Goal: Task Accomplishment & Management: Use online tool/utility

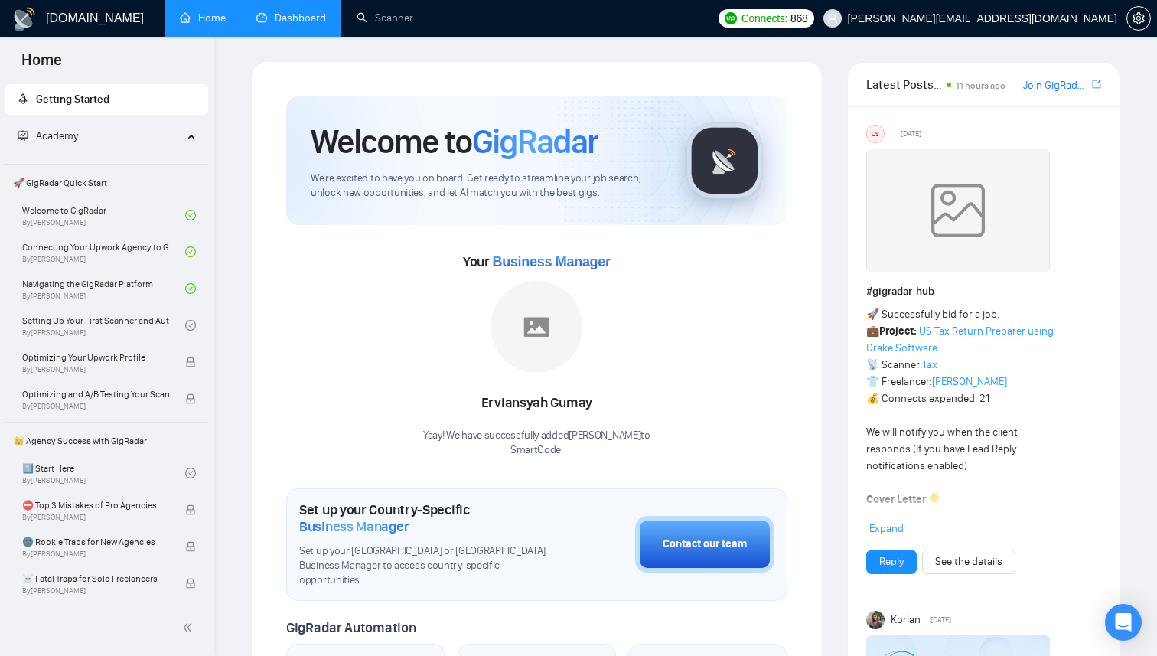
click at [296, 18] on link "Dashboard" at bounding box center [291, 17] width 70 height 13
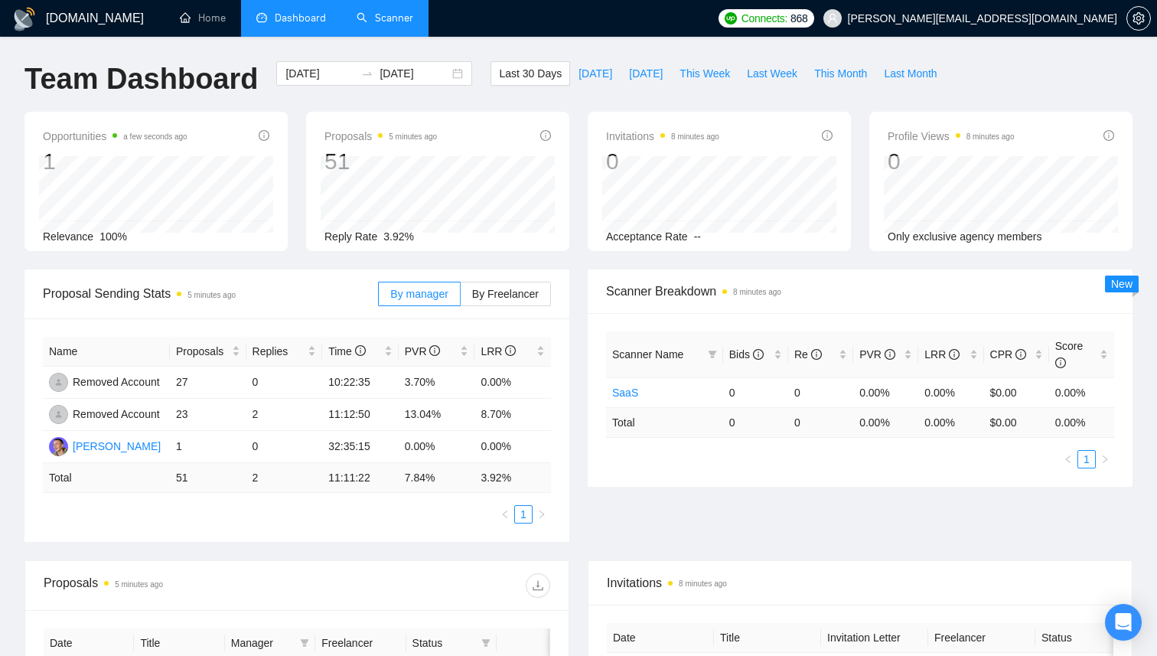
click at [403, 11] on link "Scanner" at bounding box center [385, 17] width 57 height 13
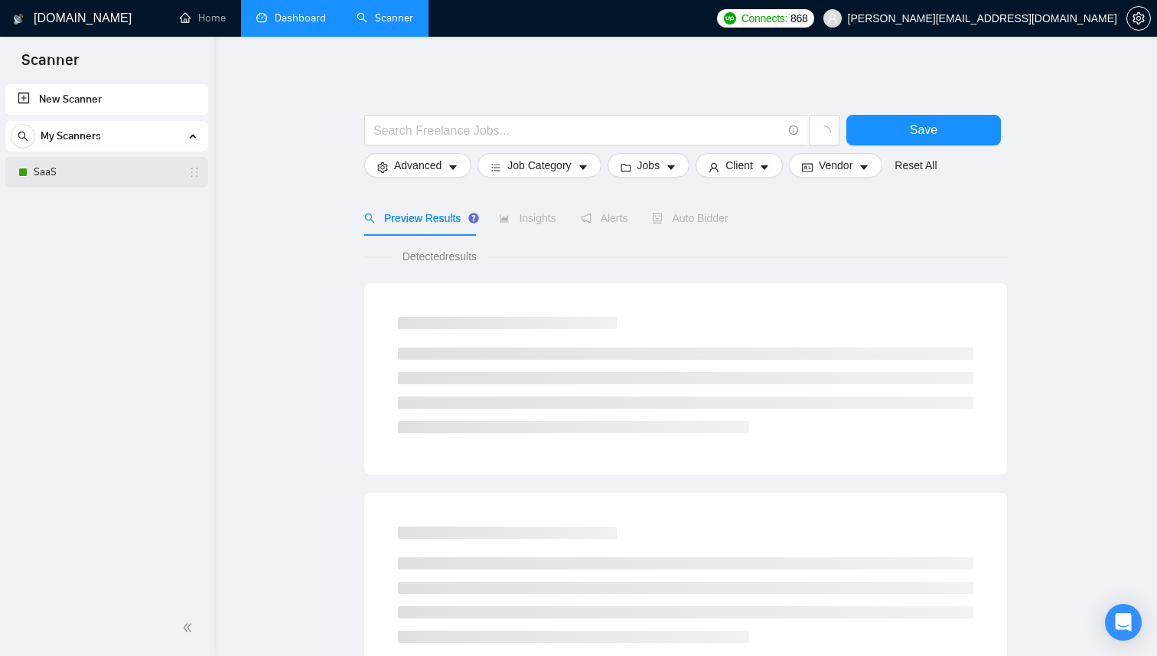
click at [69, 179] on link "SaaS" at bounding box center [106, 172] width 145 height 31
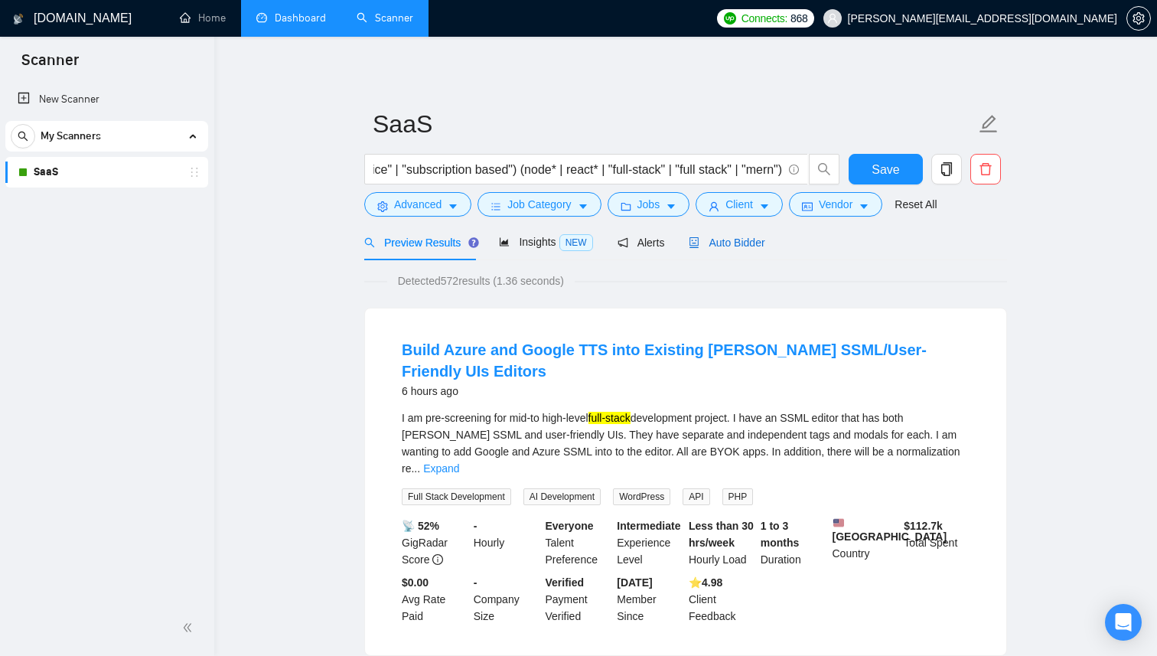
click at [723, 235] on div "Auto Bidder" at bounding box center [727, 242] width 76 height 17
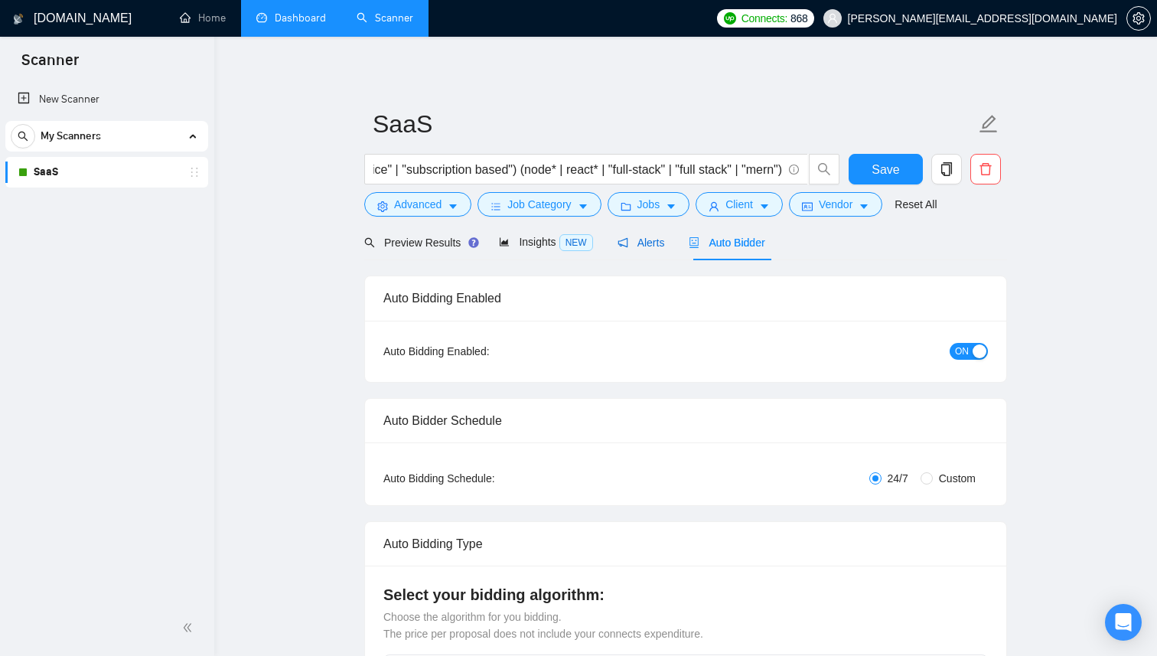
click at [658, 241] on span "Alerts" at bounding box center [641, 243] width 47 height 12
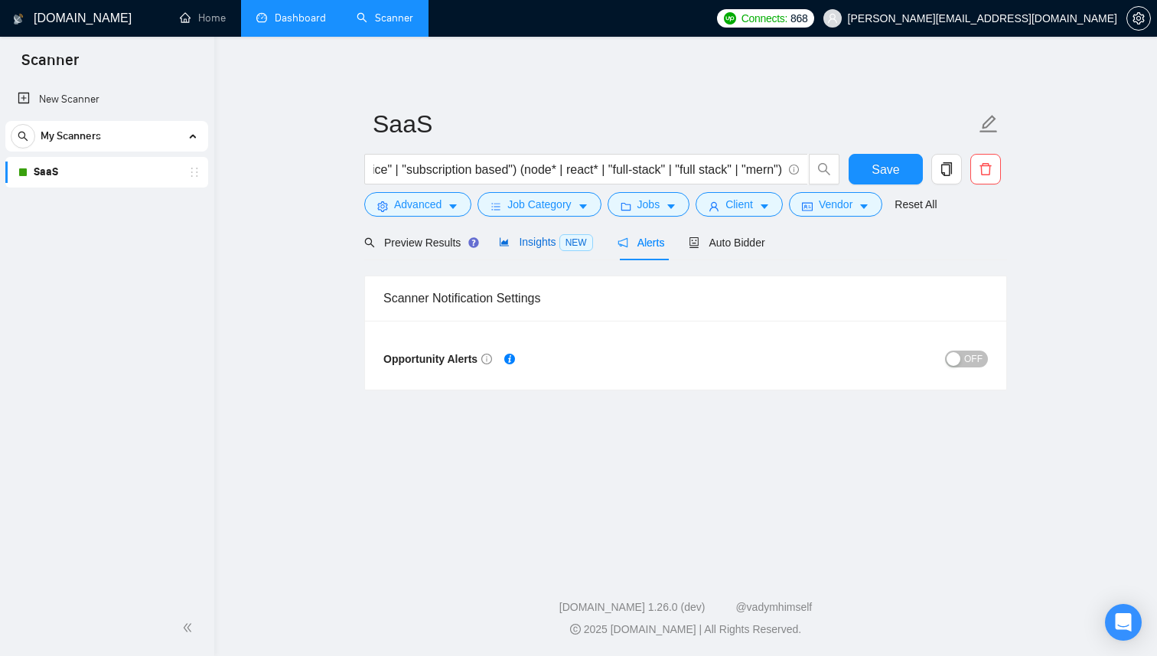
click at [540, 243] on span "Insights NEW" at bounding box center [545, 242] width 93 height 12
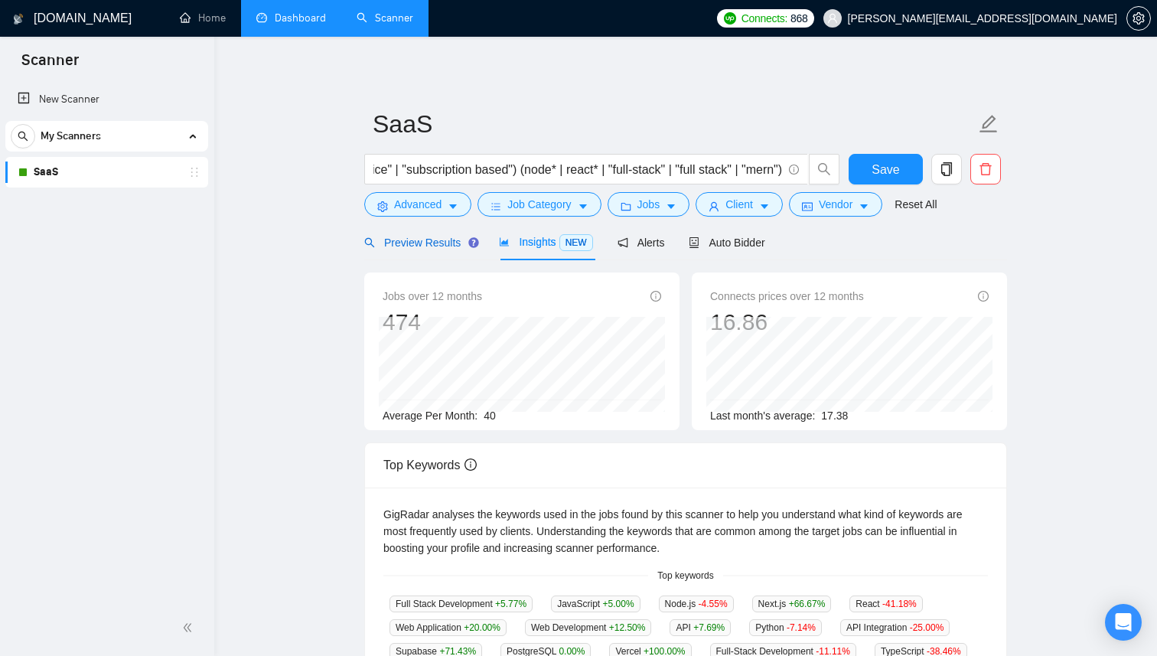
click at [415, 250] on div "Preview Results" at bounding box center [419, 242] width 110 height 17
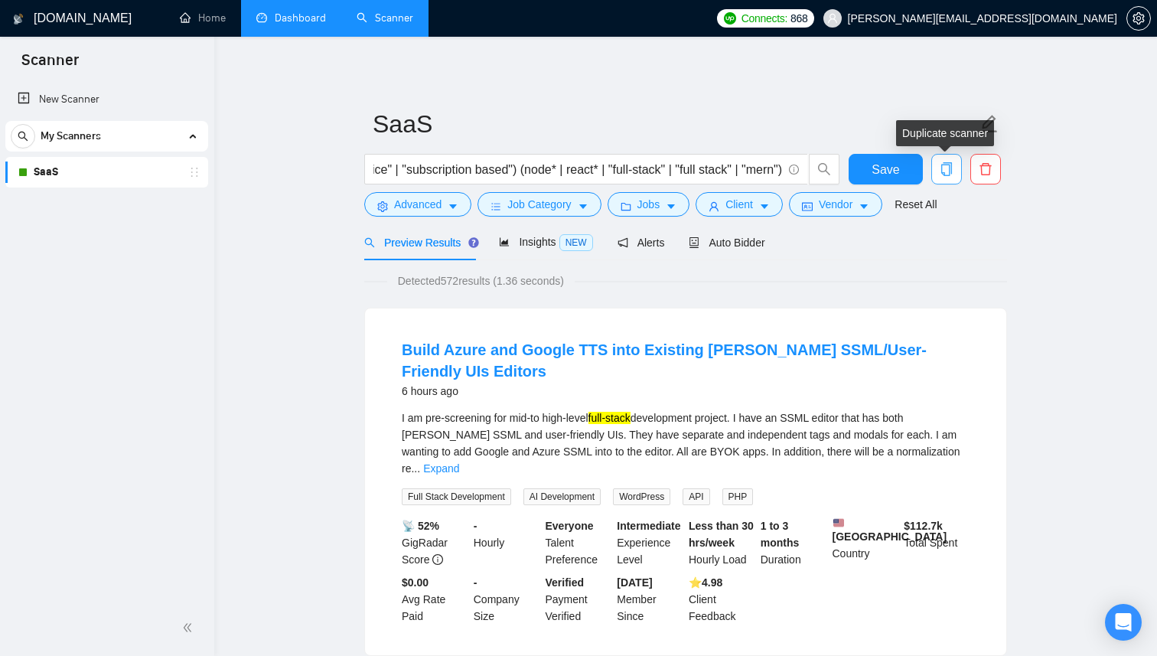
click at [945, 158] on button "button" at bounding box center [947, 169] width 31 height 31
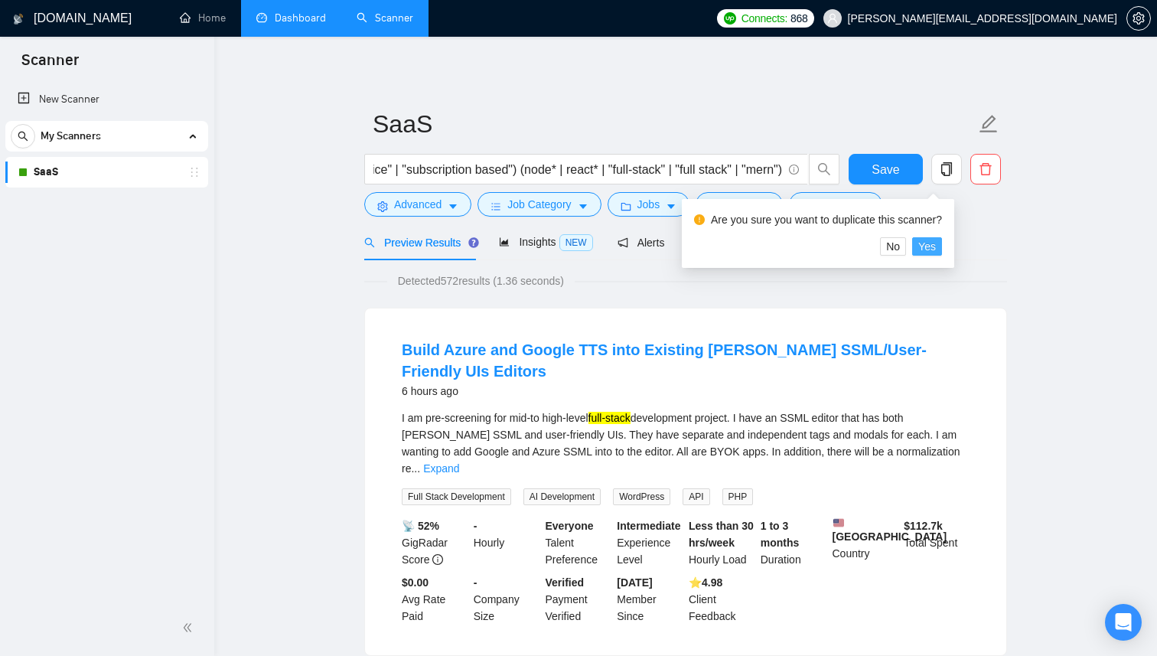
click at [936, 251] on span "Yes" at bounding box center [928, 246] width 18 height 17
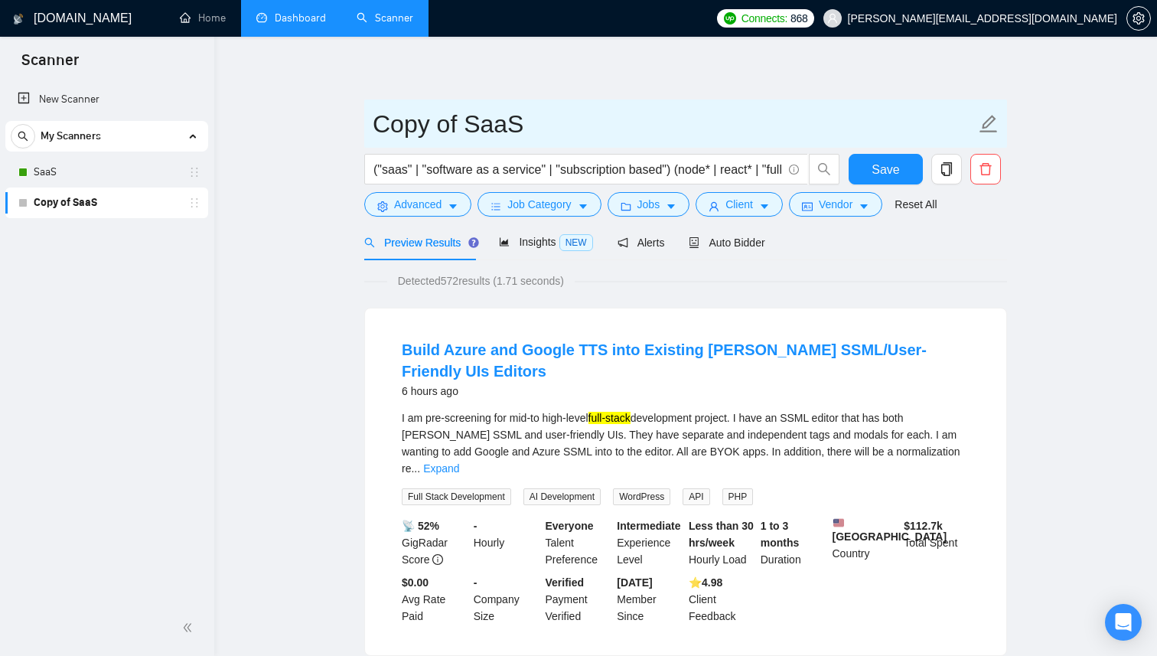
click at [414, 135] on input "Copy of SaaS" at bounding box center [674, 124] width 603 height 38
type input "E"
type input "LMS"
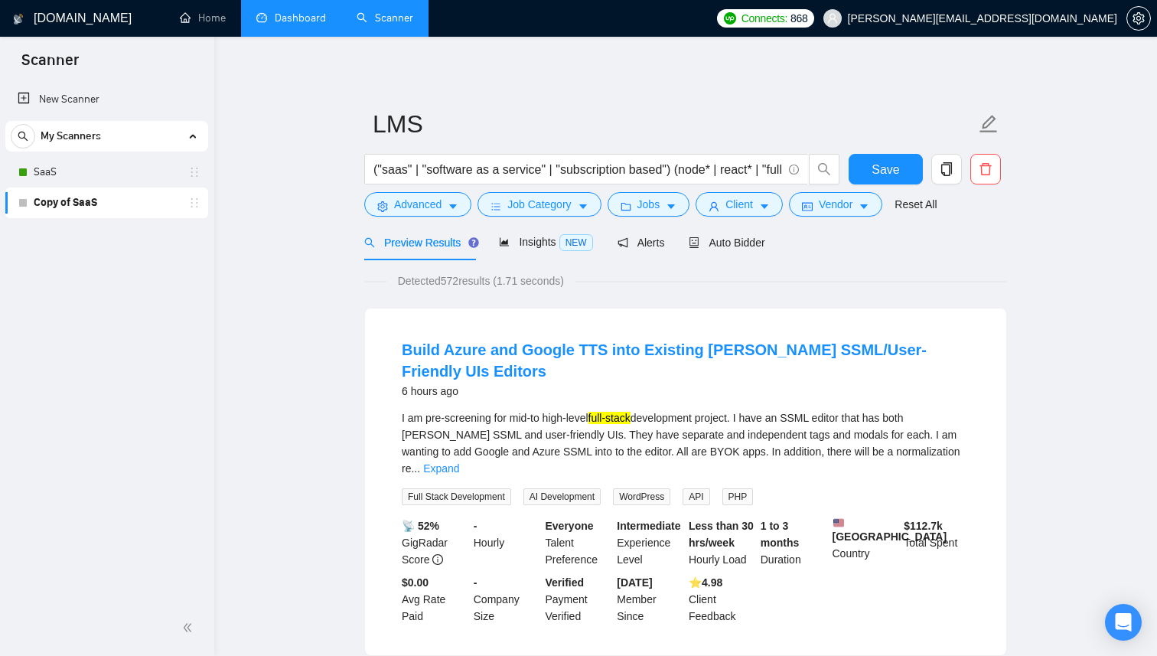
click at [905, 166] on button "Save" at bounding box center [886, 169] width 74 height 31
click at [741, 233] on div "Auto Bidder" at bounding box center [727, 242] width 76 height 36
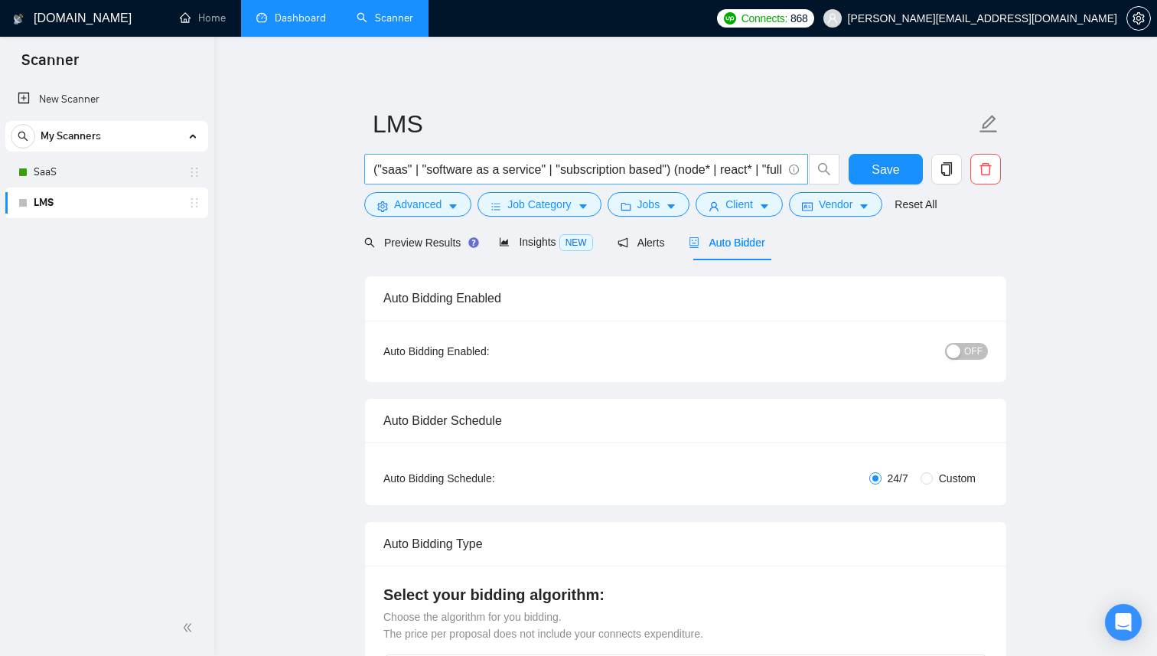
click at [689, 155] on span "("saas" | "software as a service" | "subscription based") (node* | react* | "fu…" at bounding box center [586, 169] width 444 height 31
click at [671, 164] on input "("saas" | "software as a service" | "subscription based") (node* | react* | "fu…" at bounding box center [578, 169] width 409 height 19
click at [499, 169] on input "("saas" | "software as a service" | "subscription based") (node* | react* | "fu…" at bounding box center [578, 169] width 409 height 19
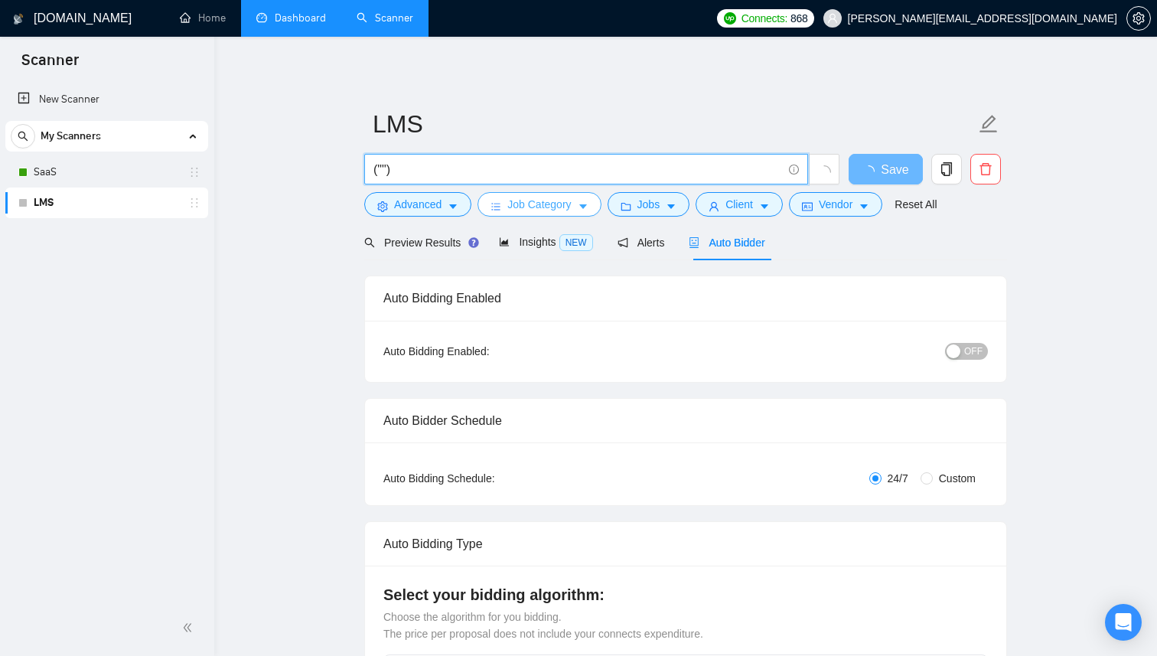
type input "("l")"
type input "("lms" | "learning management system")"
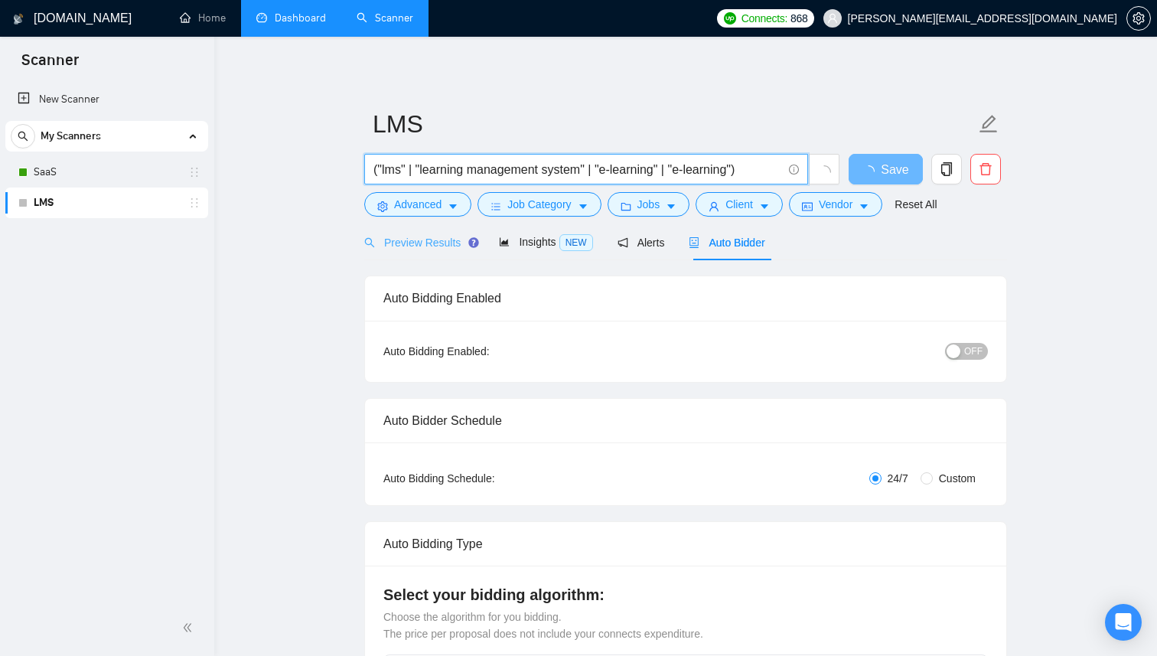
type input "("lms" | "learning management system" | "e-learning" | "e-learning")"
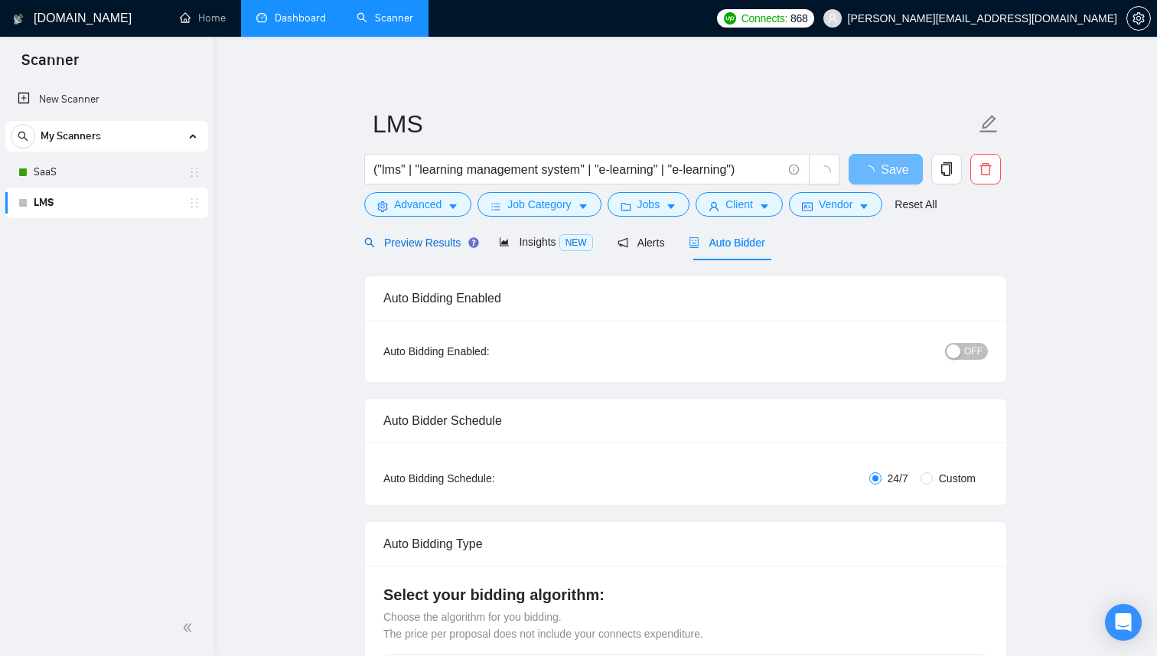
click at [450, 239] on span "Preview Results" at bounding box center [419, 243] width 110 height 12
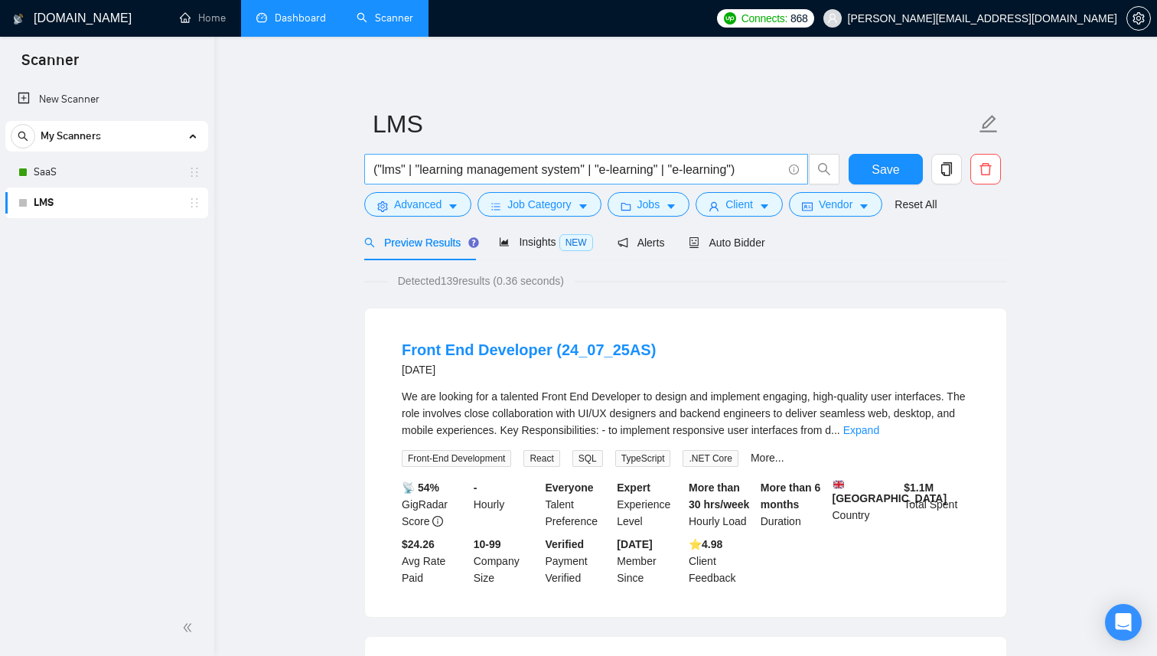
click at [485, 173] on input "("lms" | "learning management system" | "e-learning" | "e-learning")" at bounding box center [578, 169] width 409 height 19
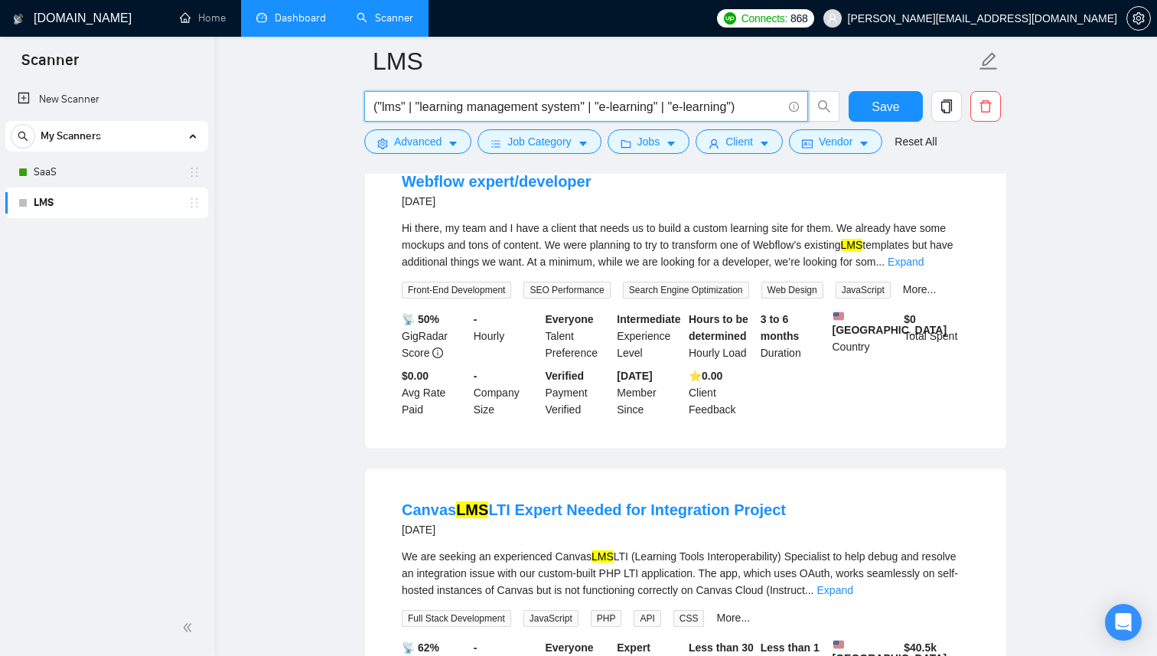
scroll to position [2094, 0]
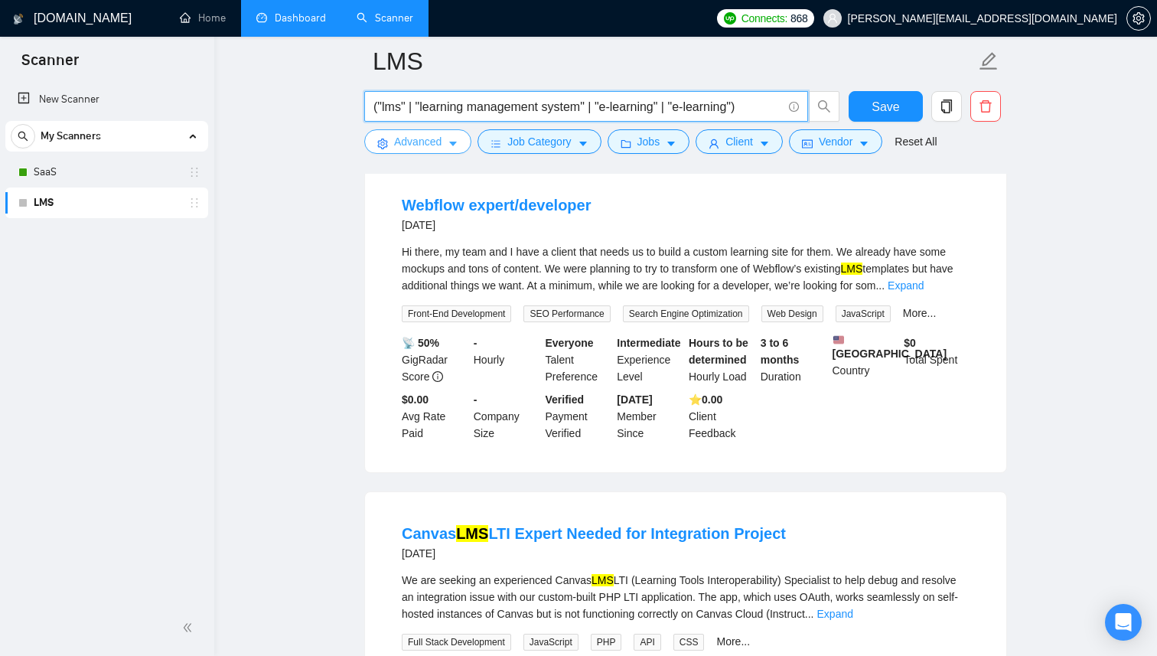
click at [462, 149] on button "Advanced" at bounding box center [417, 141] width 107 height 24
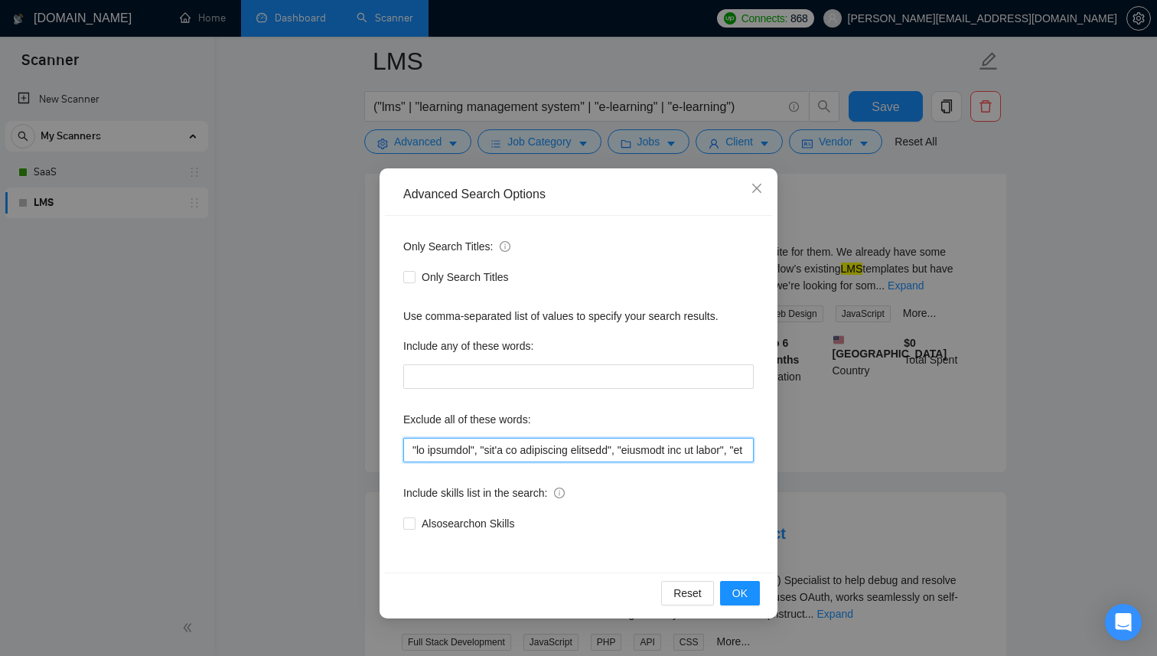
click at [502, 439] on input "text" at bounding box center [578, 450] width 351 height 24
type input ""no agencies", "won't be recruiting agencies", "agencies not to apply", "no age…"
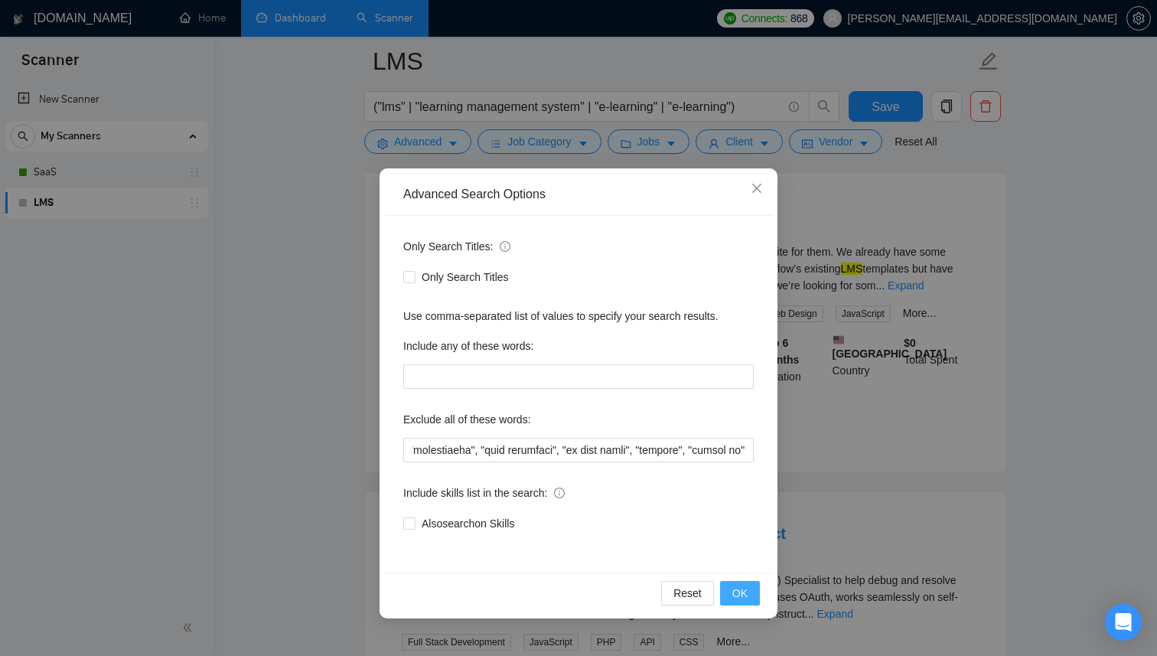
click at [736, 592] on span "OK" at bounding box center [740, 593] width 15 height 17
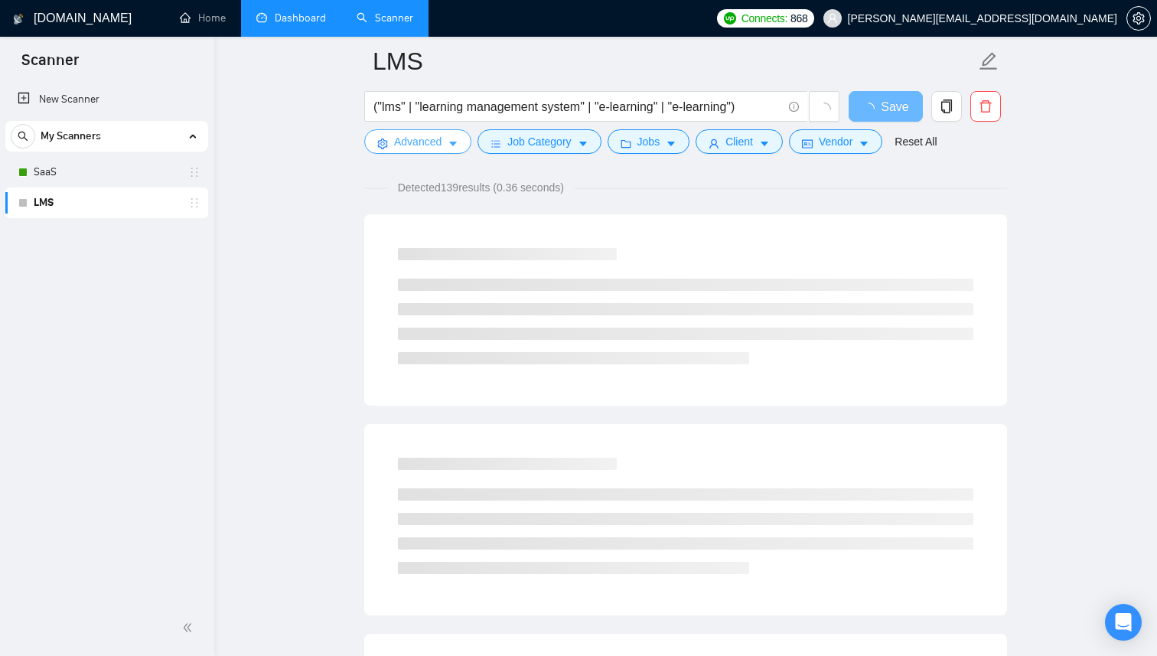
scroll to position [0, 0]
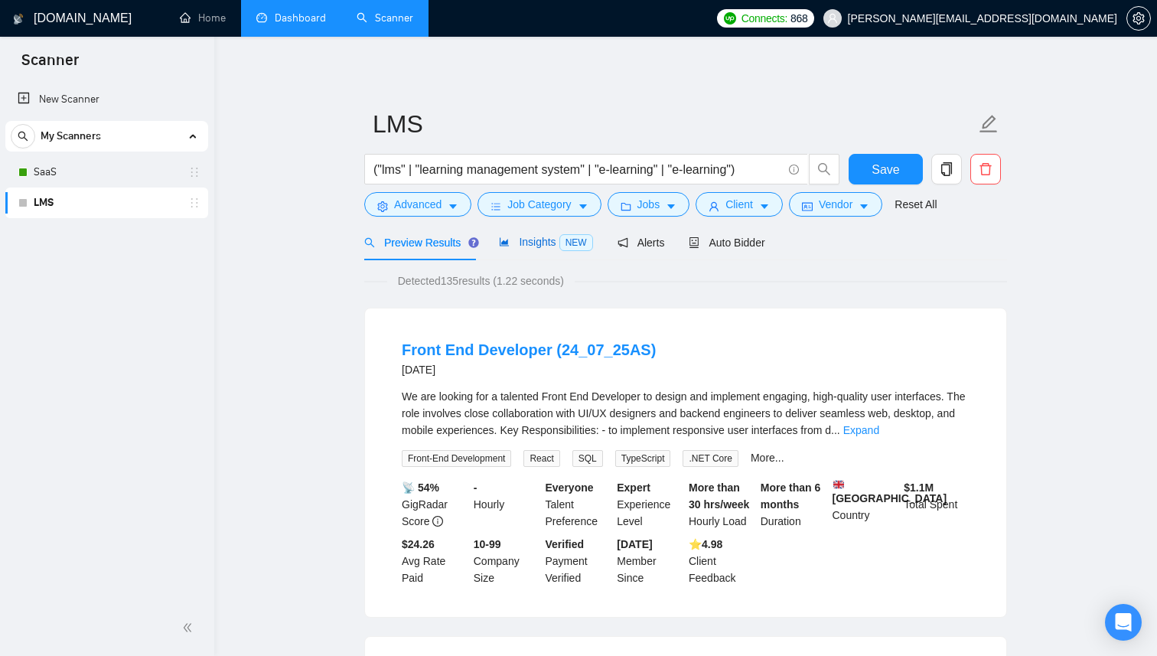
click at [526, 246] on span "Insights NEW" at bounding box center [545, 242] width 93 height 12
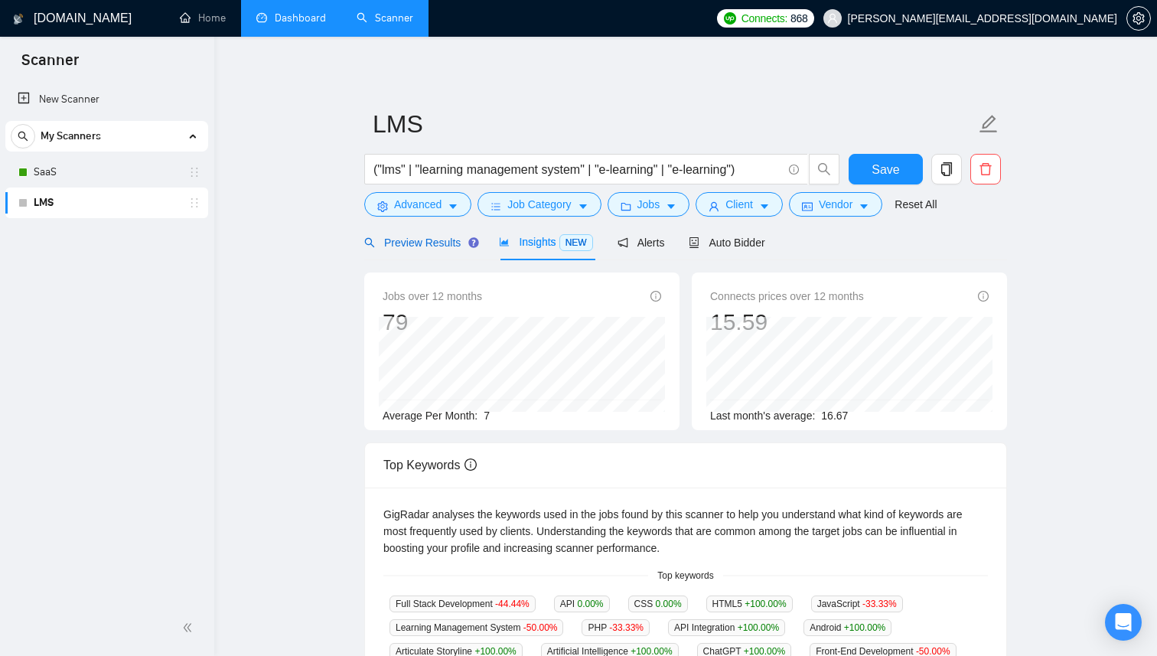
click at [410, 246] on span "Preview Results" at bounding box center [419, 243] width 110 height 12
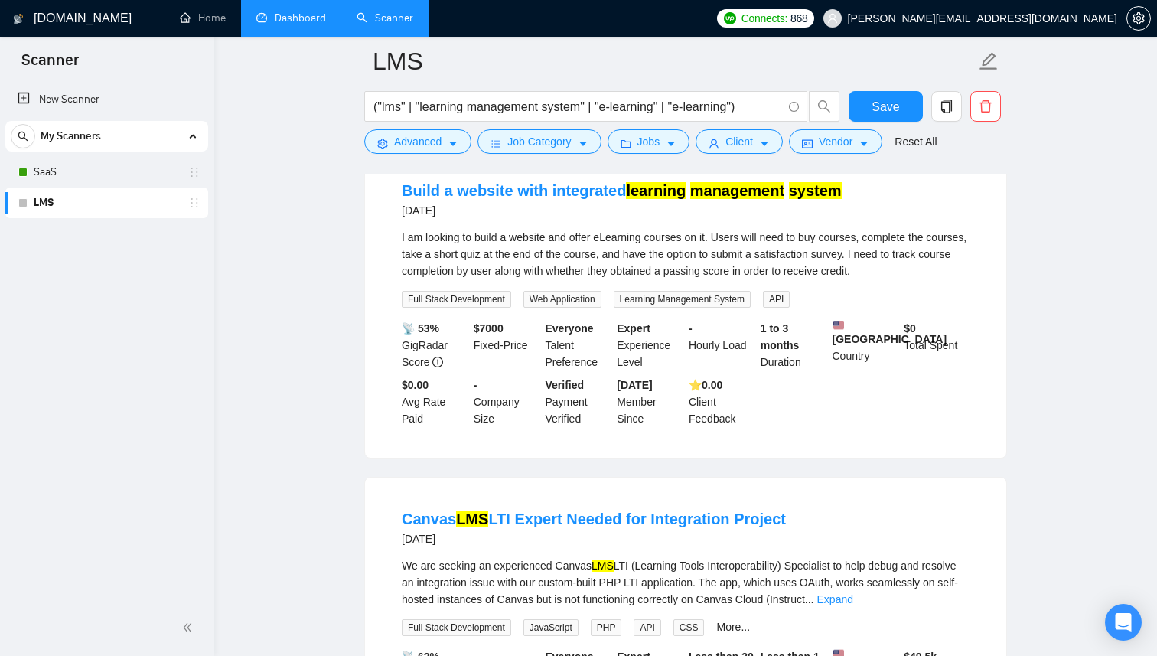
scroll to position [1081, 0]
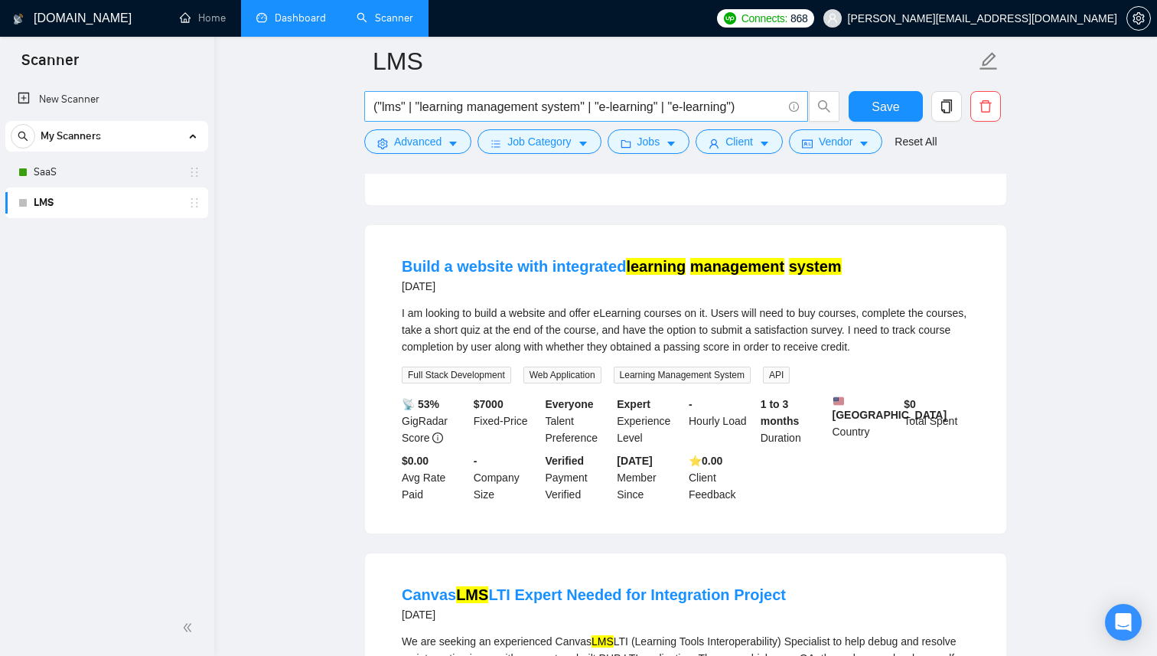
click at [697, 105] on input "("lms" | "learning management system" | "e-learning" | "e-learning")" at bounding box center [578, 106] width 409 height 19
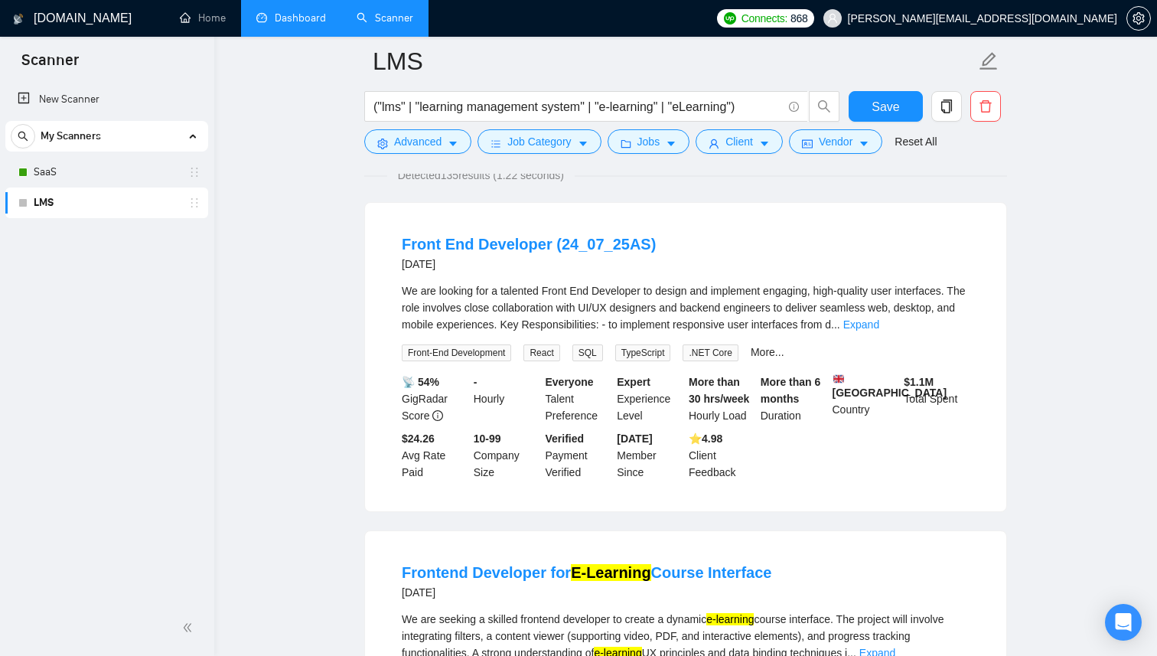
scroll to position [0, 0]
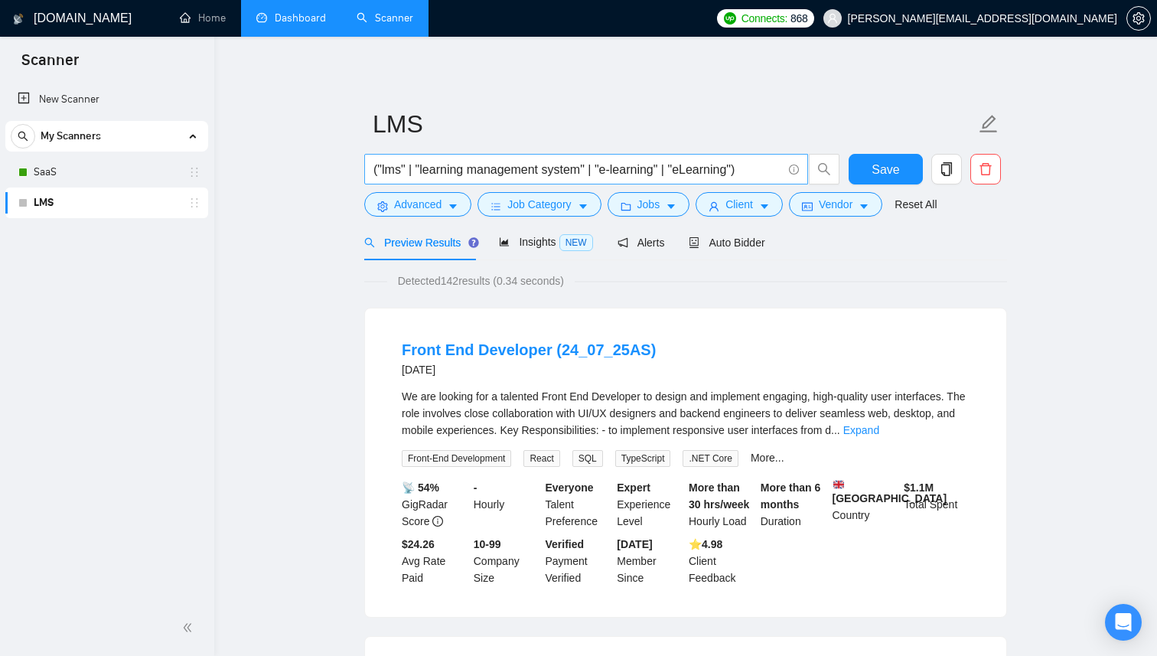
click at [743, 175] on input "("lms" | "learning management system" | "e-learning" | "eLearning")" at bounding box center [578, 169] width 409 height 19
paste input "Course Management System"
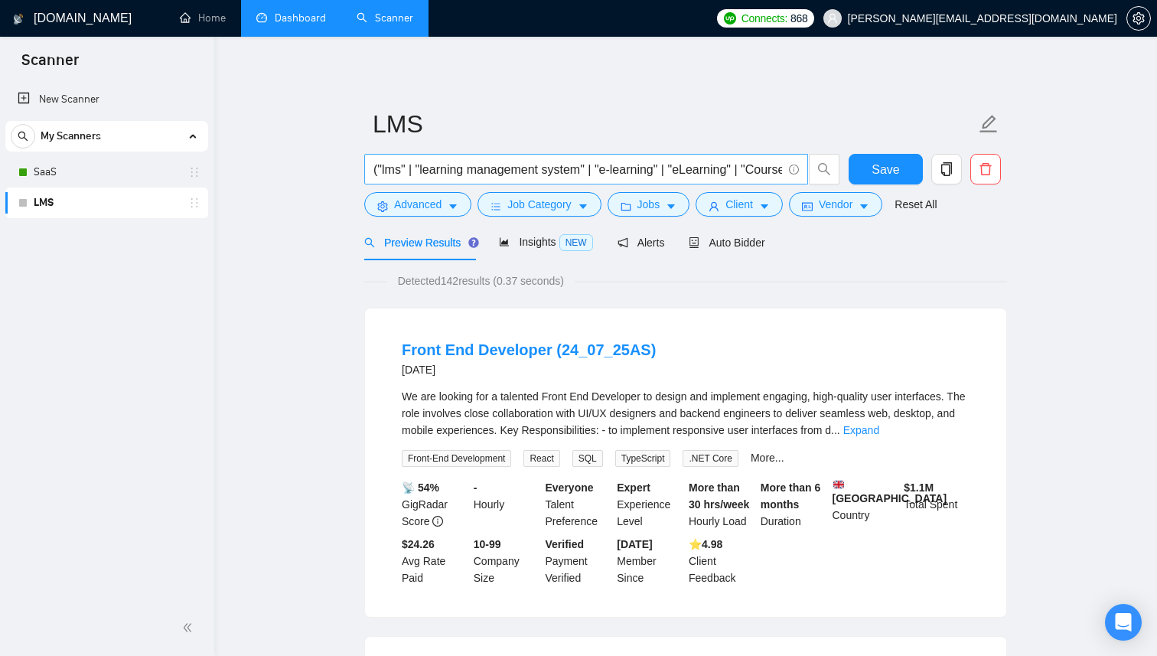
click at [641, 177] on input "("lms" | "learning management system" | "e-learning" | "eLearning" | "Course Ma…" at bounding box center [578, 169] width 409 height 19
paste input "Education Platform"
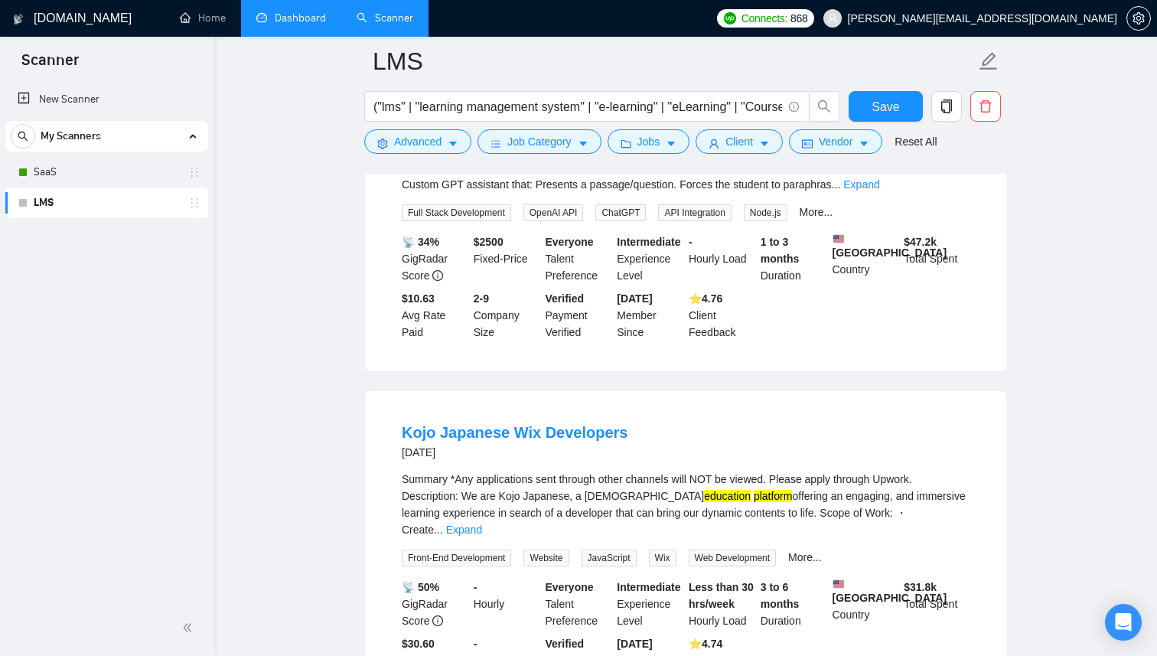
scroll to position [850, 0]
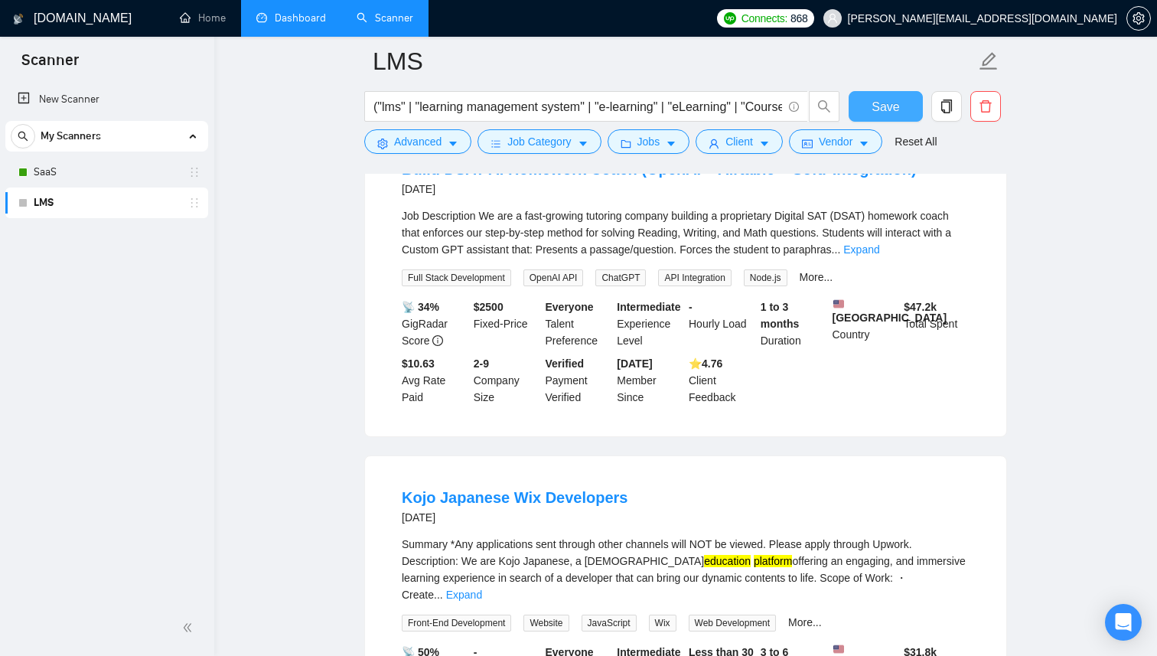
click at [896, 99] on span "Save" at bounding box center [886, 106] width 28 height 19
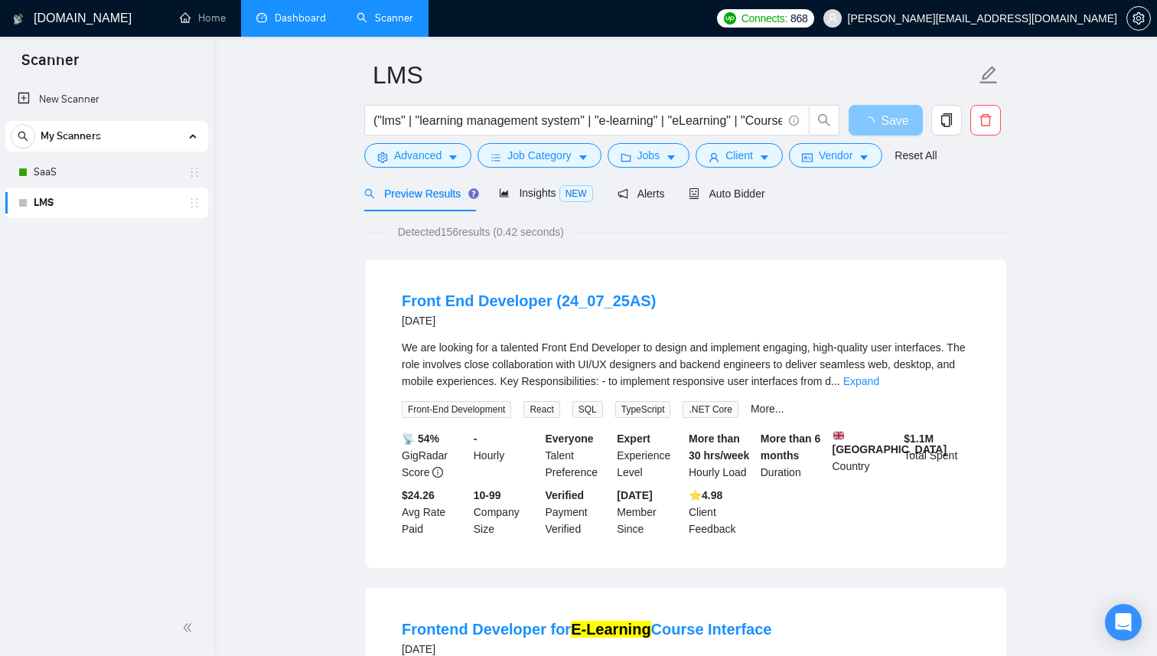
scroll to position [0, 0]
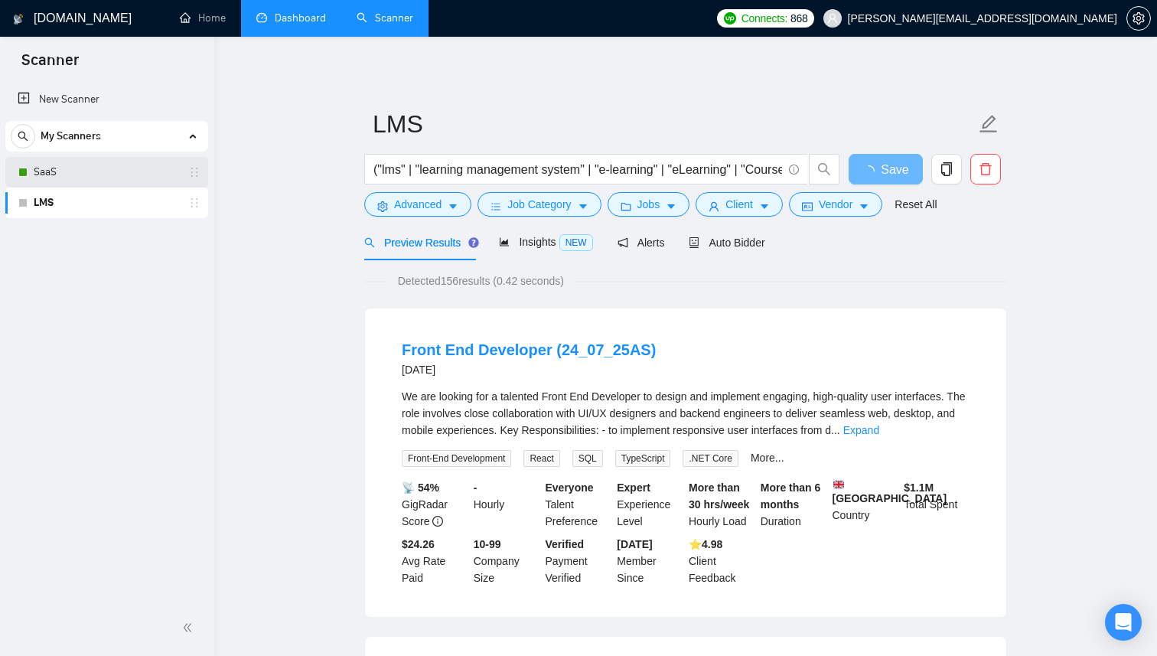
click at [69, 169] on link "SaaS" at bounding box center [106, 172] width 145 height 31
click at [87, 173] on link "SaaS" at bounding box center [106, 172] width 145 height 31
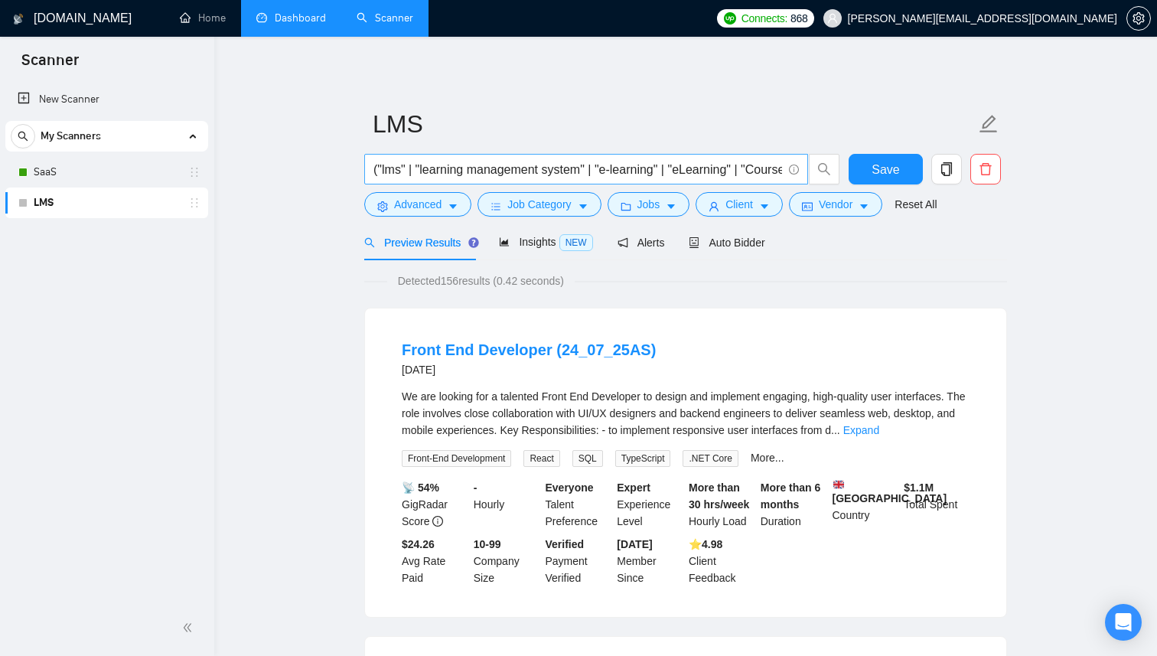
click at [485, 165] on input "("lms" | "learning management system" | "e-learning" | "eLearning" | "Course Ma…" at bounding box center [578, 169] width 409 height 19
paste input "(node* | react* | "full-stack" | "full stack" | "mern")"
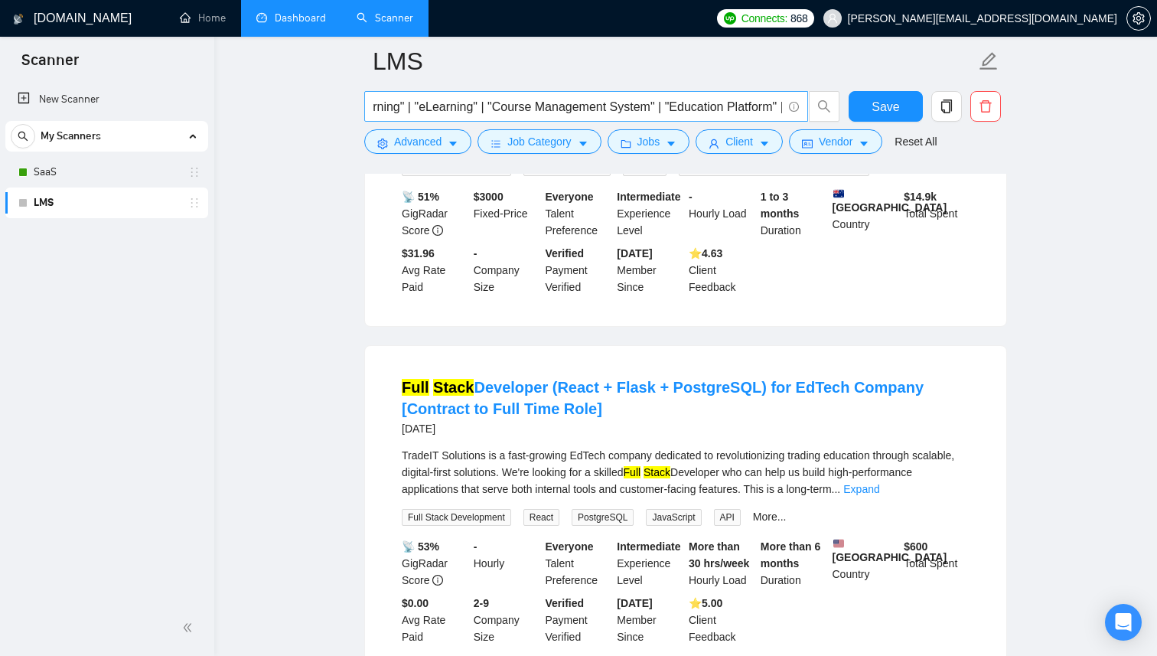
scroll to position [0, 484]
click at [667, 101] on input "("lms" | "learning management system" | "e-learning" | "eLearning" | "Course Ma…" at bounding box center [578, 106] width 409 height 19
type input "("lms" | "learning management system" | "e-learning" | "eLearning" | "Course Ma…"
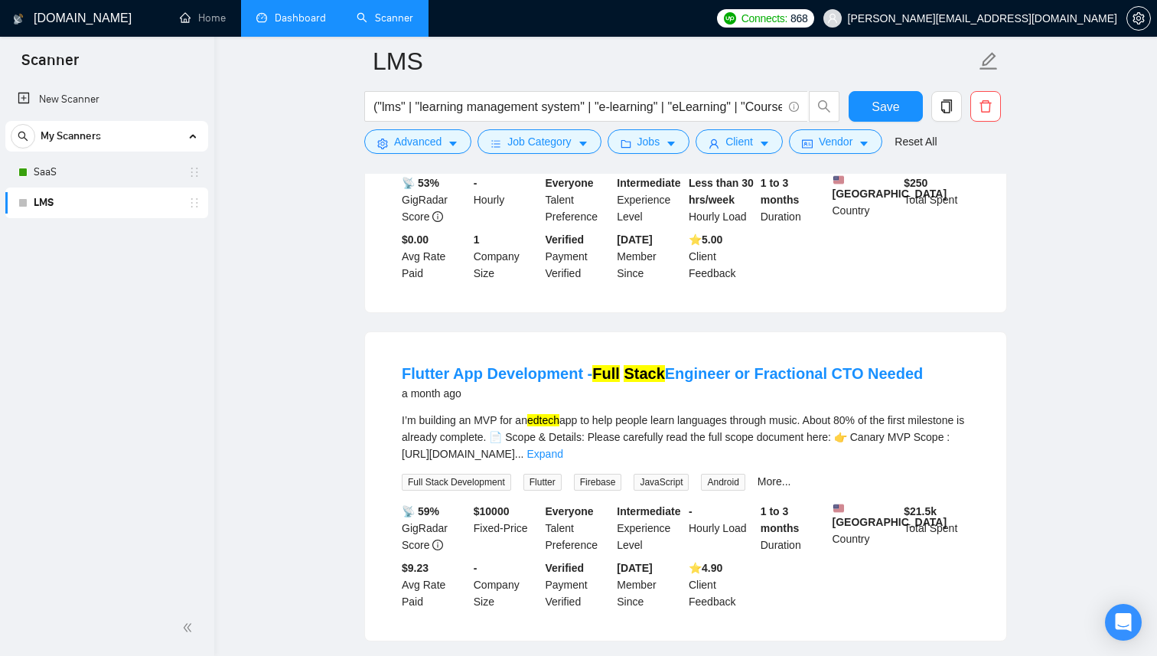
scroll to position [2565, 0]
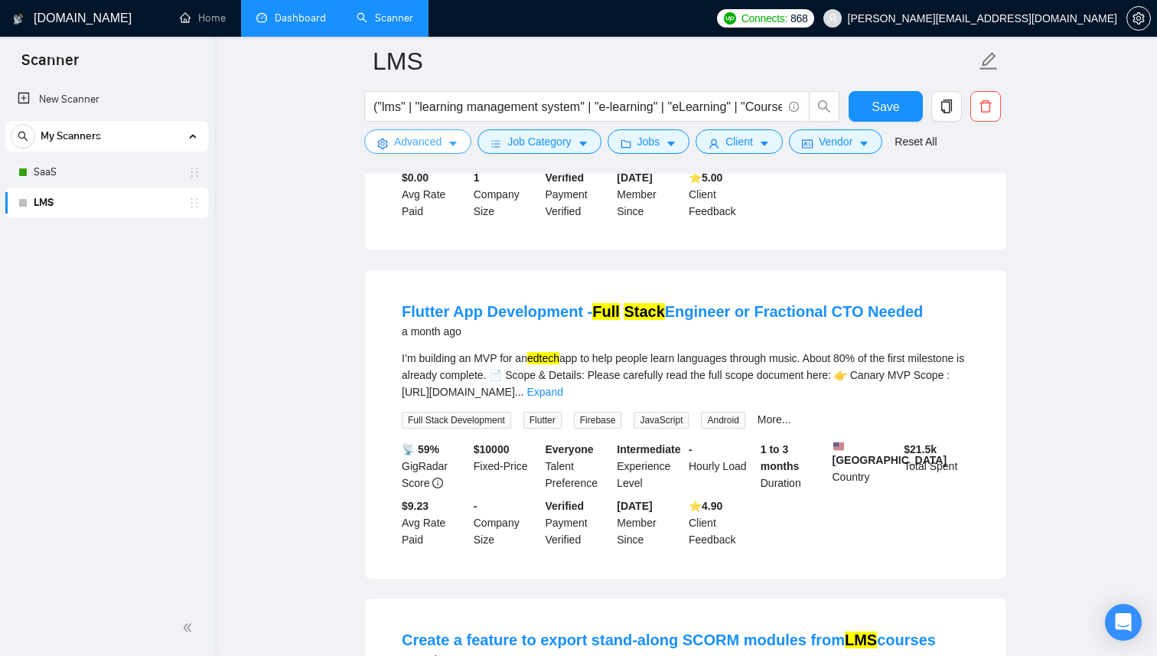
click at [457, 145] on icon "caret-down" at bounding box center [453, 144] width 11 height 11
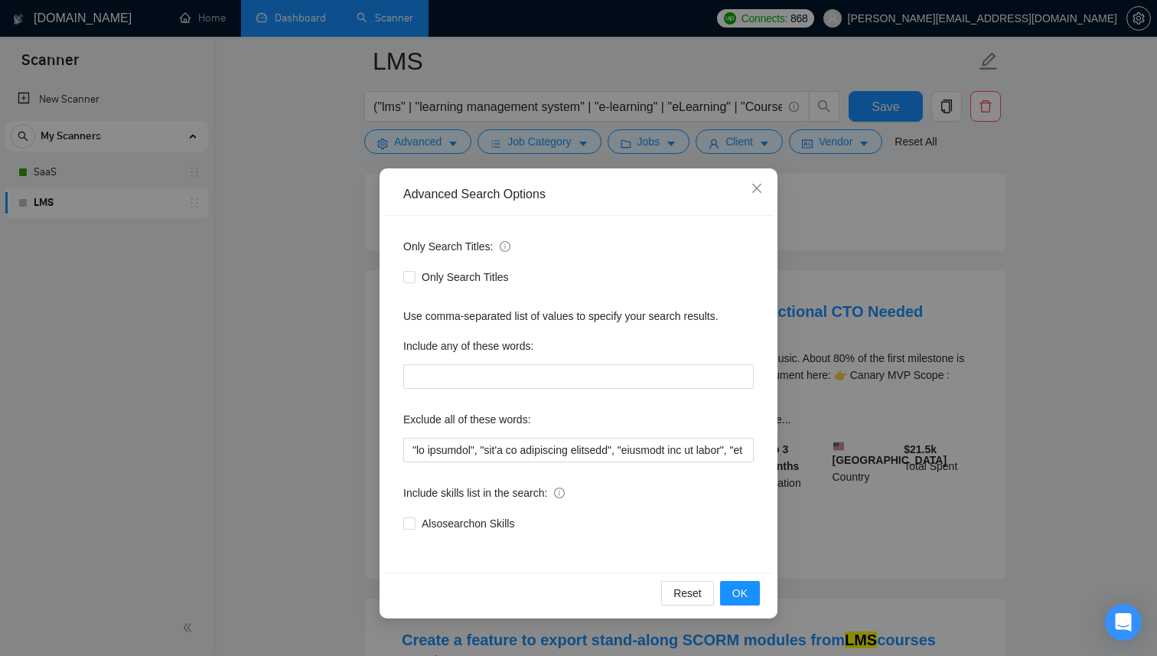
click at [923, 316] on div "Advanced Search Options Only Search Titles: Only Search Titles Use comma-separa…" at bounding box center [578, 328] width 1157 height 656
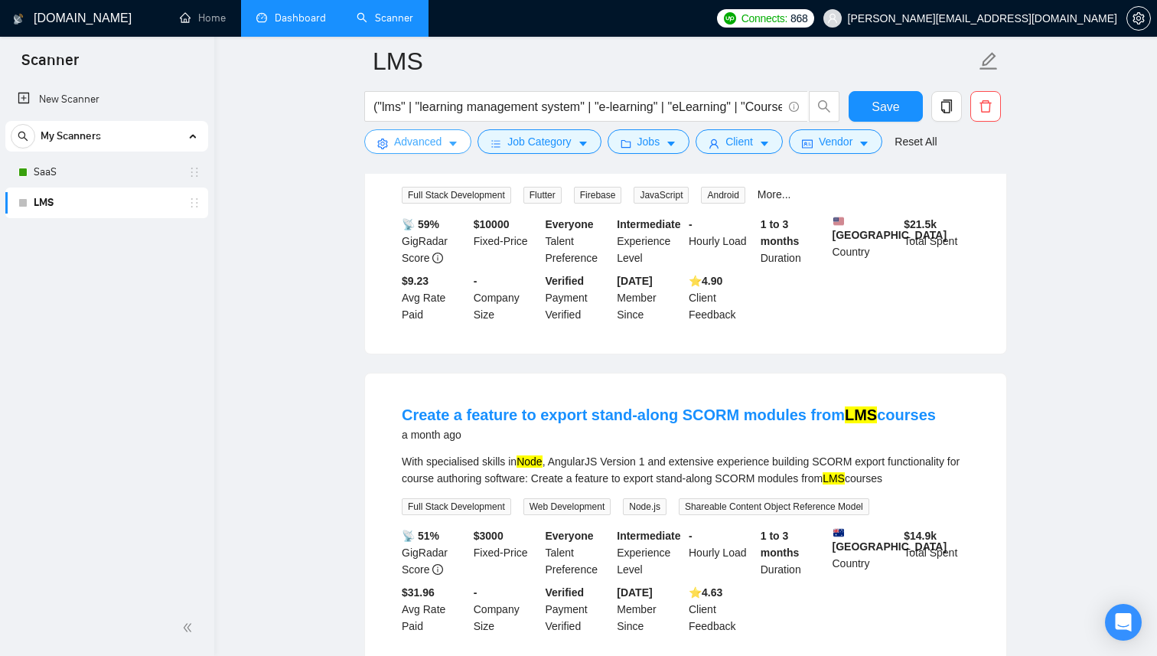
scroll to position [2750, 0]
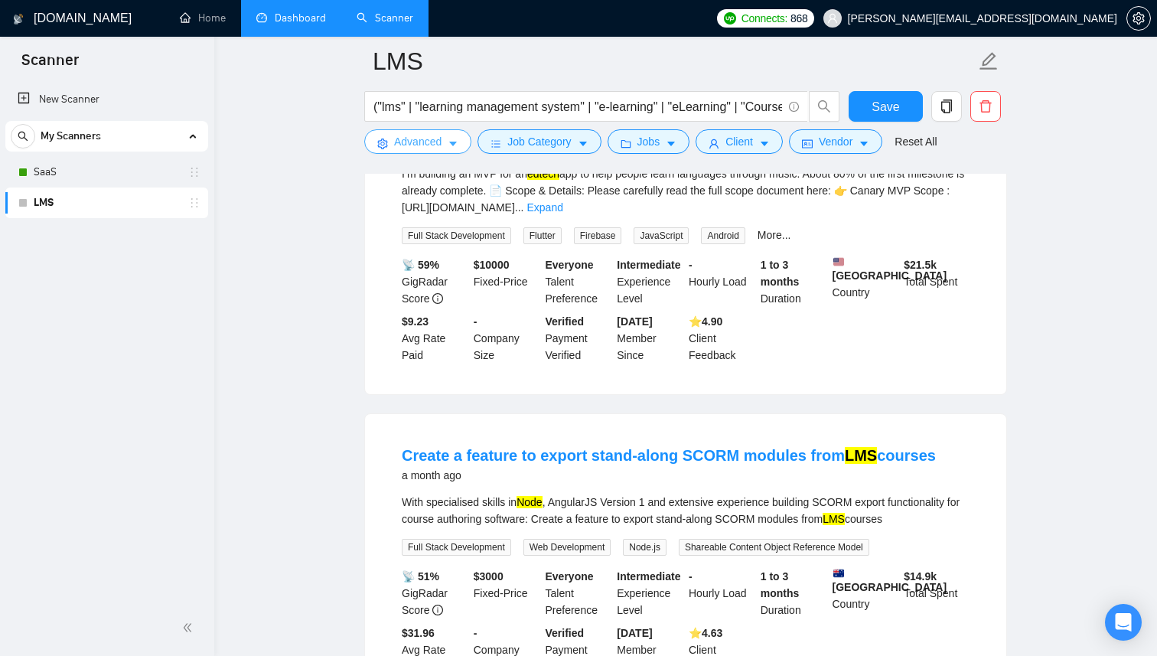
click at [446, 141] on button "Advanced" at bounding box center [417, 141] width 107 height 24
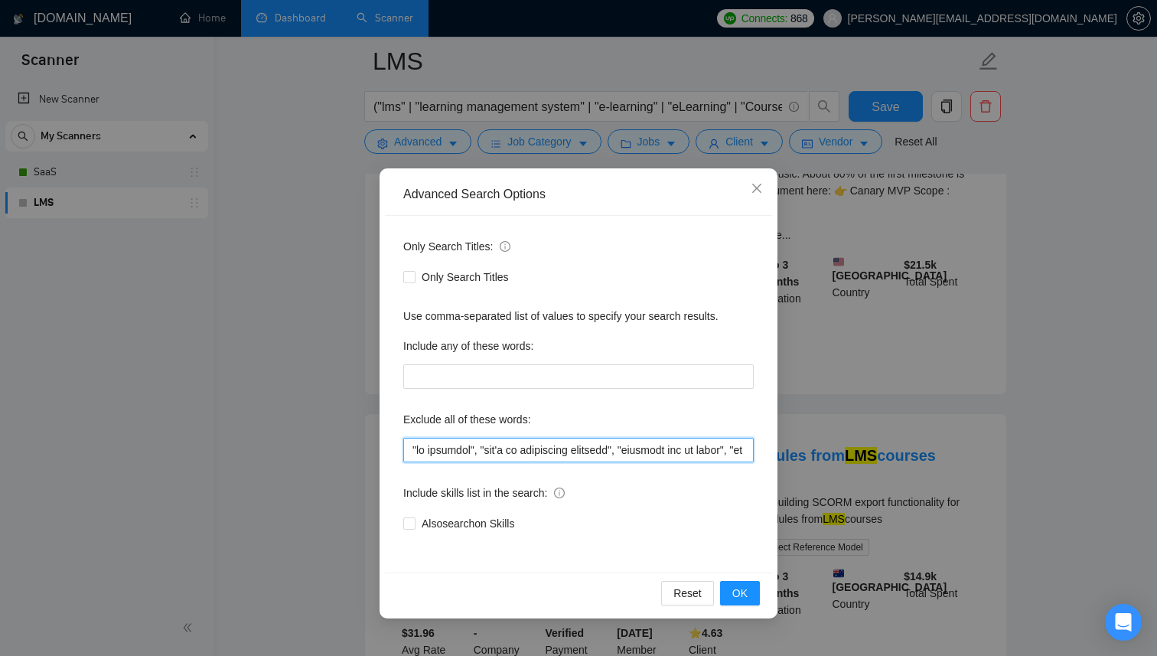
click at [537, 447] on input "text" at bounding box center [578, 450] width 351 height 24
click at [1138, 442] on div "Advanced Search Options Only Search Titles: Only Search Titles Use comma-separa…" at bounding box center [578, 328] width 1157 height 656
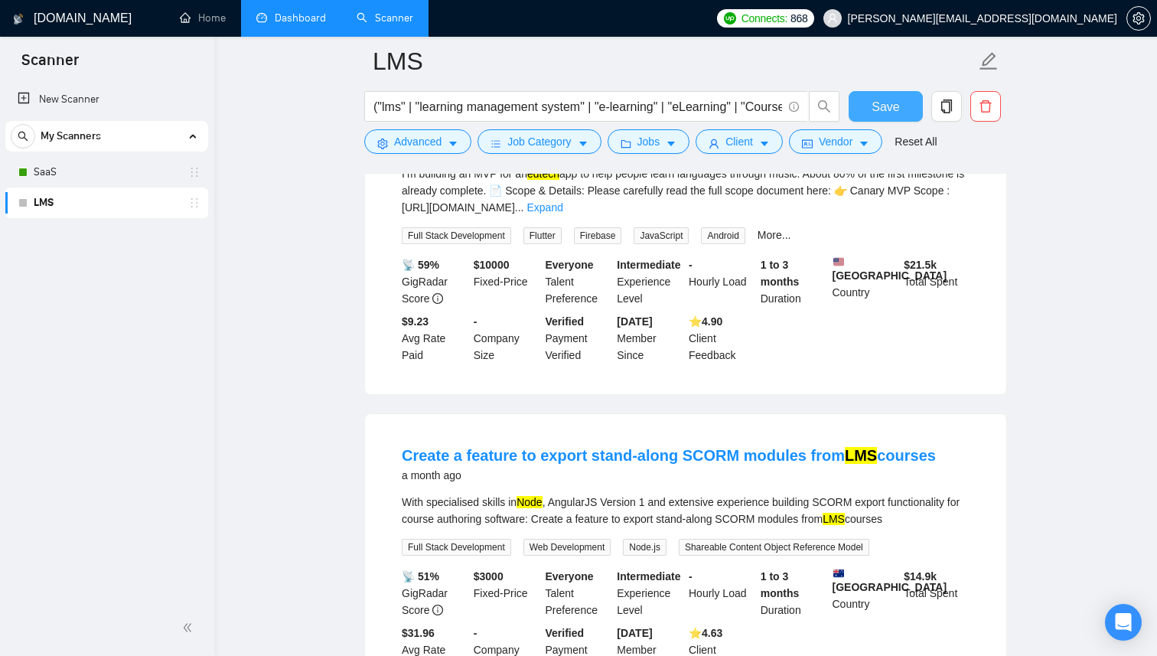
click at [875, 111] on span "Save" at bounding box center [886, 106] width 28 height 19
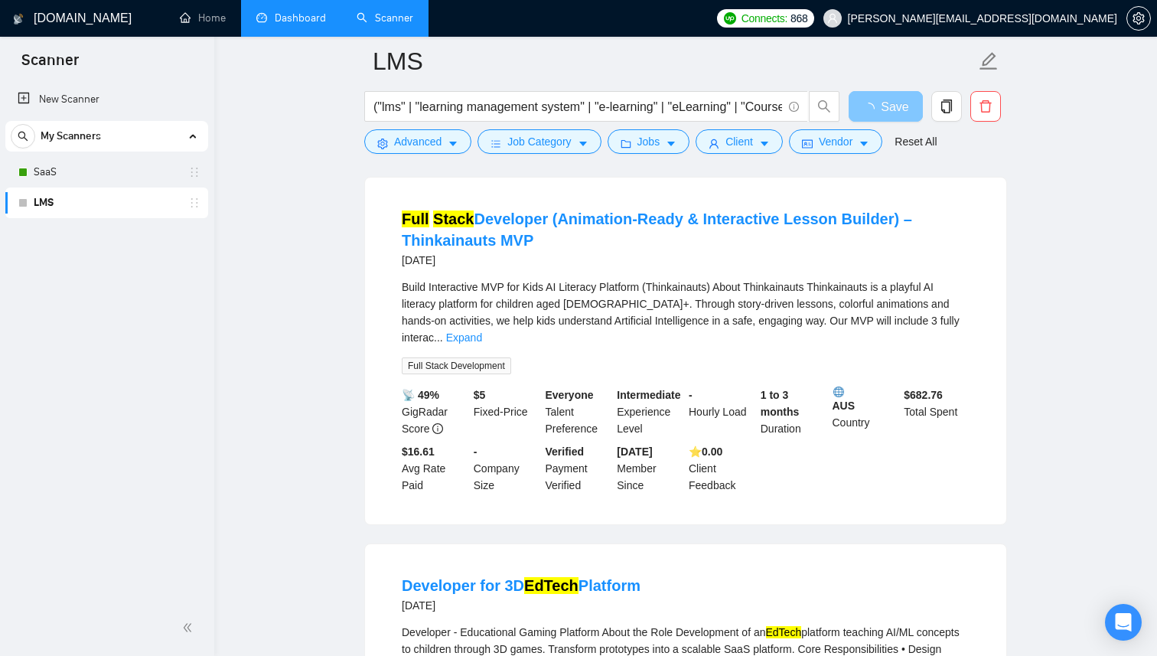
scroll to position [0, 0]
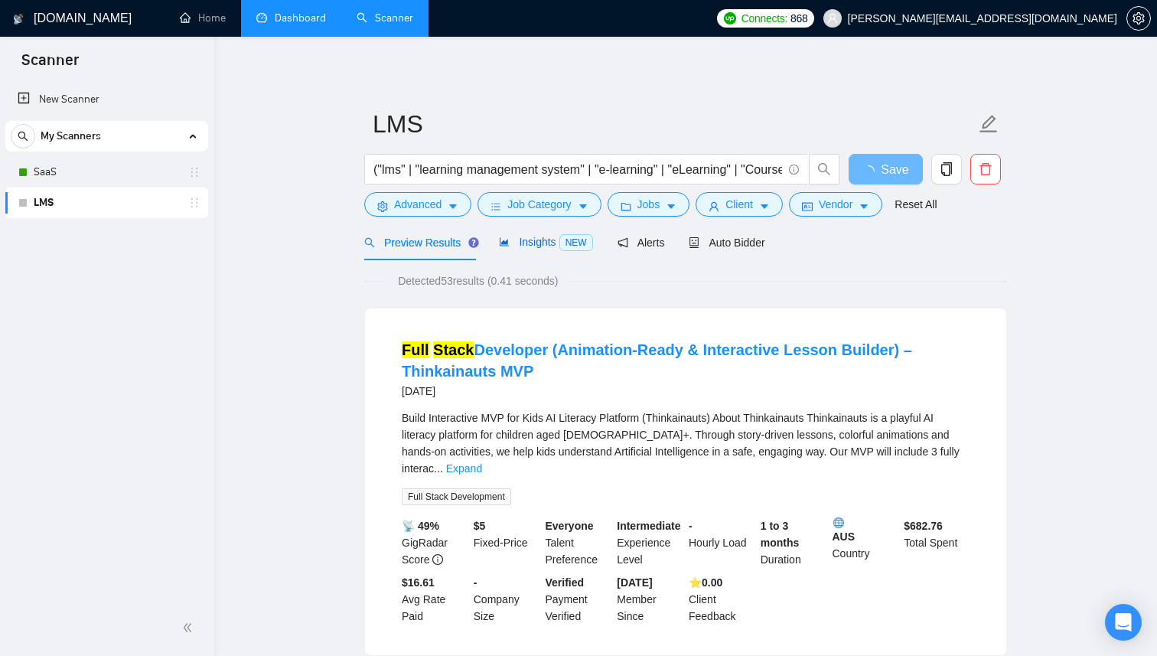
click at [550, 248] on div "Insights NEW" at bounding box center [545, 242] width 93 height 18
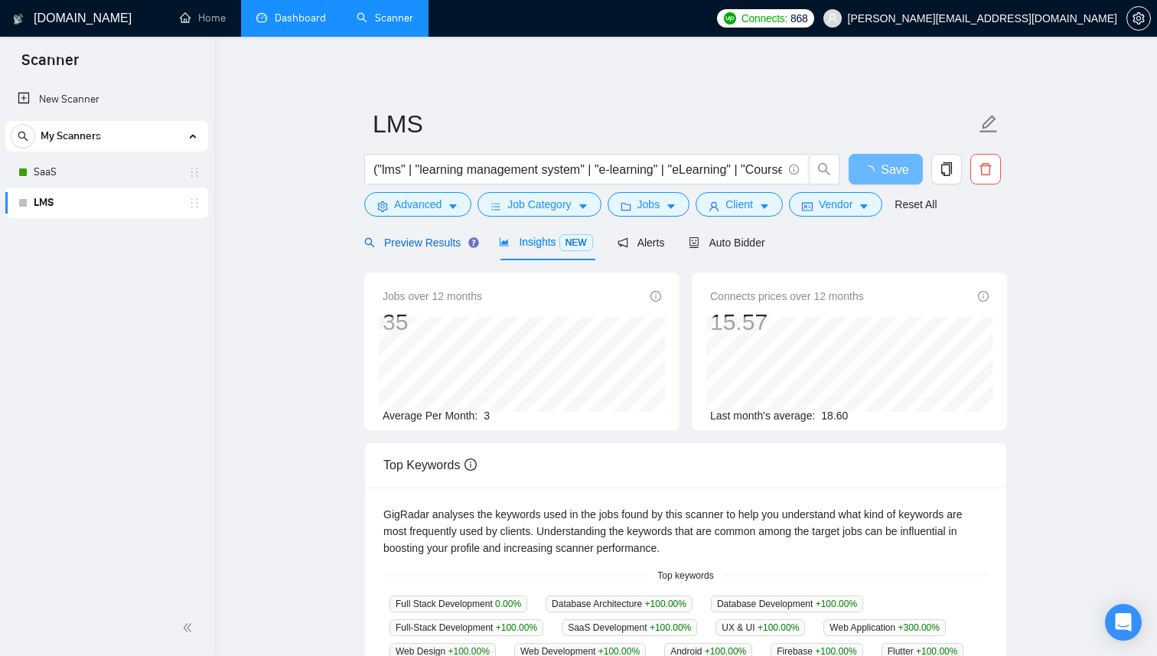
click at [426, 237] on span "Preview Results" at bounding box center [419, 243] width 110 height 12
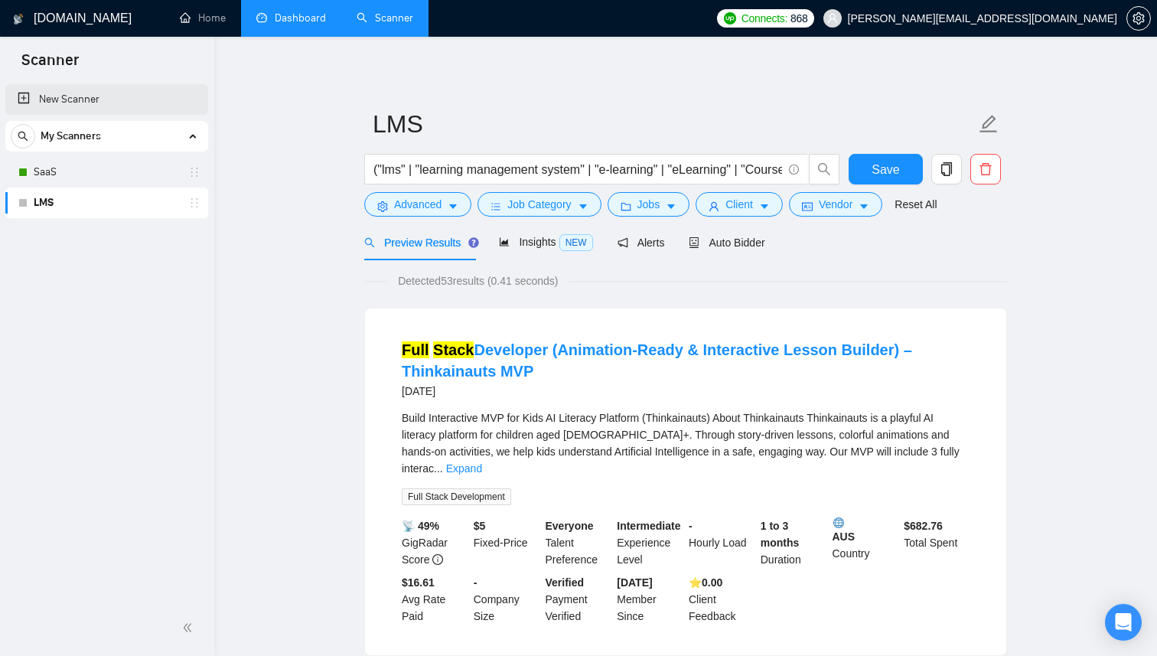
click at [100, 105] on link "New Scanner" at bounding box center [107, 99] width 178 height 31
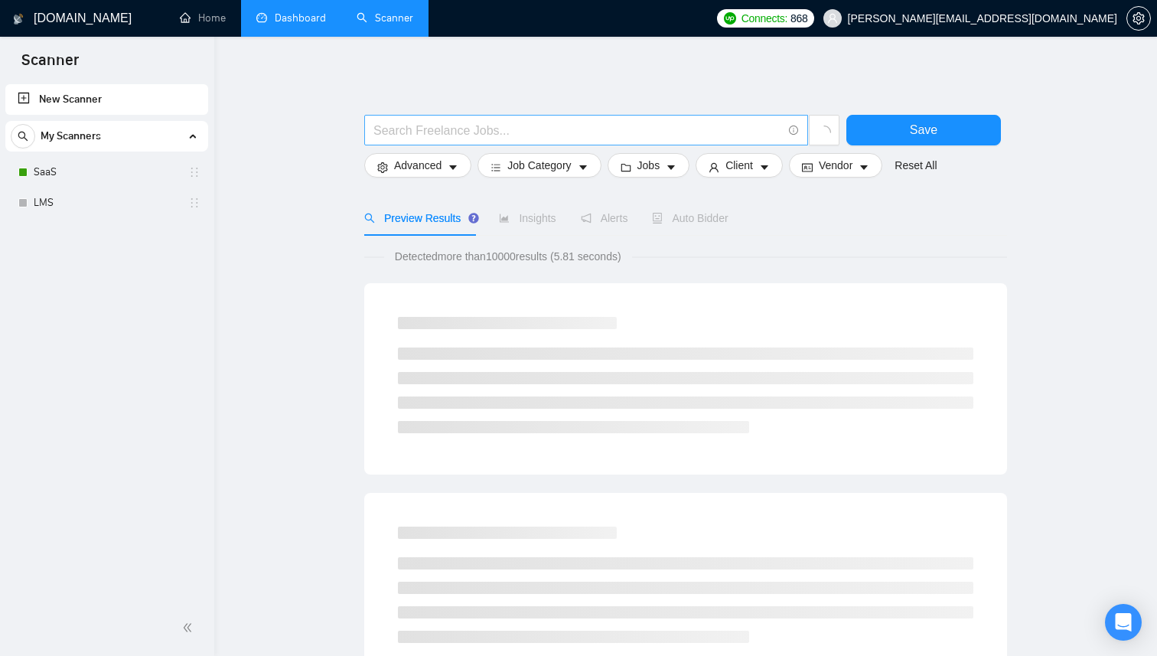
click at [485, 126] on input "text" at bounding box center [578, 130] width 409 height 19
type input "("ATS")"
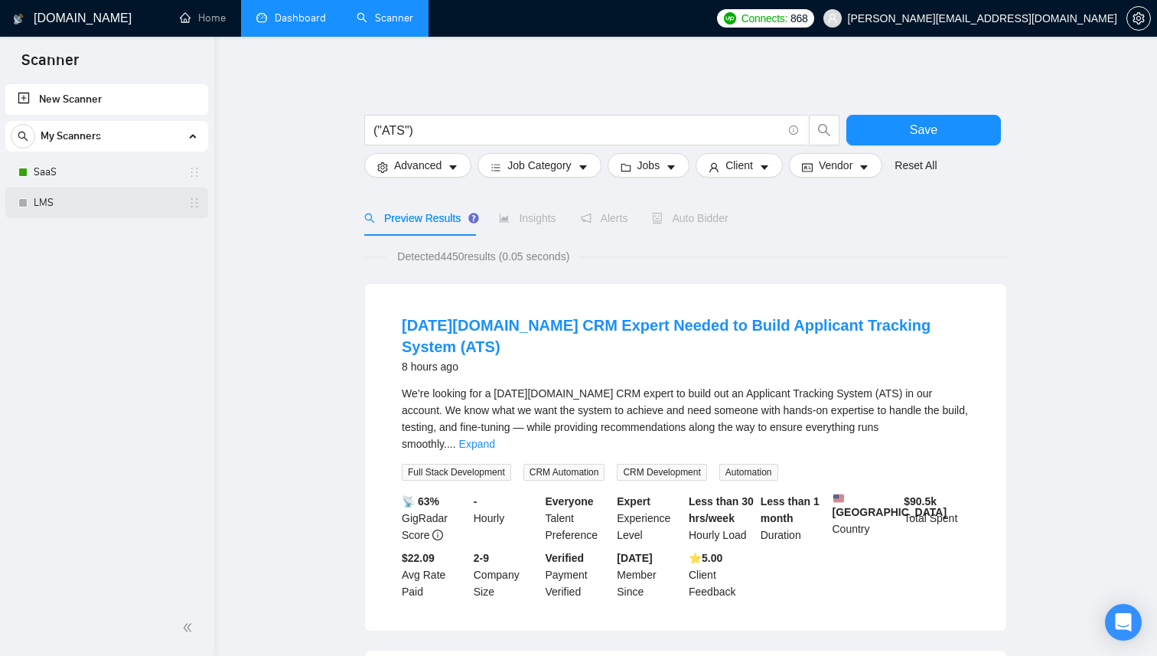
click at [87, 204] on link "LMS" at bounding box center [106, 203] width 145 height 31
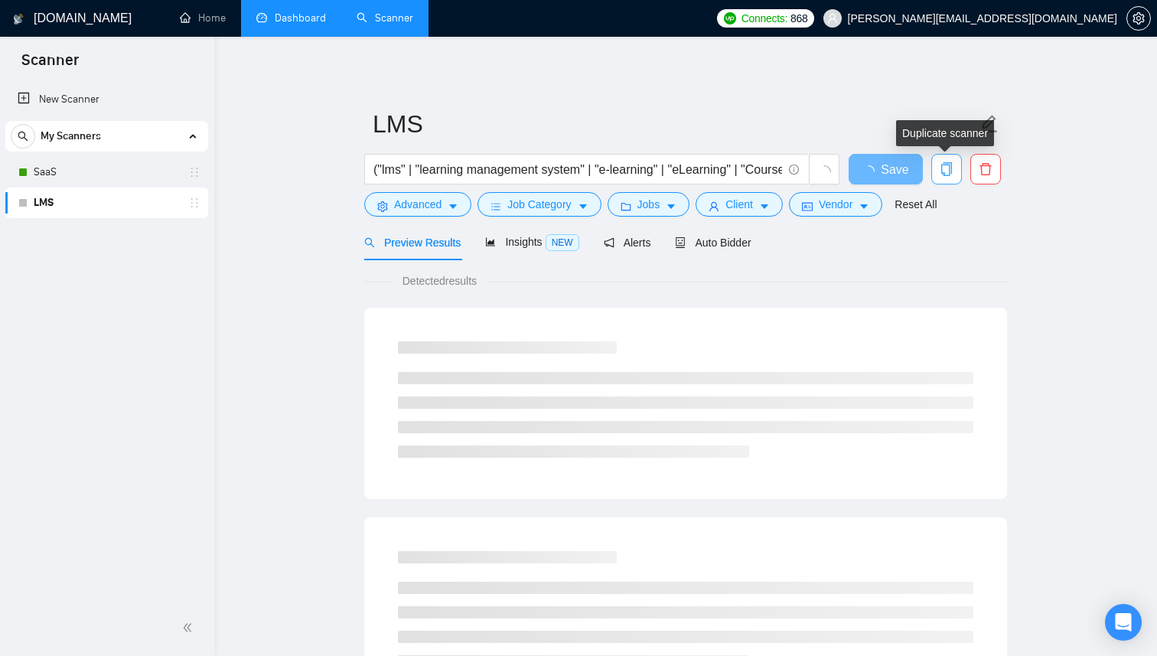
click at [954, 162] on span "copy" at bounding box center [946, 169] width 29 height 14
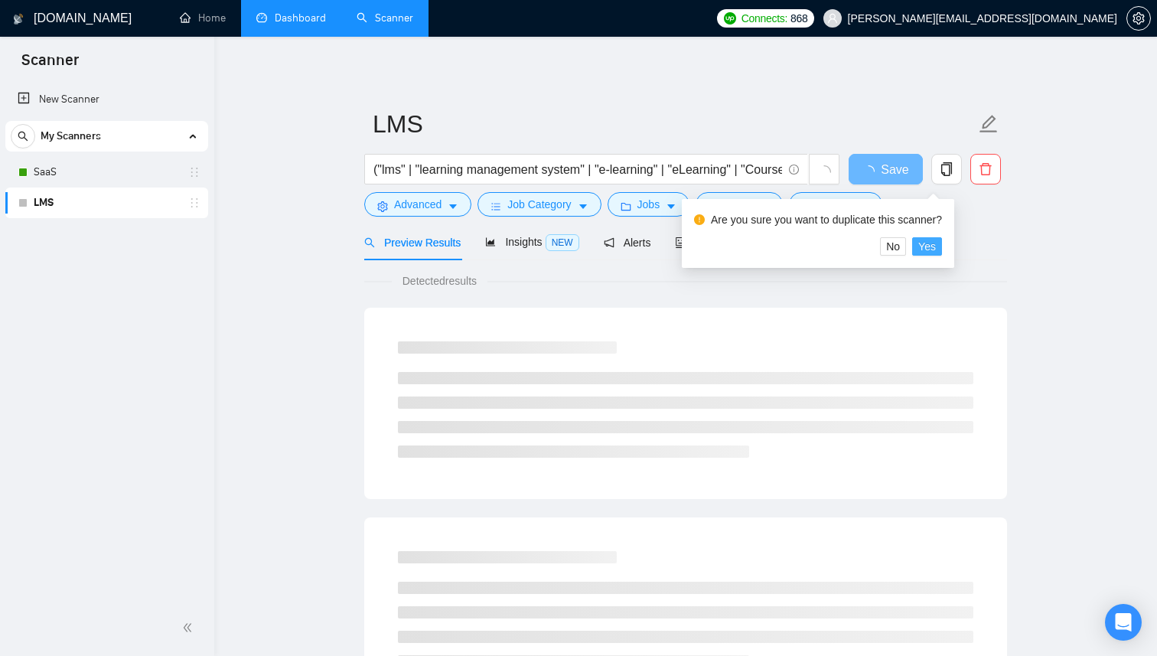
click at [942, 246] on button "Yes" at bounding box center [927, 246] width 30 height 18
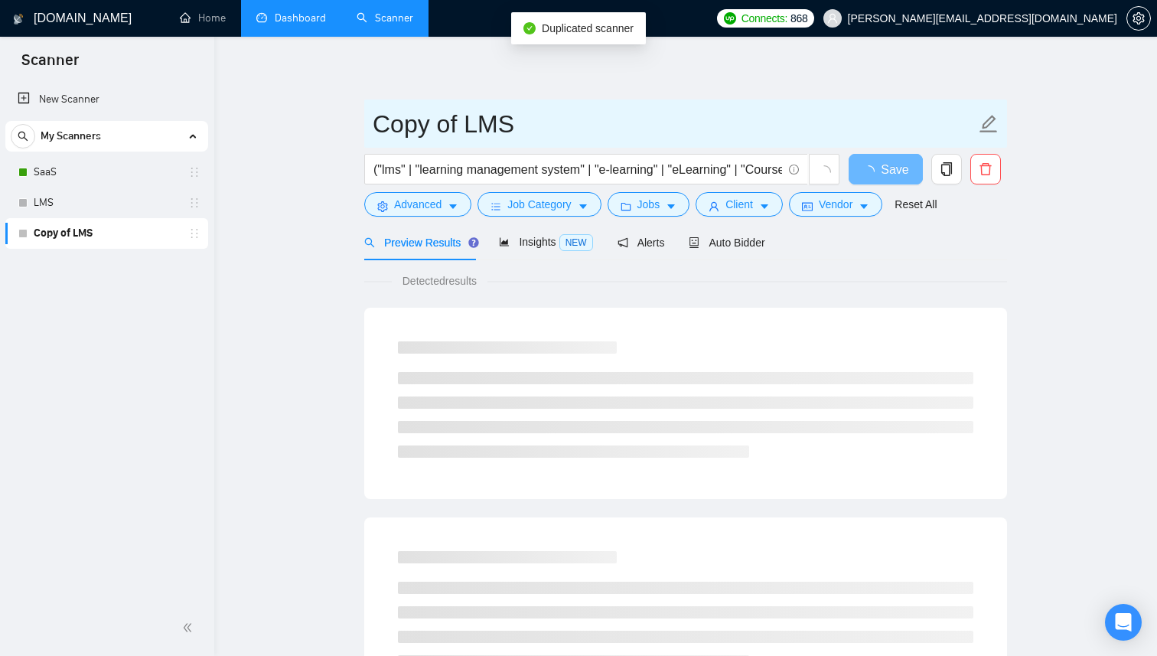
click at [435, 129] on input "Copy of LMS" at bounding box center [674, 124] width 603 height 38
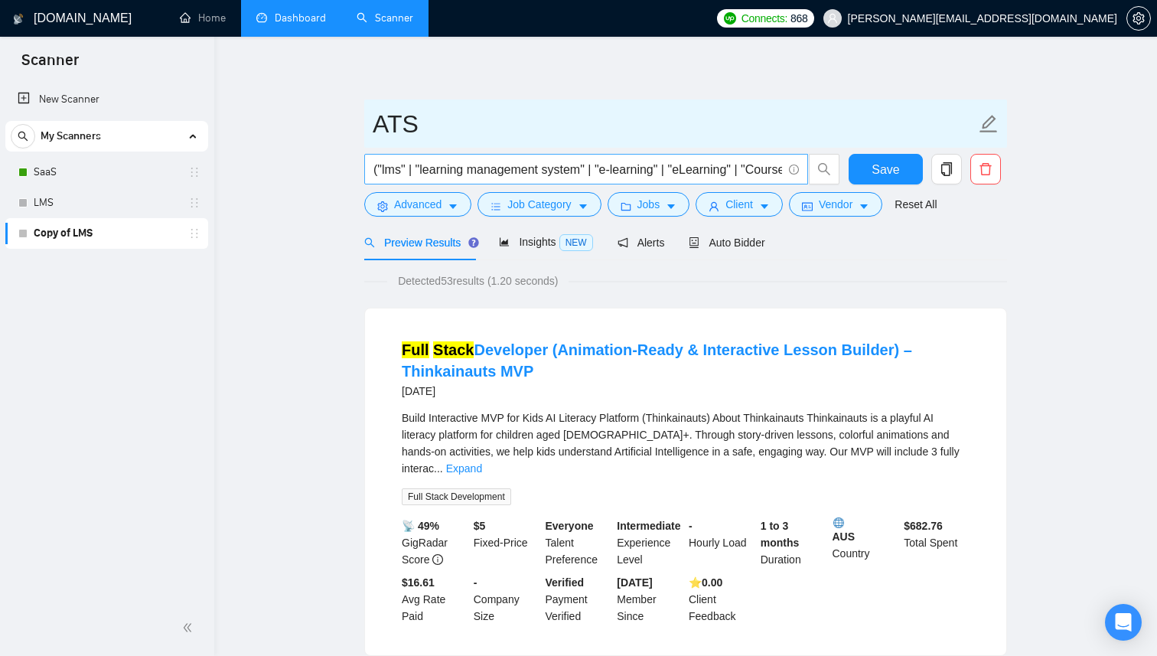
type input "ATS"
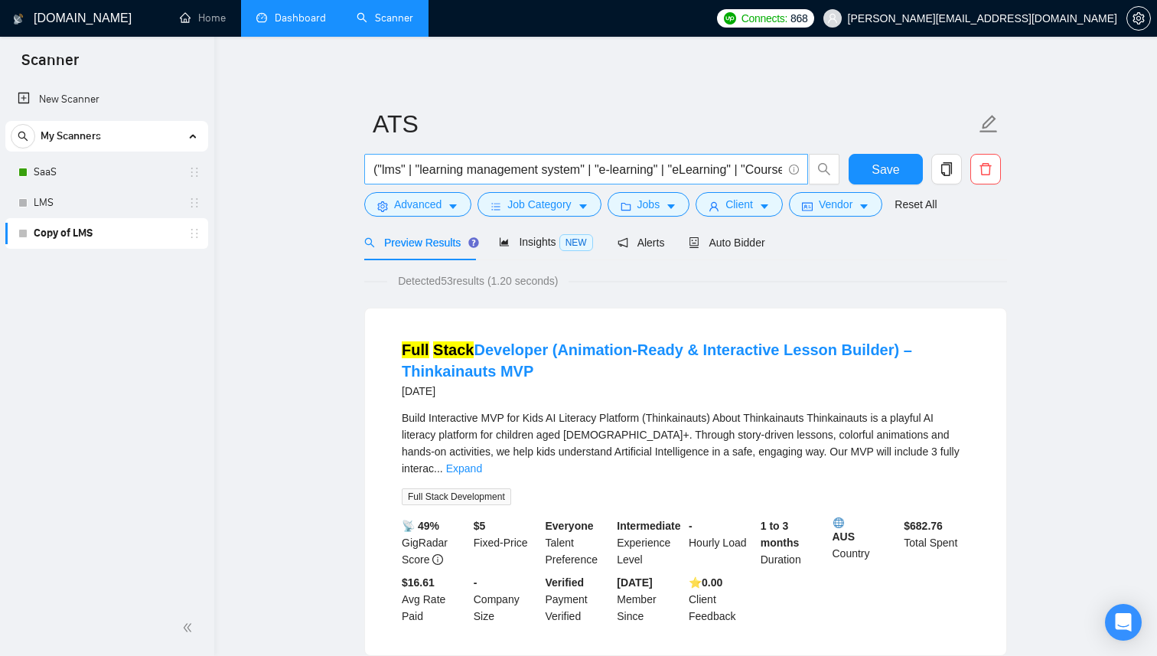
click at [384, 169] on input "("lms" | "learning management system" | "e-learning" | "eLearning" | "Course Ma…" at bounding box center [578, 169] width 409 height 19
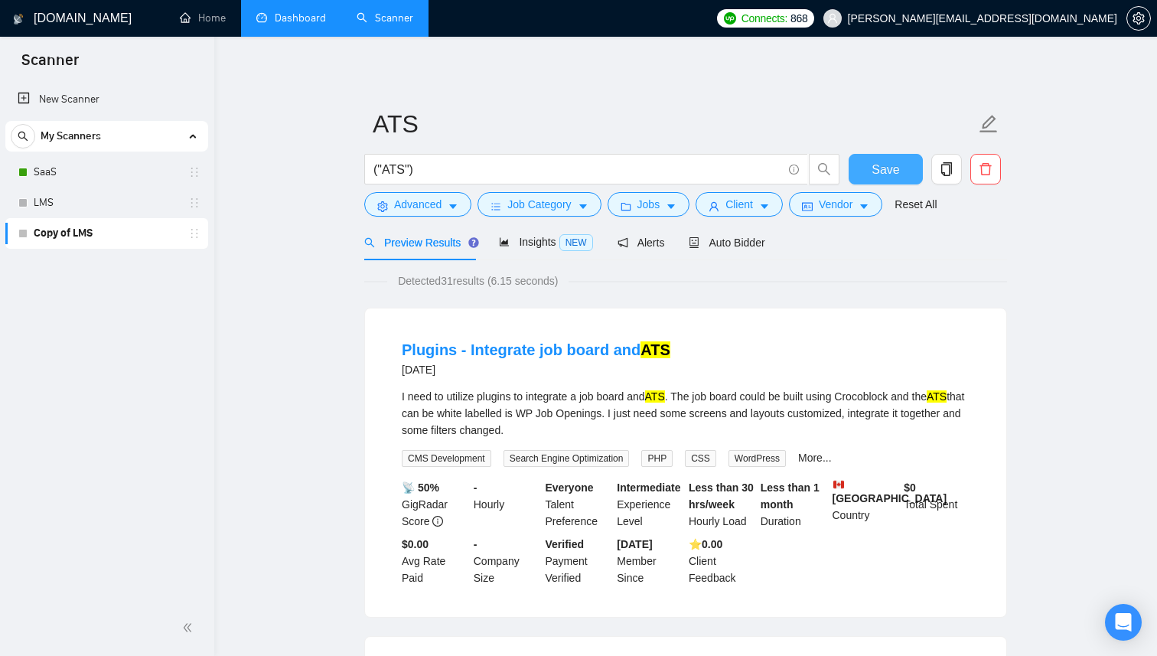
click at [870, 162] on button "Save" at bounding box center [886, 169] width 74 height 31
click at [443, 171] on input "("ATS")" at bounding box center [578, 169] width 409 height 19
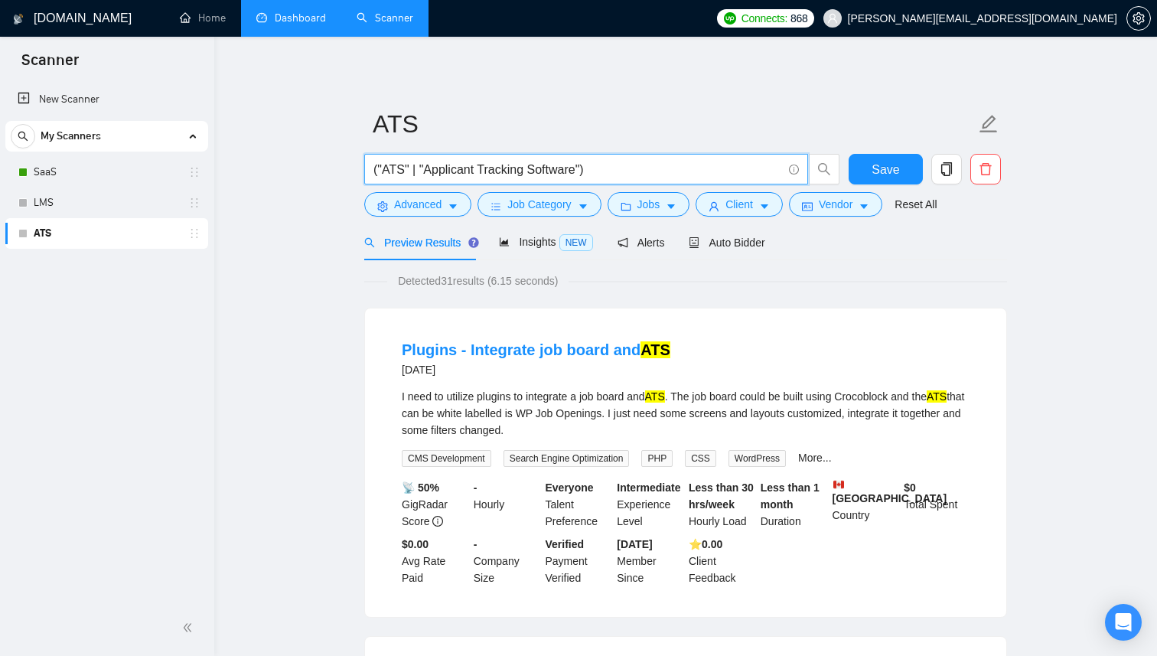
click at [596, 165] on input "("ATS" | "Applicant Tracking Software")" at bounding box center [578, 169] width 409 height 19
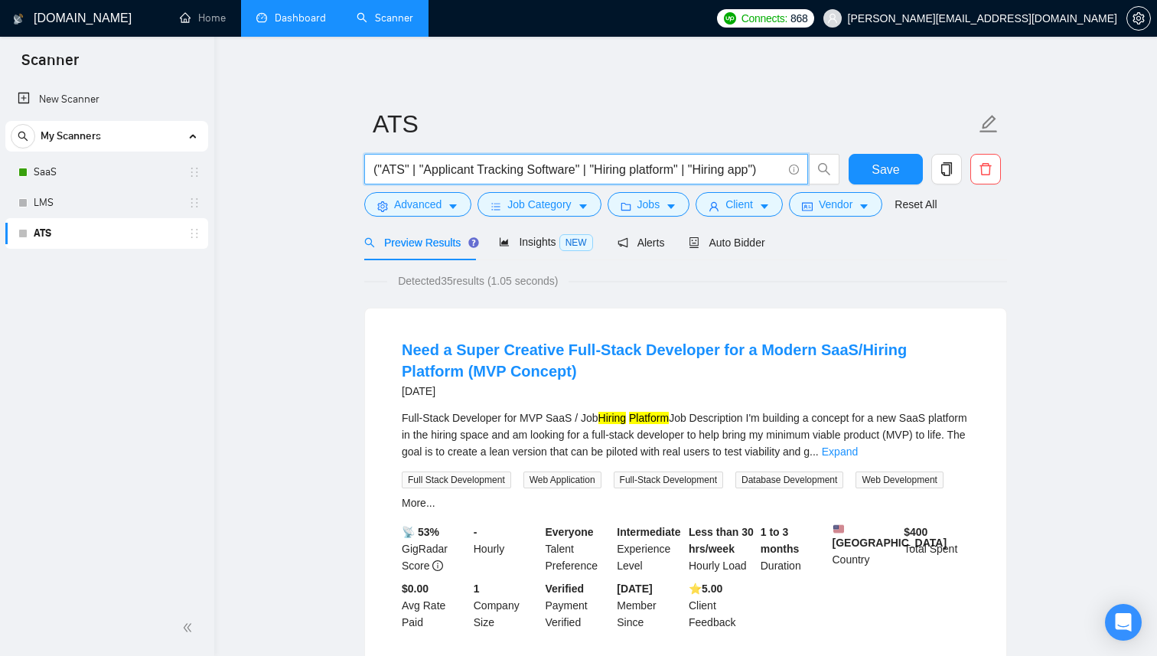
click at [595, 161] on input "("ATS" | "Applicant Tracking Software" | "Hiring platform" | "Hiring app")" at bounding box center [578, 169] width 409 height 19
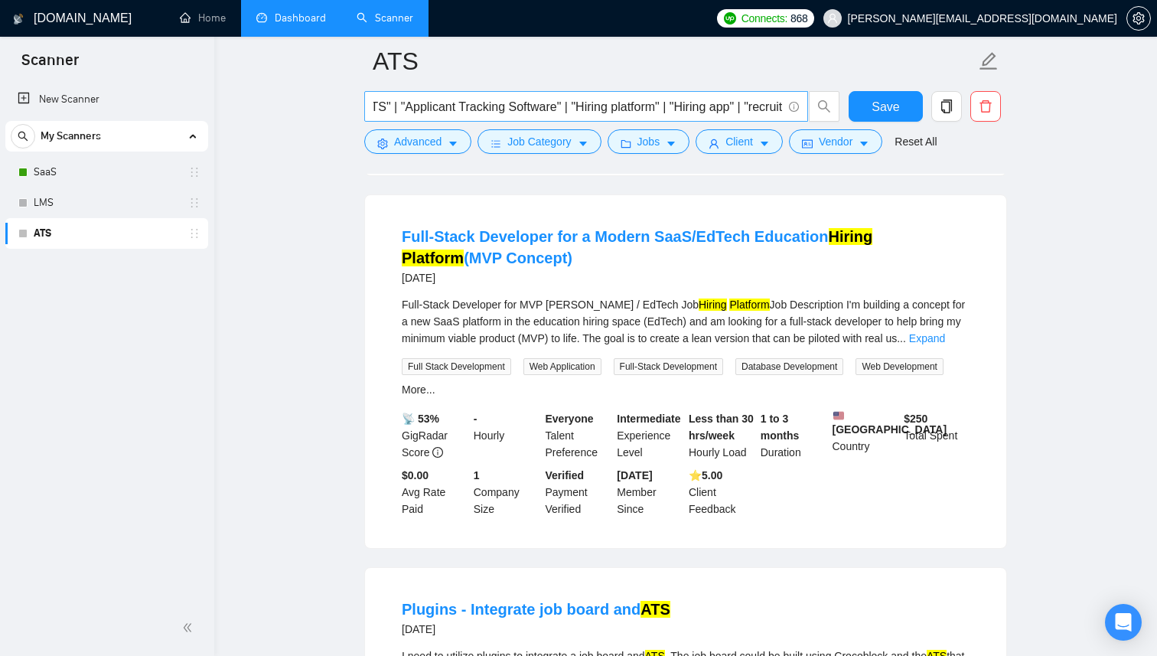
scroll to position [0, 0]
click at [597, 105] on input "("ATS" | "Applicant Tracking Software" | "Hiring platform" | "Hiring app" | "re…" at bounding box center [578, 106] width 409 height 19
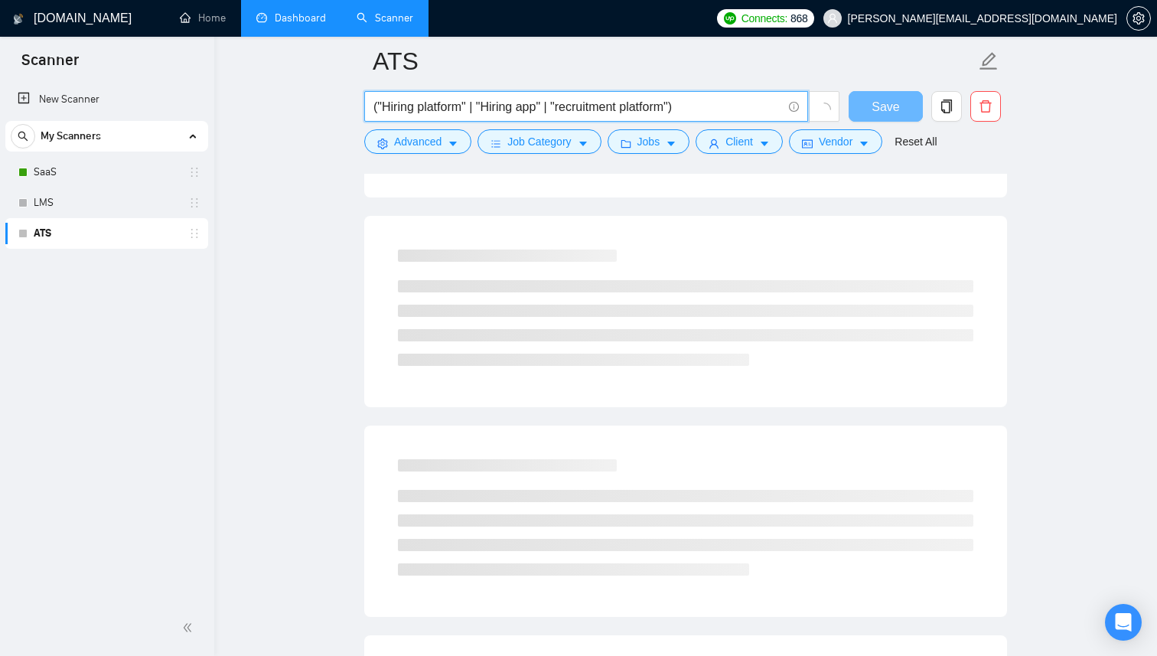
type input "("ATS" | "Applicant Tracking Software" | "Hiring platform" | "Hiring app" | "re…"
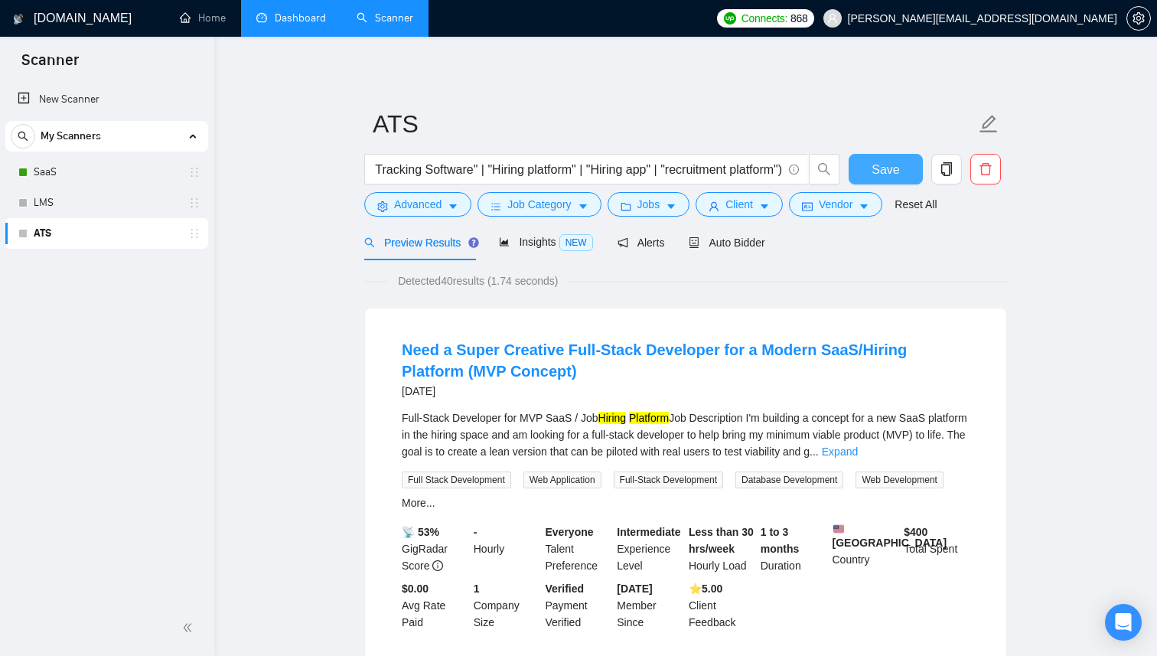
click at [893, 161] on span "Save" at bounding box center [886, 169] width 28 height 19
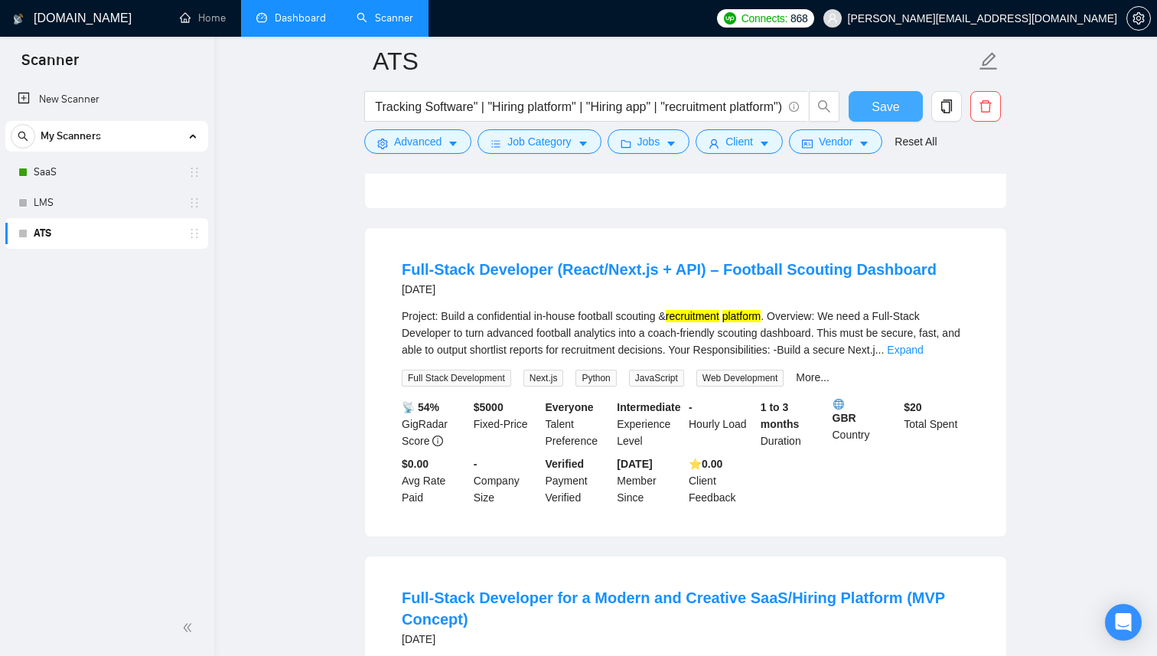
scroll to position [246, 0]
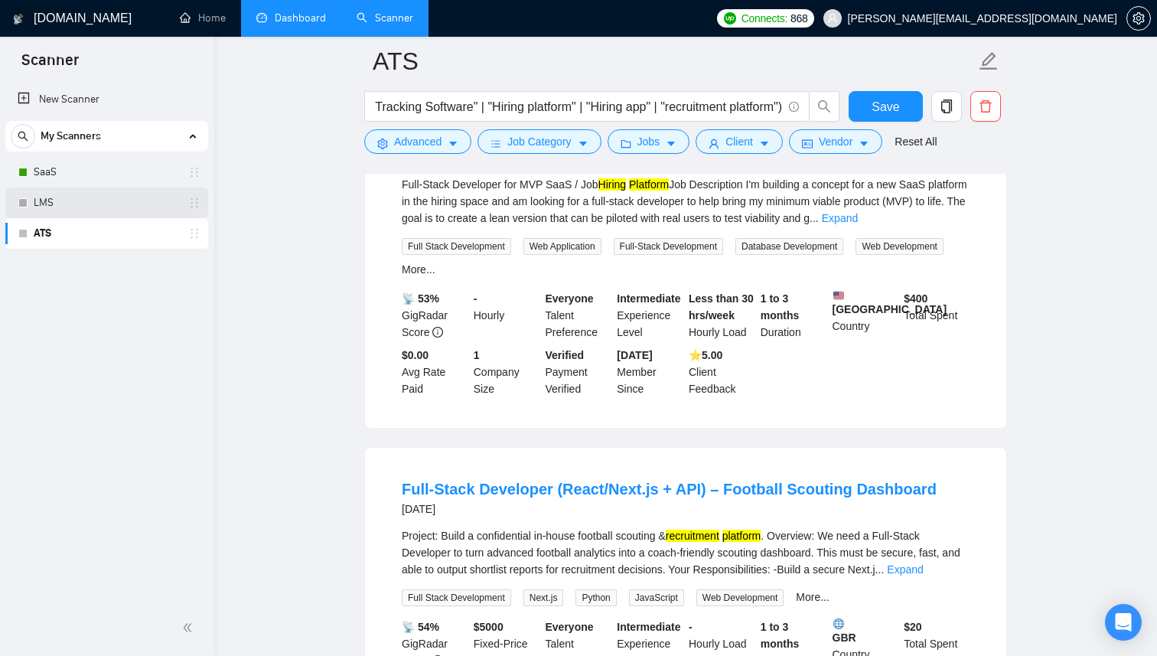
click at [48, 204] on link "LMS" at bounding box center [106, 203] width 145 height 31
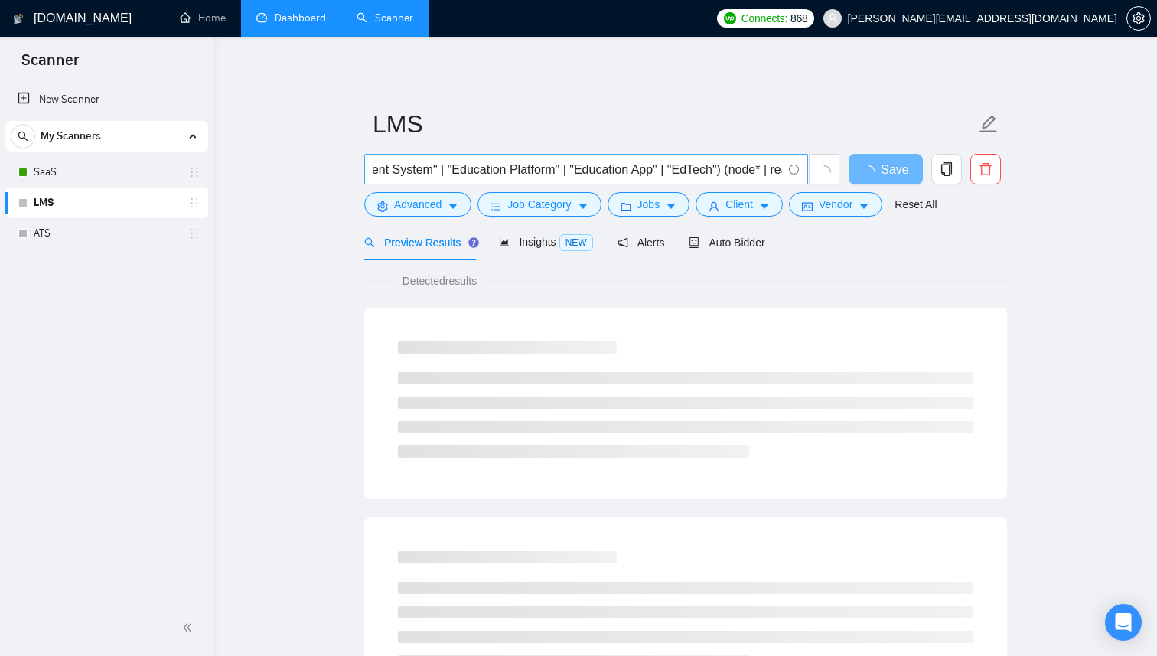
scroll to position [0, 485]
drag, startPoint x: 450, startPoint y: 167, endPoint x: 567, endPoint y: 162, distance: 117.2
click at [567, 162] on input "("lms" | "learning management system" | "e-learning" | "eLearning" | "Course Ma…" at bounding box center [578, 169] width 409 height 19
paste input ""Education Platform""
click at [634, 167] on input "("lms" | "learning management system" | "e-learning" | "eLearning" | "Course Ma…" at bounding box center [578, 169] width 409 height 19
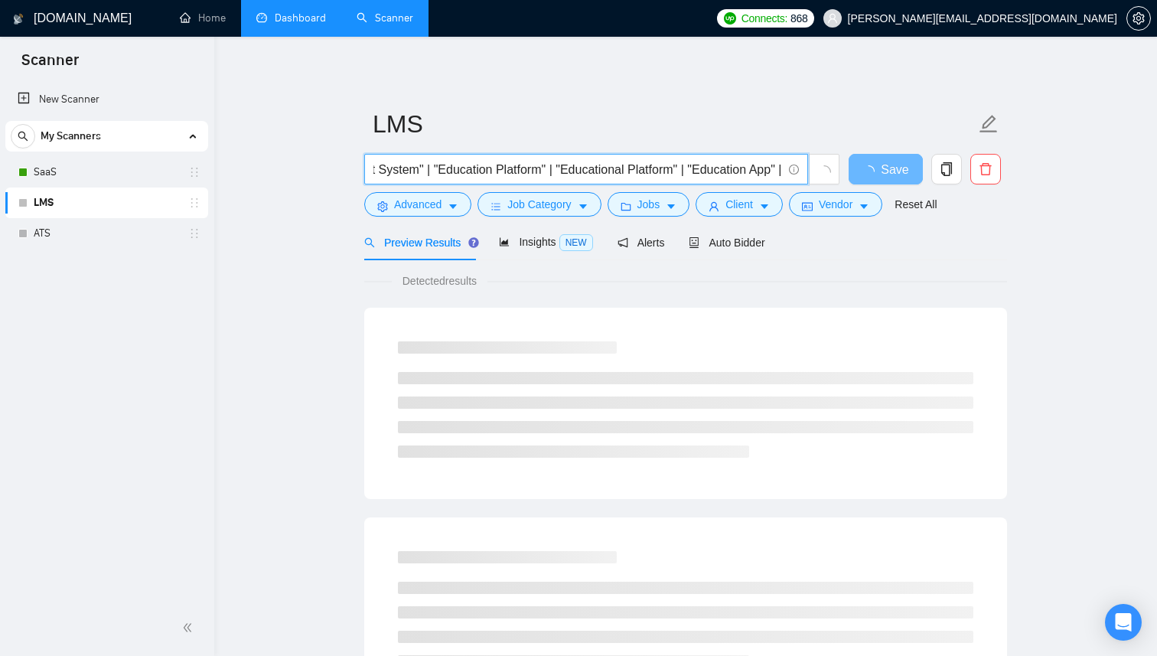
type input "("lms" | "learning management system" | "e-learning" | "eLearning" | "Course Ma…"
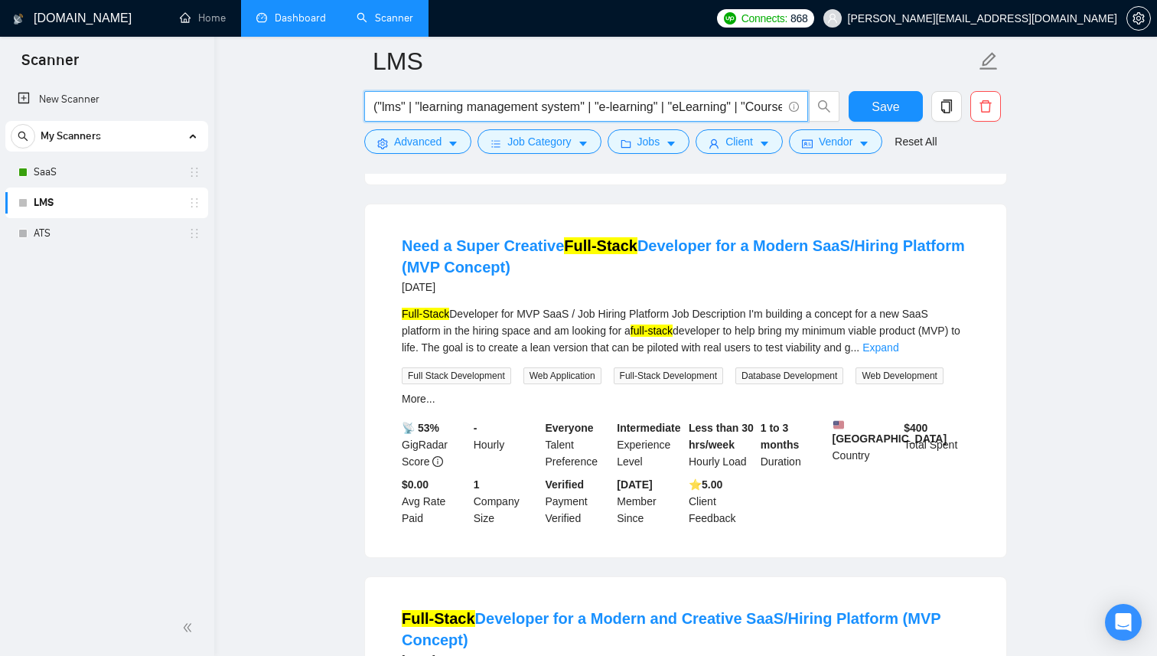
scroll to position [848, 0]
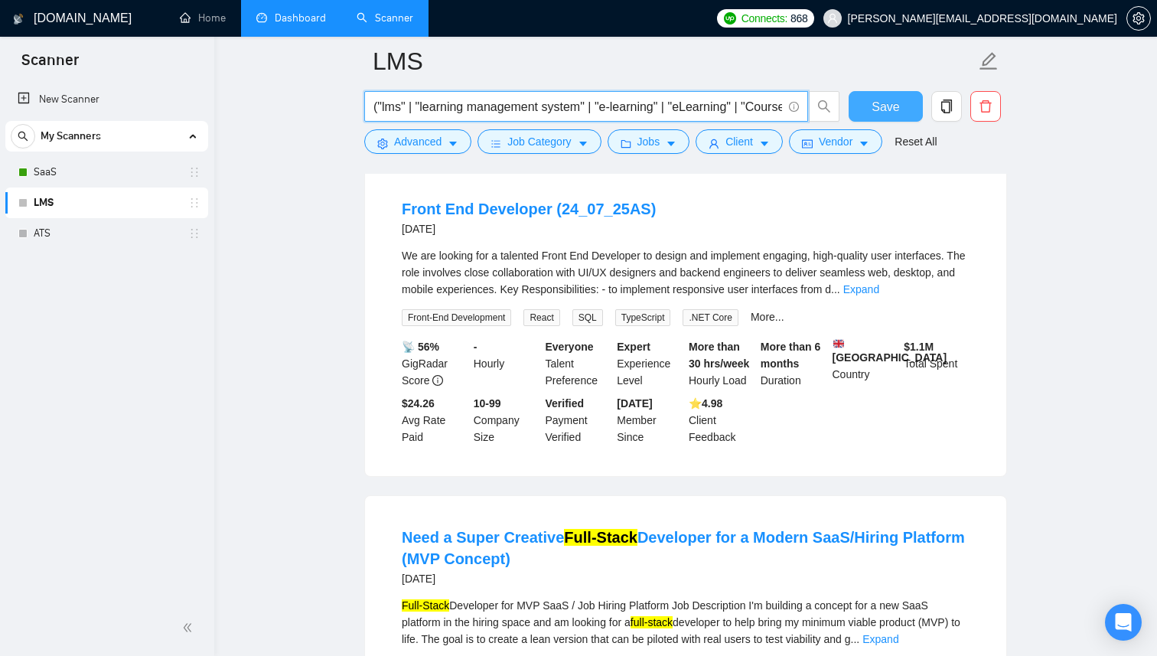
click at [876, 103] on span "Save" at bounding box center [886, 106] width 28 height 19
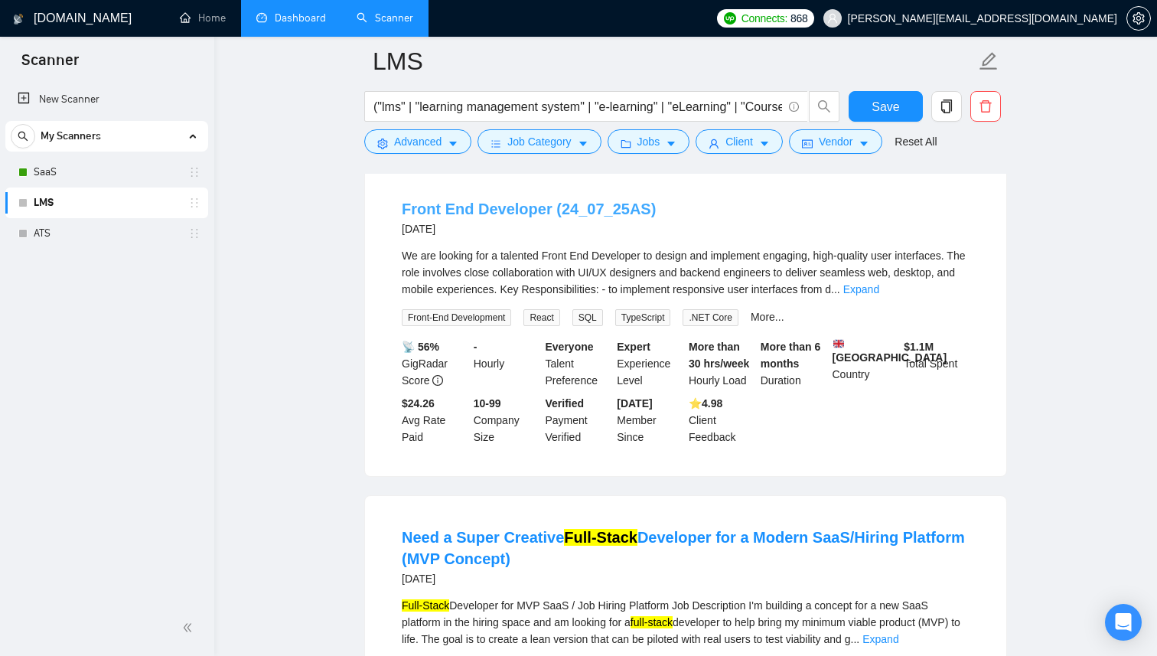
click at [568, 202] on link "Front End Developer (24_07_25AS)" at bounding box center [529, 209] width 254 height 17
click at [880, 283] on link "Expand" at bounding box center [862, 289] width 36 height 12
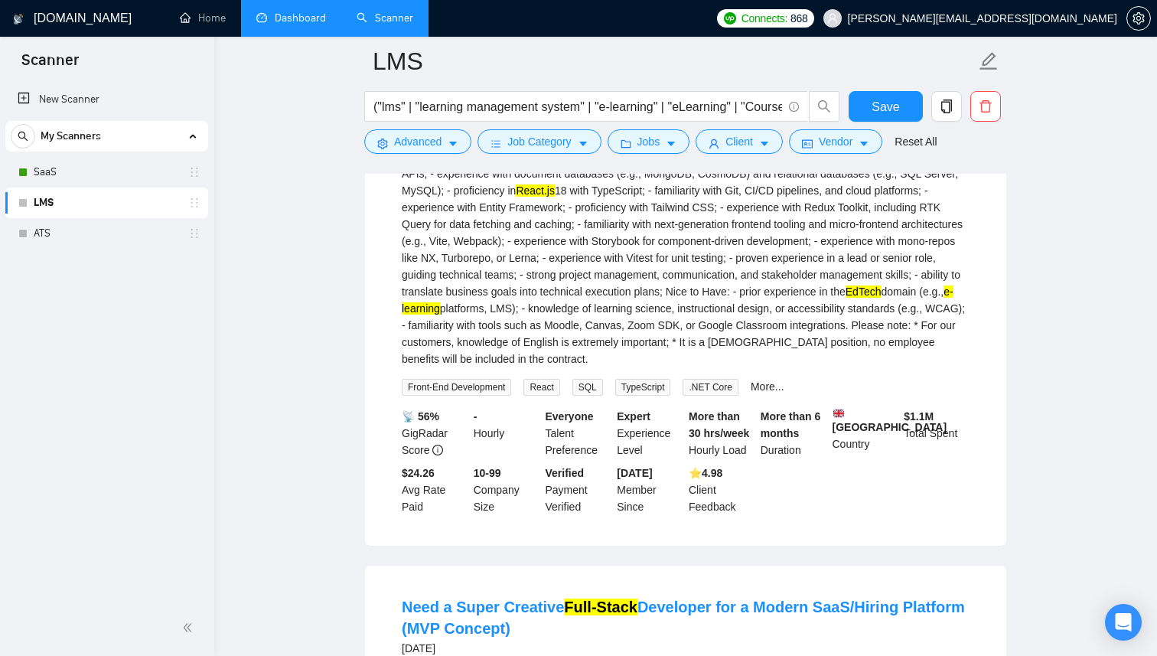
scroll to position [876, 0]
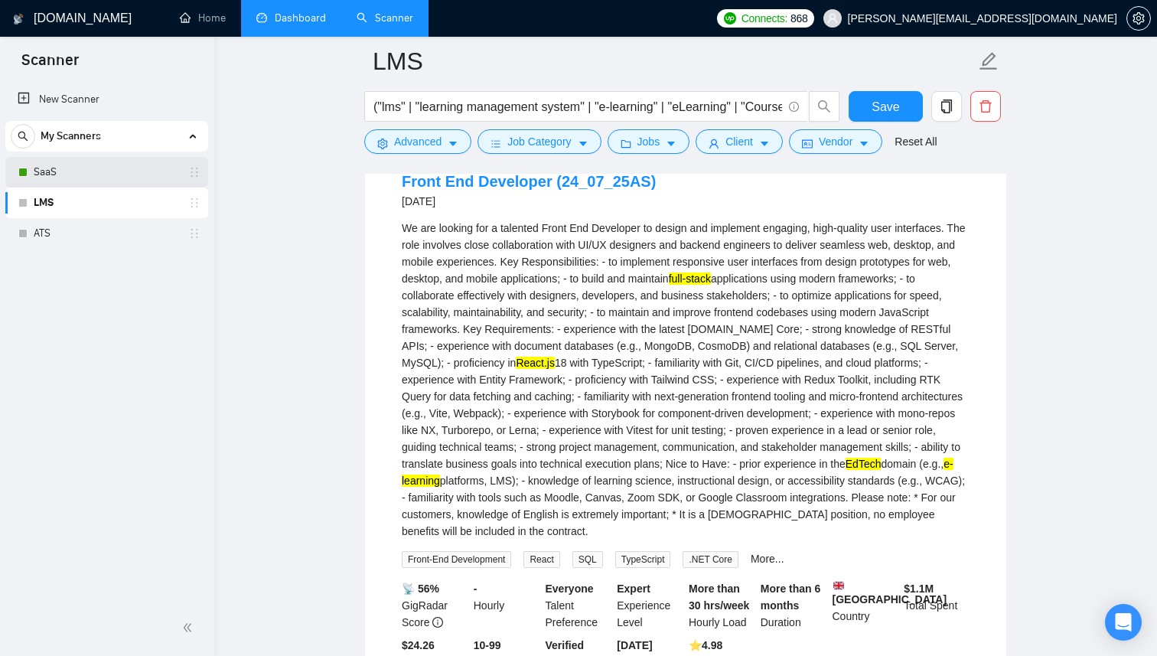
click at [73, 170] on link "SaaS" at bounding box center [106, 172] width 145 height 31
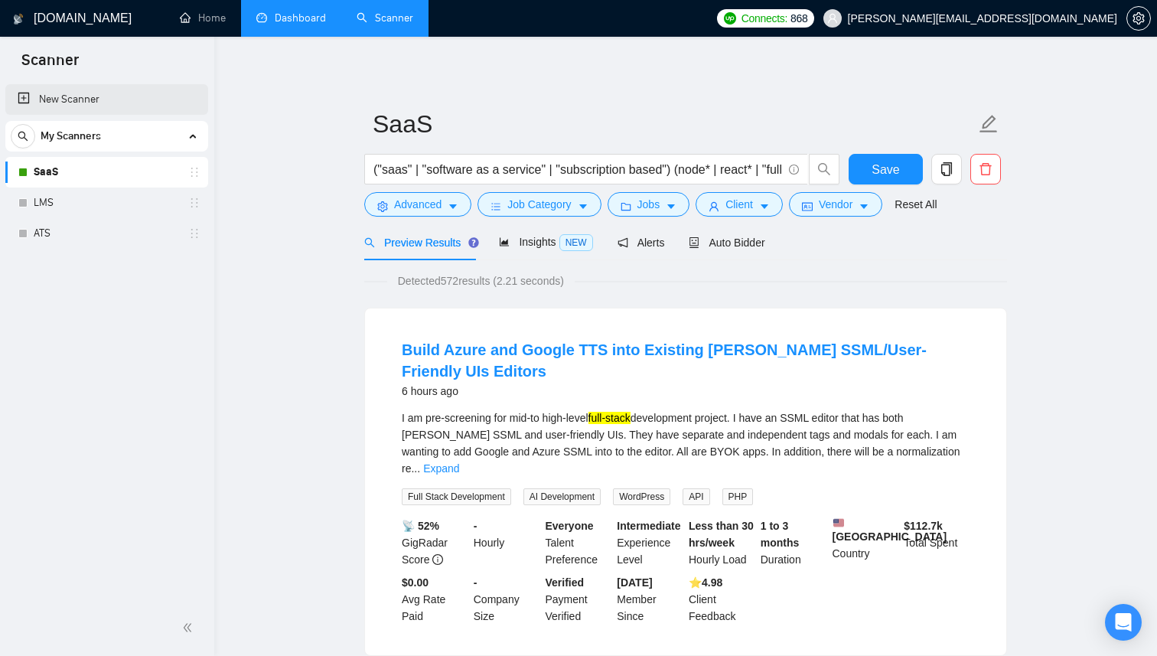
click at [128, 93] on link "New Scanner" at bounding box center [107, 99] width 178 height 31
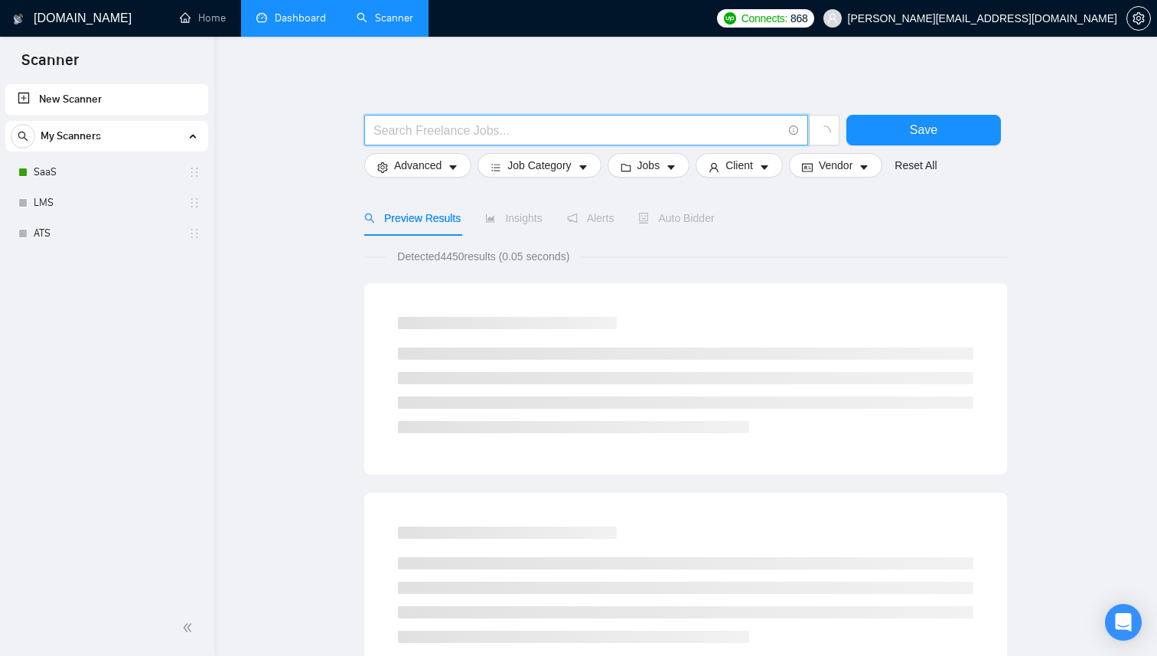
click at [406, 127] on input "text" at bounding box center [578, 130] width 409 height 19
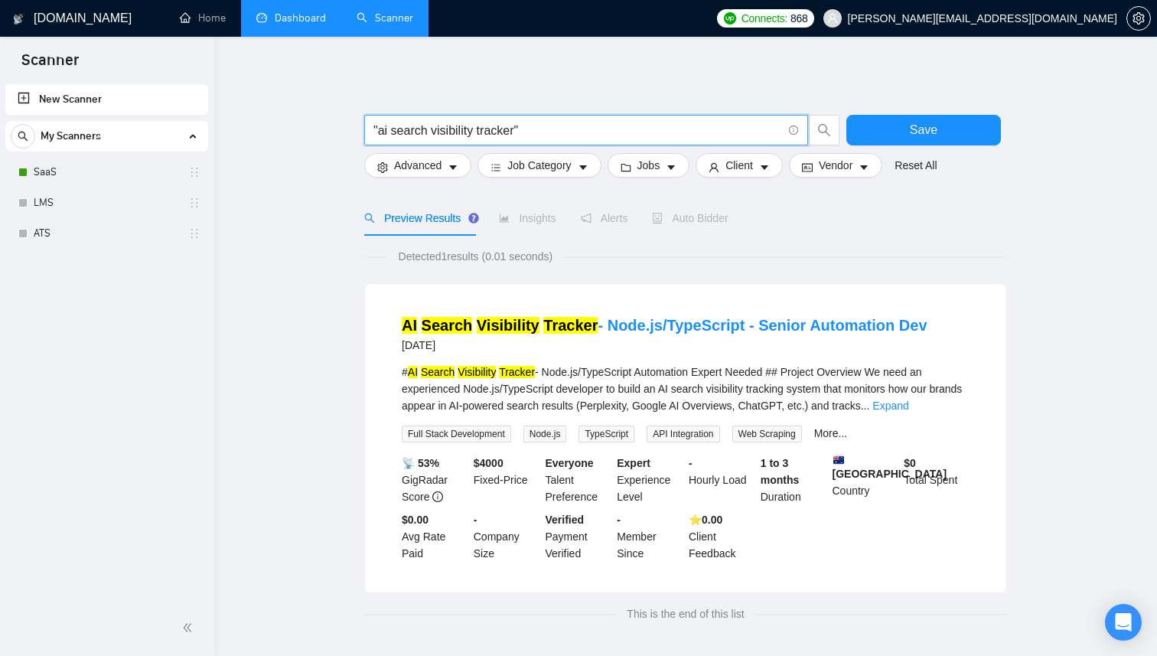
click at [378, 130] on input ""ai search visibility tracker"" at bounding box center [578, 130] width 409 height 19
type input "ai search visibility tracker"
click at [304, 239] on main "ai search visibility tracker Save Advanced Job Category Jobs Client Vendor Rese…" at bounding box center [686, 347] width 894 height 573
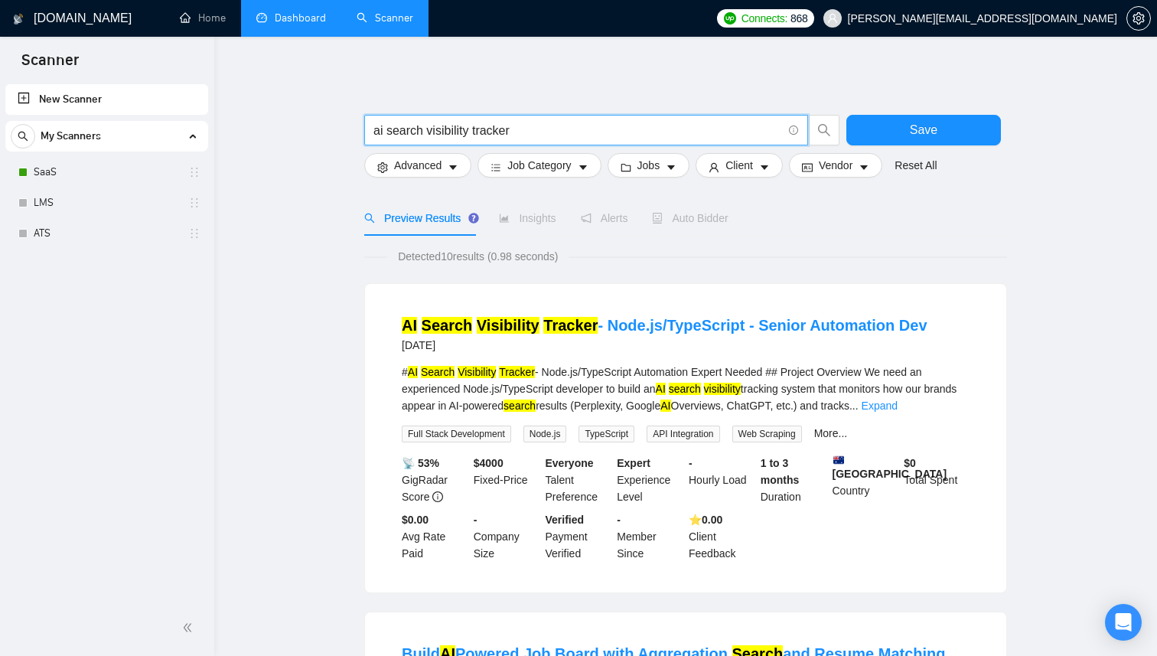
click at [514, 122] on input "ai search visibility tracker" at bounding box center [578, 130] width 409 height 19
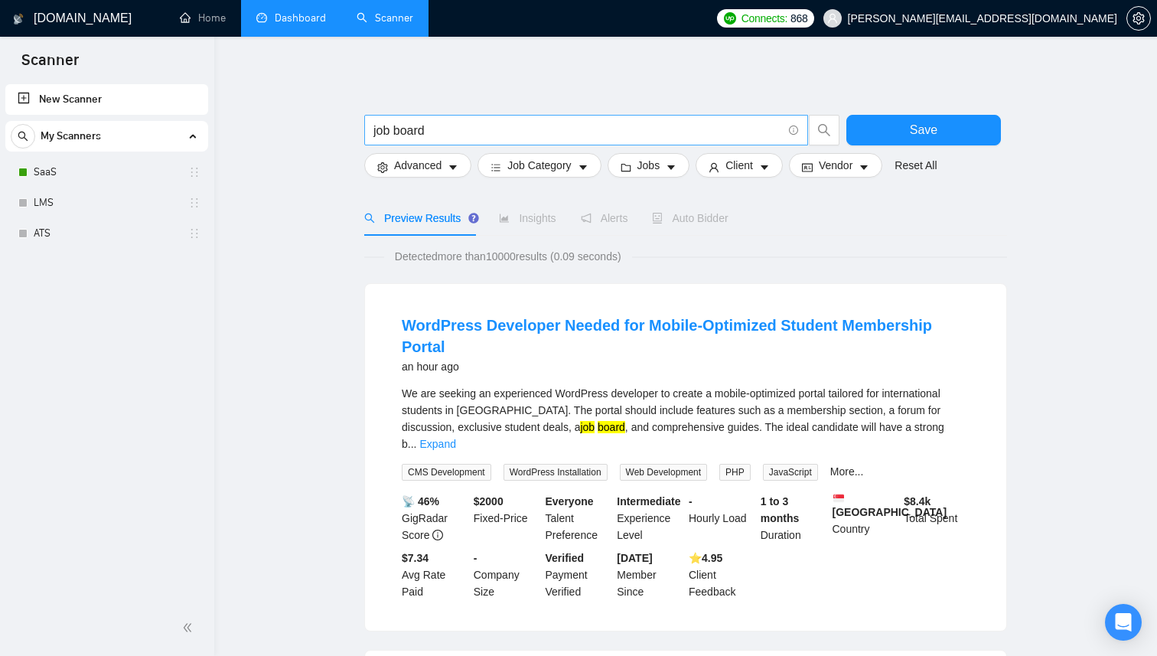
click at [508, 136] on input "job board" at bounding box center [578, 130] width 409 height 19
paste input "(node* | react* | "full-stack" | "full stack" | "mern")"
type input ""job board" | (node* | react* | "full-stack" | "full stack" | "mern")"
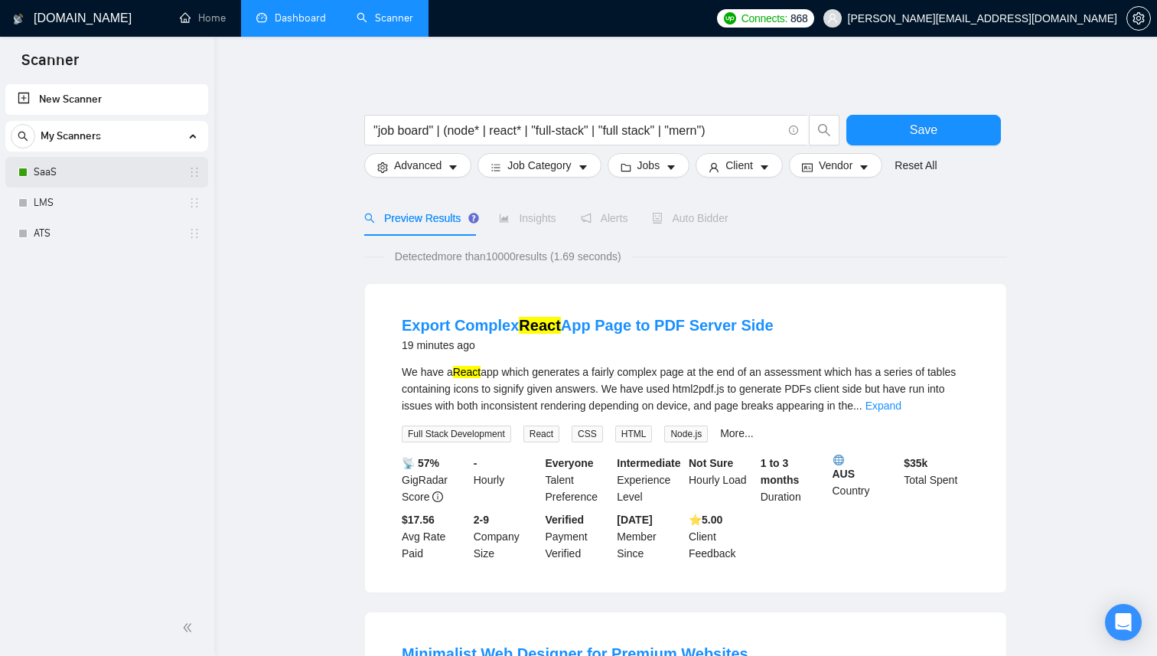
click at [85, 182] on link "SaaS" at bounding box center [106, 172] width 145 height 31
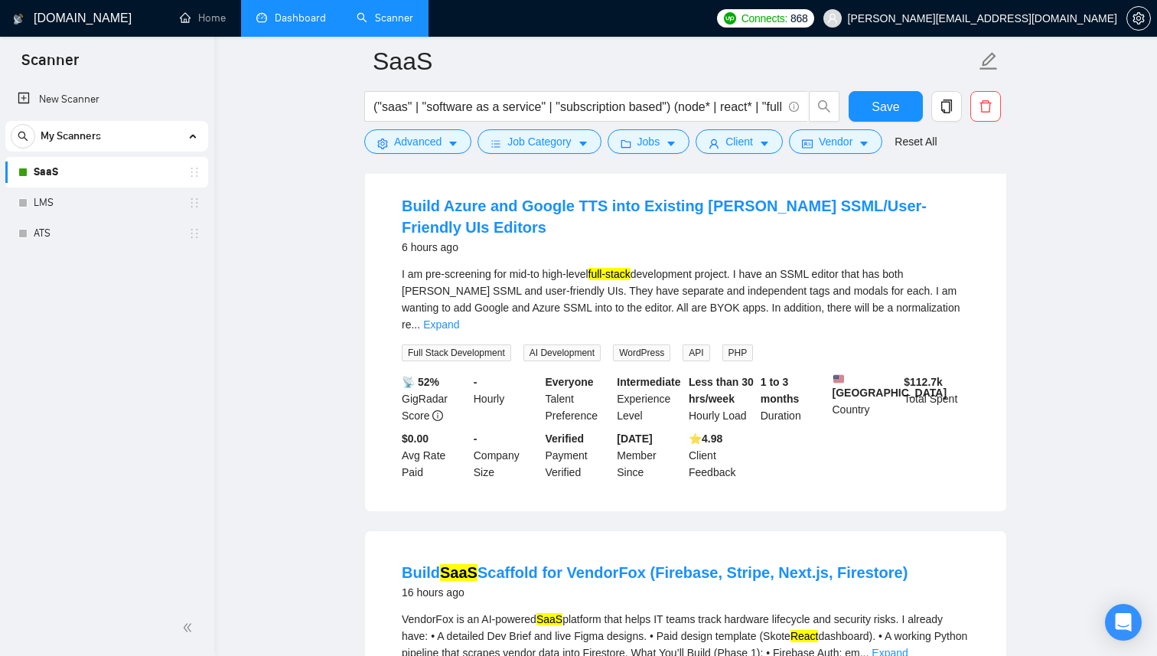
scroll to position [158, 0]
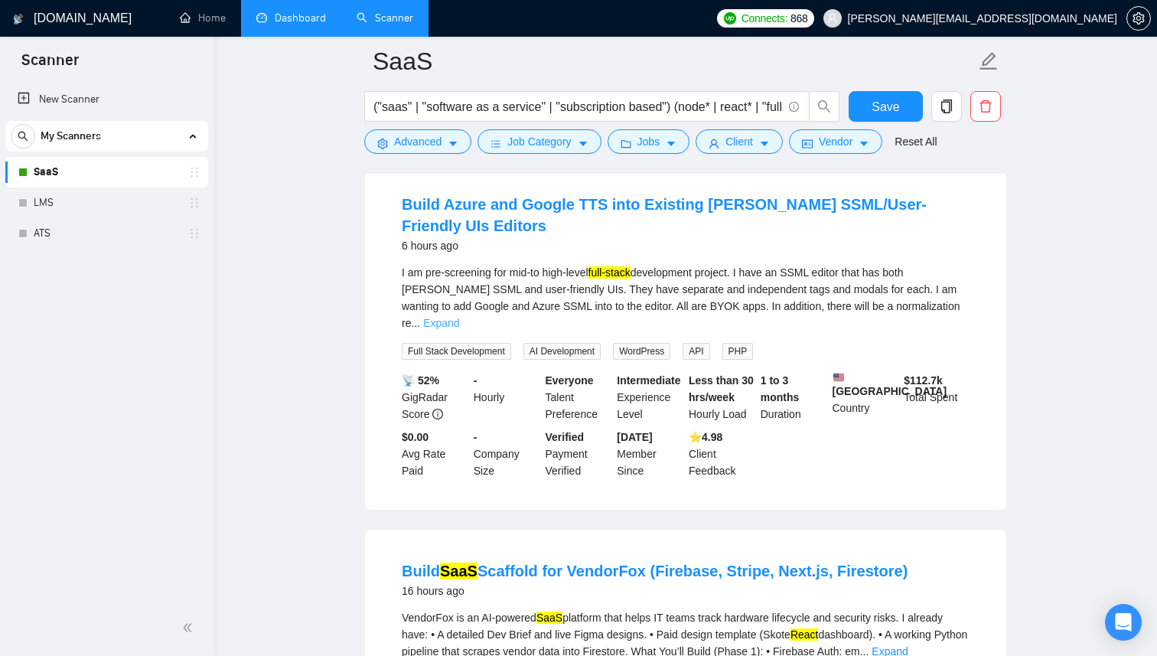
click at [459, 317] on link "Expand" at bounding box center [441, 323] width 36 height 12
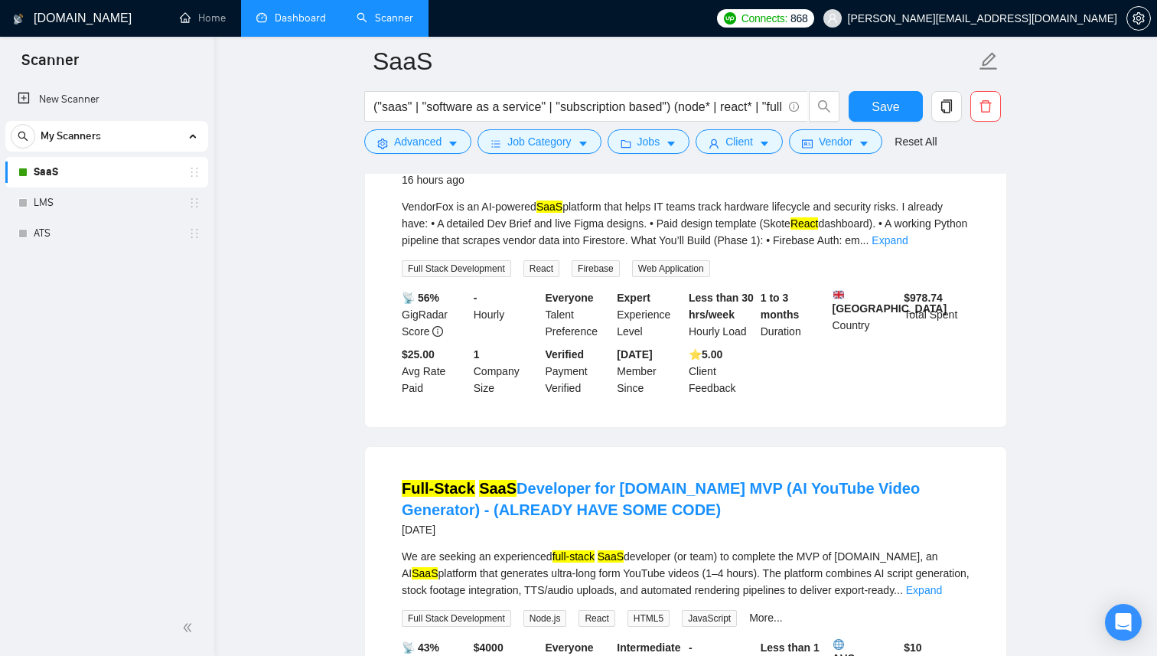
scroll to position [877, 0]
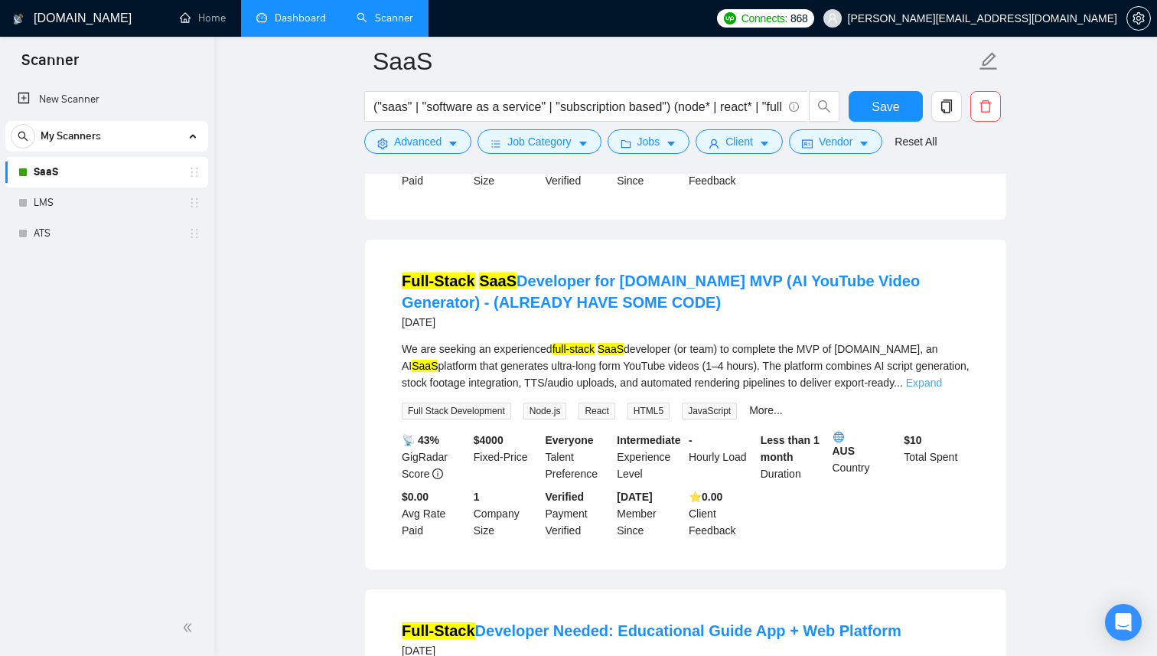
click at [942, 380] on link "Expand" at bounding box center [924, 383] width 36 height 12
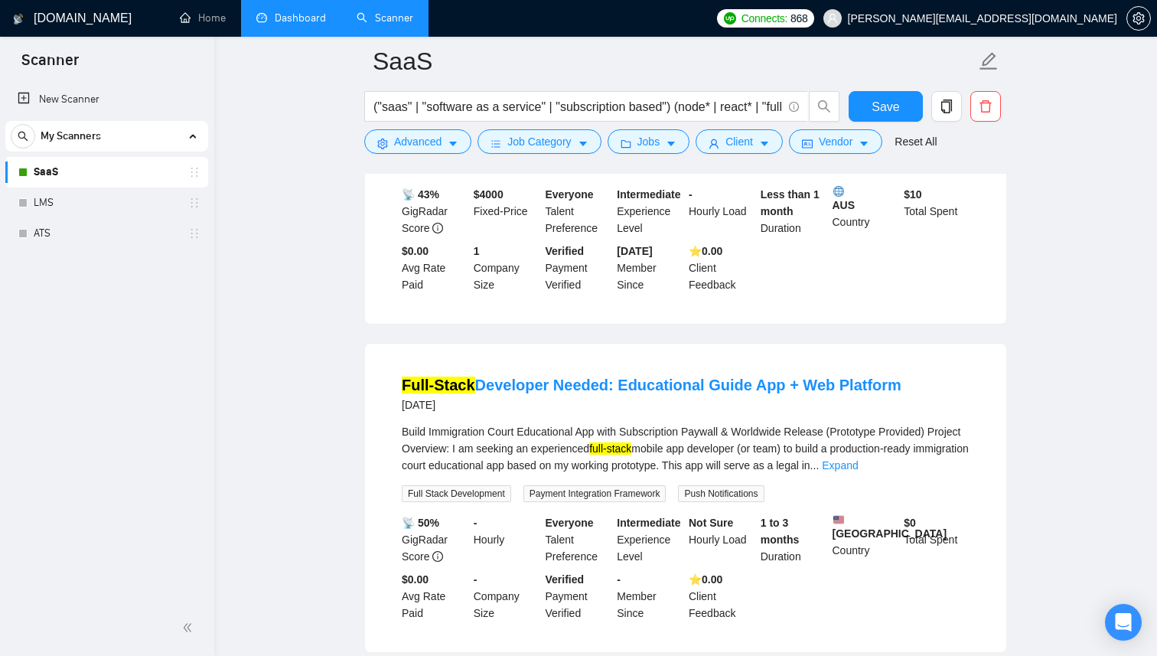
scroll to position [1261, 0]
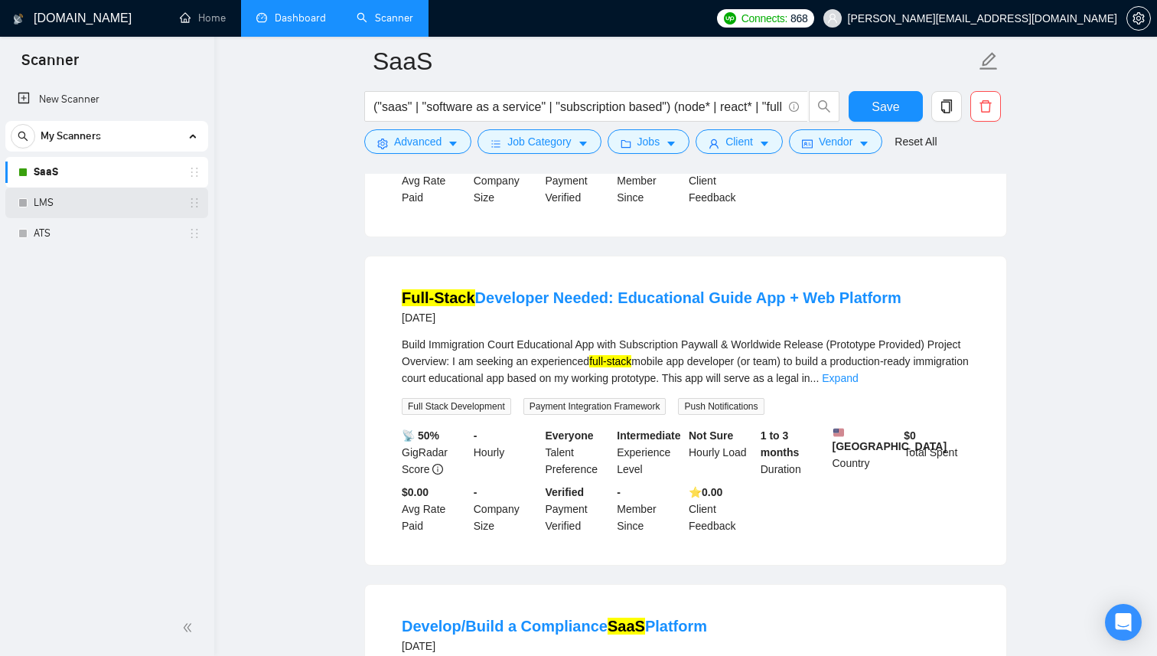
click at [70, 215] on link "LMS" at bounding box center [106, 203] width 145 height 31
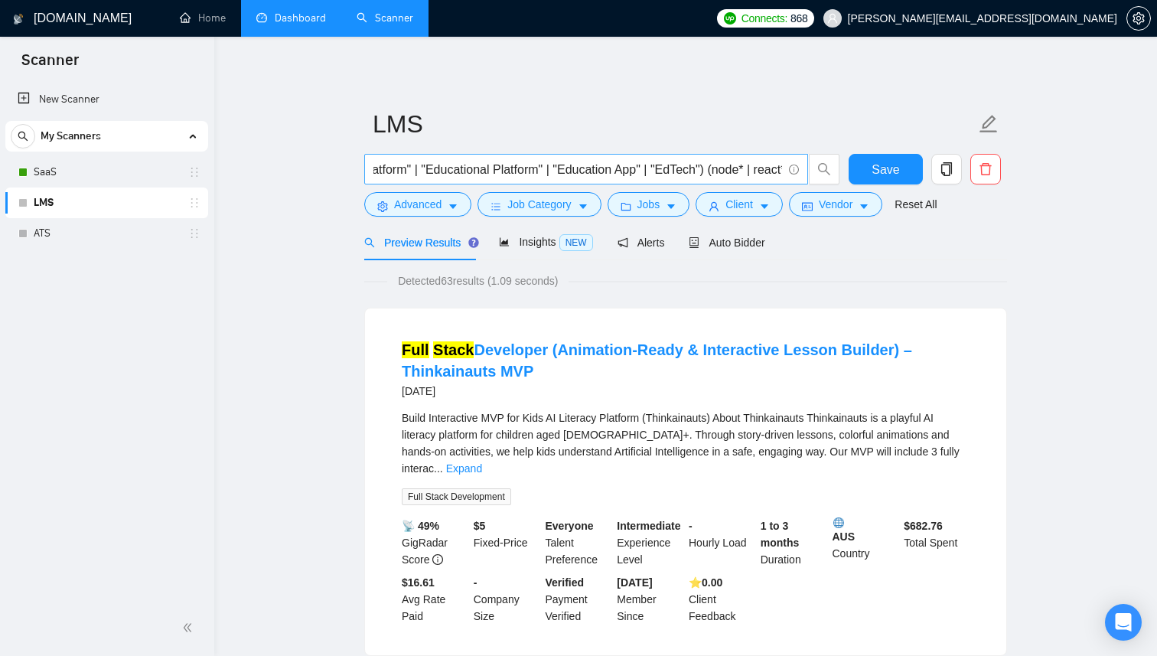
scroll to position [0, 627]
click at [664, 170] on input "("lms" | "learning management system" | "e-learning" | "eLearning" | "Course Ma…" at bounding box center [578, 169] width 409 height 19
type input "("lms" | "learning management system" | "e-learning" | "eLearning" | "Course Ma…"
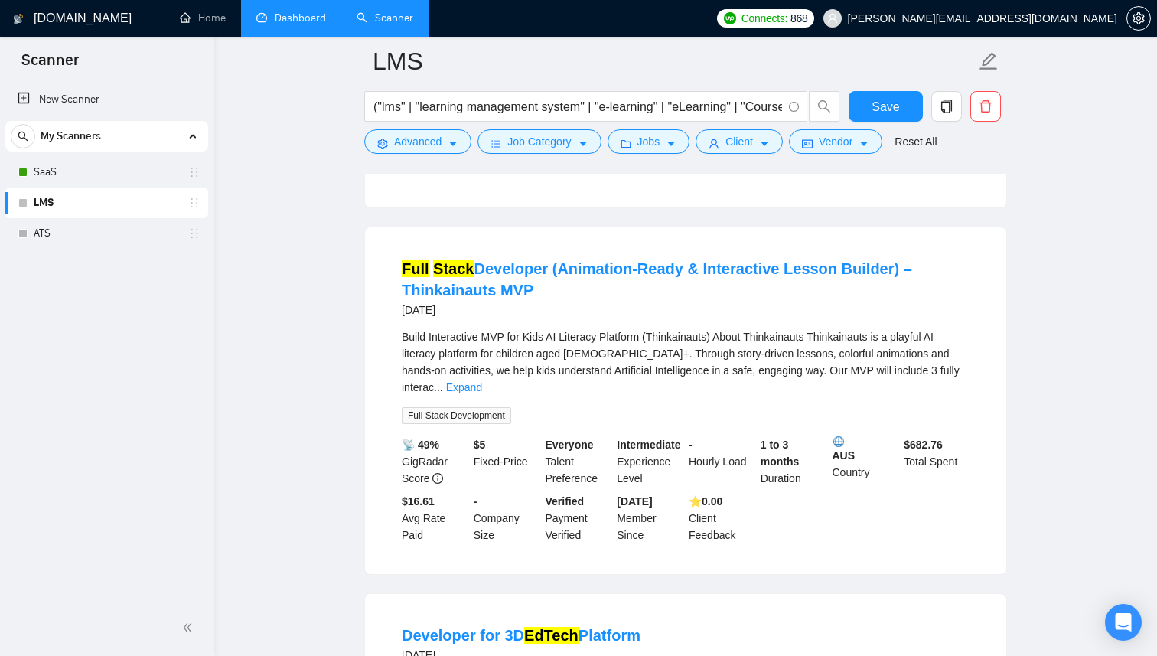
scroll to position [415, 0]
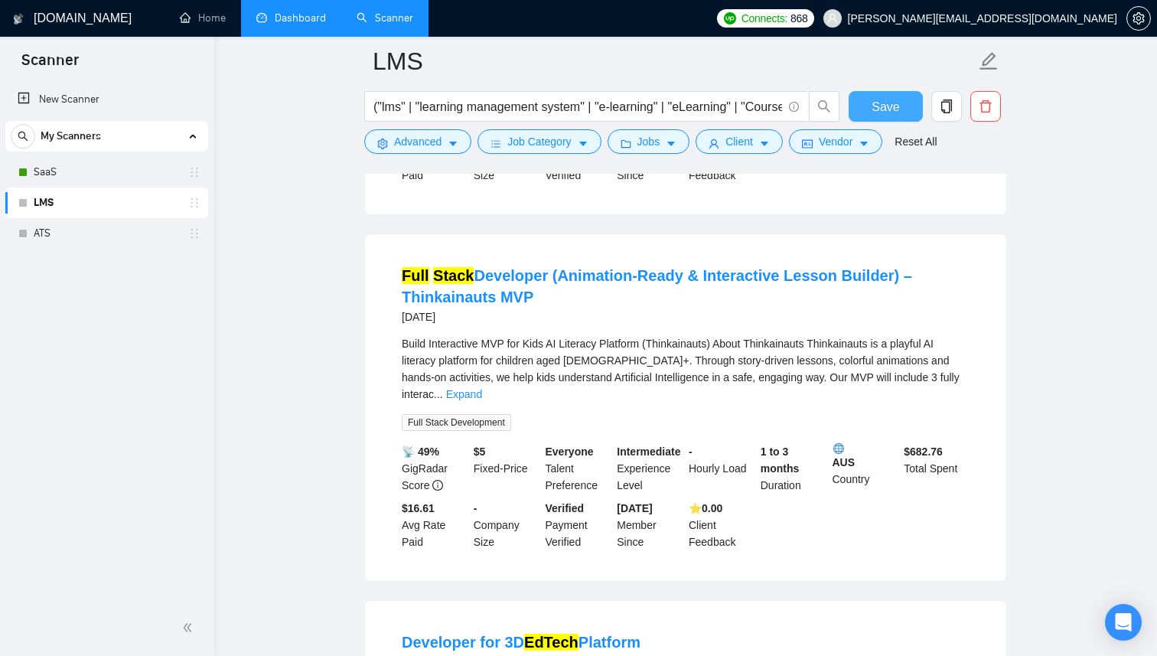
click at [897, 99] on span "Save" at bounding box center [886, 106] width 28 height 19
click at [684, 96] on span "("lms" | "learning management system" | "e-learning" | "eLearning" | "Course Ma…" at bounding box center [586, 106] width 444 height 31
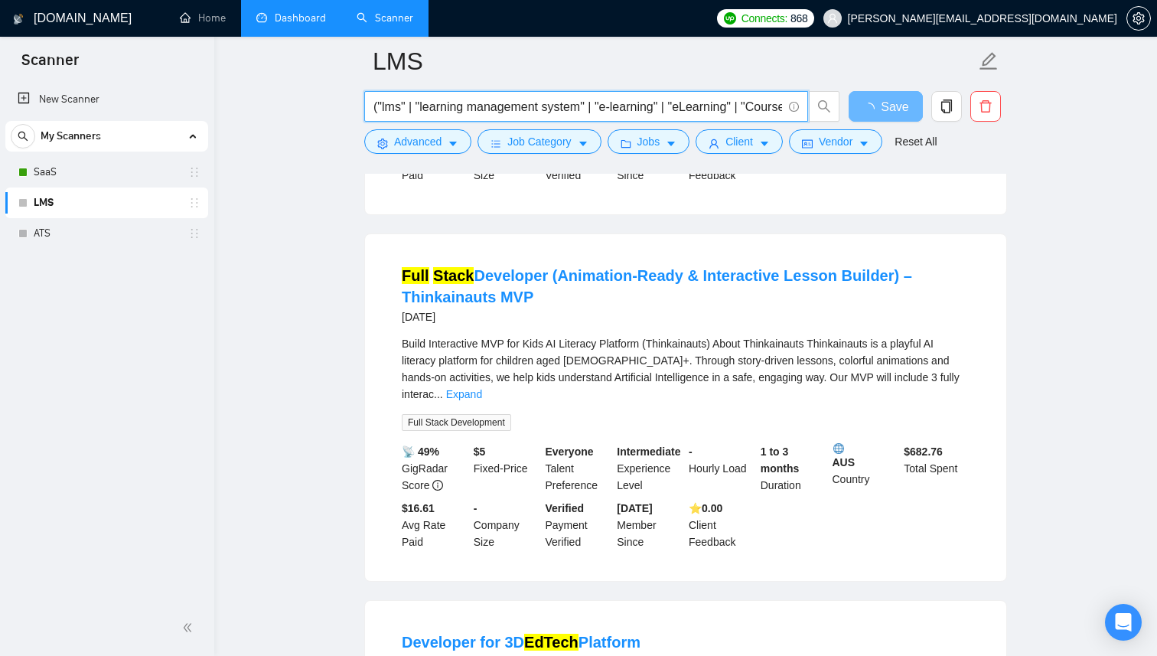
scroll to position [0, 824]
click at [644, 108] on input "("lms" | "learning management system" | "e-learning" | "eLearning" | "Course Ma…" at bounding box center [578, 106] width 409 height 19
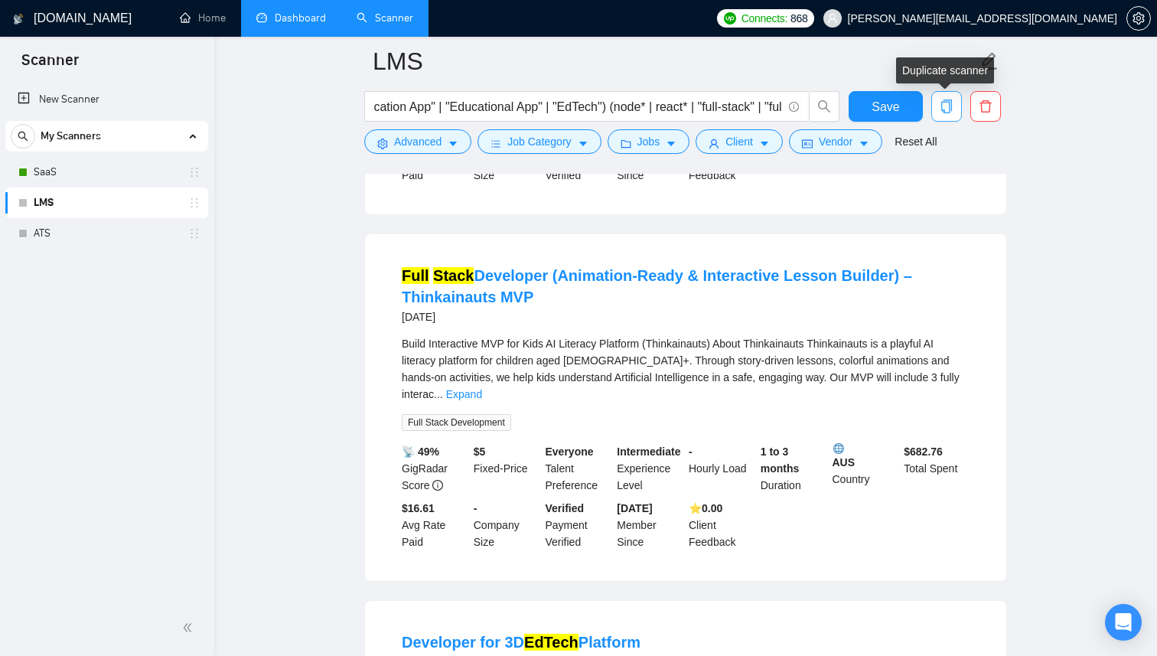
scroll to position [0, 0]
click at [938, 118] on button "button" at bounding box center [947, 106] width 31 height 31
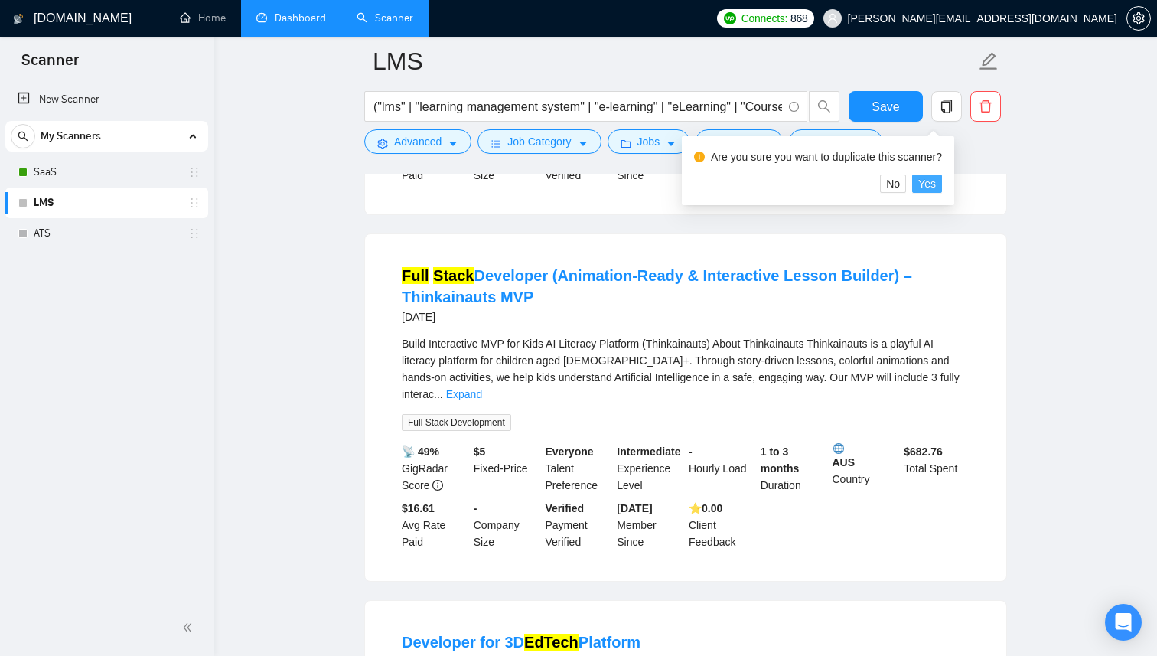
click at [936, 190] on span "Yes" at bounding box center [928, 183] width 18 height 17
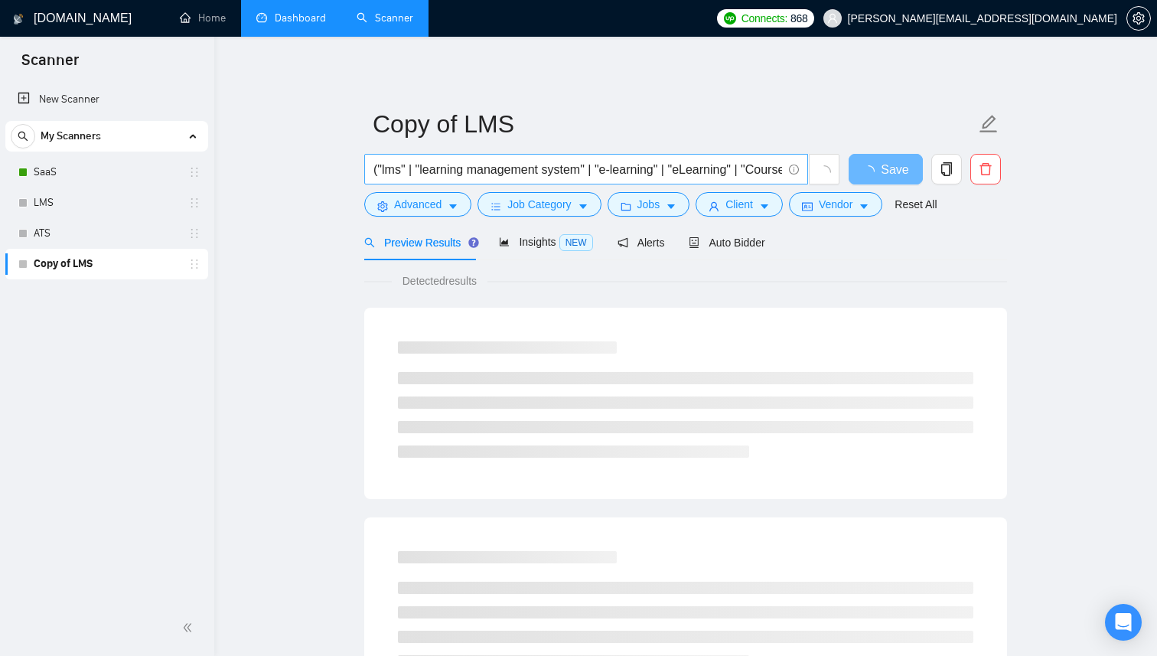
click at [729, 169] on input "("lms" | "learning management system" | "e-learning" | "eLearning" | "Course Ma…" at bounding box center [578, 169] width 409 height 19
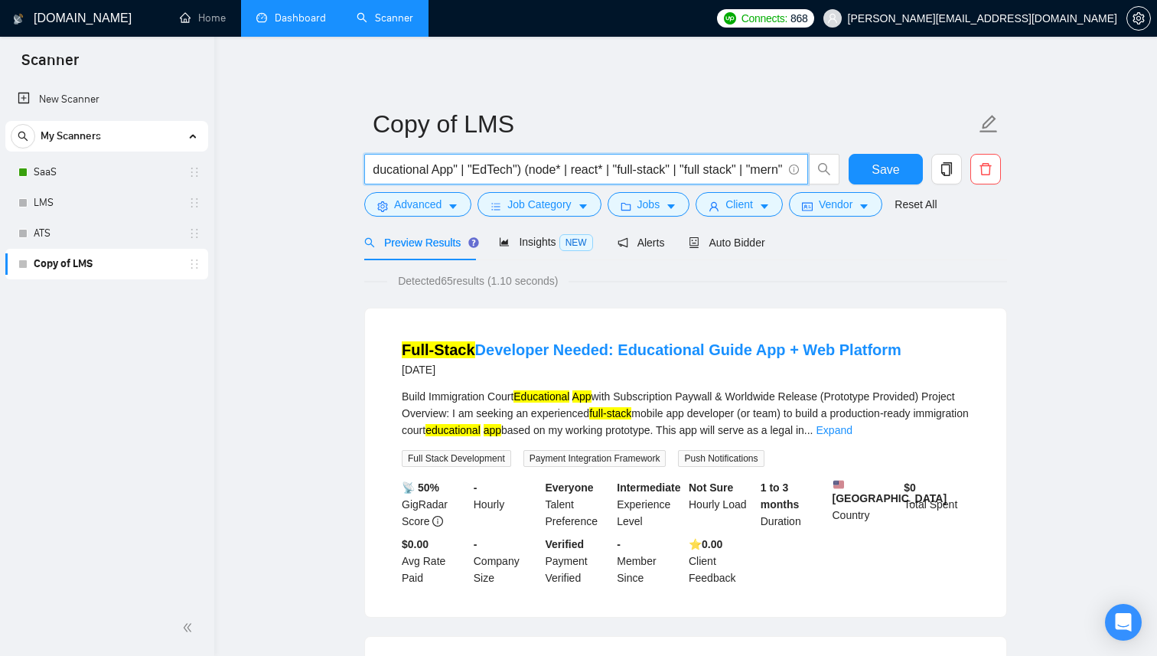
scroll to position [0, 909]
click at [560, 163] on input "("lms" | "learning management system" | "e-learning" | "eLearning" | "Course Ma…" at bounding box center [578, 169] width 409 height 19
type input "(node* | react* | "full-stack" | "full stack" | "mern")"
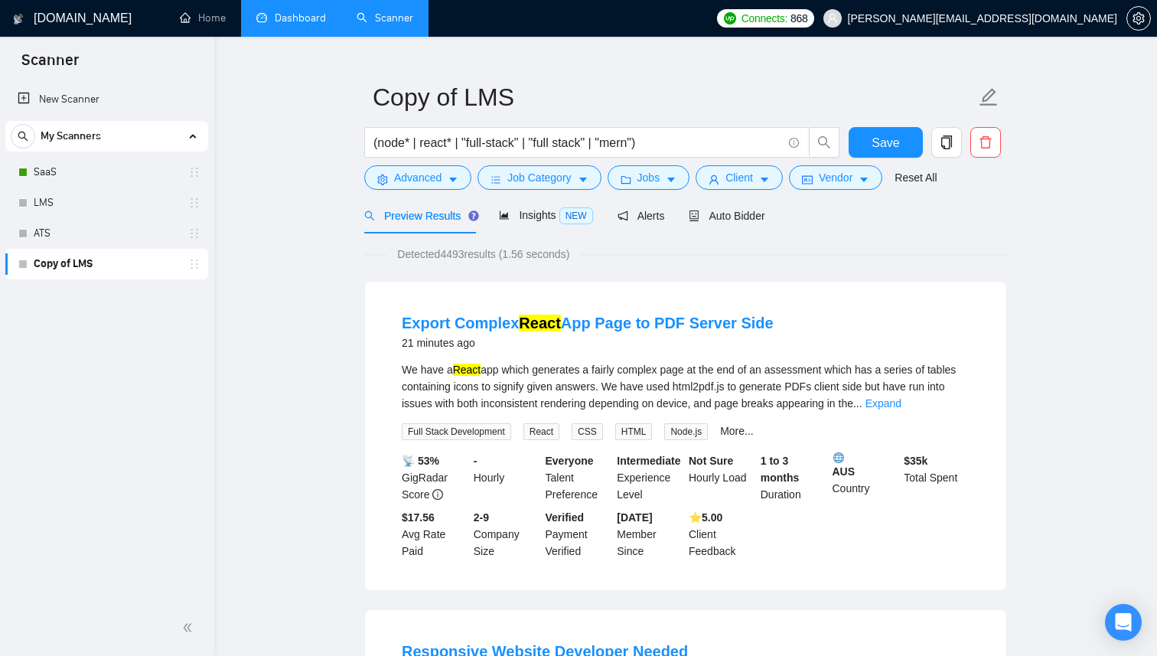
scroll to position [25, 0]
click at [510, 207] on div "Insights NEW" at bounding box center [545, 217] width 93 height 36
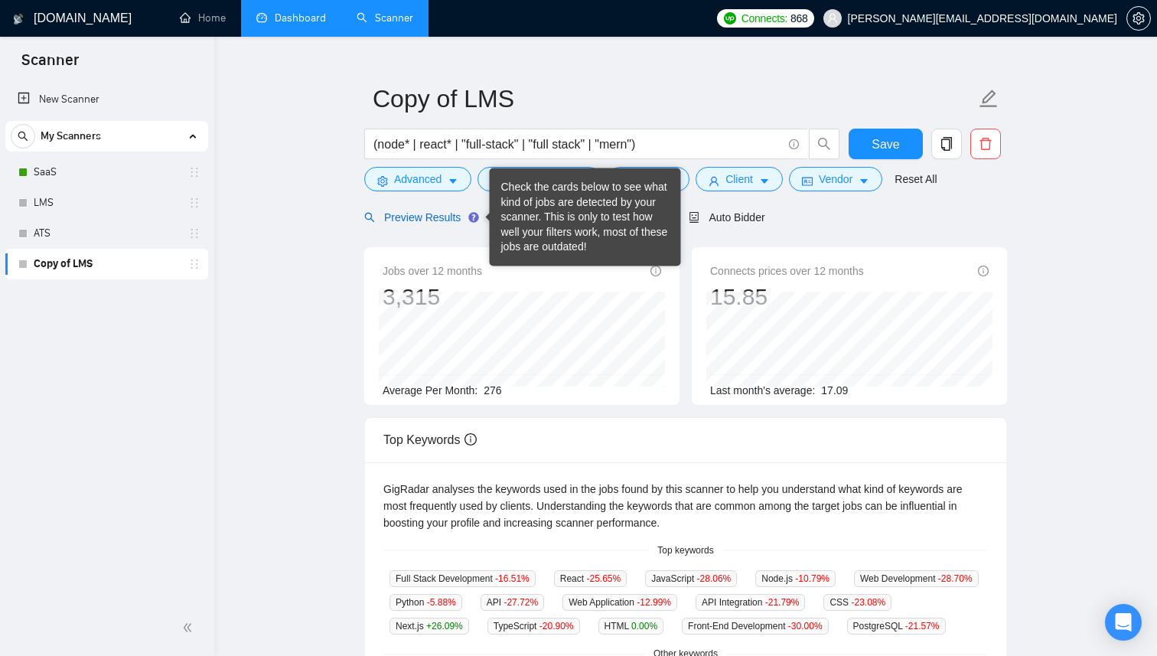
click at [443, 217] on span "Preview Results" at bounding box center [419, 217] width 110 height 12
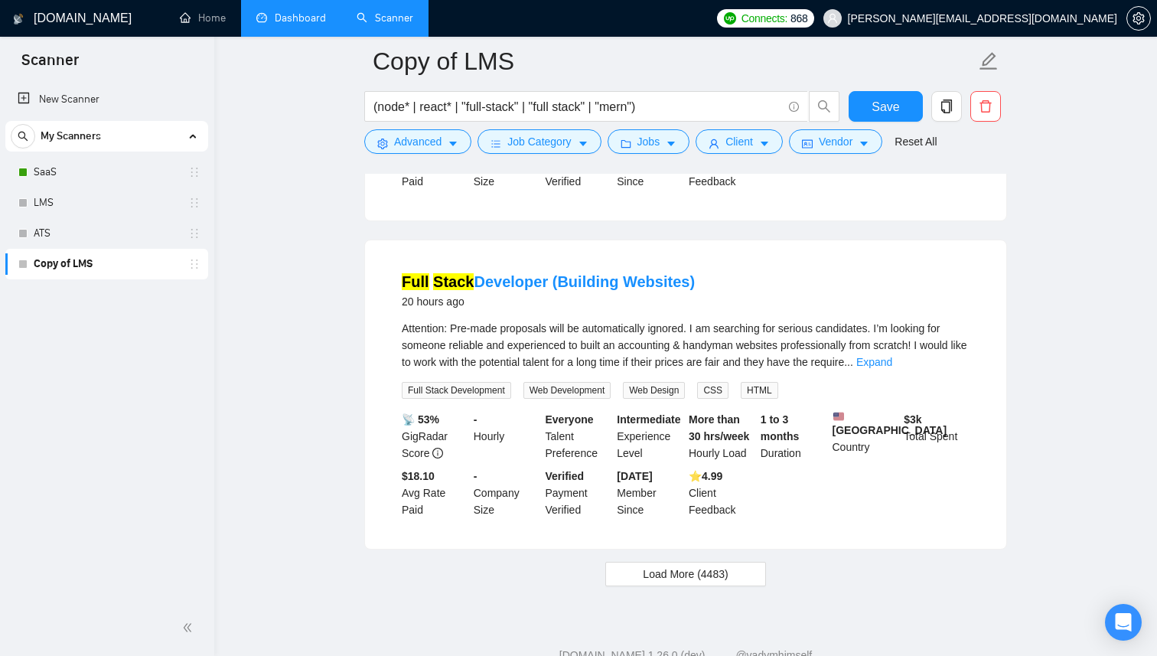
scroll to position [3113, 0]
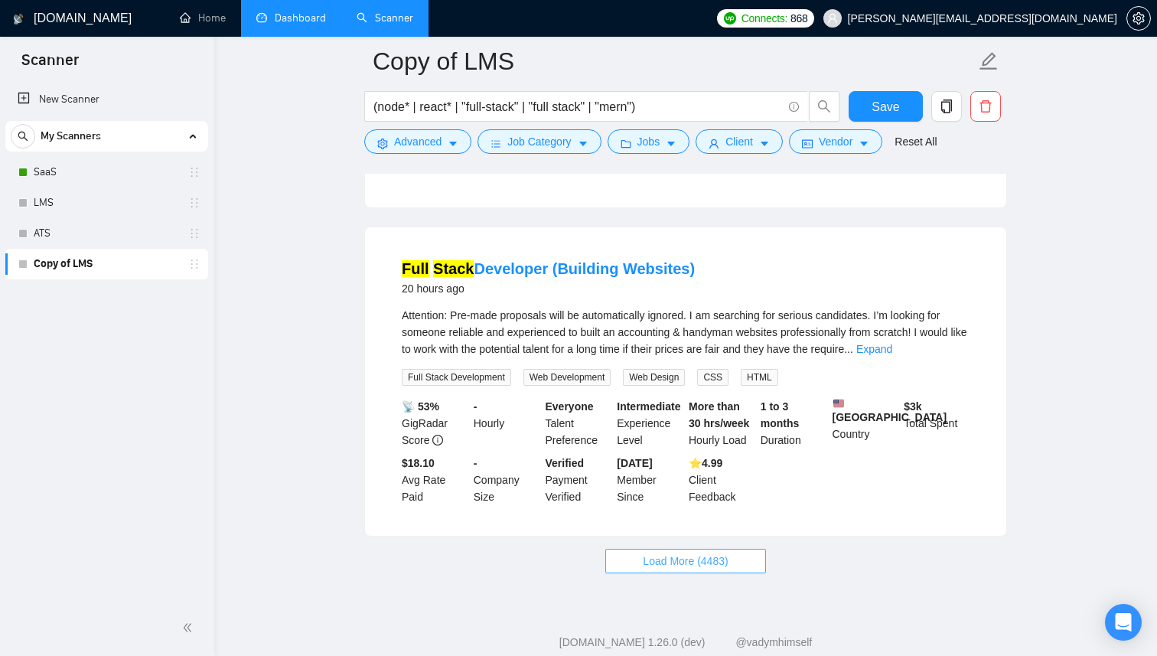
click at [665, 570] on span "Load More (4483)" at bounding box center [685, 561] width 85 height 17
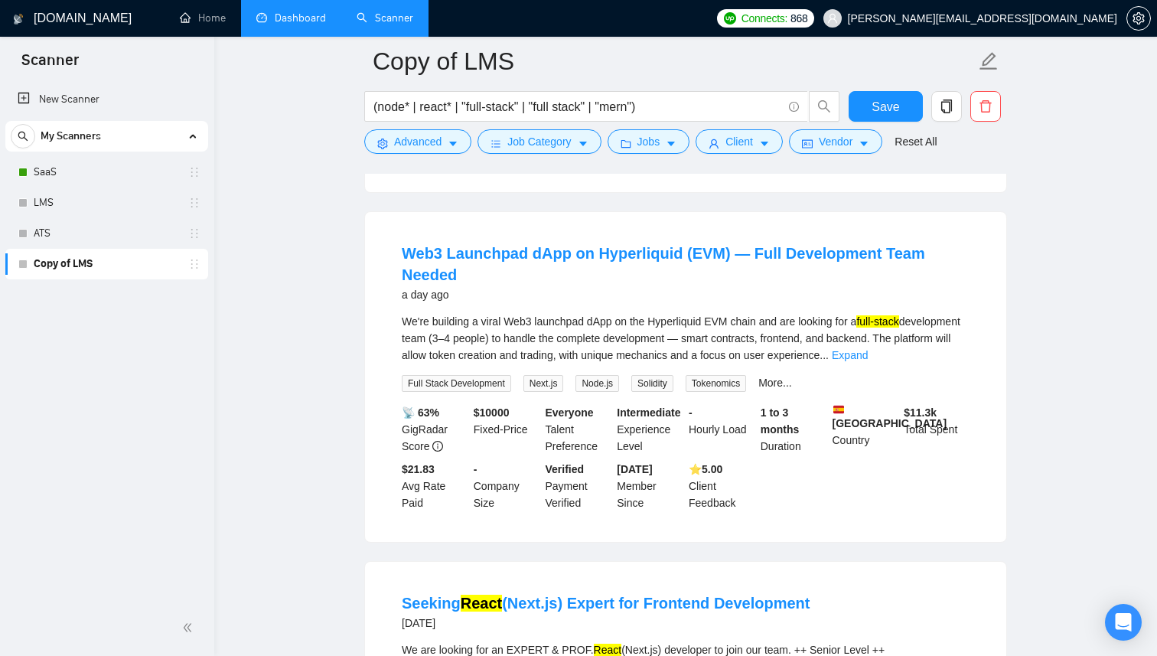
scroll to position [5509, 0]
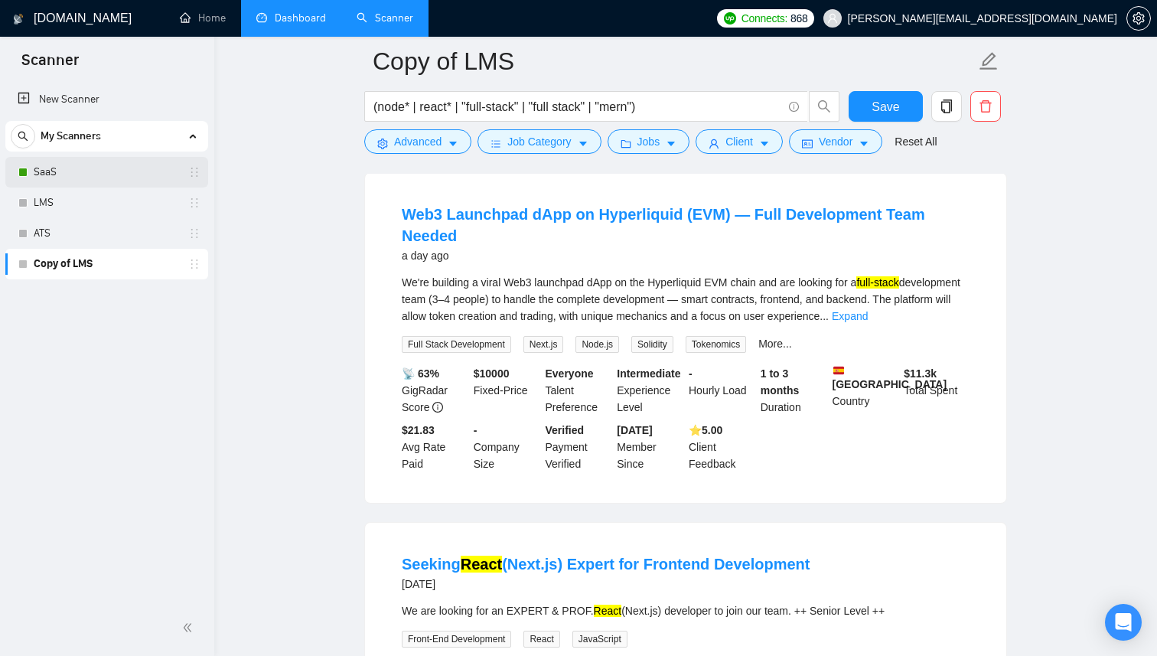
click at [78, 178] on link "SaaS" at bounding box center [106, 172] width 145 height 31
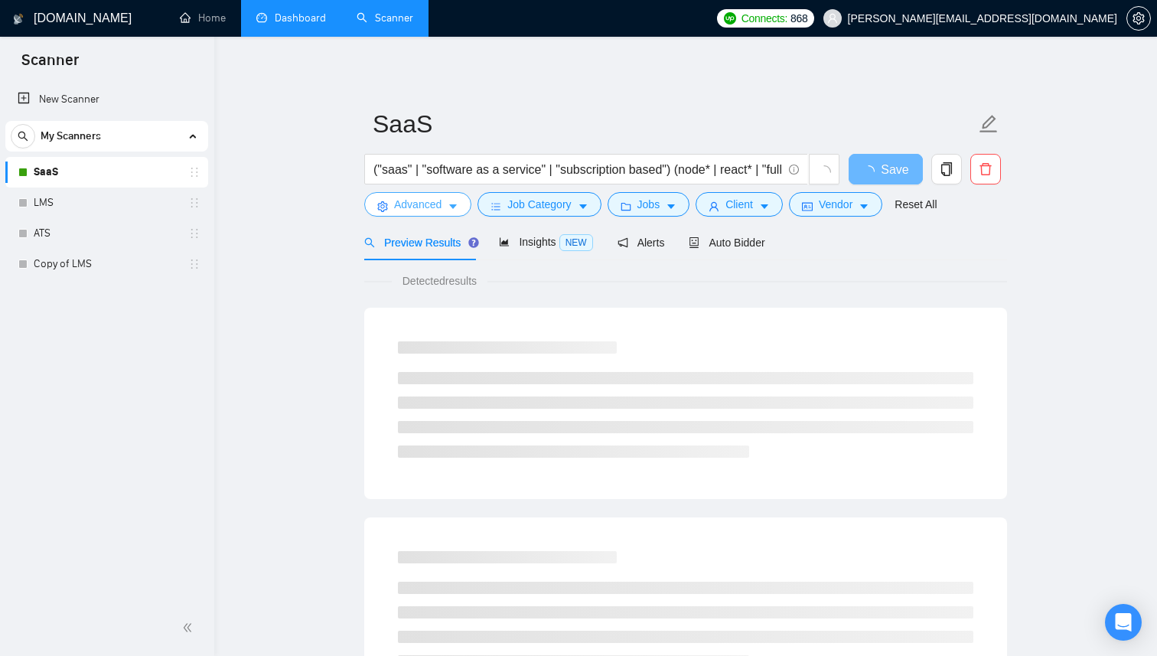
click at [457, 207] on icon "caret-down" at bounding box center [453, 206] width 11 height 11
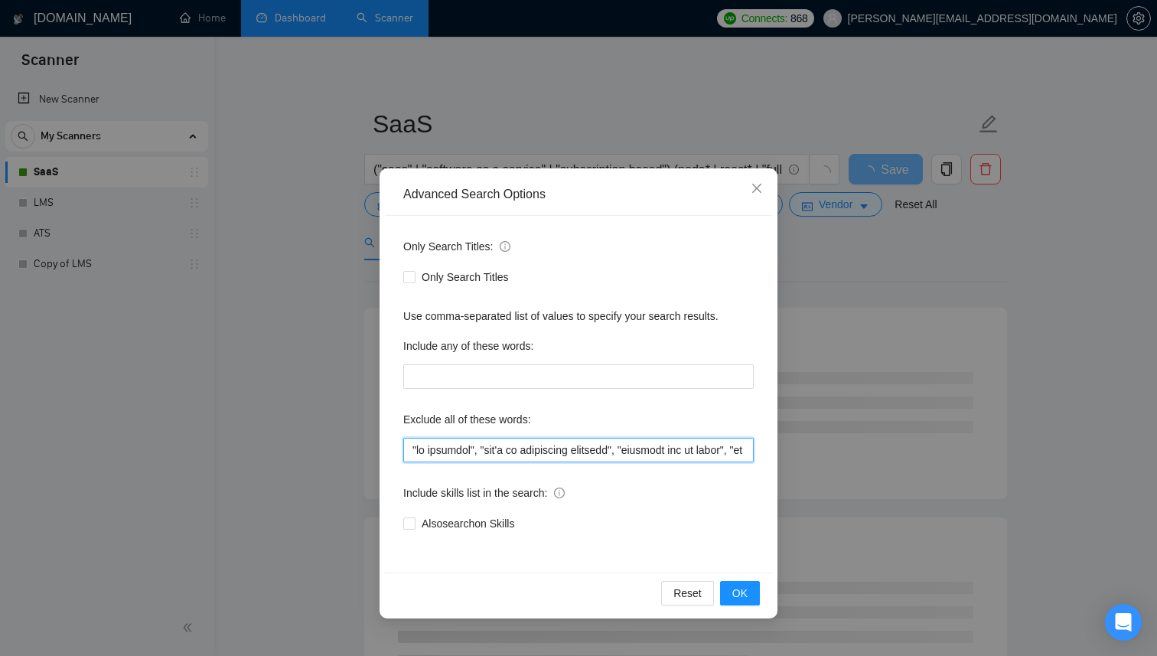
click at [498, 442] on input "text" at bounding box center [578, 450] width 351 height 24
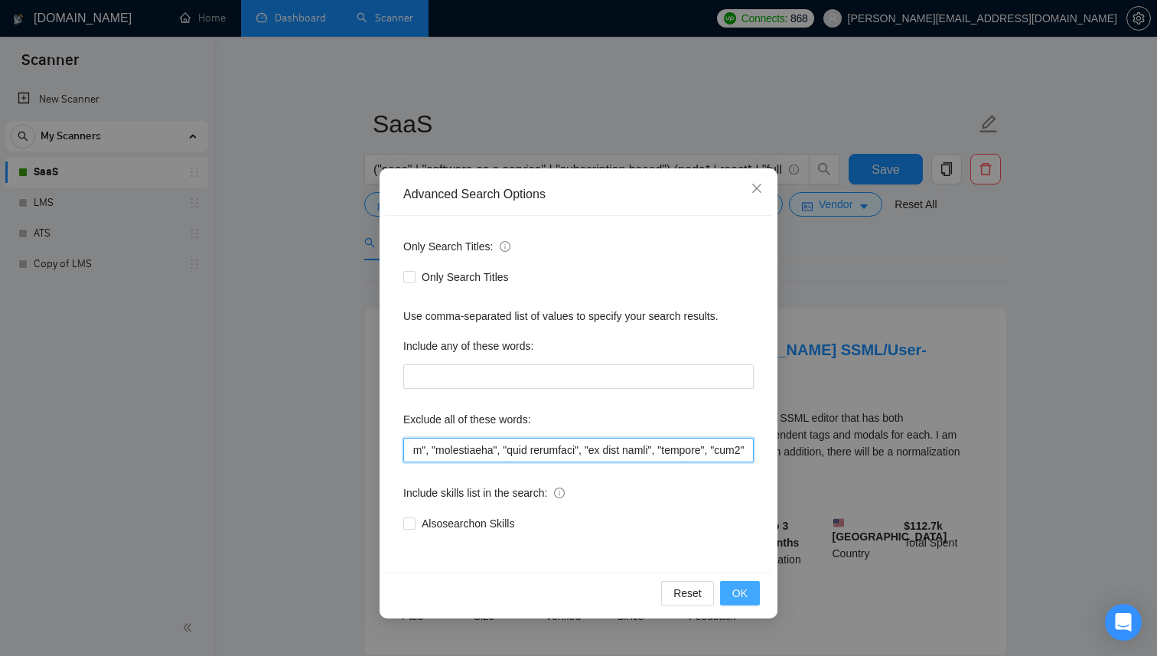
type input ""no agencies", "won't be recruiting agencies", "agencies not to apply", "no age…"
click at [743, 587] on span "OK" at bounding box center [740, 593] width 15 height 17
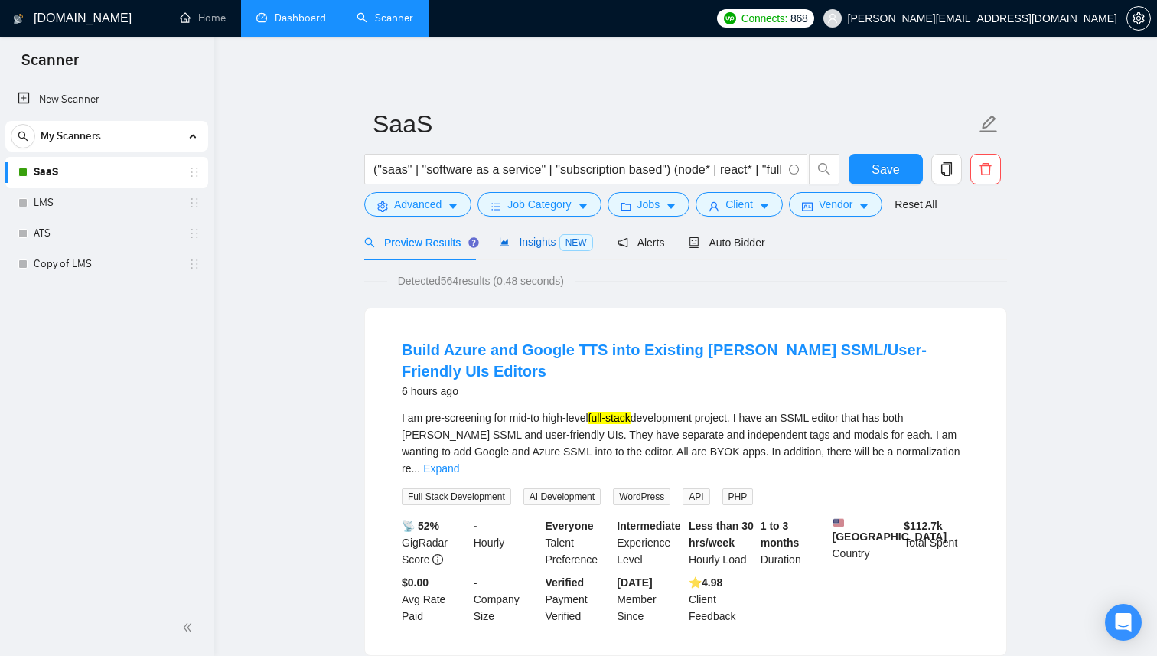
click at [563, 239] on span "NEW" at bounding box center [577, 242] width 34 height 17
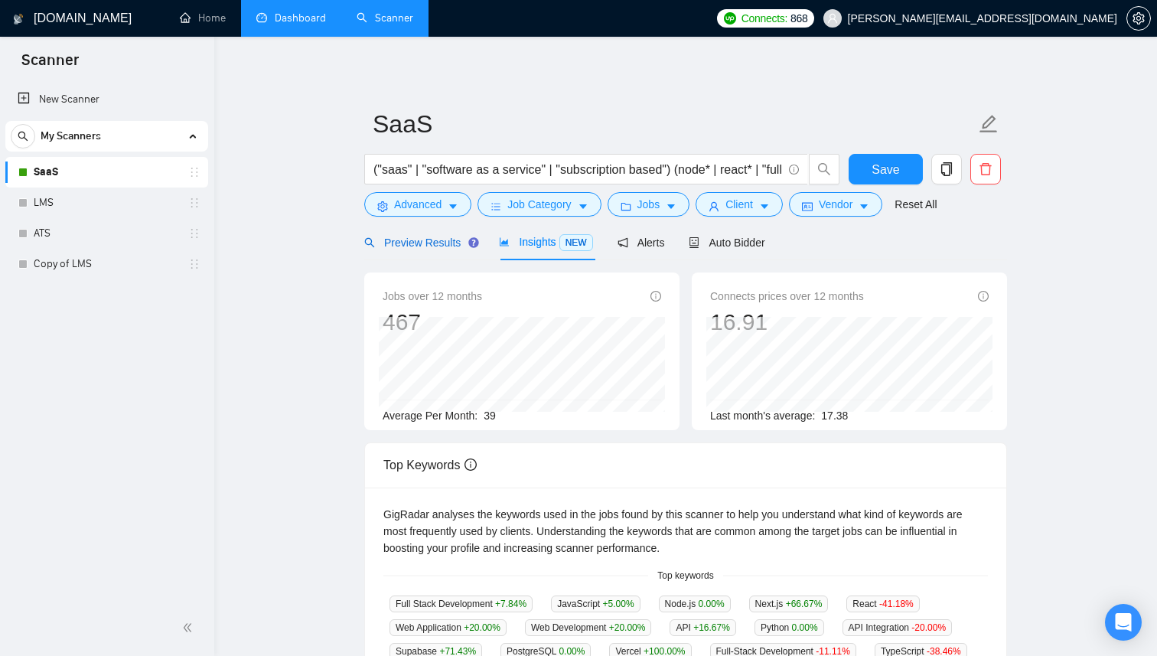
click at [393, 237] on span "Preview Results" at bounding box center [419, 243] width 110 height 12
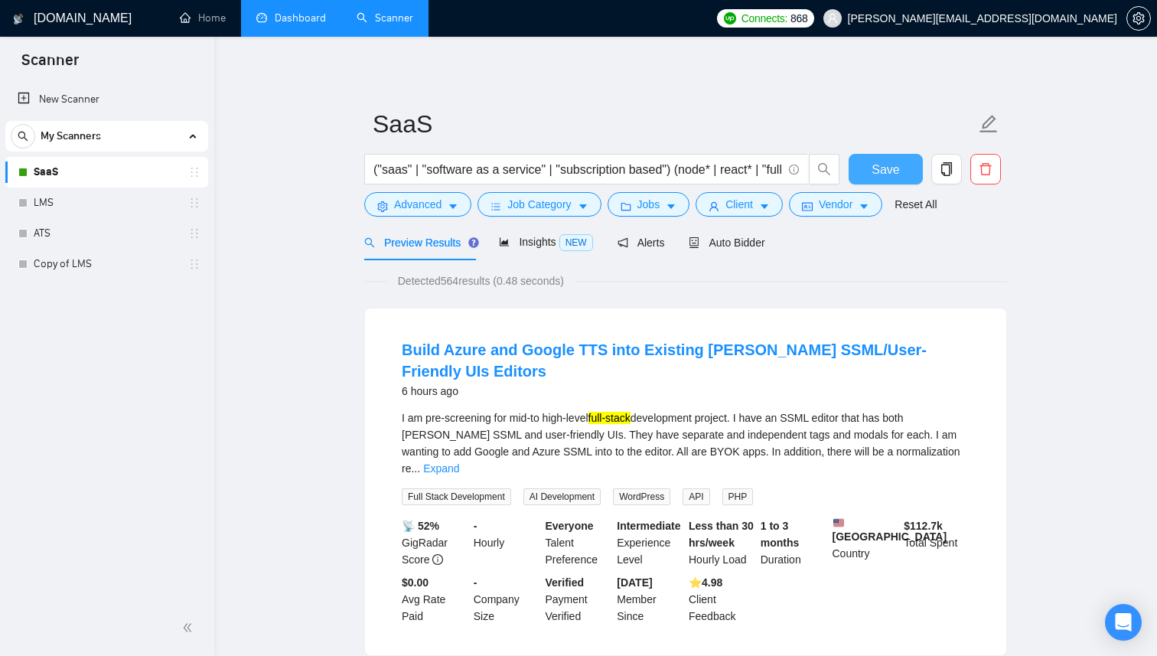
click at [882, 166] on span "Save" at bounding box center [886, 169] width 28 height 19
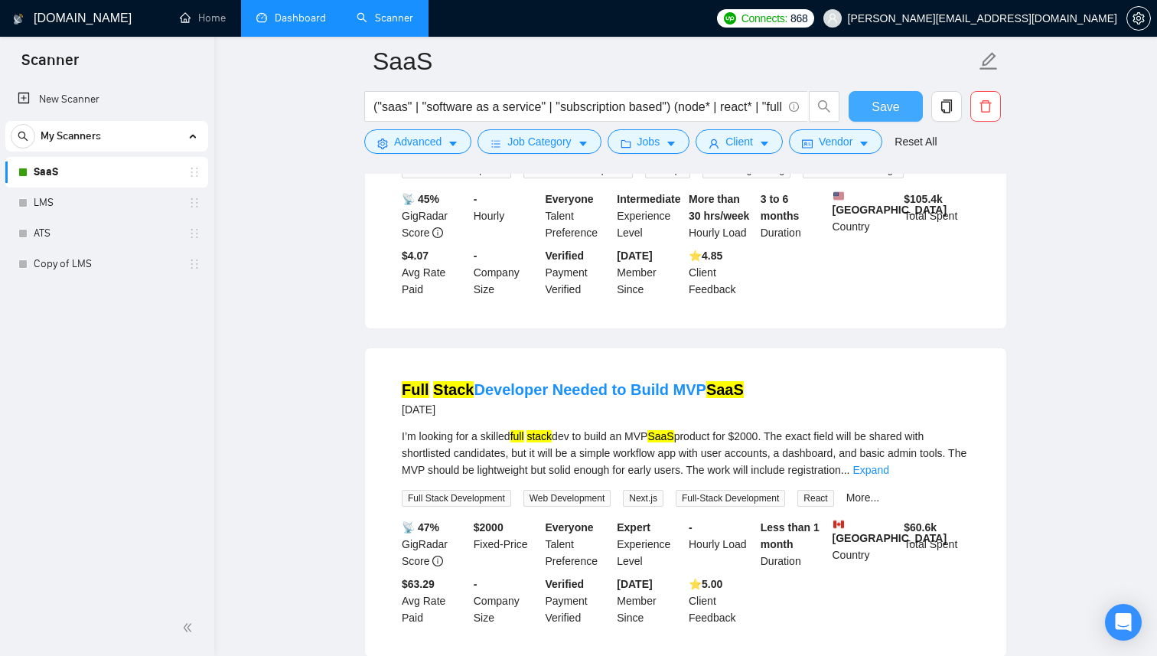
scroll to position [3198, 0]
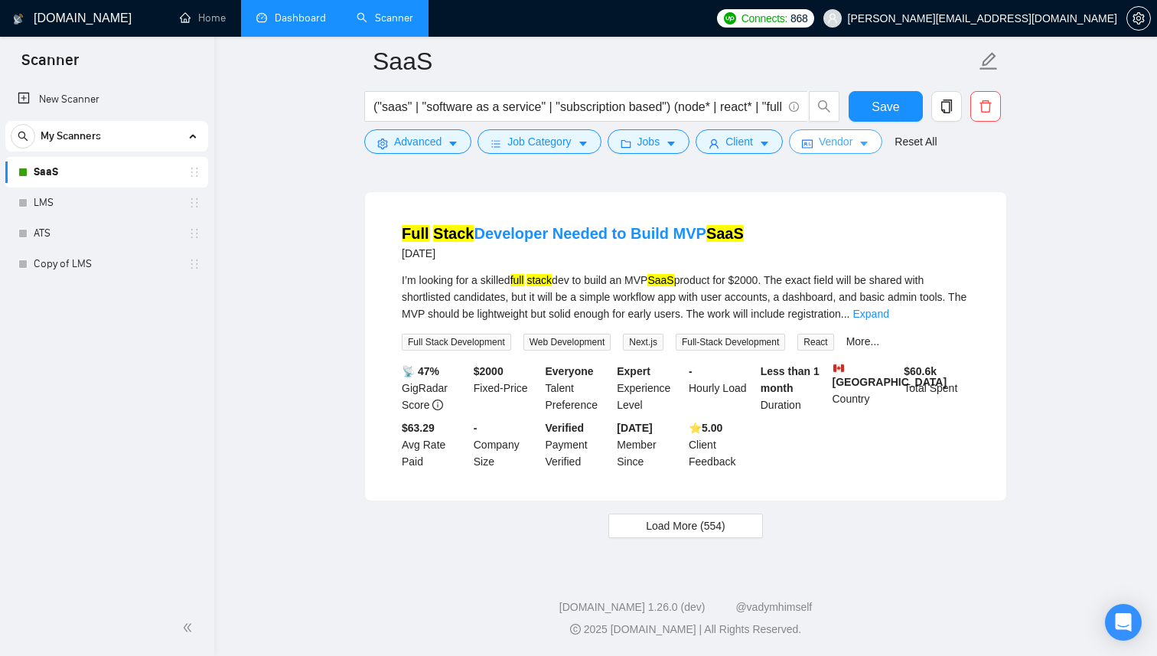
click at [850, 147] on span "Vendor" at bounding box center [836, 141] width 34 height 17
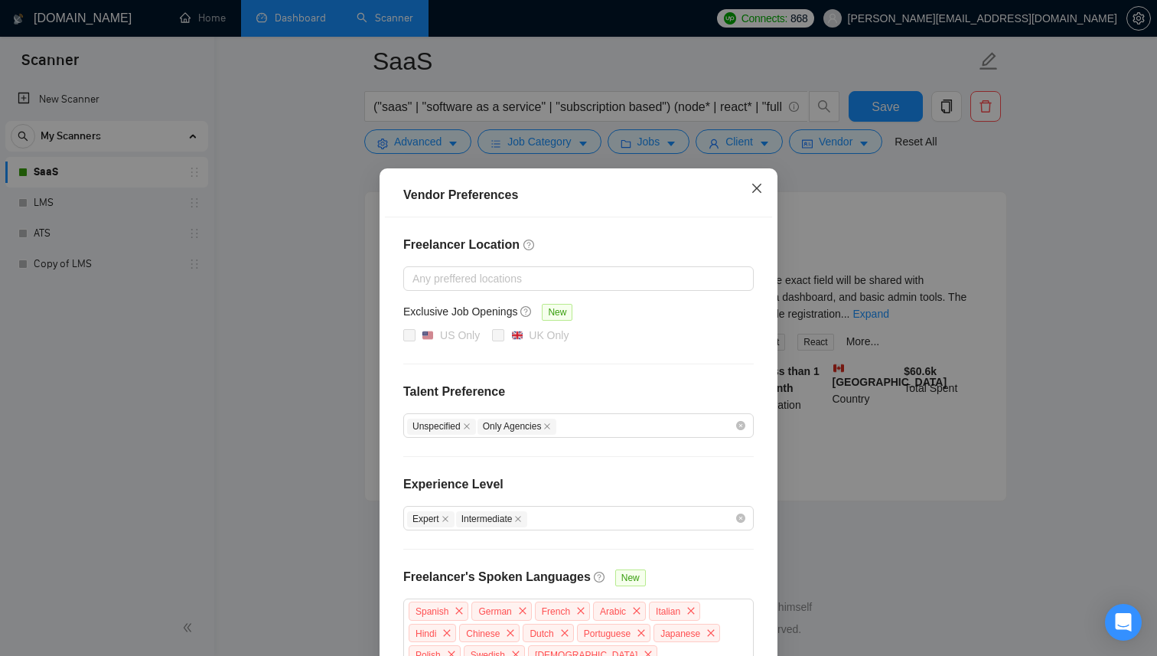
click at [762, 180] on span "Close" at bounding box center [756, 188] width 41 height 41
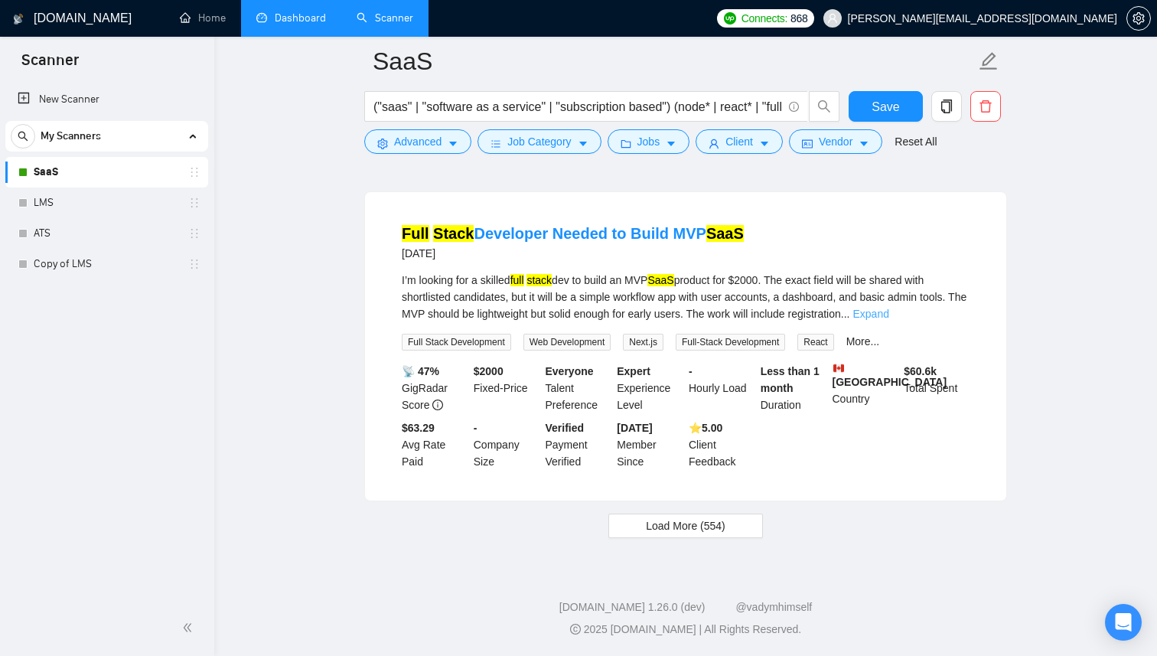
click at [889, 312] on link "Expand" at bounding box center [871, 314] width 36 height 12
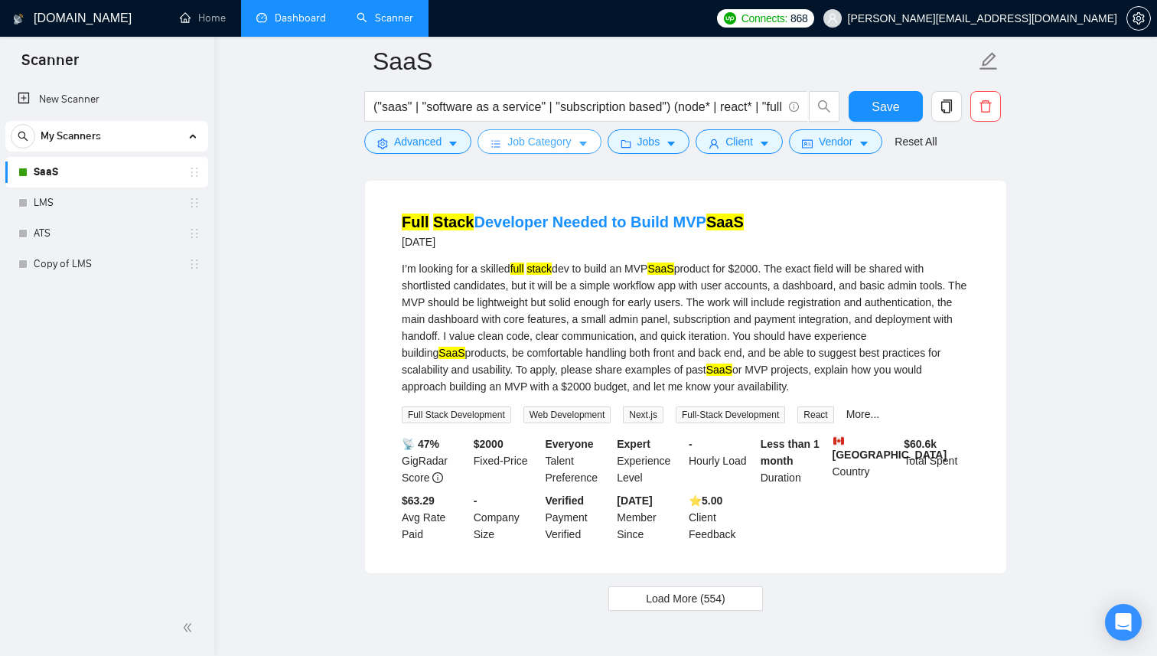
click at [589, 149] on icon "caret-down" at bounding box center [583, 144] width 11 height 11
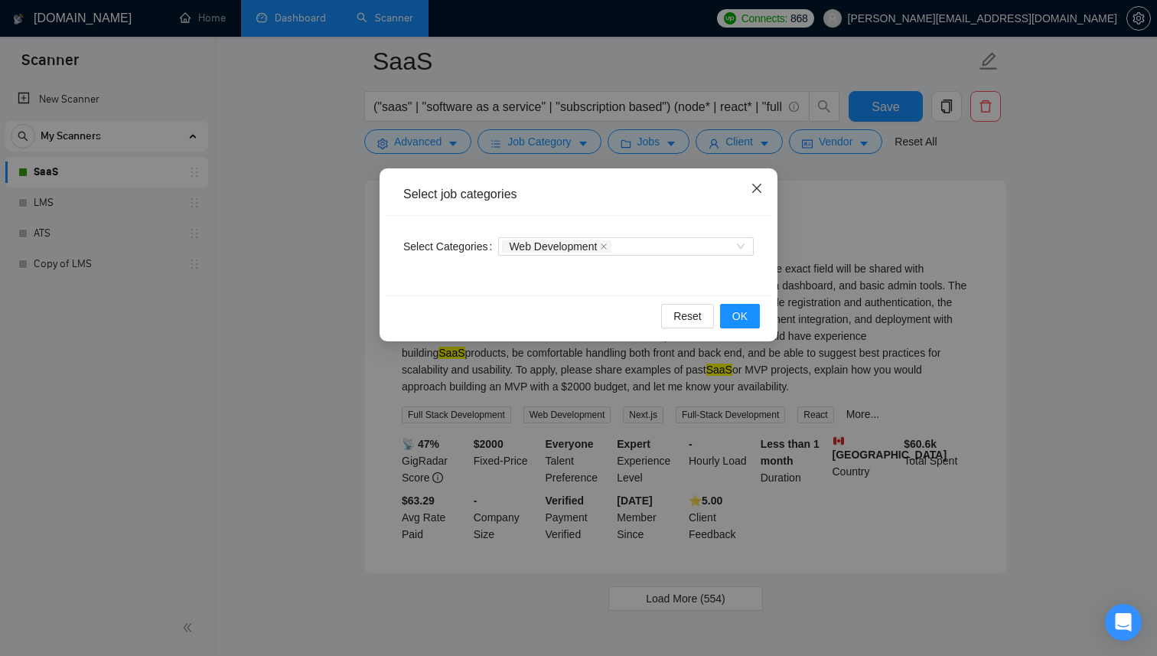
click at [755, 178] on span "Close" at bounding box center [756, 188] width 41 height 41
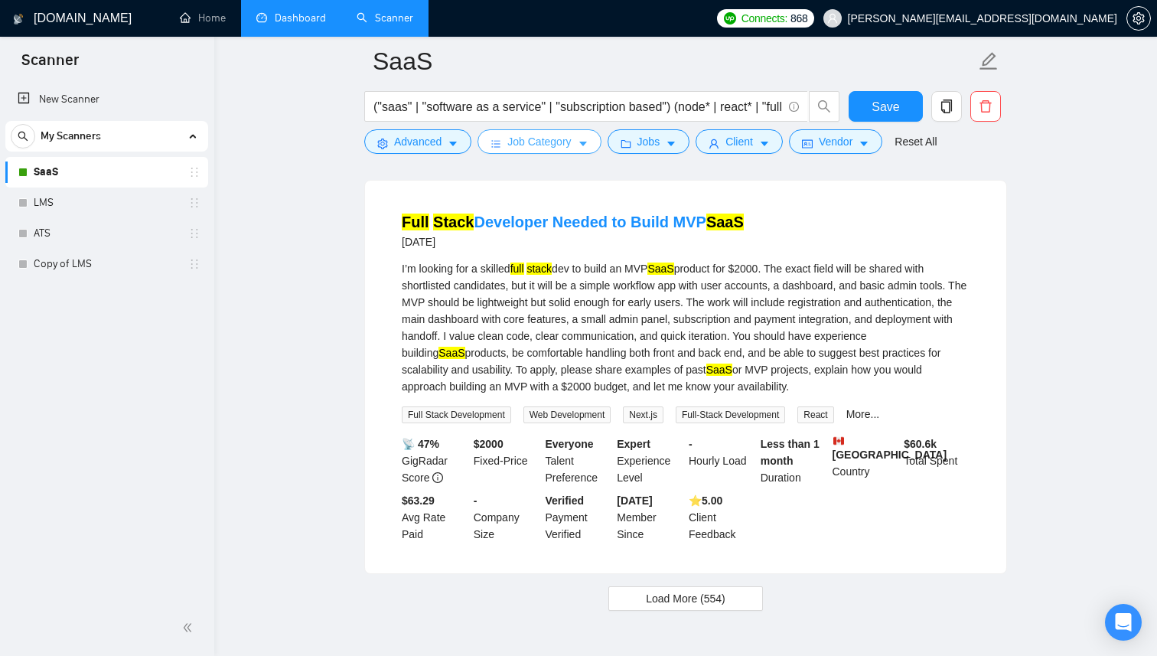
click at [584, 146] on icon "caret-down" at bounding box center [583, 144] width 11 height 11
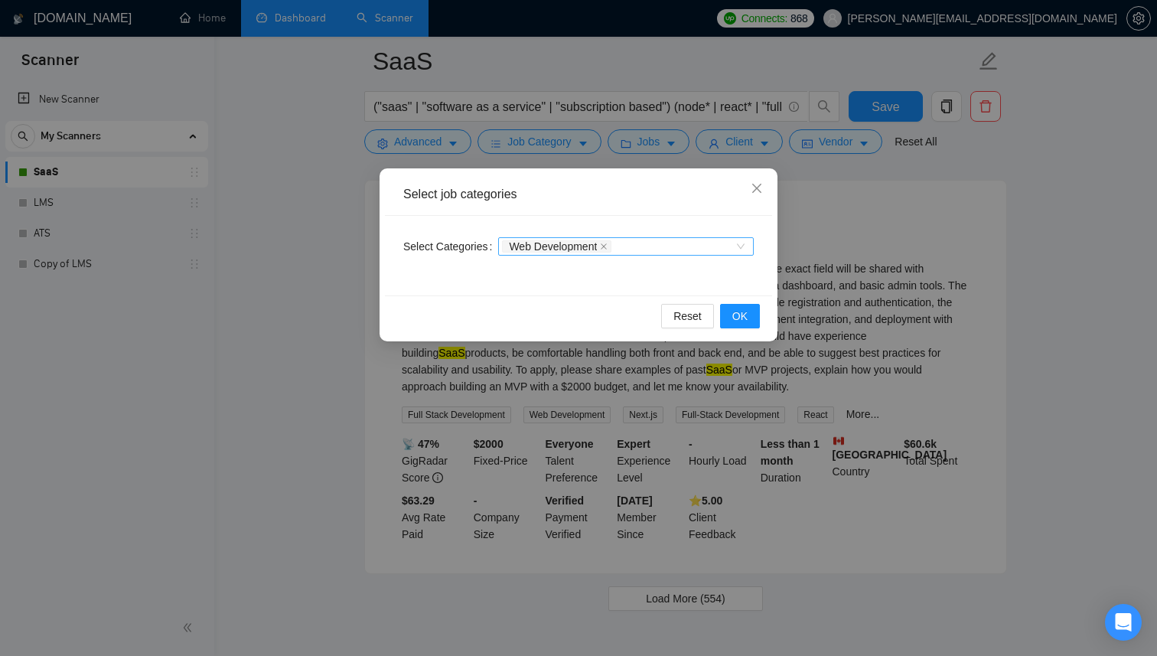
click at [690, 243] on div "Web Development" at bounding box center [618, 246] width 233 height 15
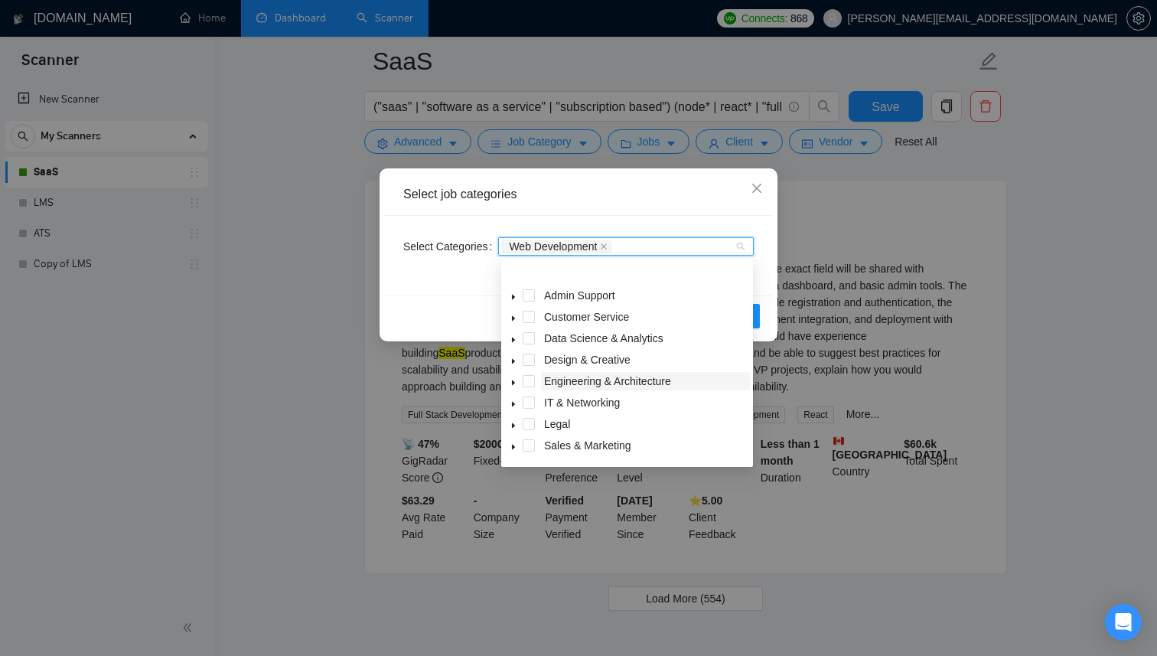
scroll to position [61, 0]
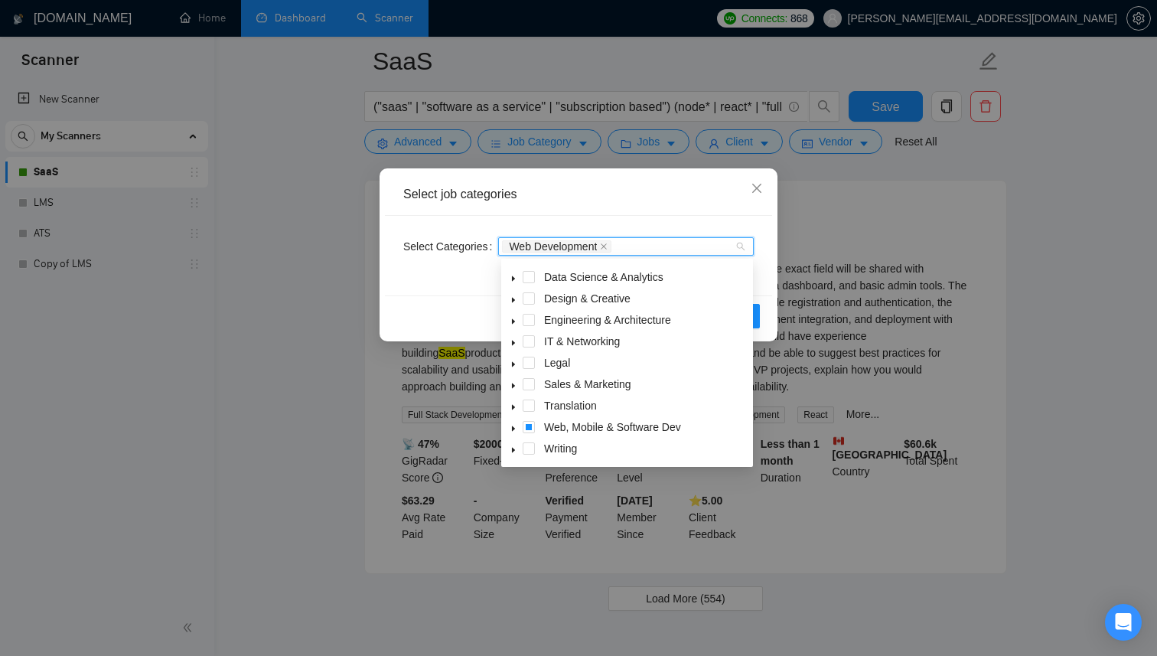
click at [508, 428] on span at bounding box center [513, 427] width 18 height 18
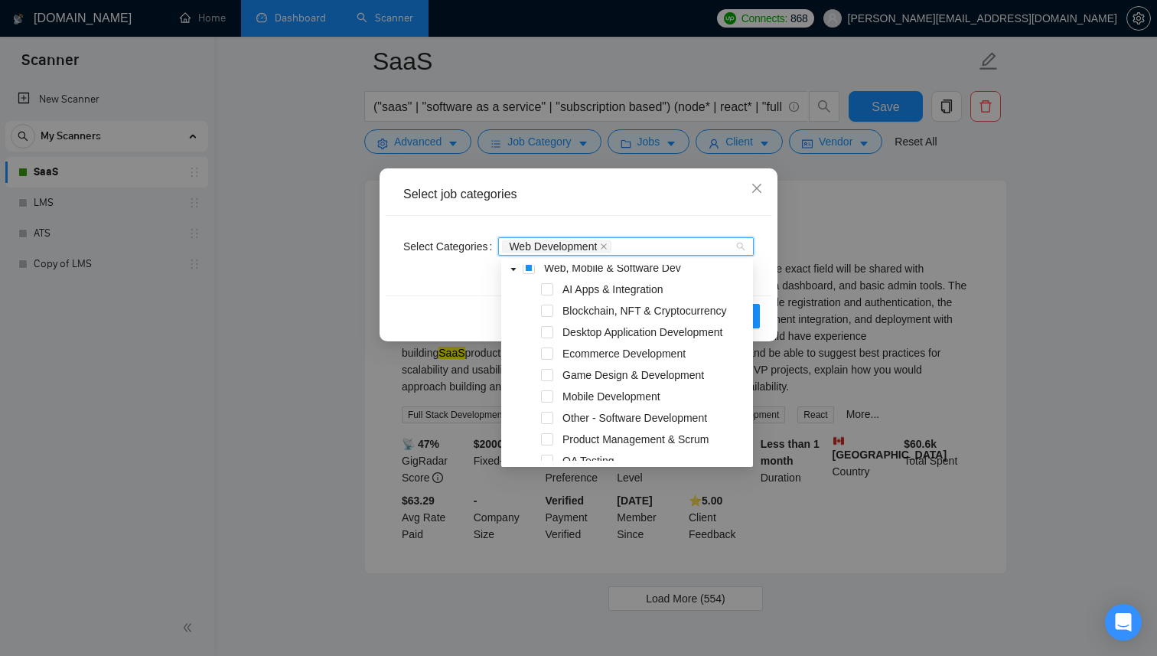
scroll to position [205, 0]
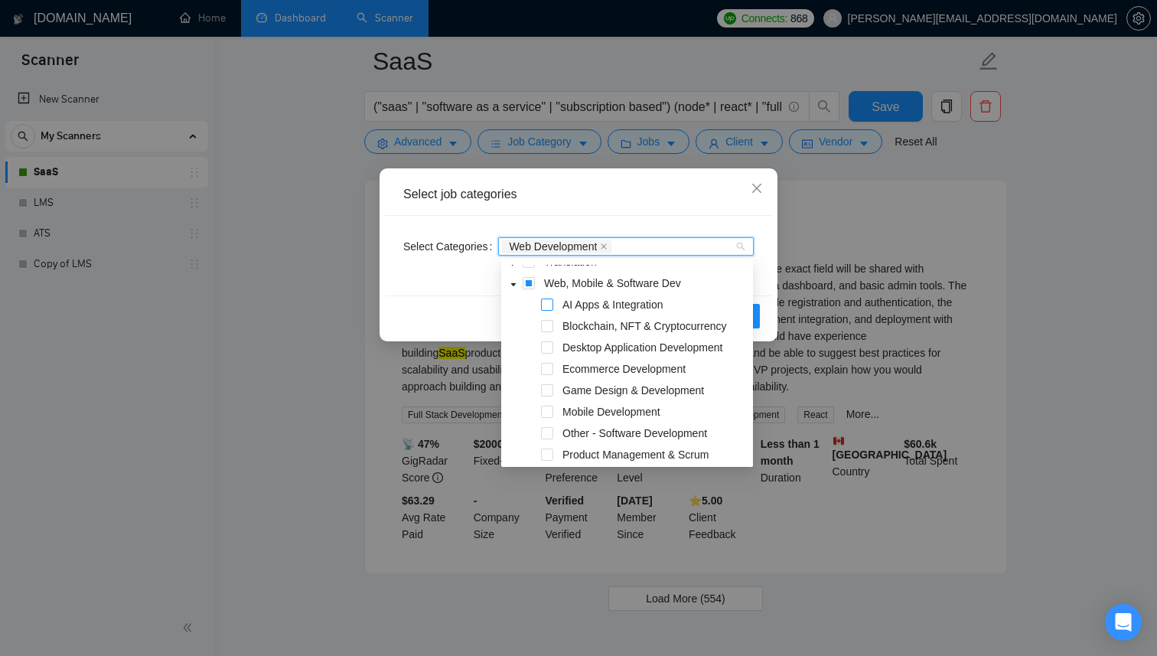
click at [550, 301] on span at bounding box center [547, 305] width 12 height 12
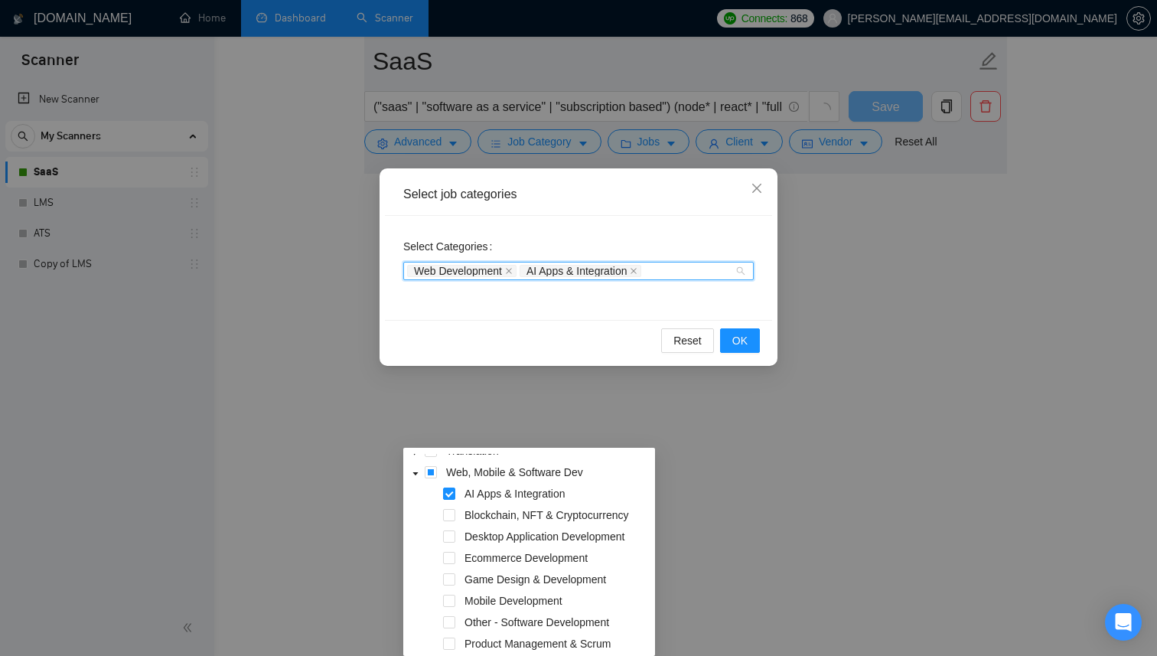
scroll to position [3034, 0]
click at [449, 535] on span at bounding box center [449, 536] width 12 height 12
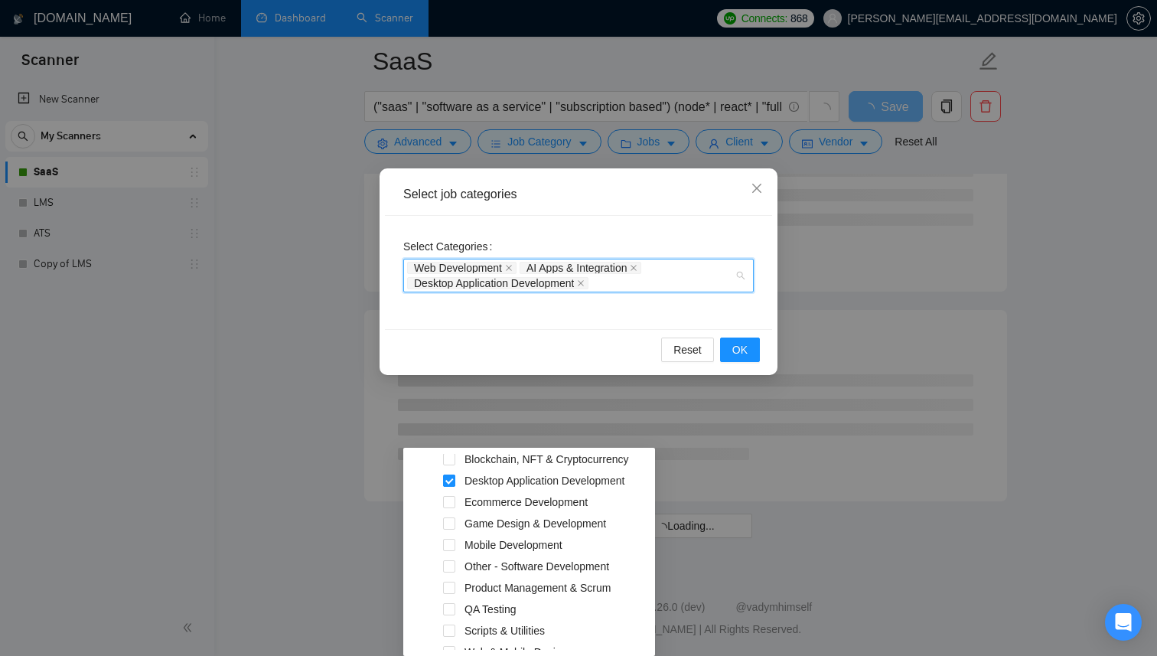
scroll to position [292, 0]
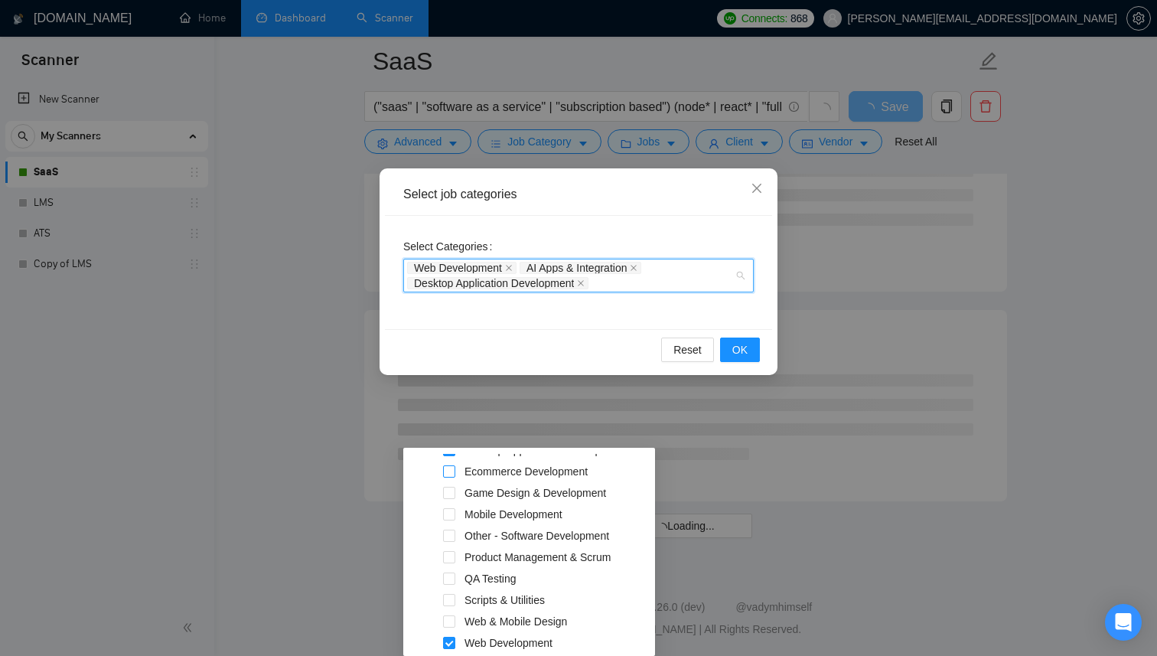
click at [449, 471] on span at bounding box center [449, 471] width 12 height 12
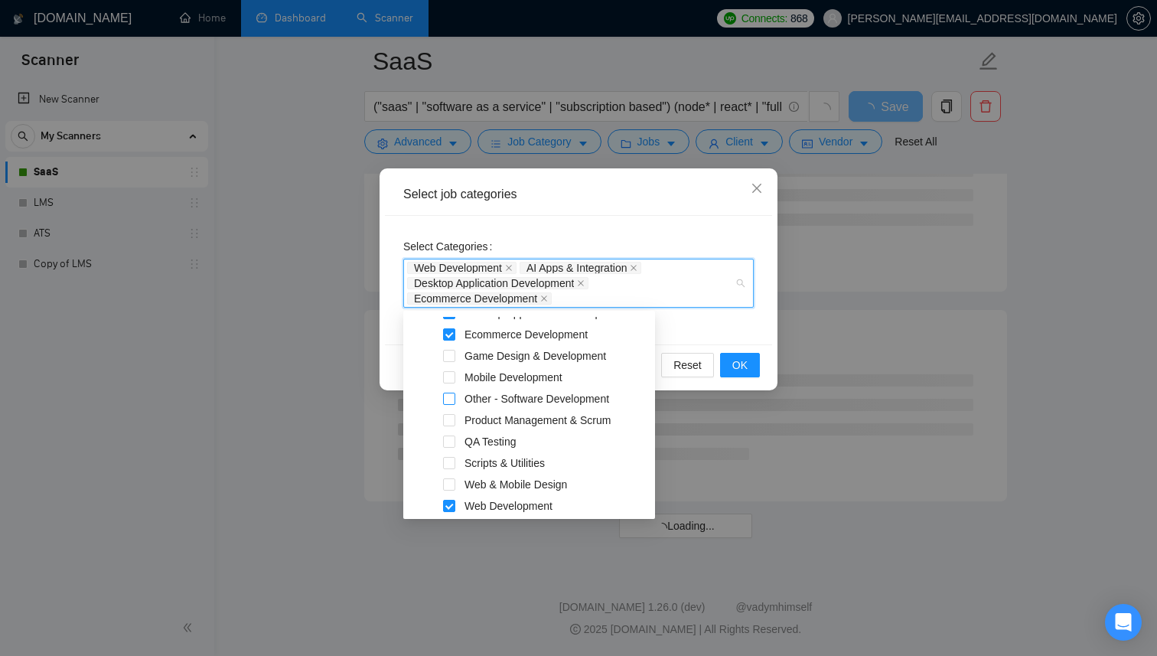
click at [452, 400] on span at bounding box center [449, 399] width 12 height 12
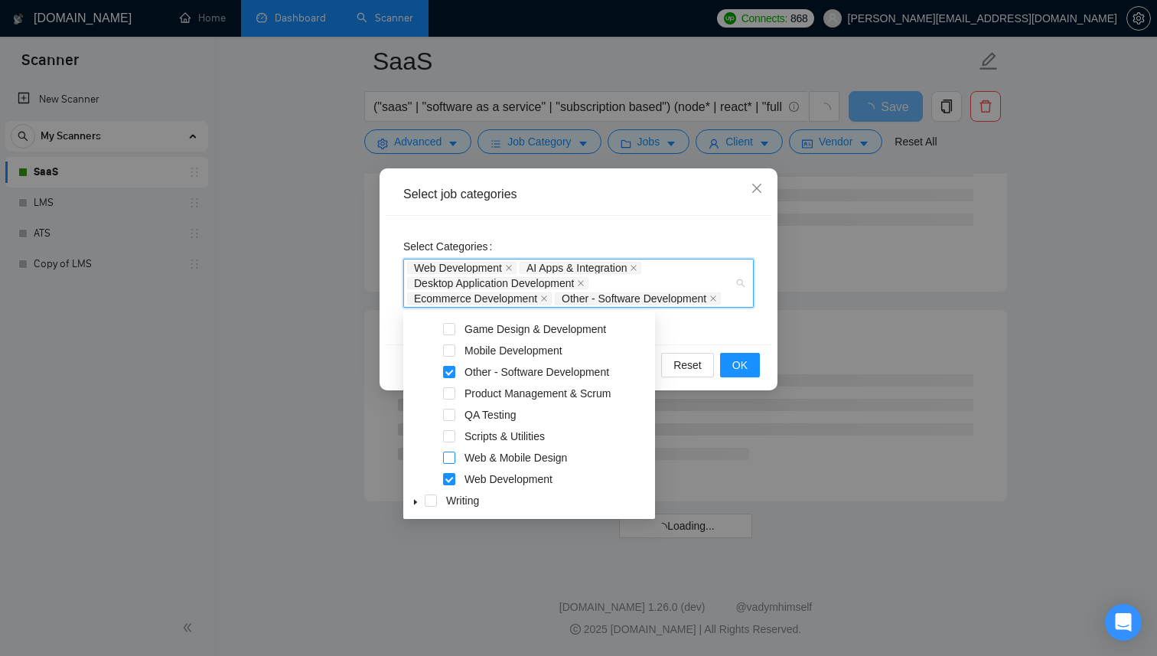
click at [450, 456] on span at bounding box center [449, 458] width 12 height 12
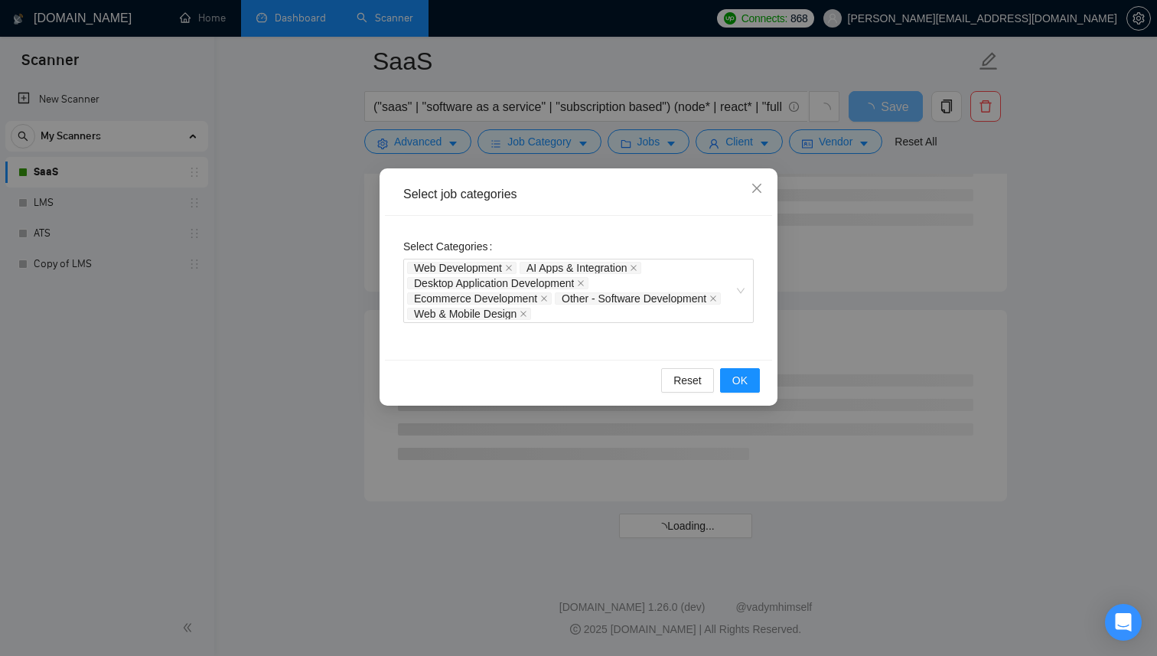
click at [670, 342] on div "Select Categories Web Development AI Apps & Integration Desktop Application Dev…" at bounding box center [578, 288] width 387 height 144
click at [746, 381] on span "OK" at bounding box center [740, 380] width 15 height 17
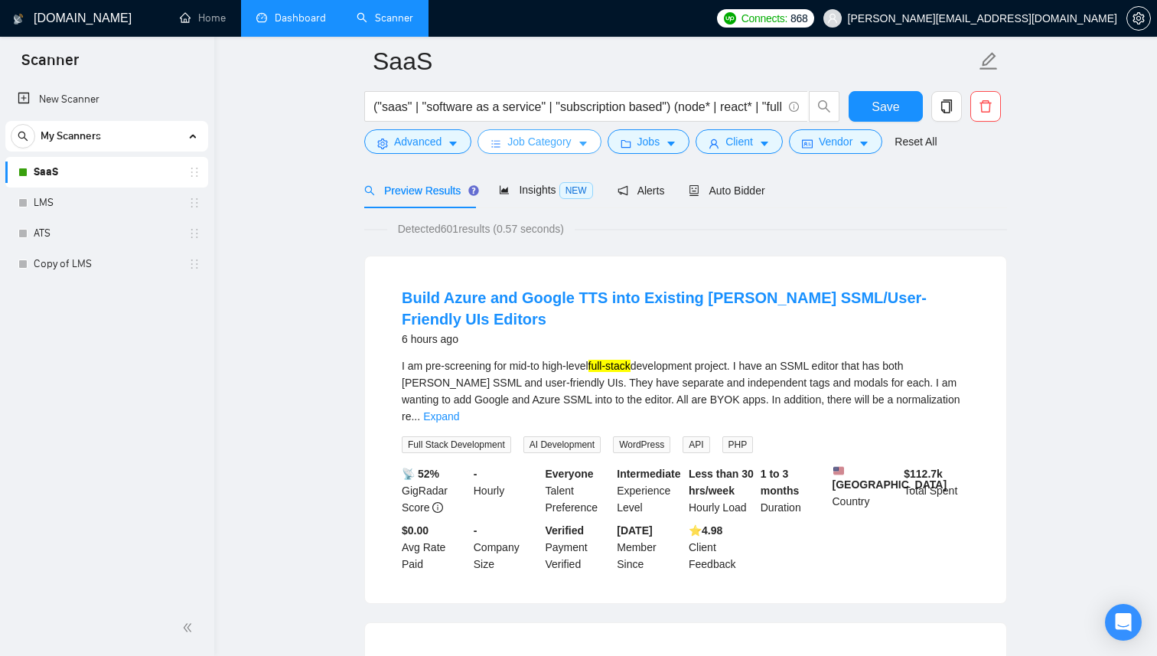
scroll to position [0, 0]
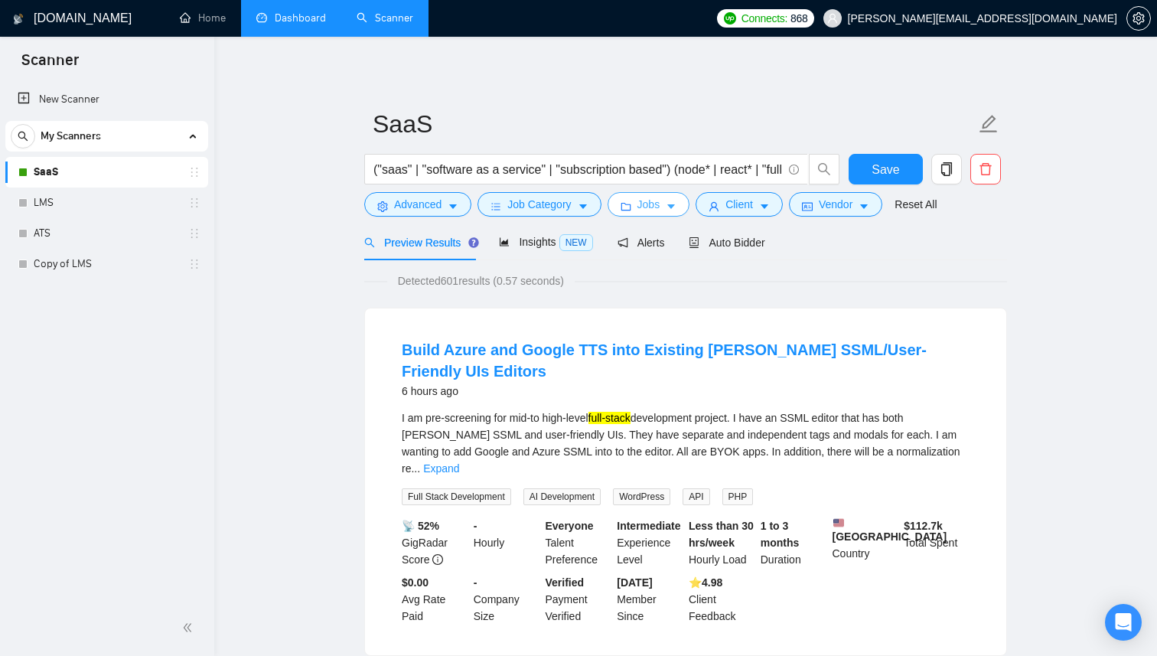
click at [668, 207] on button "Jobs" at bounding box center [649, 204] width 83 height 24
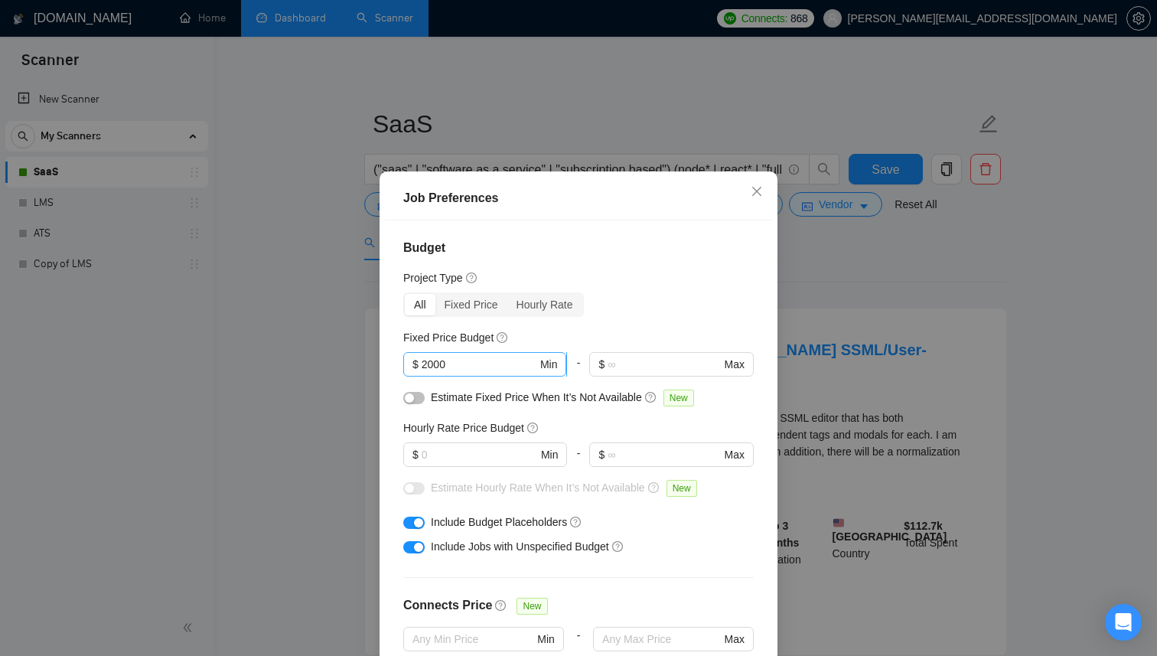
click at [473, 374] on span "$ 2000 Min" at bounding box center [484, 364] width 163 height 24
drag, startPoint x: 465, startPoint y: 363, endPoint x: 419, endPoint y: 360, distance: 46.8
click at [419, 360] on span "$ 2000 Min" at bounding box center [484, 364] width 163 height 24
click at [673, 301] on div "All Fixed Price Hourly Rate" at bounding box center [578, 304] width 351 height 24
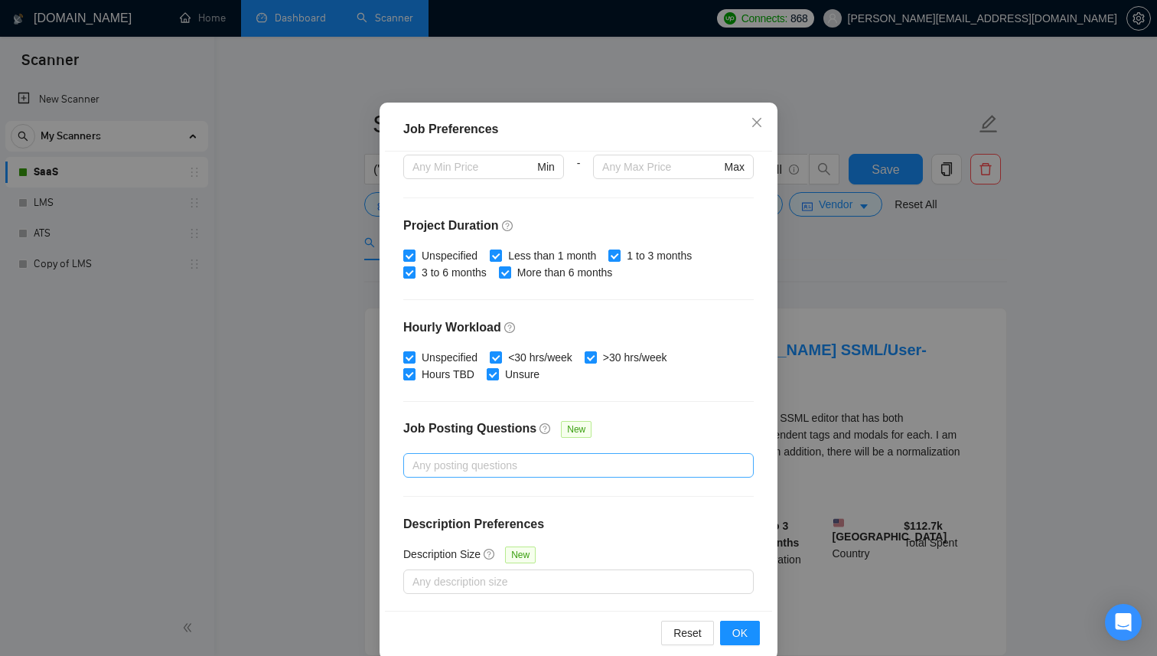
scroll to position [91, 0]
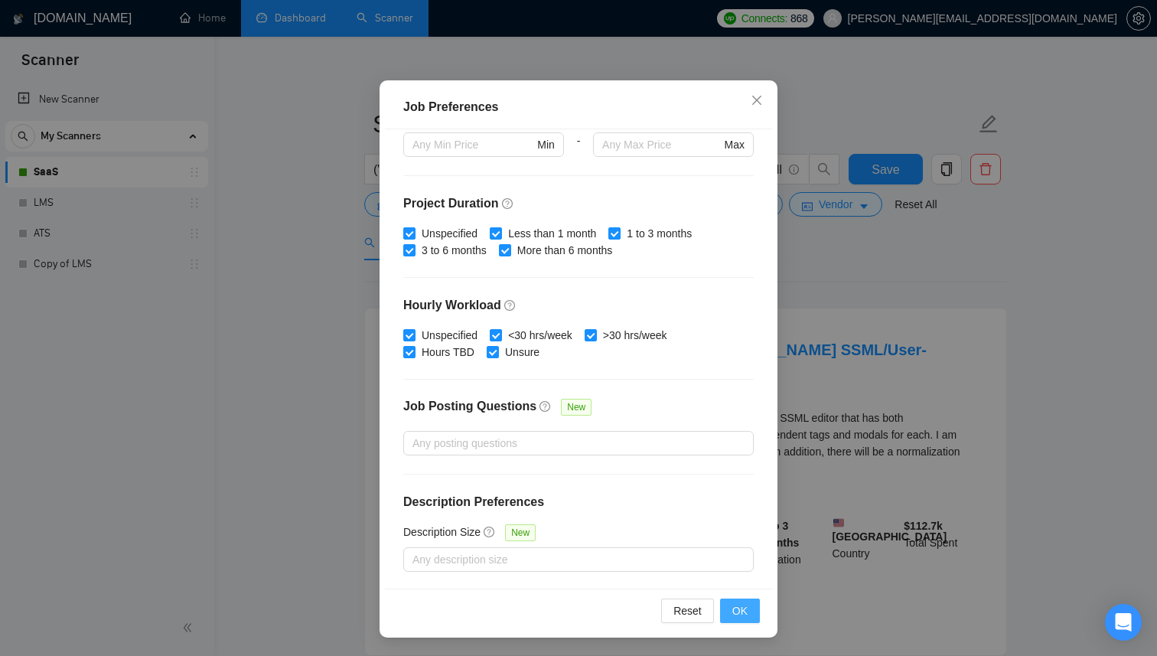
click at [748, 619] on button "OK" at bounding box center [740, 611] width 40 height 24
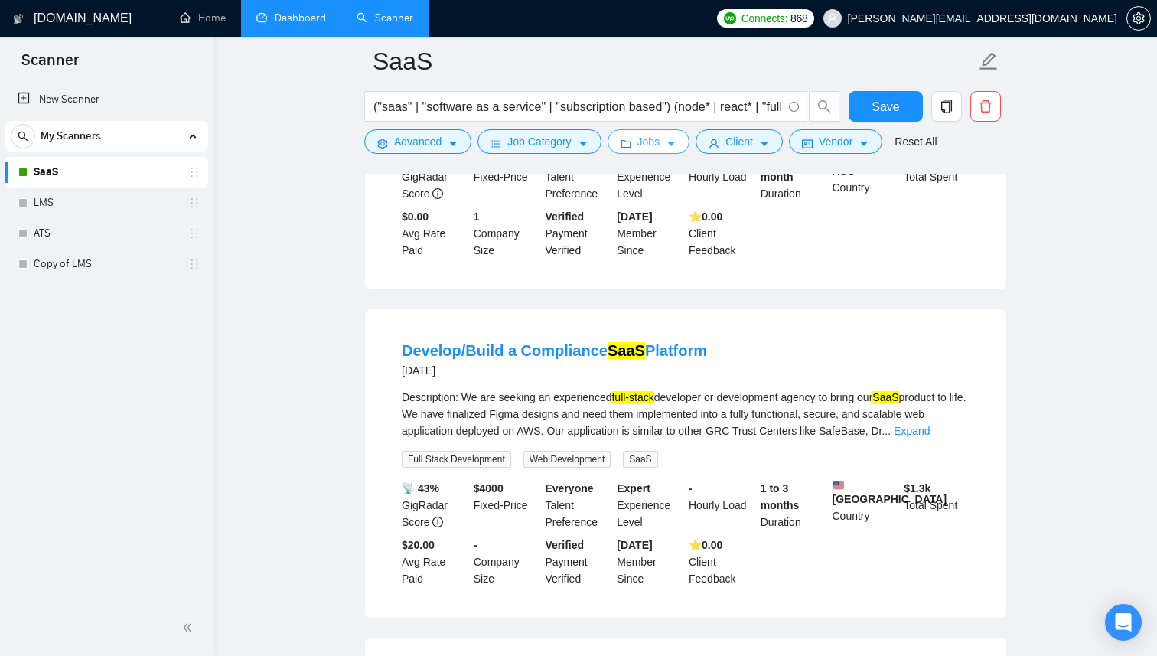
scroll to position [989, 0]
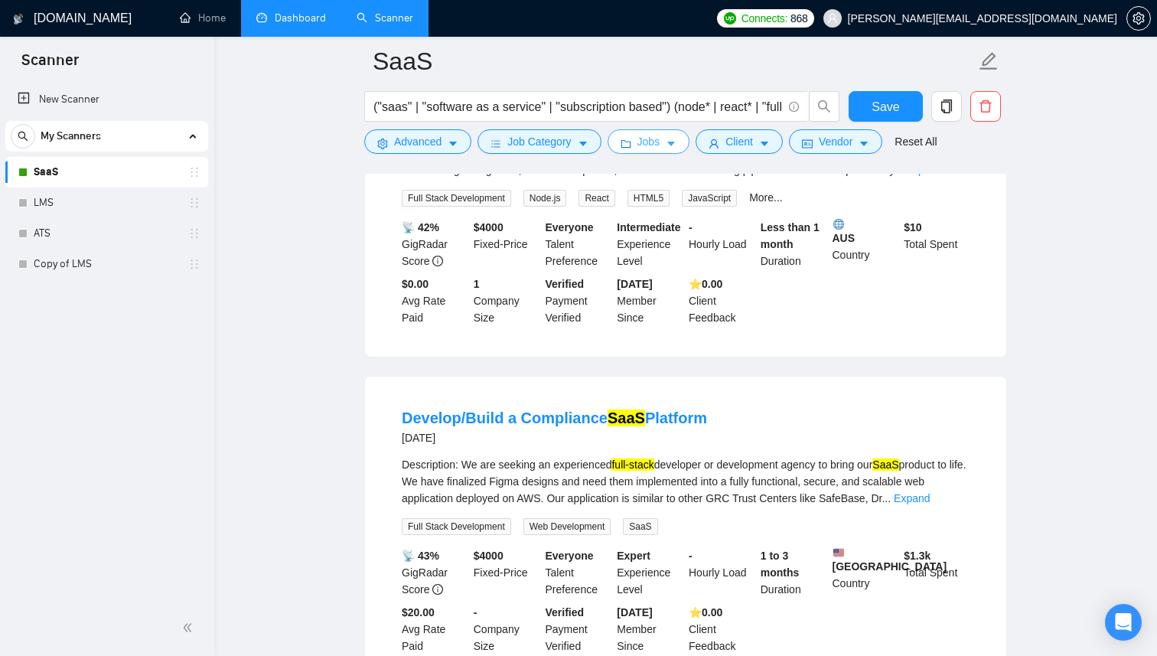
click at [674, 145] on icon "caret-down" at bounding box center [671, 144] width 11 height 11
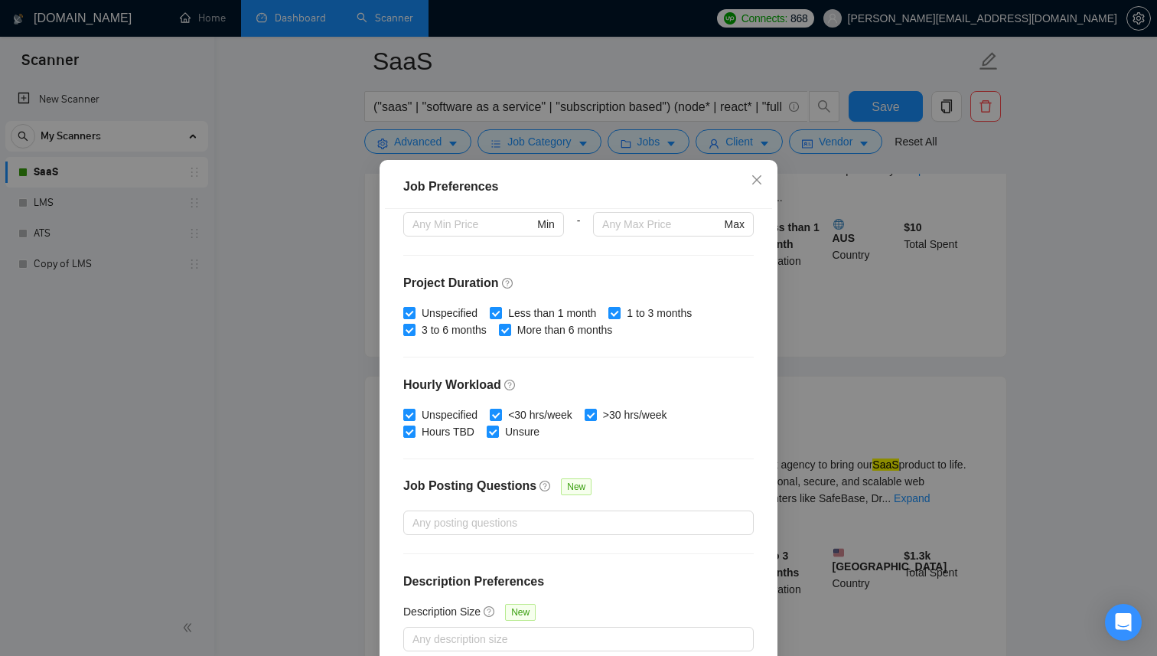
click at [305, 390] on div "Job Preferences Budget Project Type All Fixed Price Hourly Rate Fixed Price Bud…" at bounding box center [578, 328] width 1157 height 656
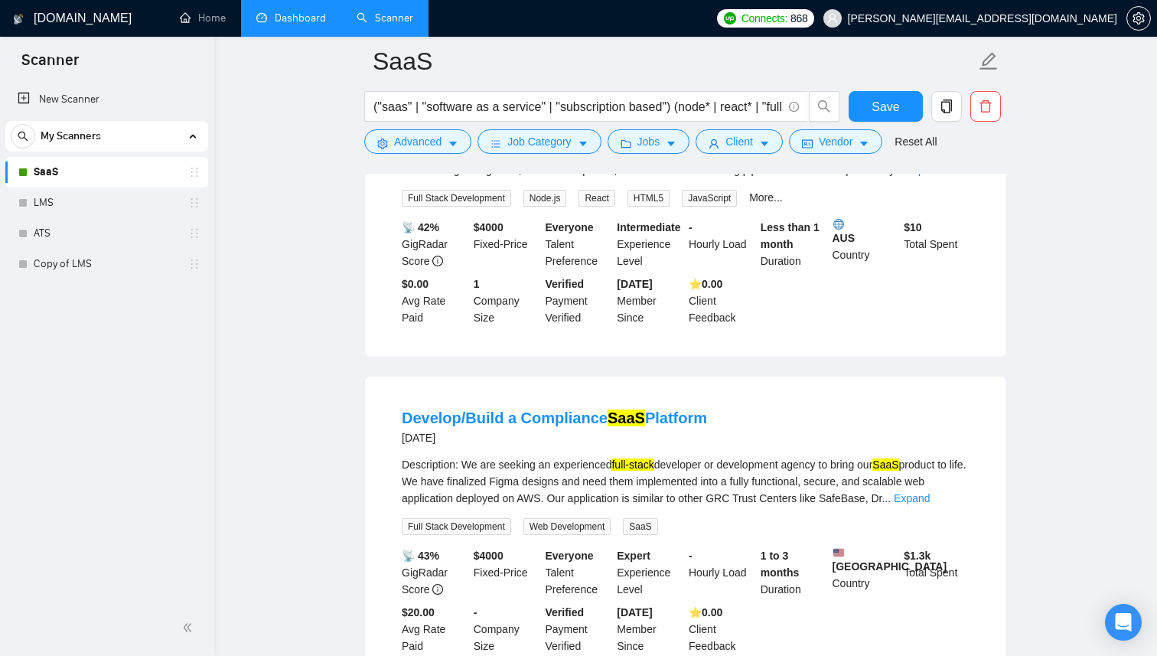
click at [447, 143] on button "Advanced" at bounding box center [417, 141] width 107 height 24
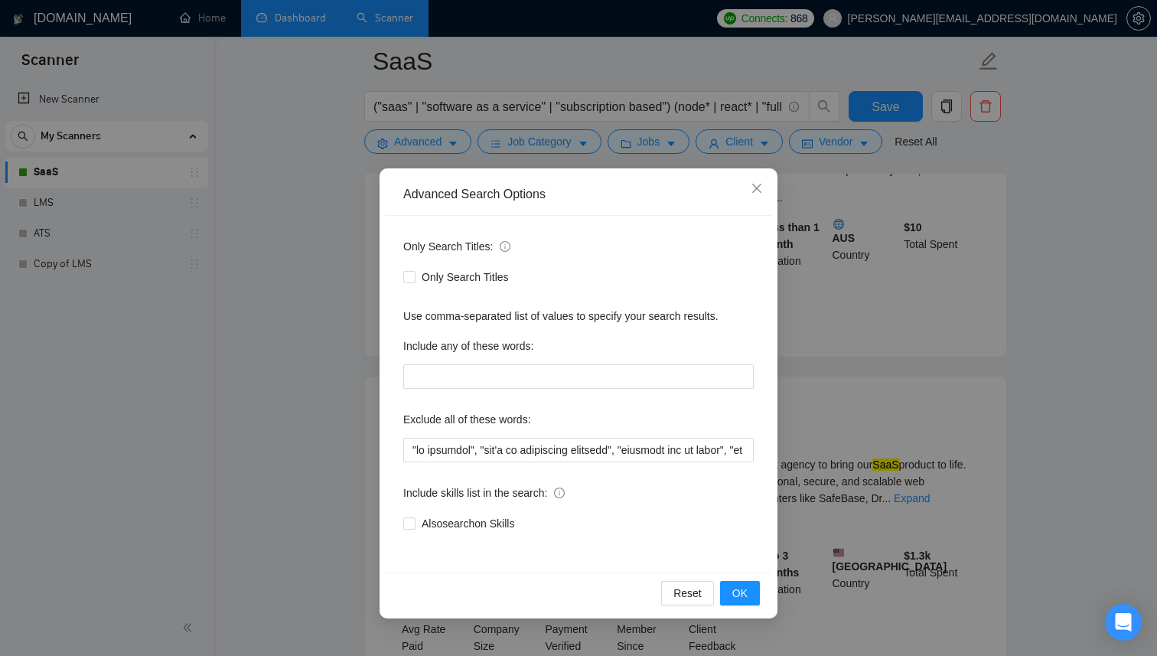
click at [293, 319] on div "Advanced Search Options Only Search Titles: Only Search Titles Use comma-separa…" at bounding box center [578, 328] width 1157 height 656
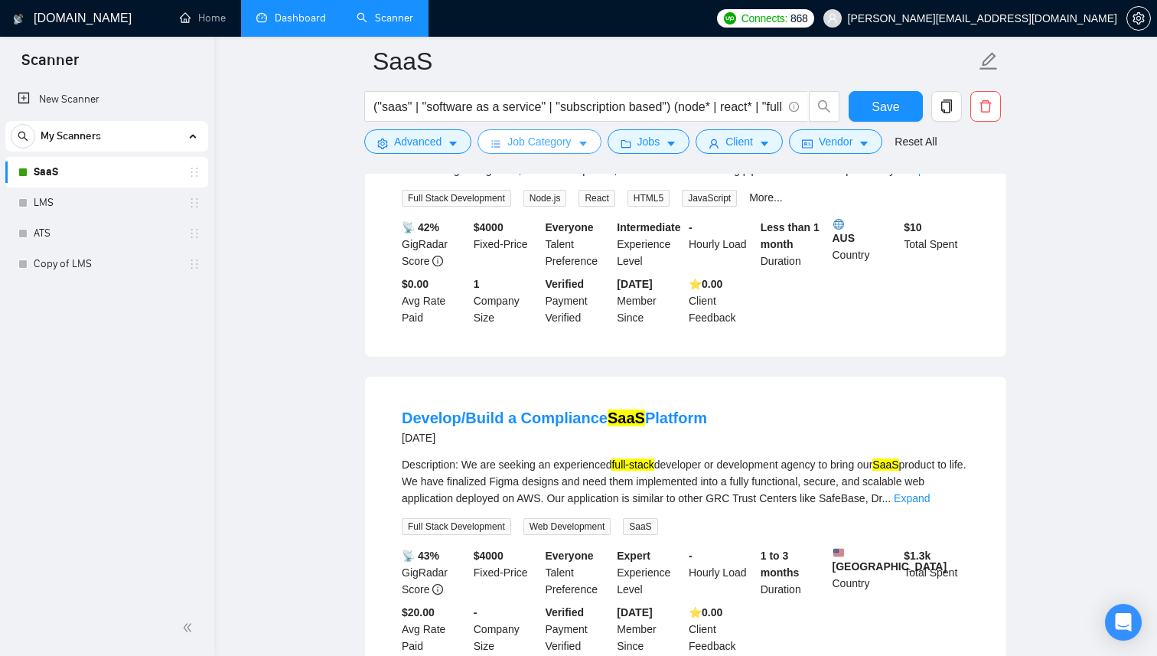
click at [495, 152] on button "Job Category" at bounding box center [539, 141] width 123 height 24
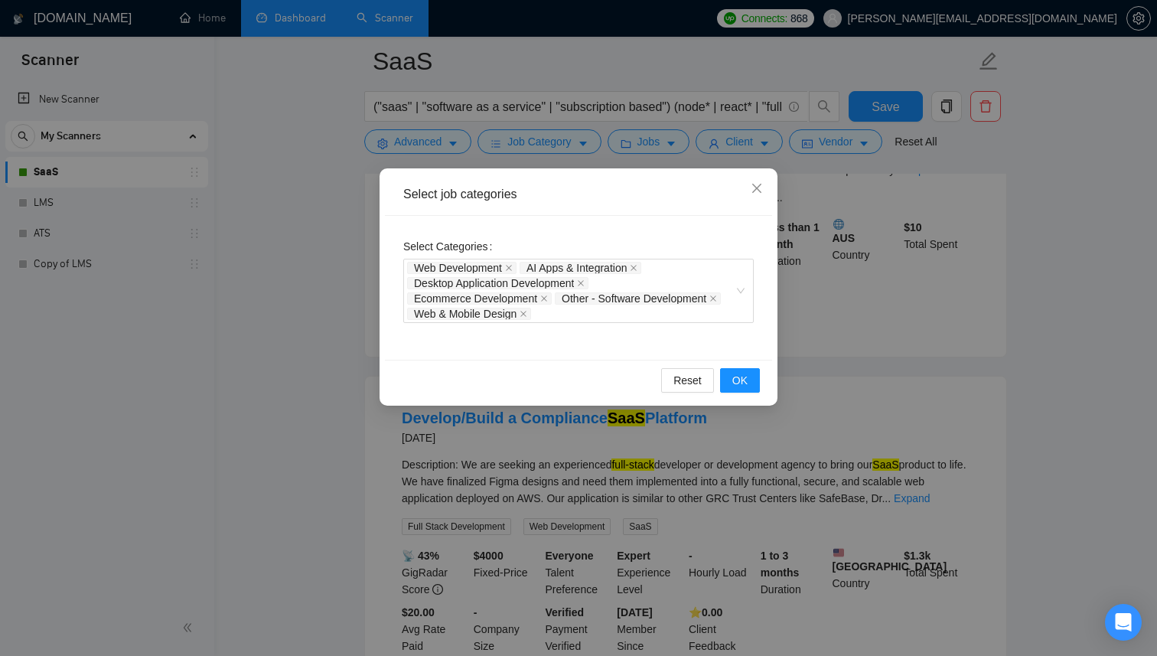
click at [312, 354] on div "Select job categories Select Categories Web Development AI Apps & Integration D…" at bounding box center [578, 328] width 1157 height 656
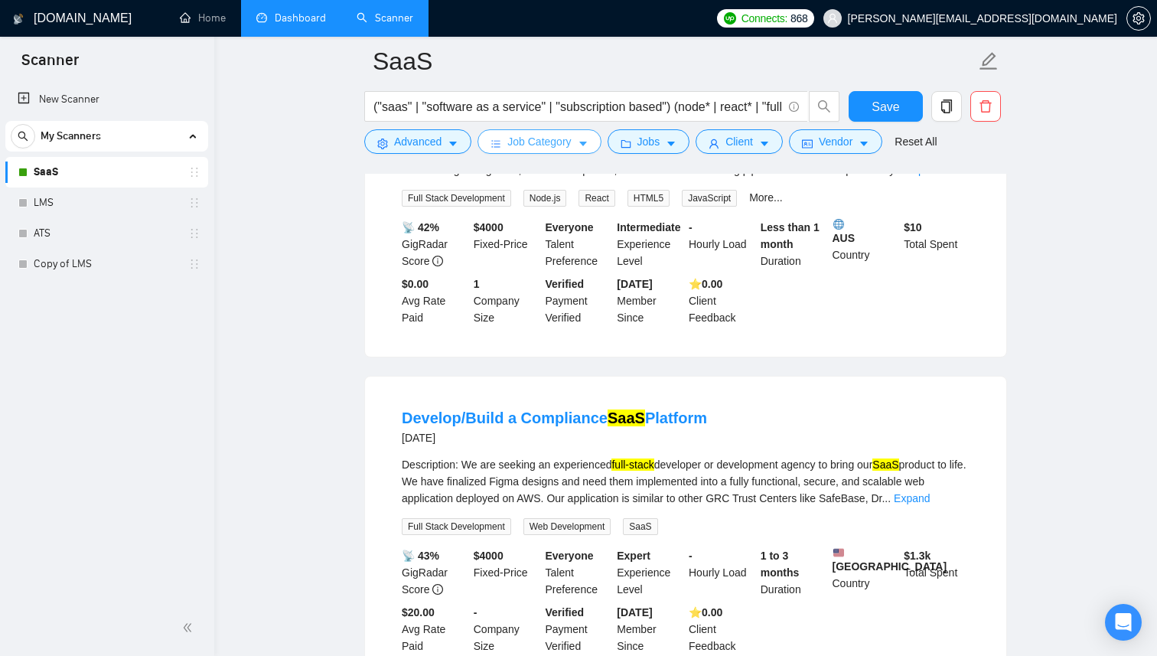
click at [576, 142] on button "Job Category" at bounding box center [539, 141] width 123 height 24
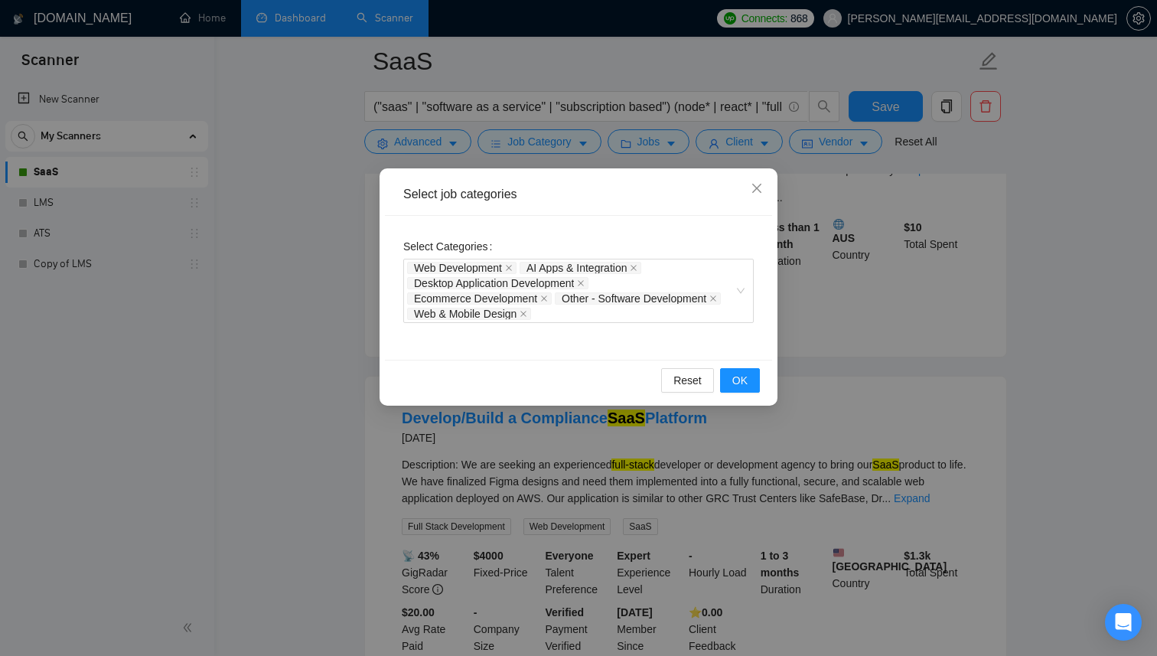
click at [325, 361] on div "Select job categories Select Categories Web Development AI Apps & Integration D…" at bounding box center [578, 328] width 1157 height 656
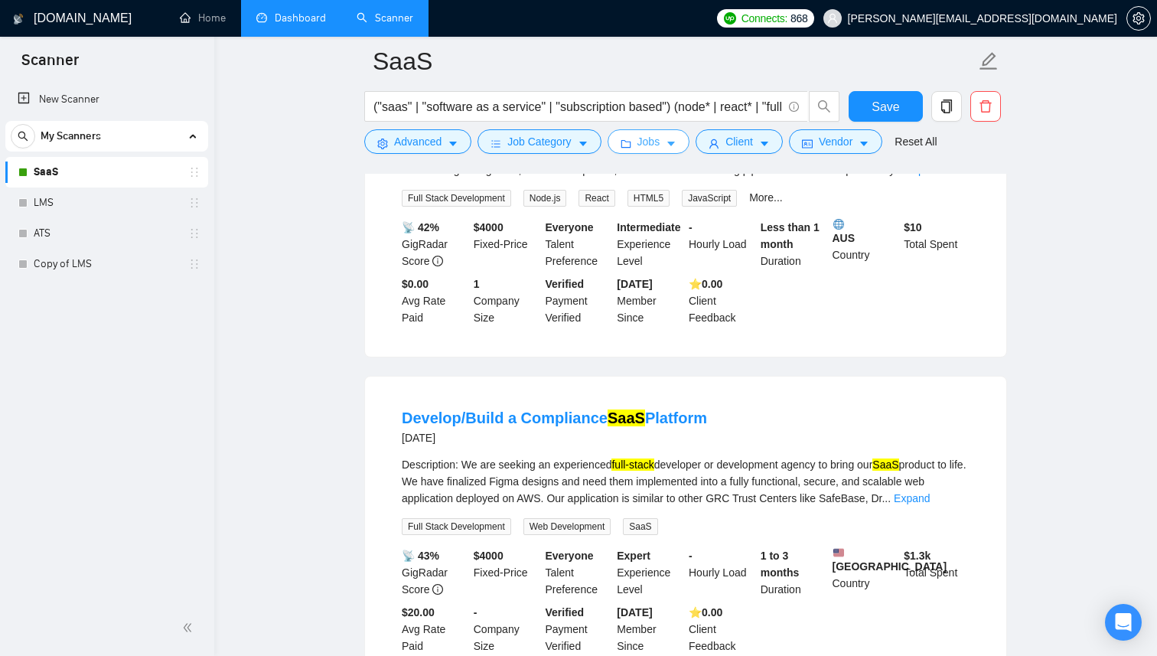
click at [640, 146] on button "Jobs" at bounding box center [649, 141] width 83 height 24
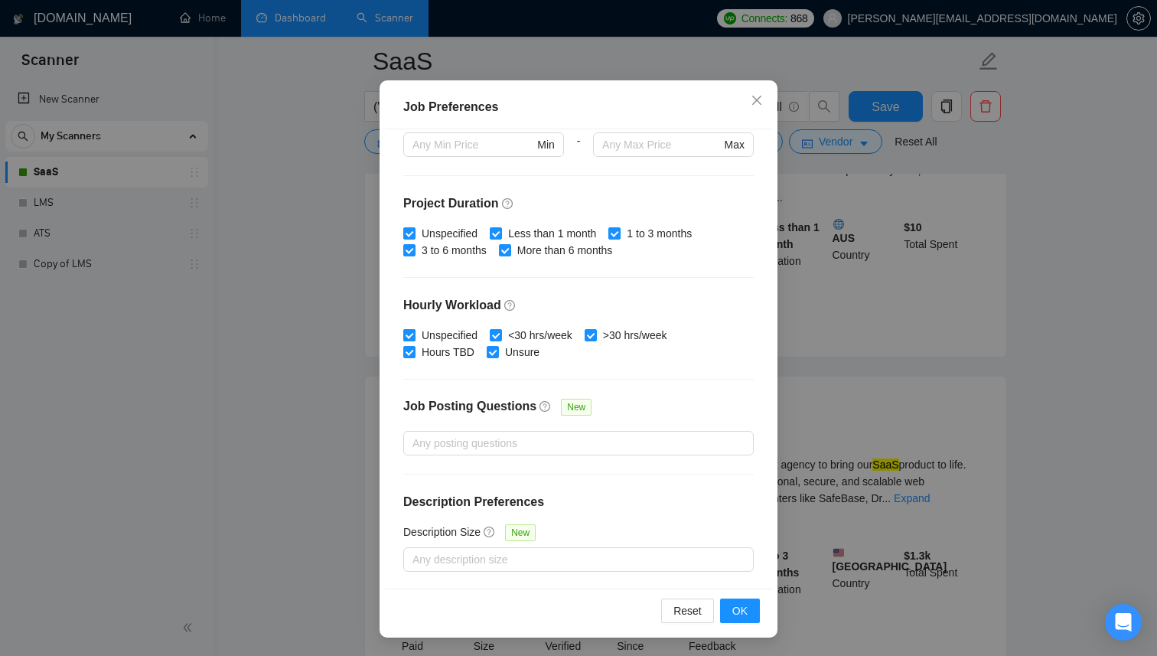
scroll to position [90, 0]
click at [325, 531] on div "Job Preferences Budget Project Type All Fixed Price Hourly Rate Fixed Price Bud…" at bounding box center [578, 328] width 1157 height 656
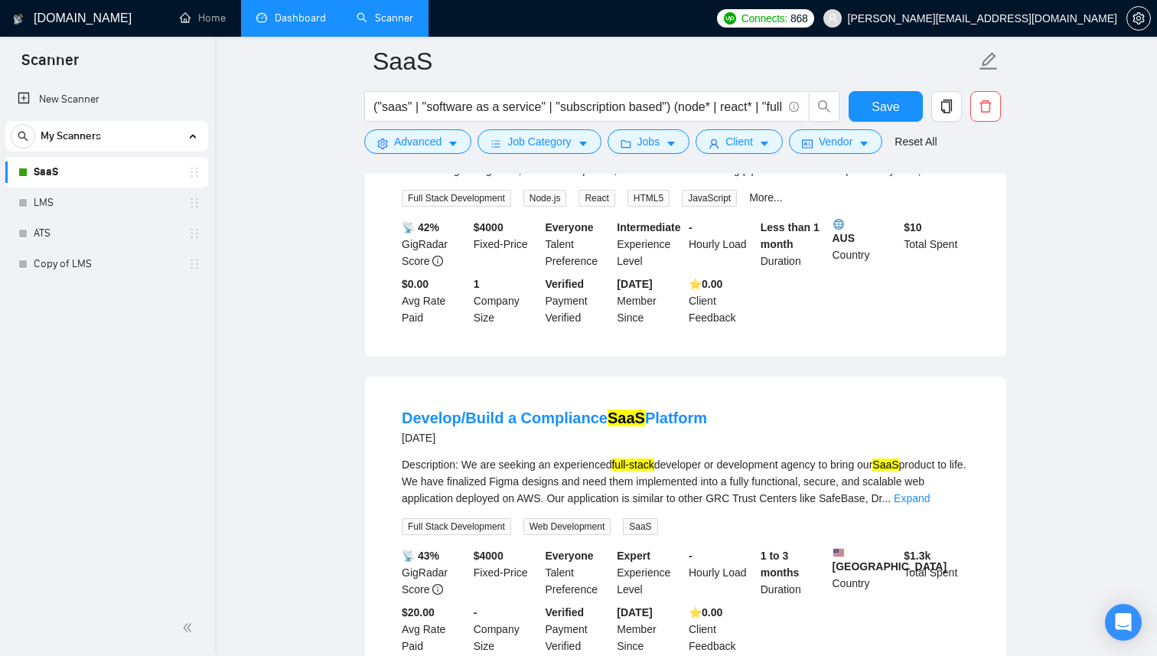
scroll to position [11, 0]
click at [744, 149] on span "Client" at bounding box center [740, 141] width 28 height 17
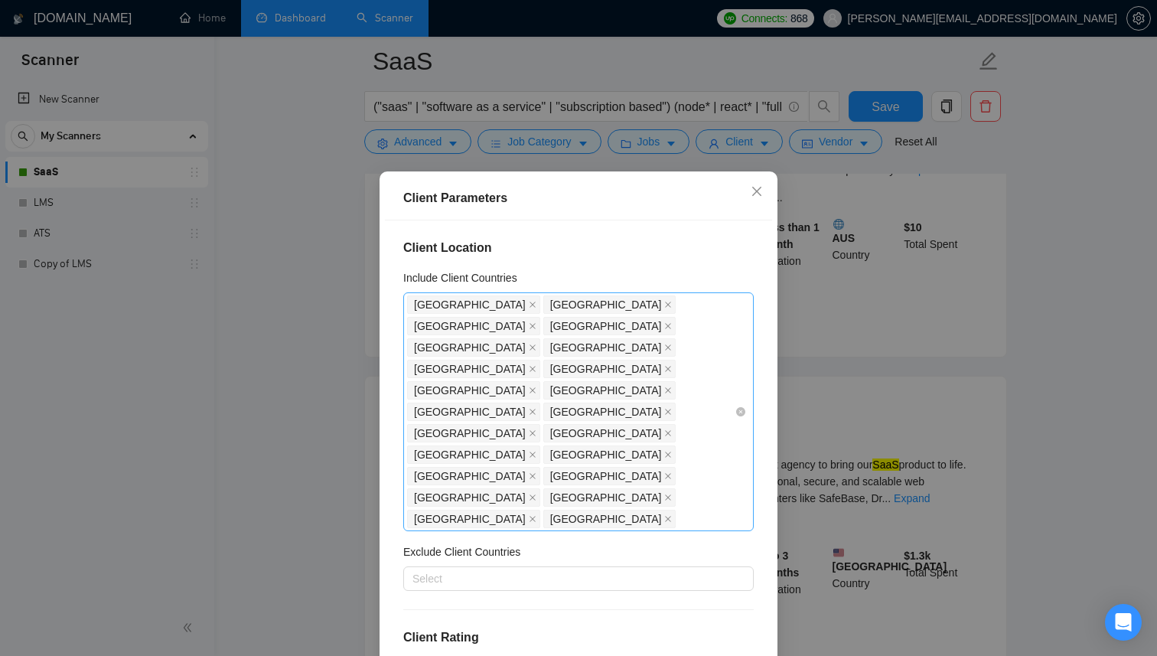
click at [576, 416] on div "[GEOGRAPHIC_DATA] [GEOGRAPHIC_DATA] [GEOGRAPHIC_DATA] [GEOGRAPHIC_DATA] [GEOGRA…" at bounding box center [571, 412] width 328 height 236
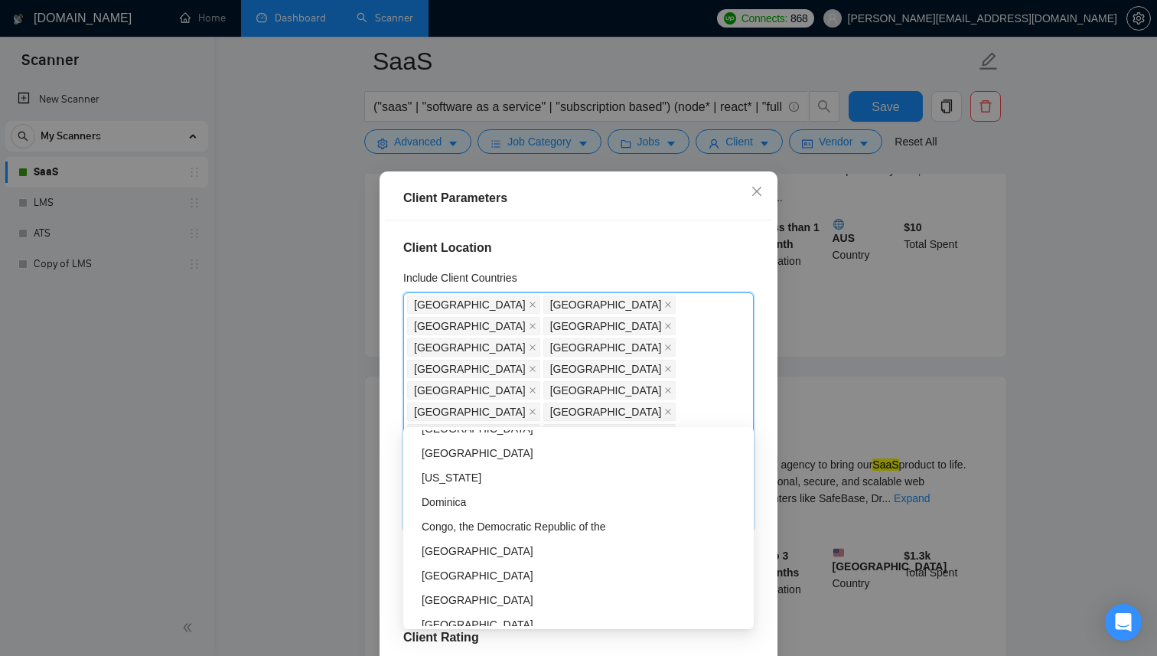
scroll to position [4034, 0]
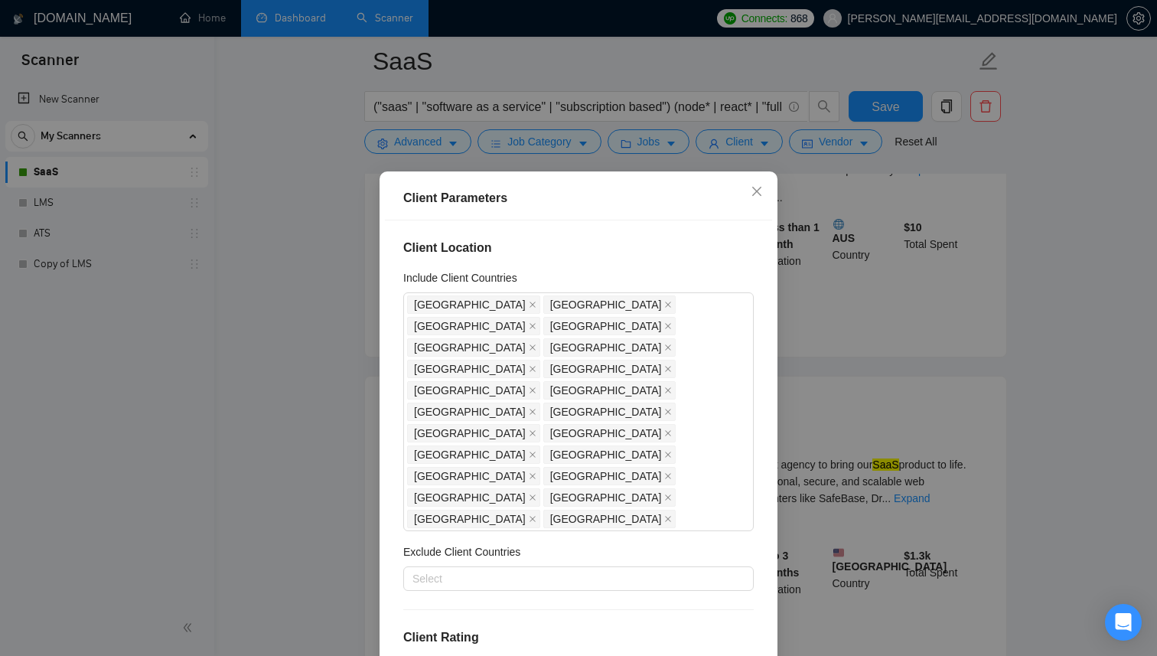
click at [1057, 460] on div "Client Parameters Client Location Include Client Countries [GEOGRAPHIC_DATA] [G…" at bounding box center [578, 328] width 1157 height 656
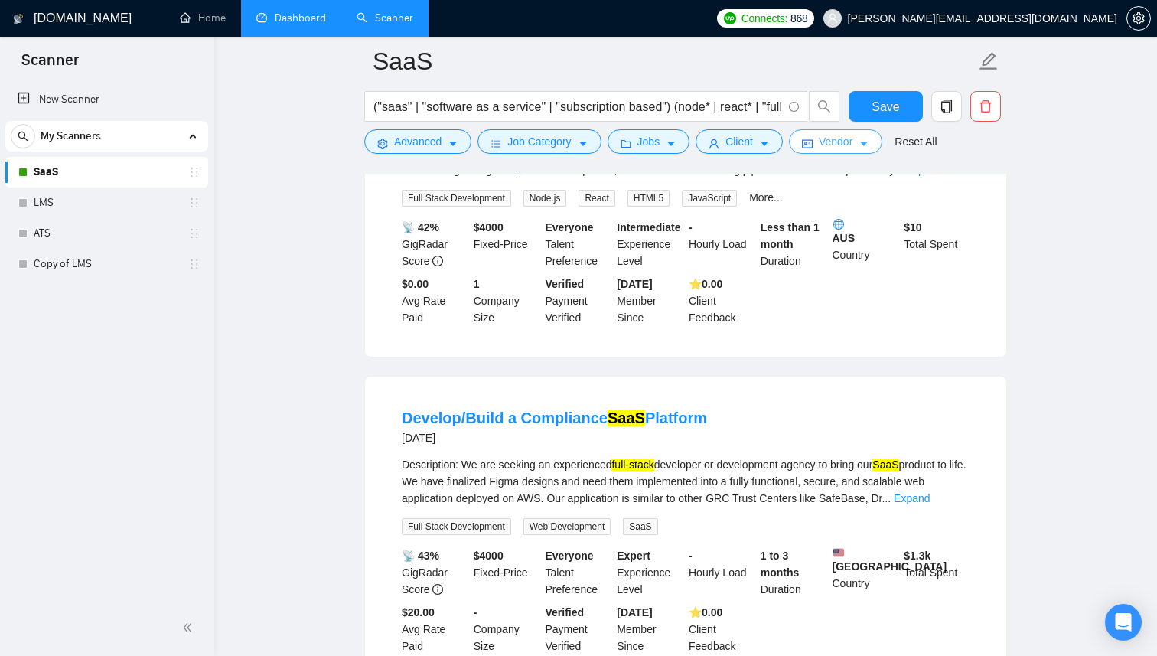
click at [883, 135] on button "Vendor" at bounding box center [835, 141] width 93 height 24
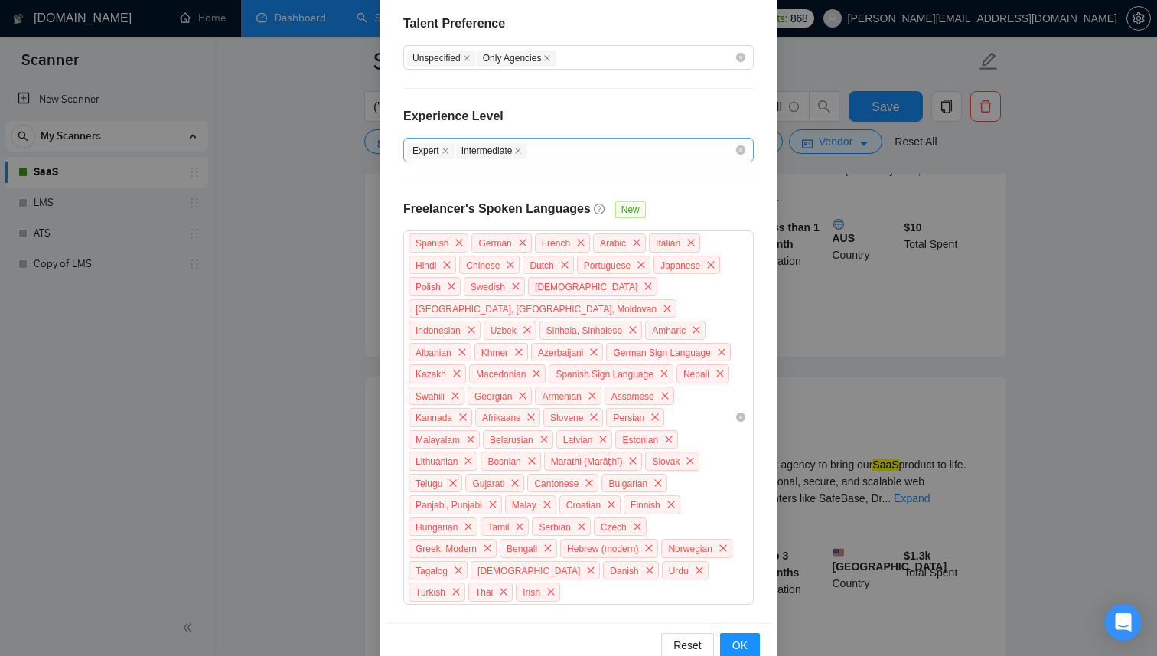
scroll to position [395, 0]
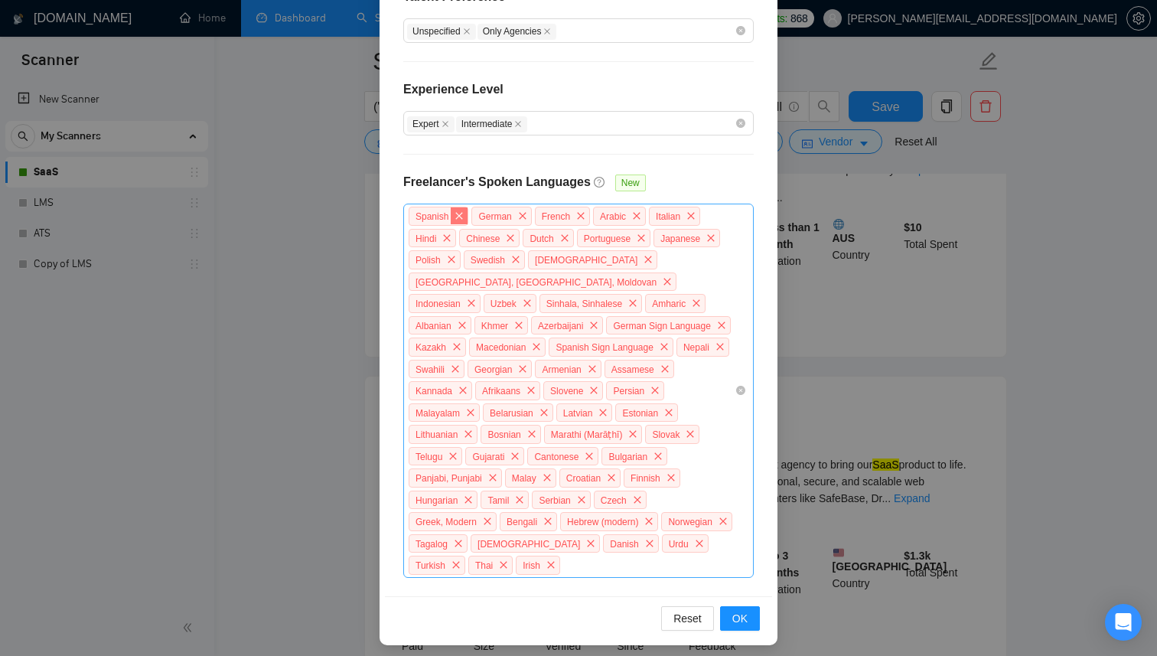
click at [464, 214] on icon "close" at bounding box center [459, 215] width 9 height 9
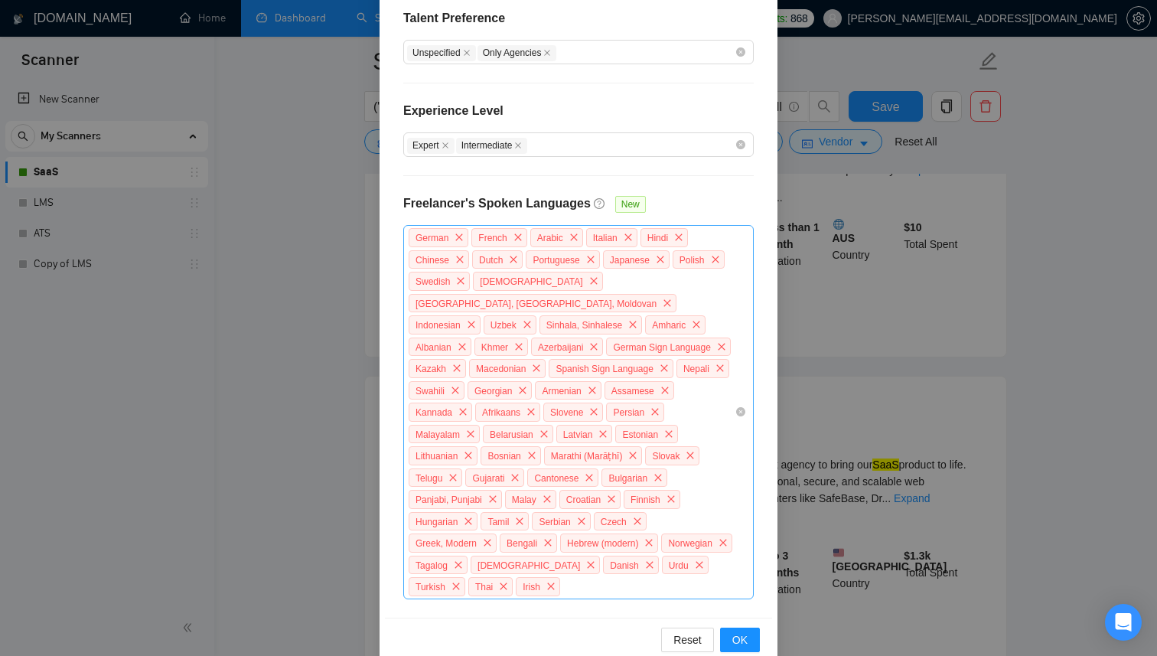
click at [465, 214] on div "Freelancer's Spoken Languages" at bounding box center [497, 209] width 188 height 31
click at [464, 235] on icon "close" at bounding box center [459, 237] width 9 height 9
click at [457, 237] on icon "close" at bounding box center [455, 236] width 7 height 7
click at [457, 237] on icon "close" at bounding box center [452, 237] width 9 height 9
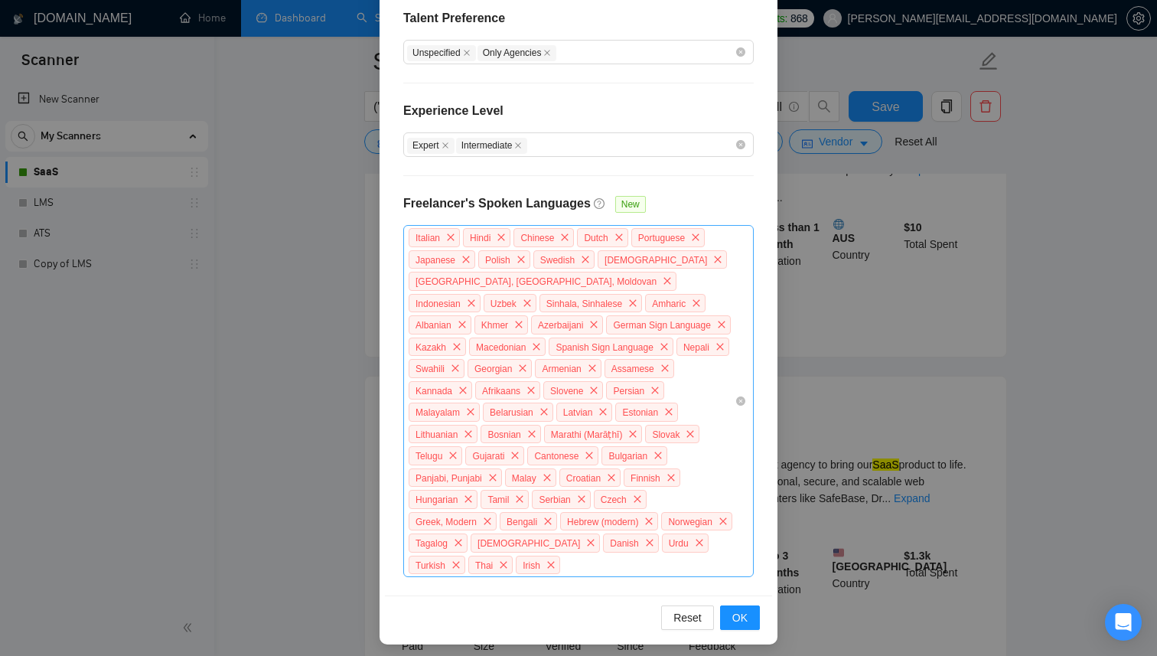
click at [457, 237] on span "close" at bounding box center [450, 237] width 17 height 17
click at [456, 237] on span "Hindi" at bounding box center [432, 237] width 47 height 19
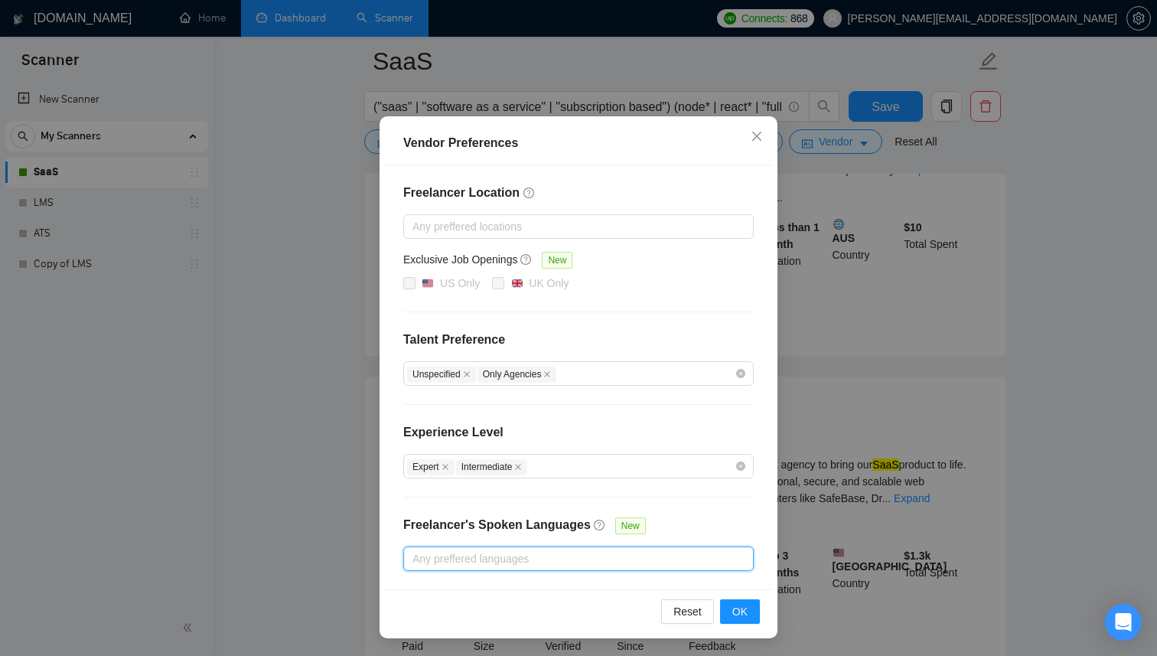
click at [470, 550] on div at bounding box center [571, 559] width 328 height 18
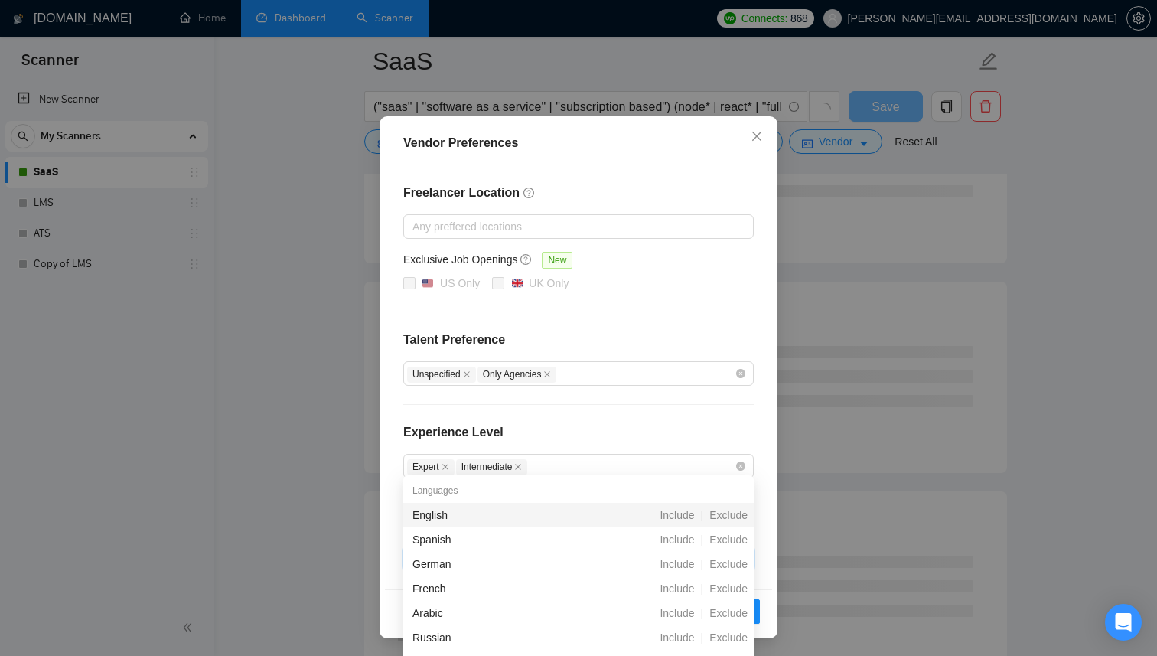
scroll to position [1284, 0]
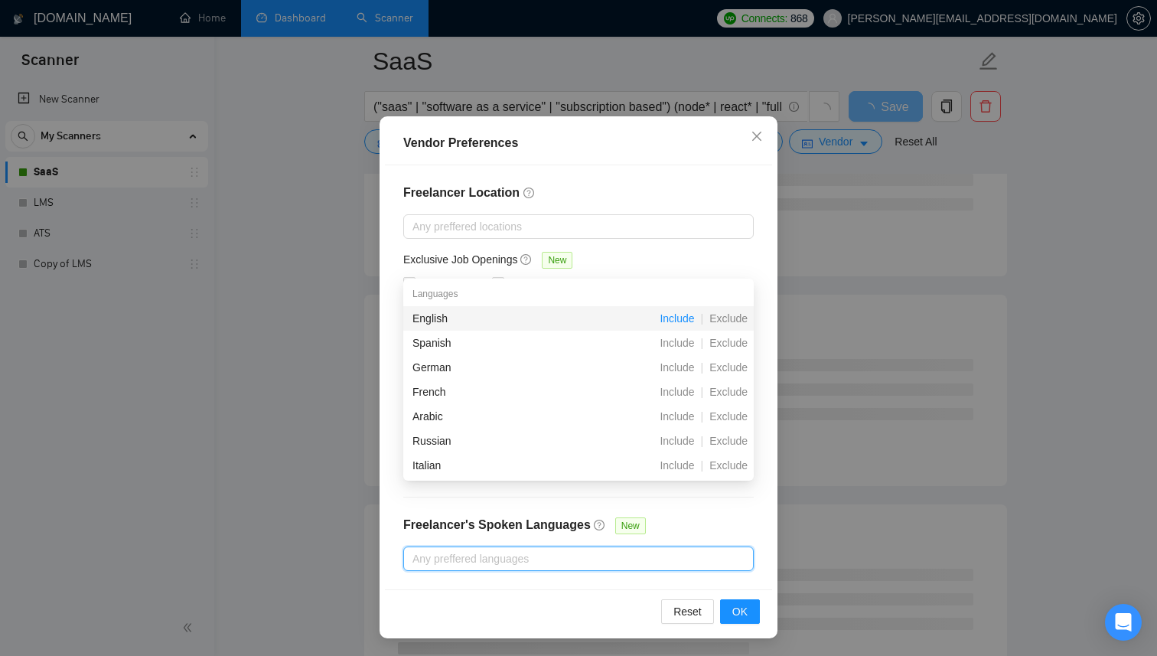
click at [679, 319] on span "Include" at bounding box center [677, 318] width 47 height 12
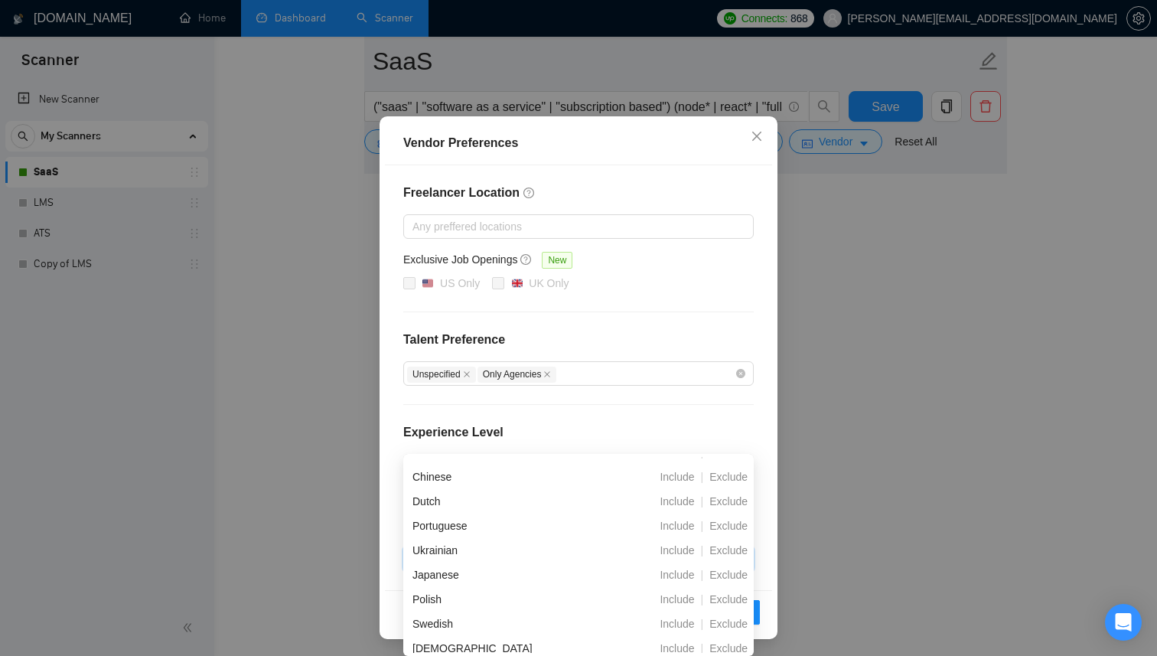
scroll to position [0, 0]
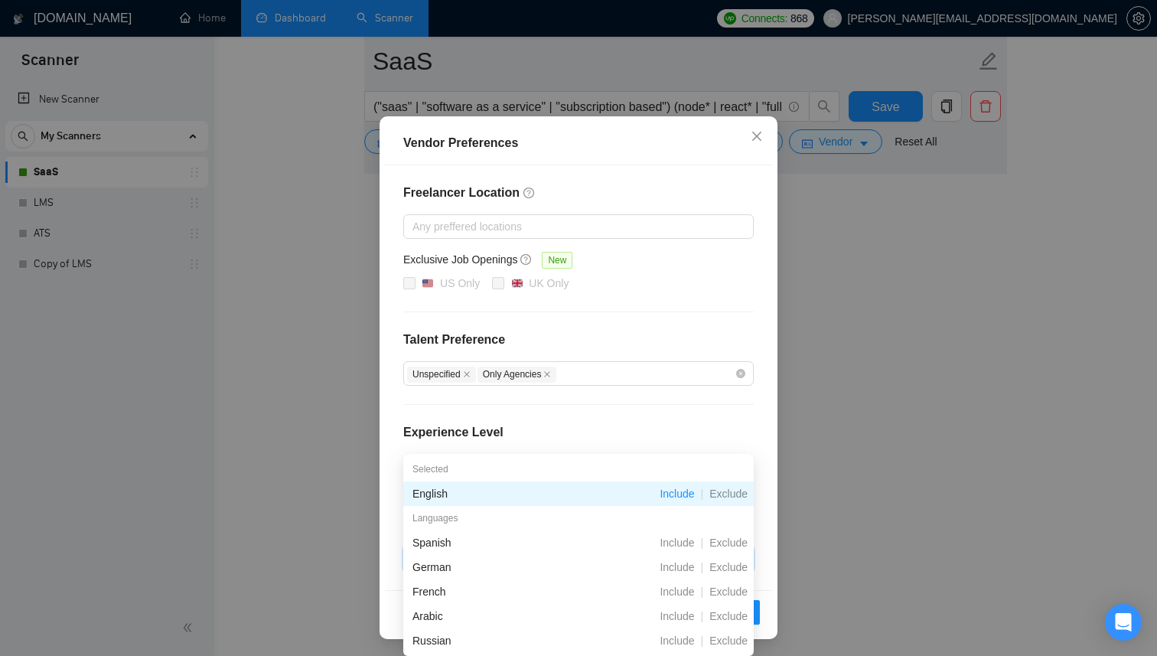
click at [591, 464] on div "Selected" at bounding box center [578, 469] width 351 height 24
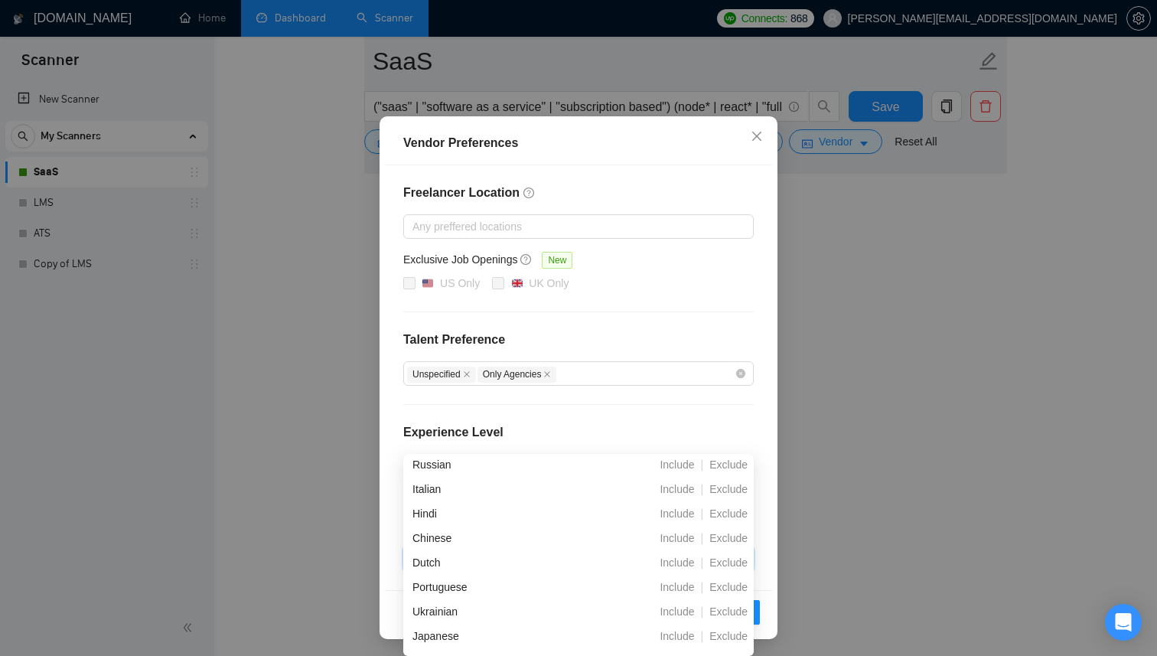
scroll to position [180, 0]
click at [681, 610] on span "Include" at bounding box center [677, 608] width 47 height 12
click at [649, 424] on div "Experience Level" at bounding box center [578, 438] width 351 height 31
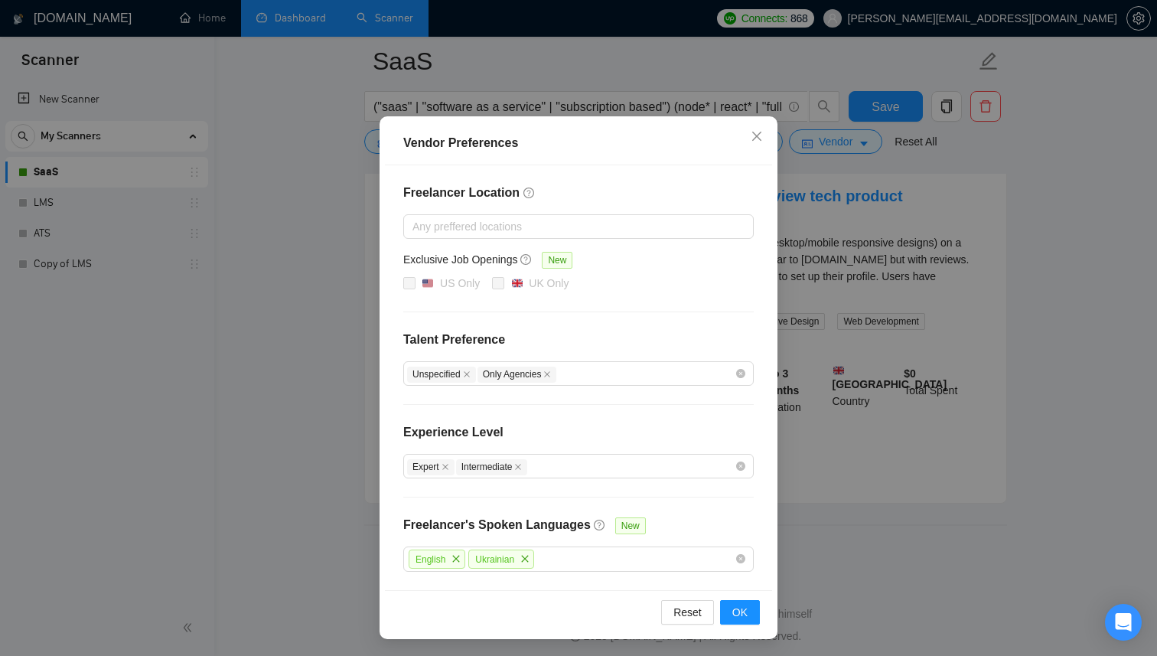
scroll to position [2, 0]
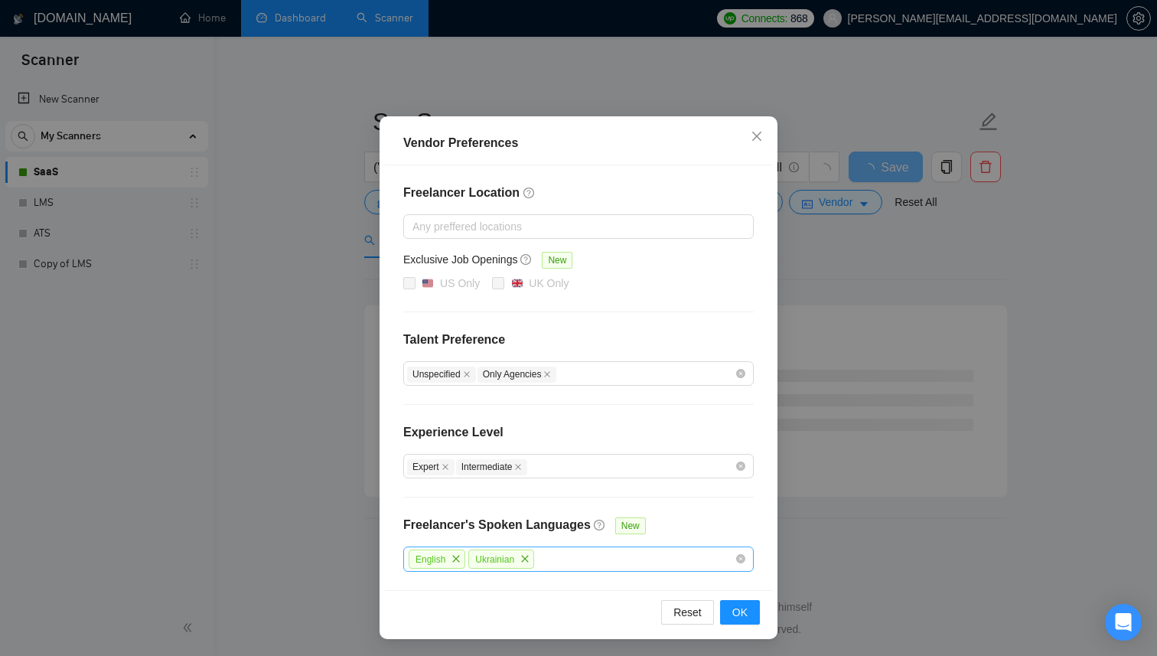
click at [614, 549] on div "English Ukrainian" at bounding box center [571, 559] width 328 height 22
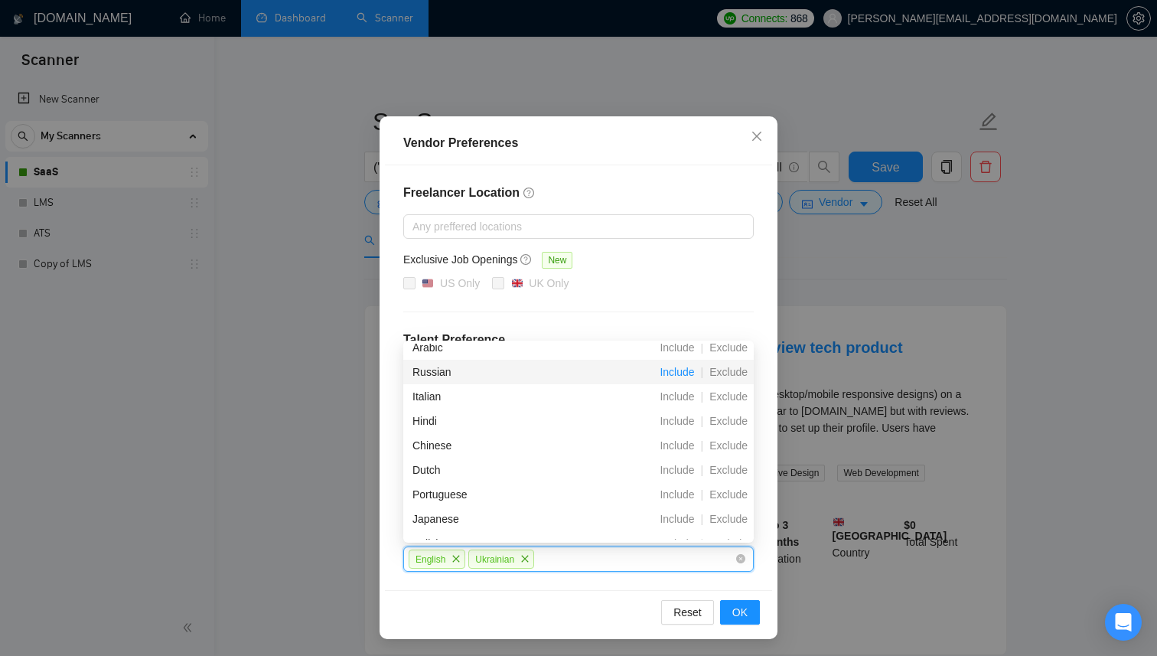
click at [669, 371] on span "Include" at bounding box center [677, 372] width 47 height 12
click at [602, 590] on div "Reset OK" at bounding box center [578, 612] width 387 height 44
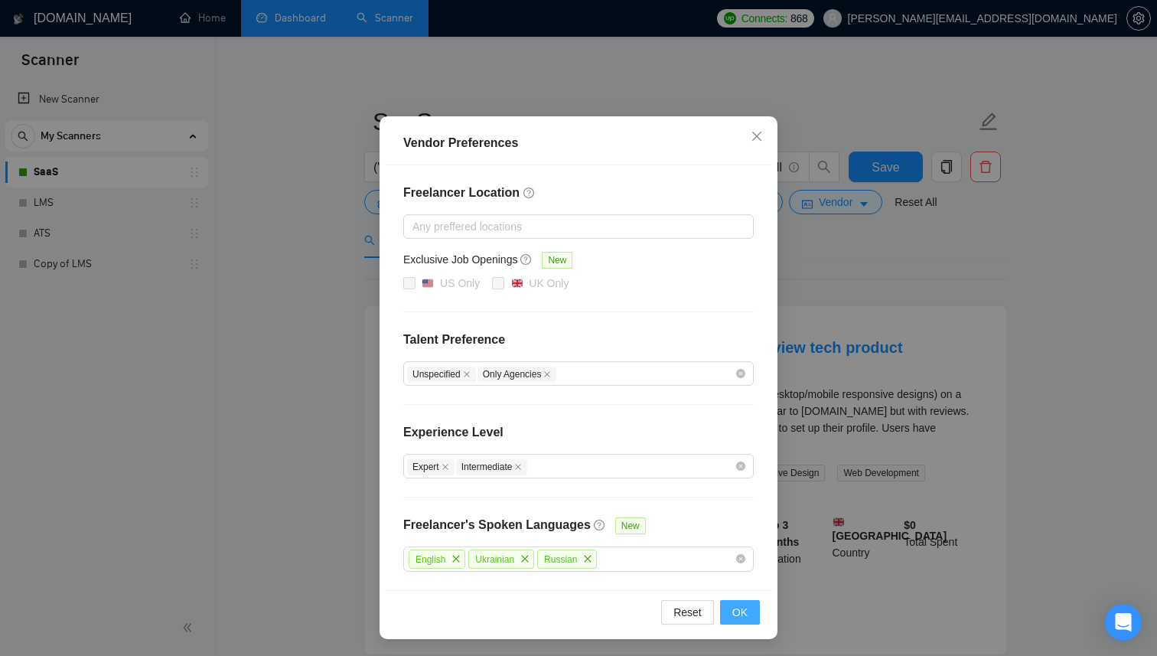
click at [736, 616] on span "OK" at bounding box center [740, 612] width 15 height 17
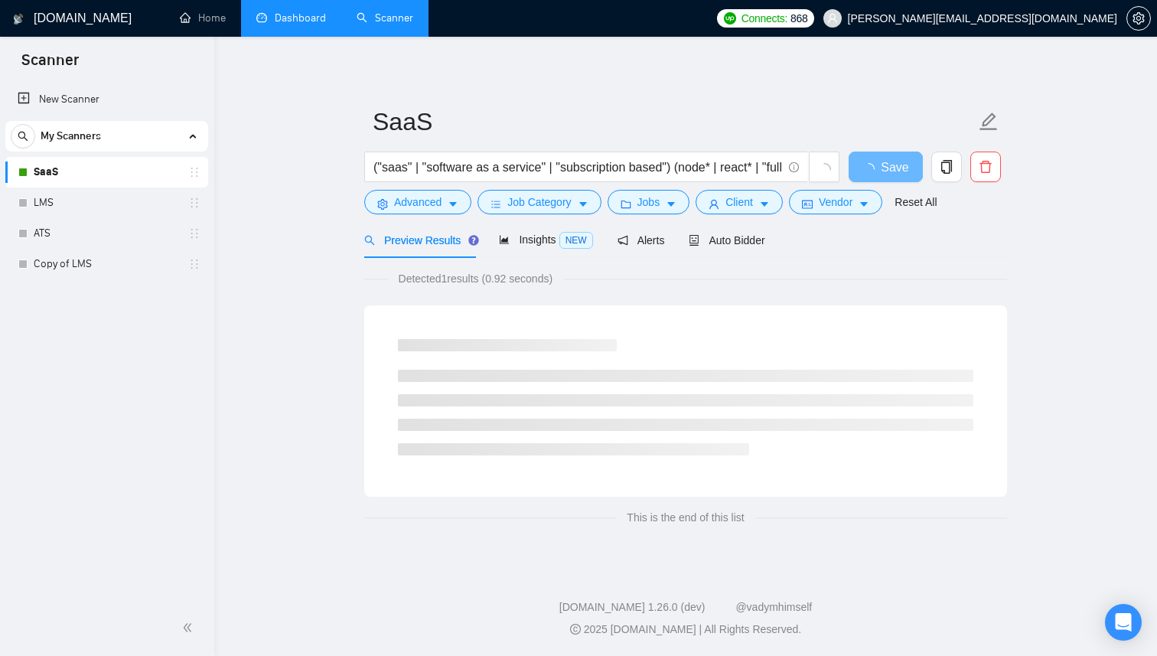
scroll to position [0, 0]
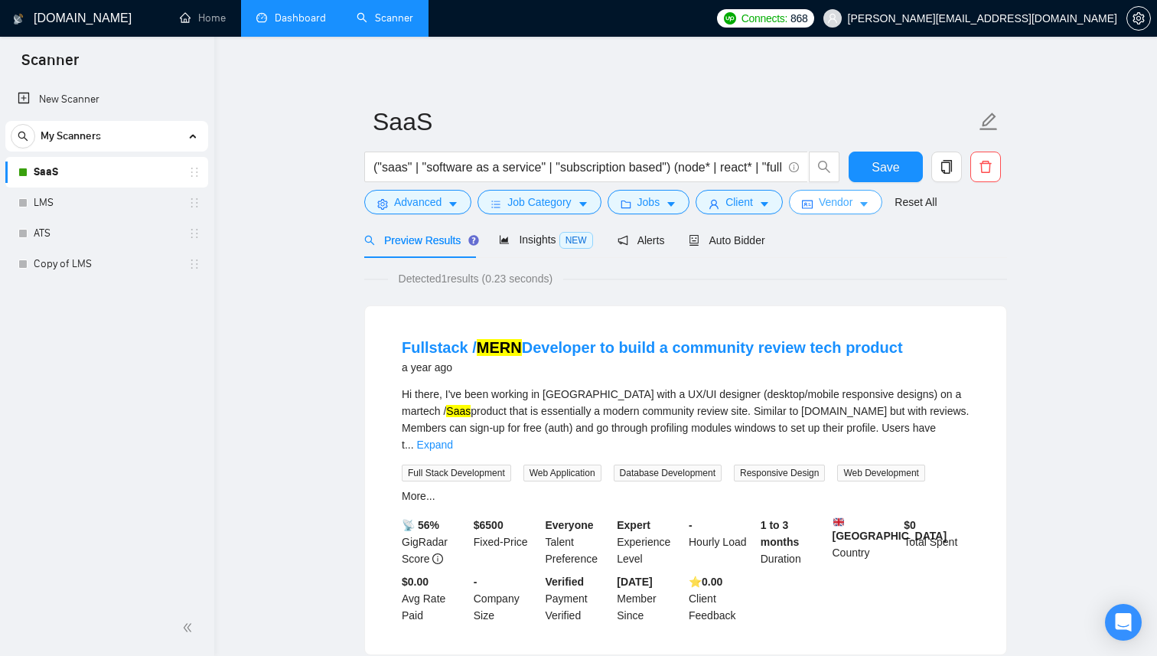
click at [870, 200] on icon "caret-down" at bounding box center [864, 204] width 11 height 11
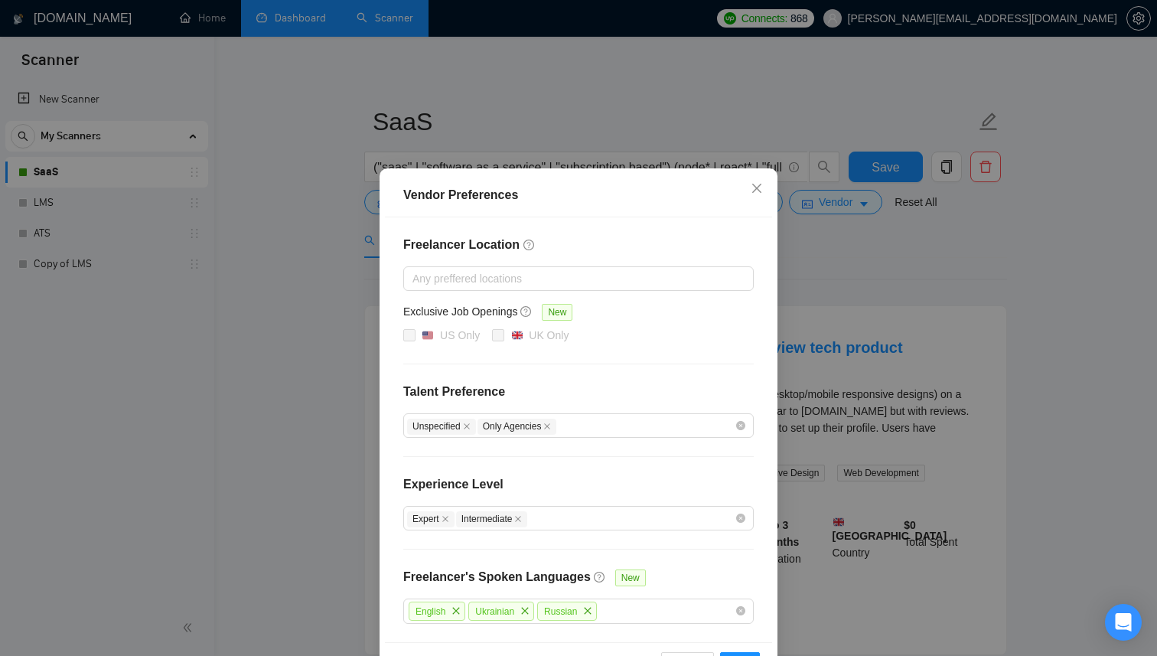
scroll to position [52, 0]
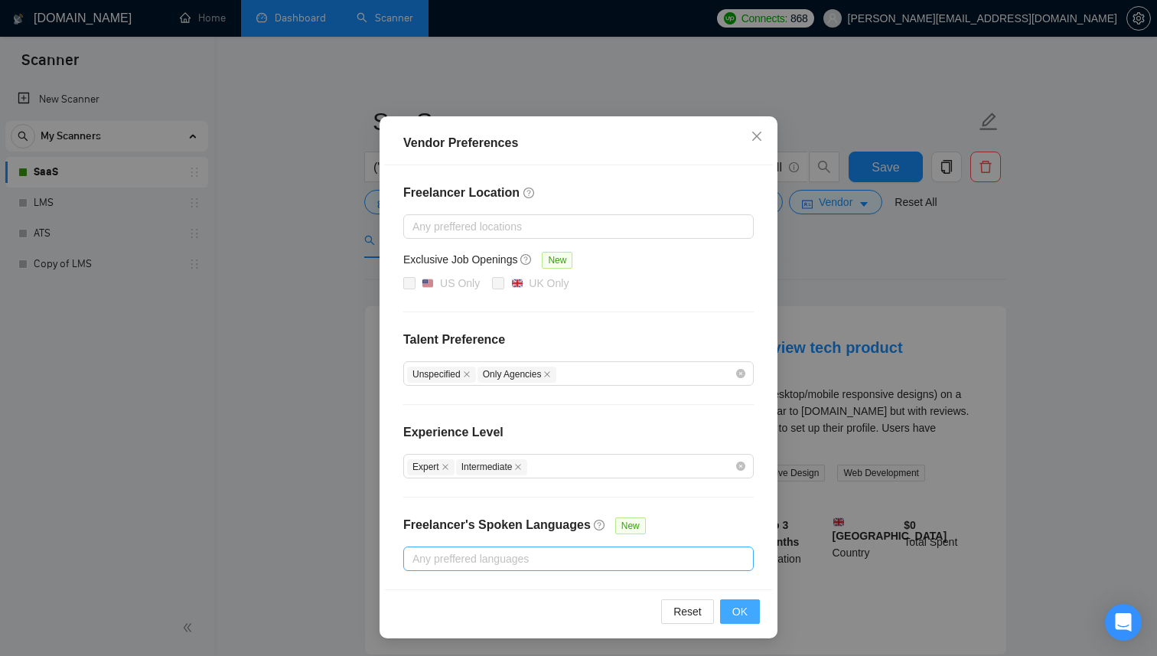
click at [752, 618] on button "OK" at bounding box center [740, 611] width 40 height 24
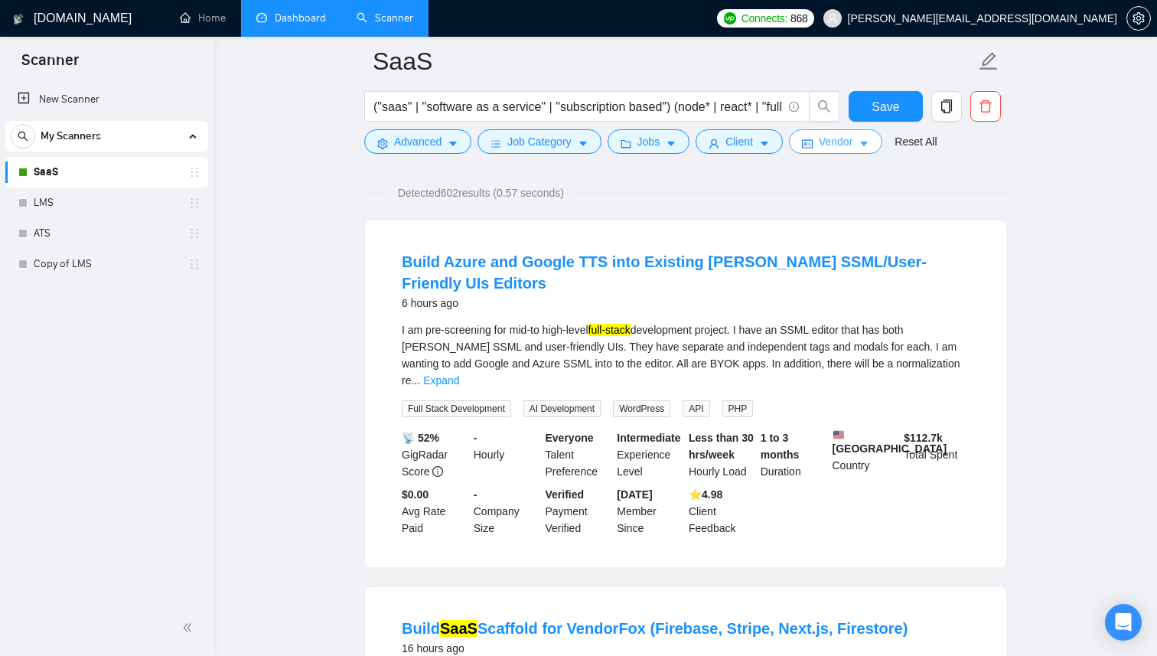
scroll to position [102, 0]
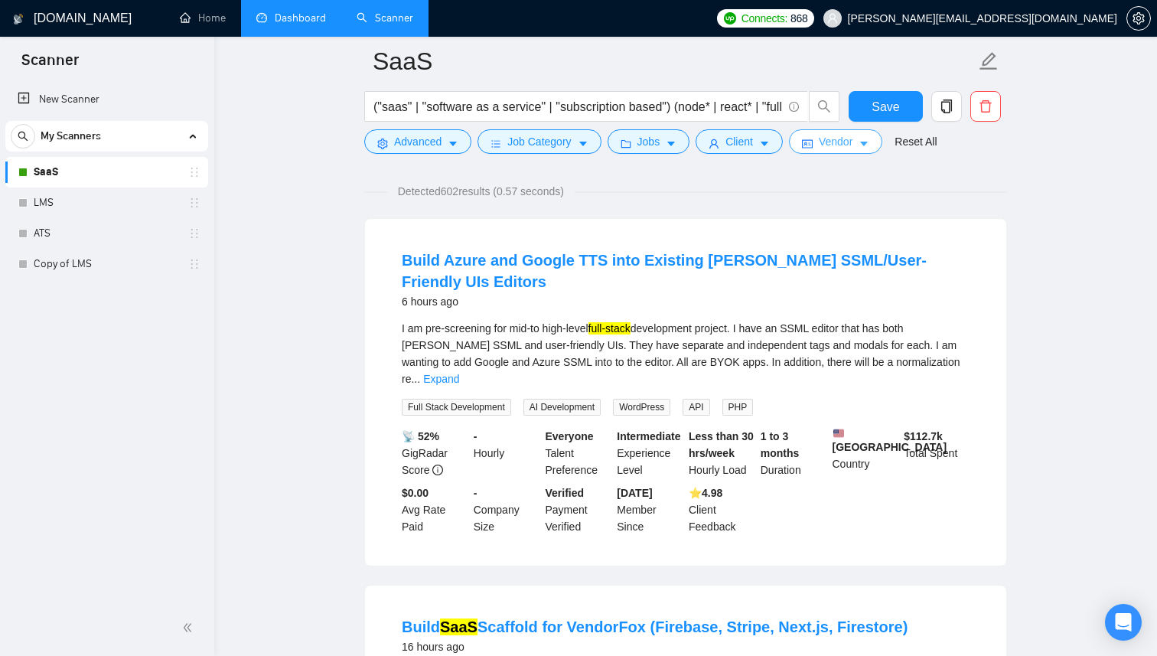
click at [854, 152] on button "Vendor" at bounding box center [835, 141] width 93 height 24
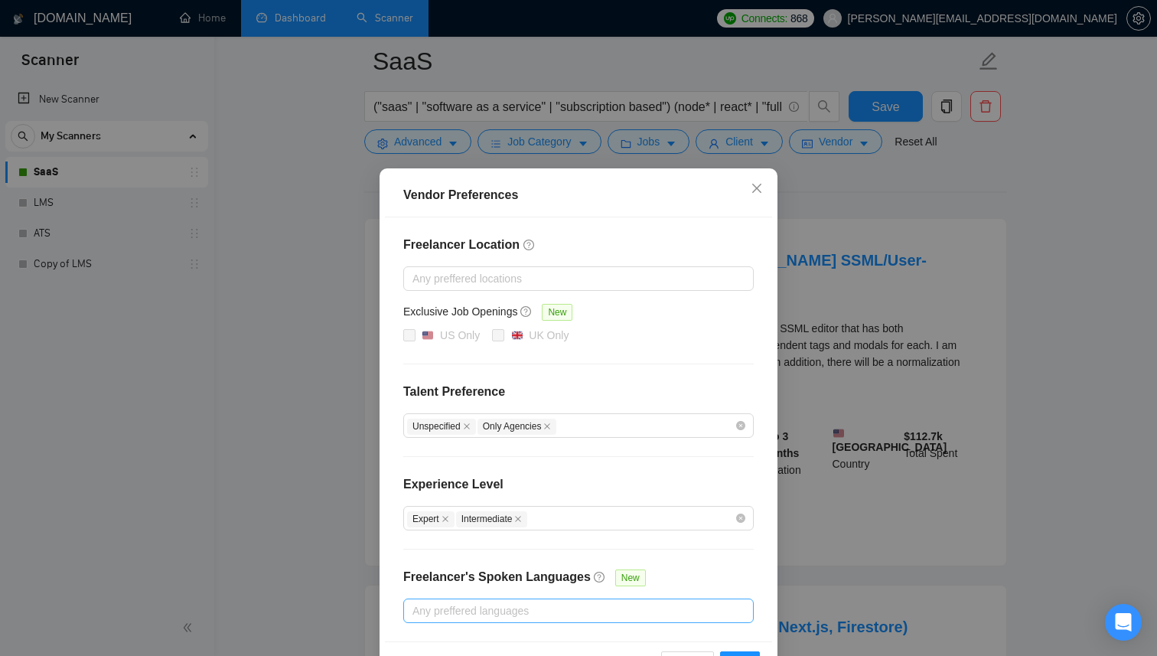
scroll to position [52, 0]
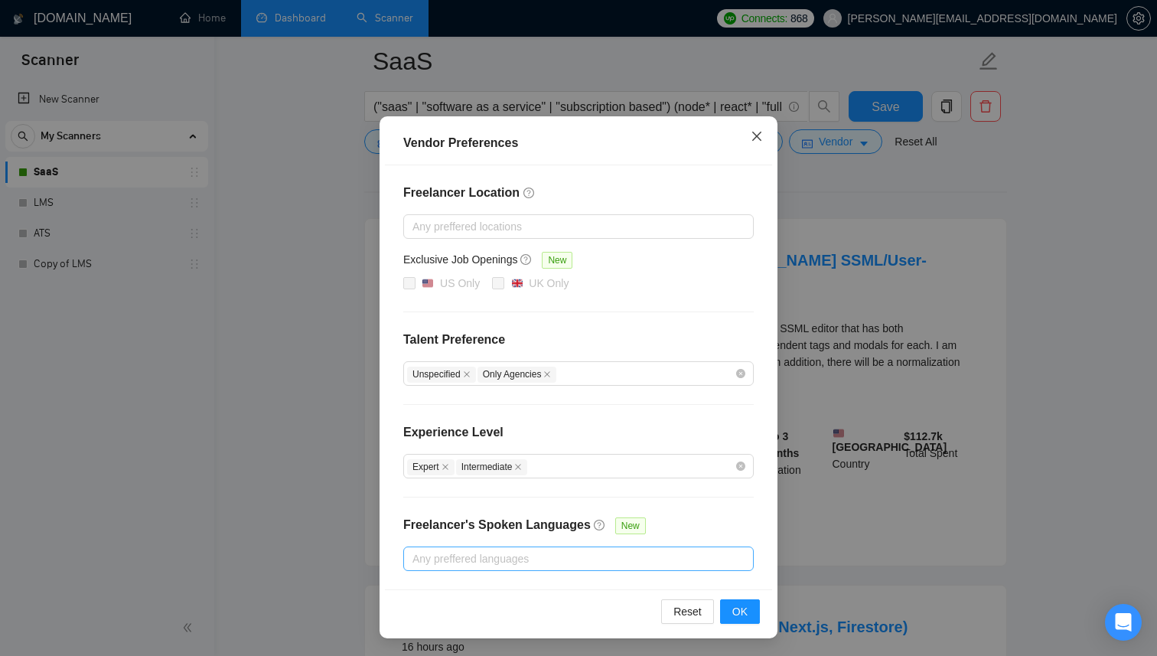
click at [761, 138] on icon "close" at bounding box center [757, 136] width 12 height 12
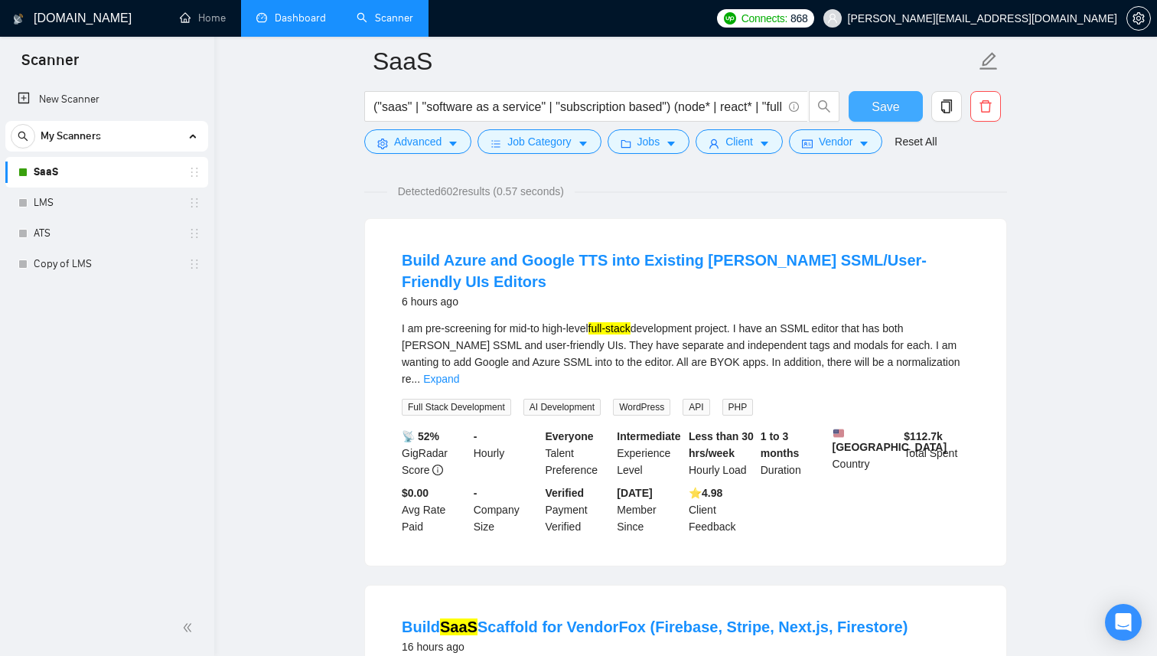
click at [883, 111] on span "Save" at bounding box center [886, 106] width 28 height 19
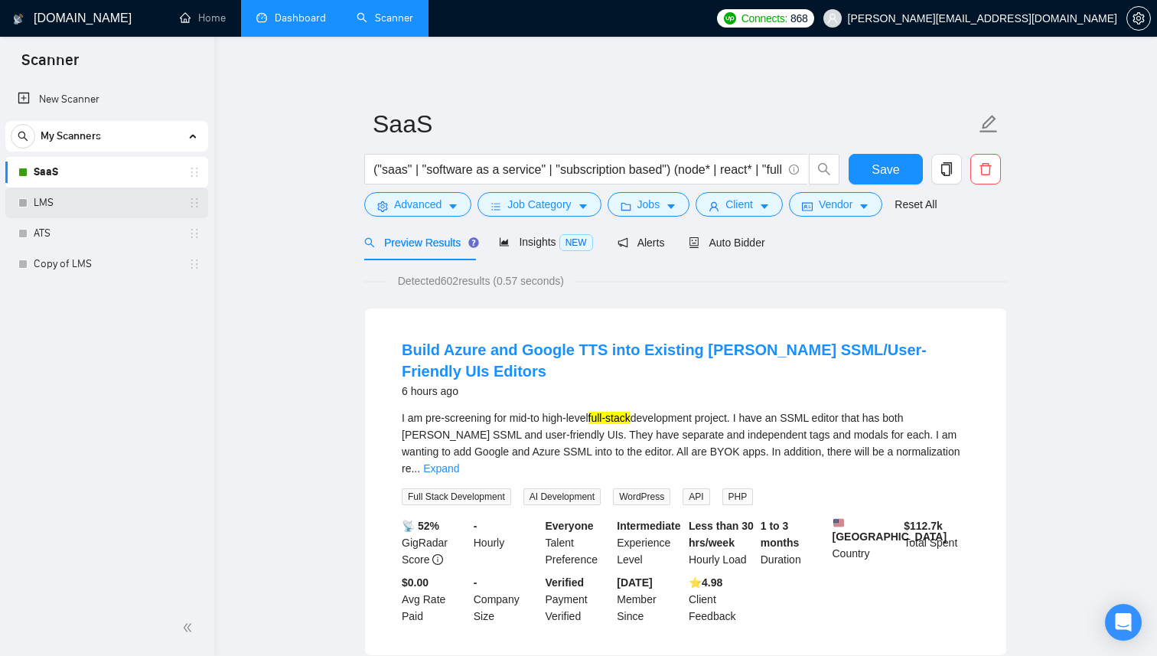
click at [83, 202] on link "LMS" at bounding box center [106, 203] width 145 height 31
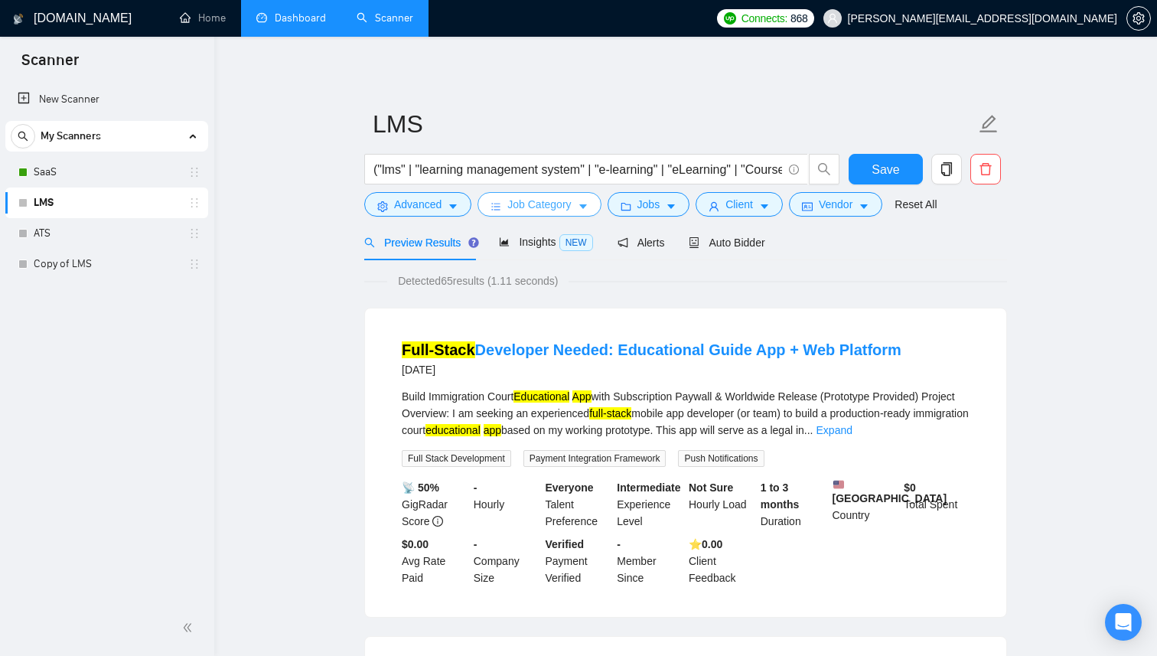
click at [589, 206] on icon "caret-down" at bounding box center [583, 206] width 11 height 11
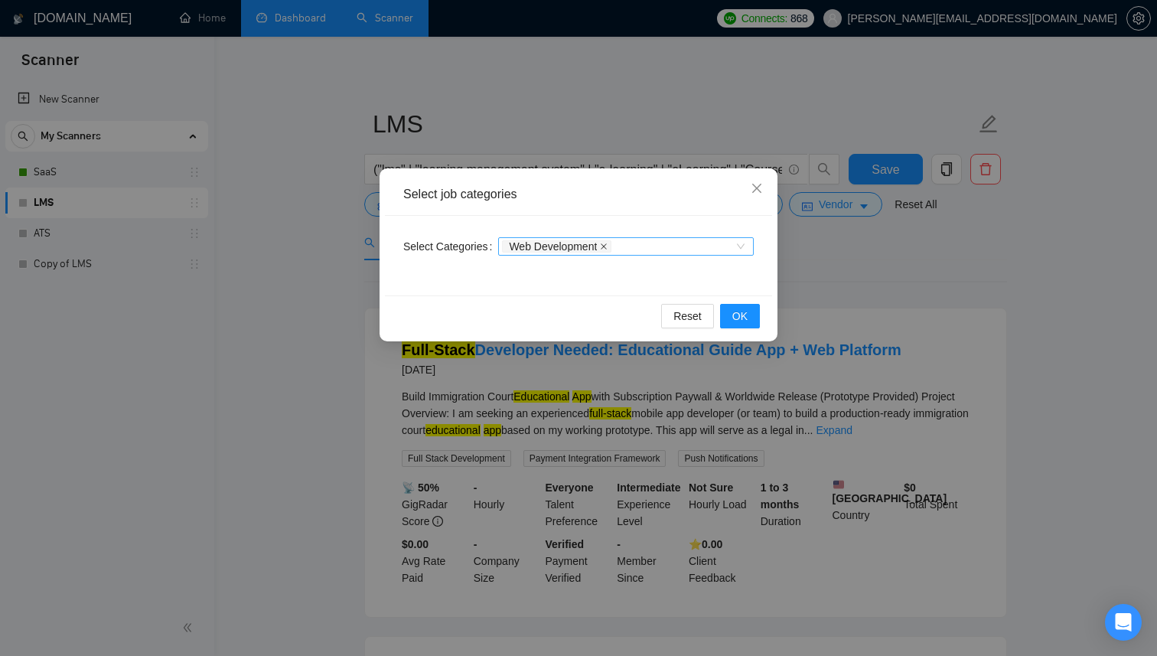
click at [607, 246] on icon "close" at bounding box center [604, 246] width 6 height 6
click at [748, 315] on button "OK" at bounding box center [740, 316] width 40 height 24
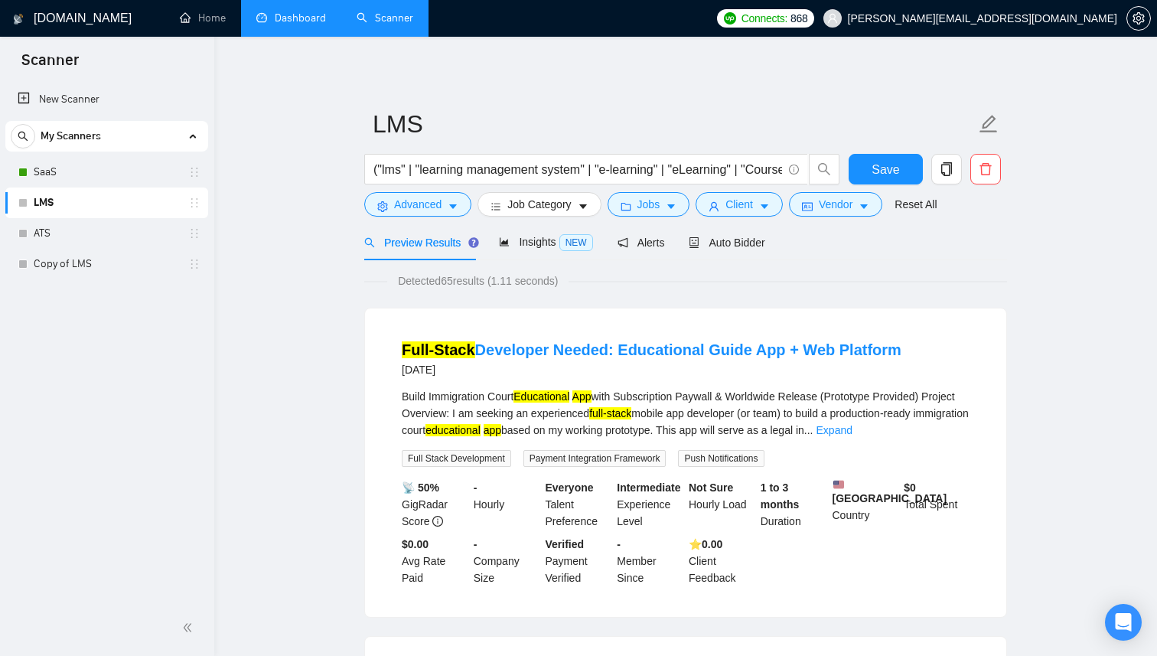
click at [523, 258] on div "Insights NEW" at bounding box center [545, 242] width 93 height 36
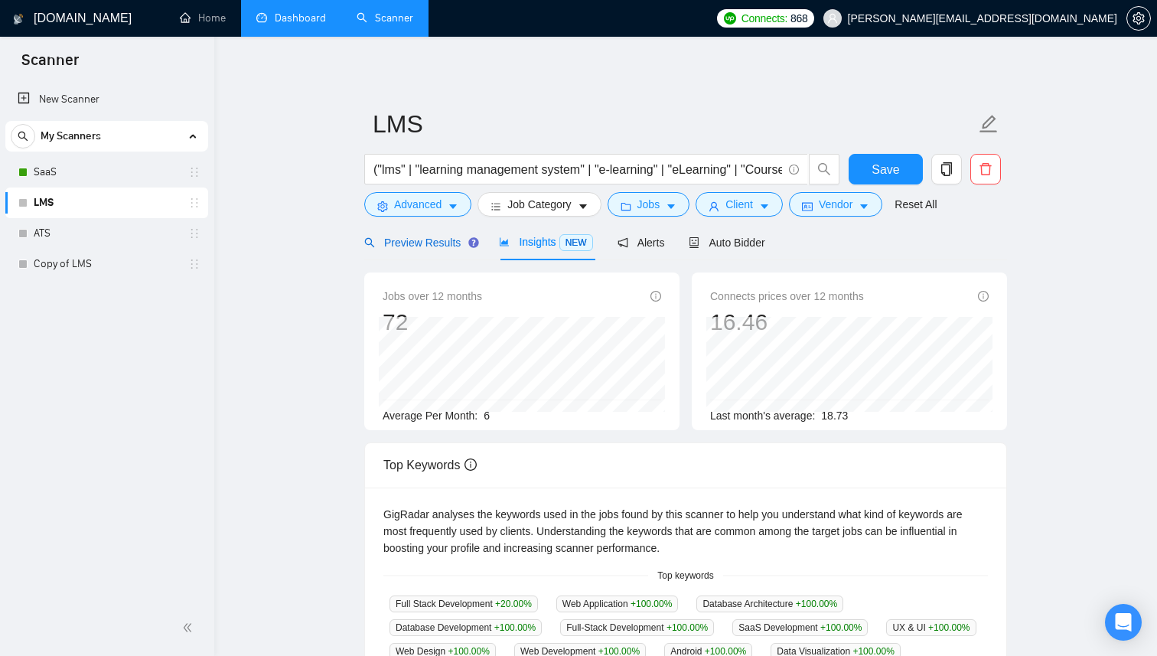
click at [433, 244] on span "Preview Results" at bounding box center [419, 243] width 110 height 12
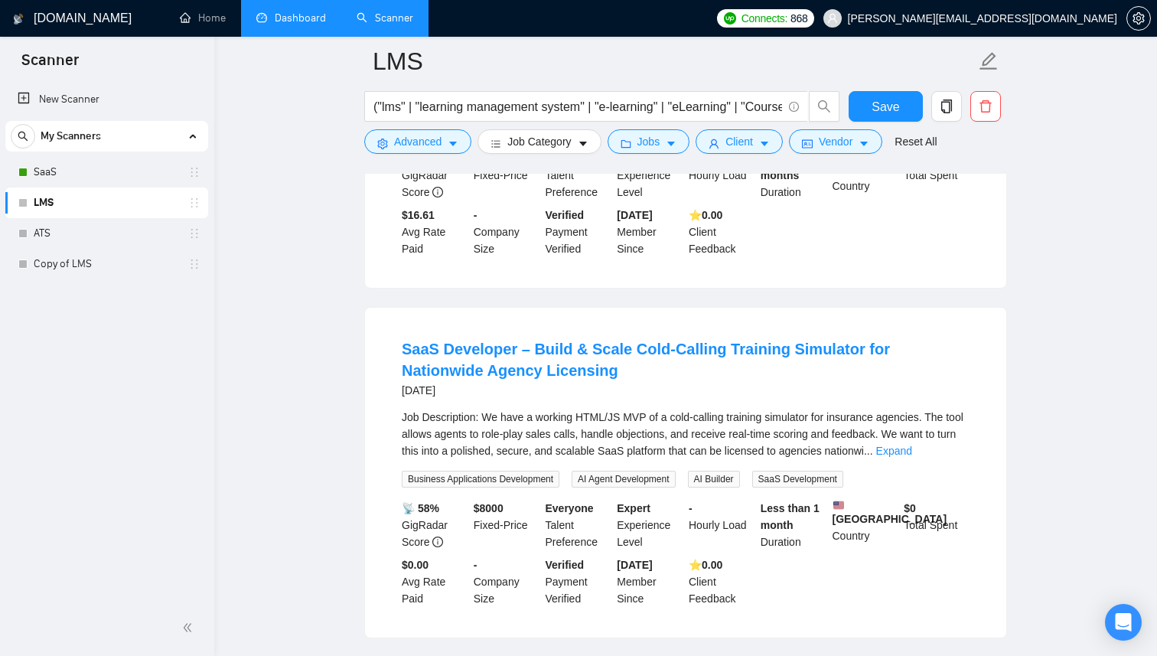
scroll to position [720, 0]
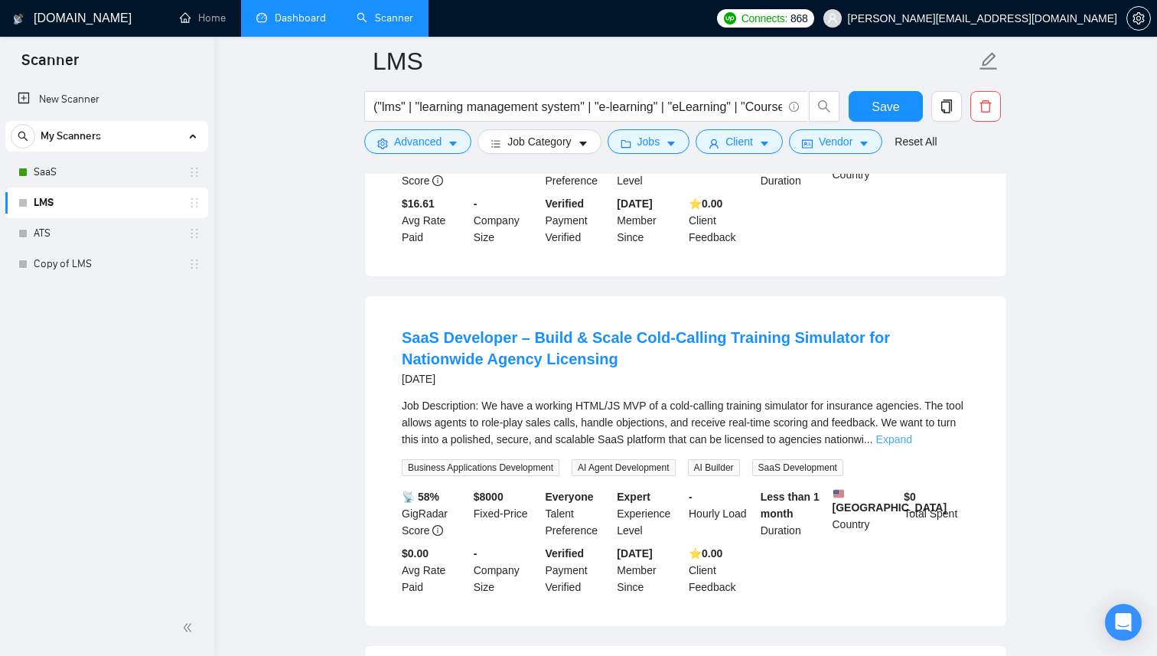
click at [912, 433] on link "Expand" at bounding box center [894, 439] width 36 height 12
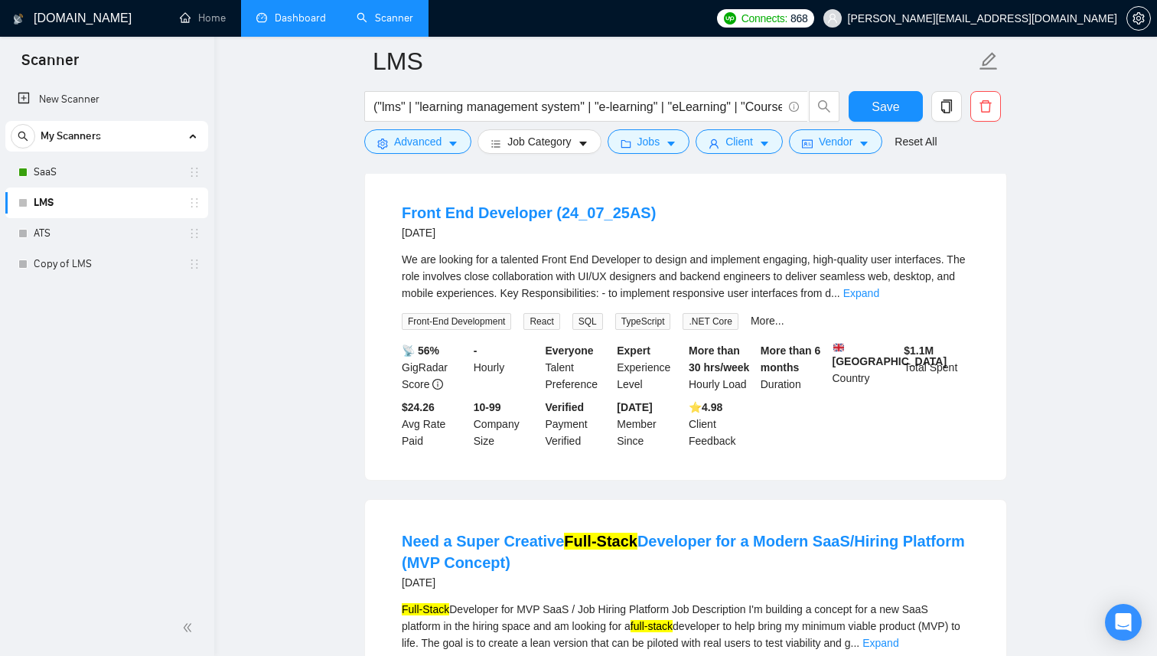
scroll to position [1911, 0]
click at [880, 298] on link "Expand" at bounding box center [862, 292] width 36 height 12
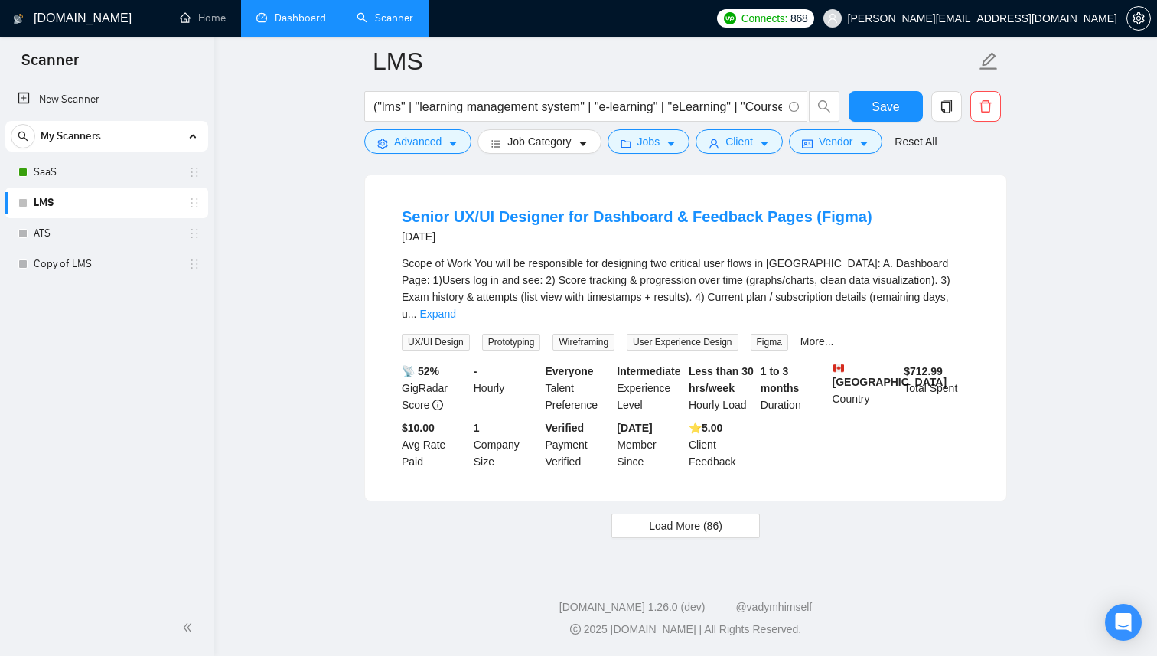
scroll to position [4062, 0]
click at [455, 314] on link "Expand" at bounding box center [437, 314] width 36 height 12
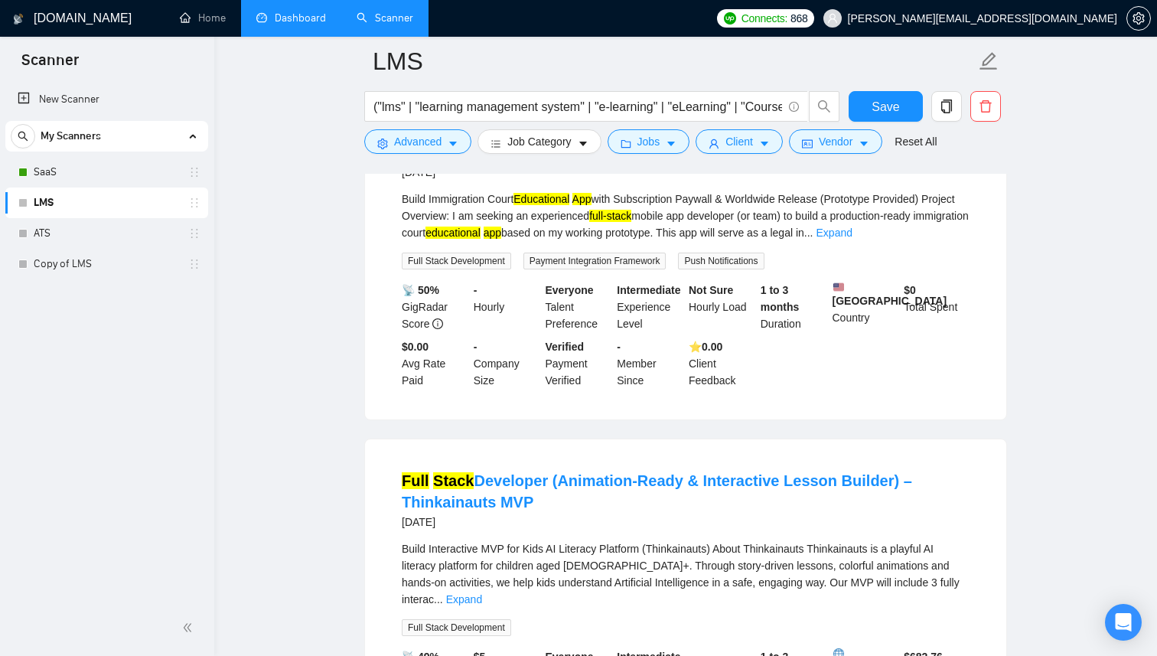
scroll to position [209, 0]
click at [869, 87] on form "LMS ("lms" | "learning management system" | "e-learning" | "eLearning" | "Cours…" at bounding box center [685, 99] width 643 height 125
click at [872, 100] on button "Save" at bounding box center [886, 106] width 74 height 31
click at [71, 260] on link "Copy of LMS" at bounding box center [106, 264] width 145 height 31
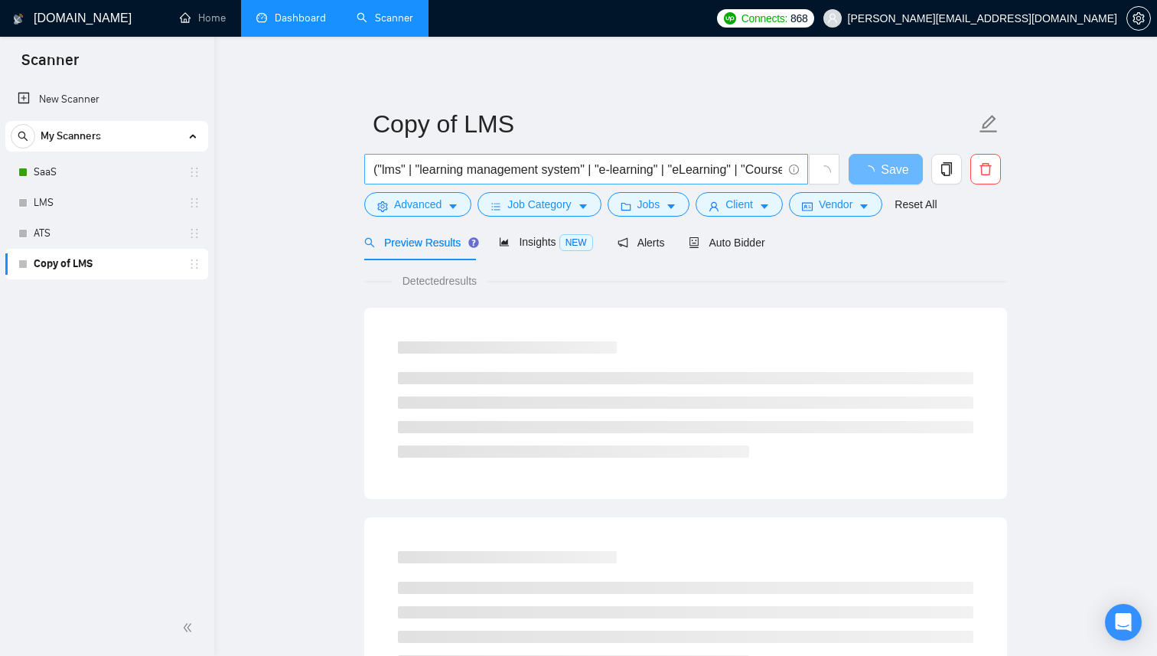
click at [501, 171] on input "("lms" | "learning management system" | "e-learning" | "eLearning" | "Course Ma…" at bounding box center [578, 169] width 409 height 19
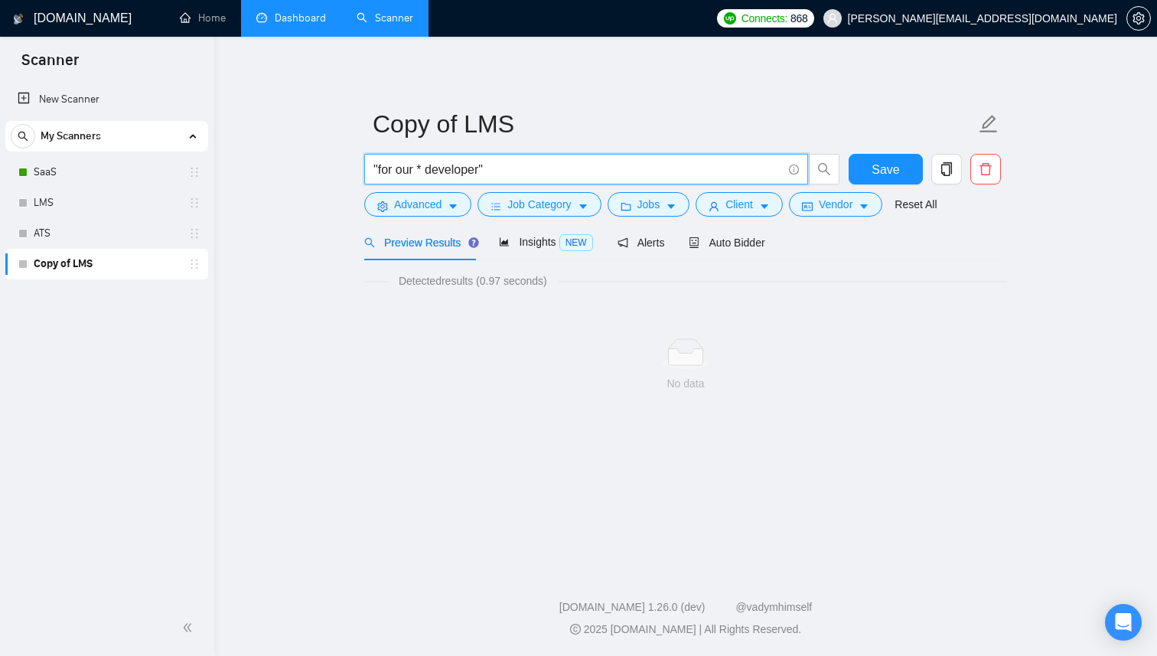
drag, startPoint x: 483, startPoint y: 168, endPoint x: 421, endPoint y: 169, distance: 62.0
click at [421, 169] on input ""for our * developer"" at bounding box center [578, 169] width 409 height 19
type input ""for our""
click at [242, 249] on main "Copy of LMS "for our" Save Advanced Job Category Jobs Client Vendor Reset All P…" at bounding box center [686, 299] width 894 height 477
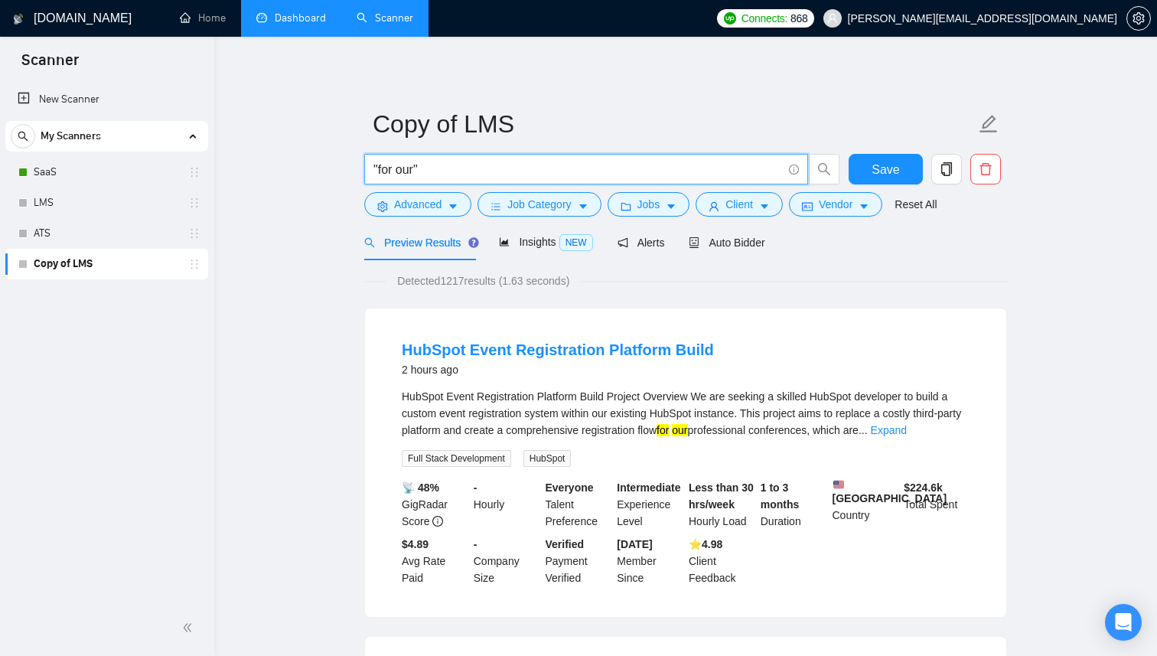
click at [415, 173] on input ""for our"" at bounding box center [578, 169] width 409 height 19
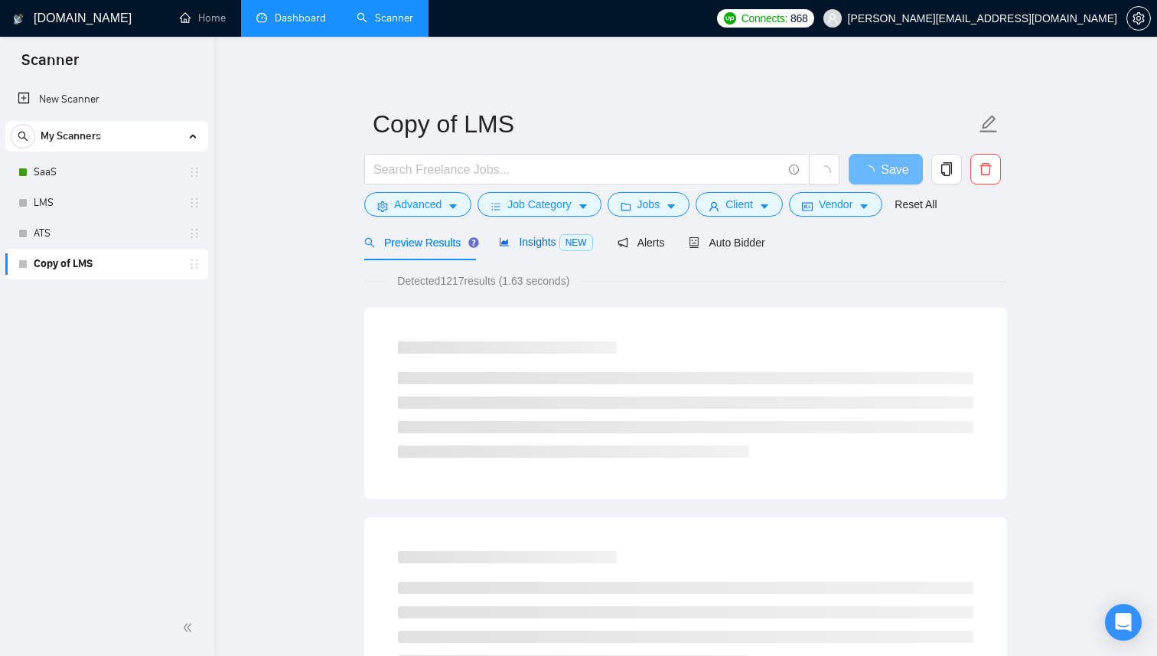
click at [529, 242] on span "Insights NEW" at bounding box center [545, 242] width 93 height 12
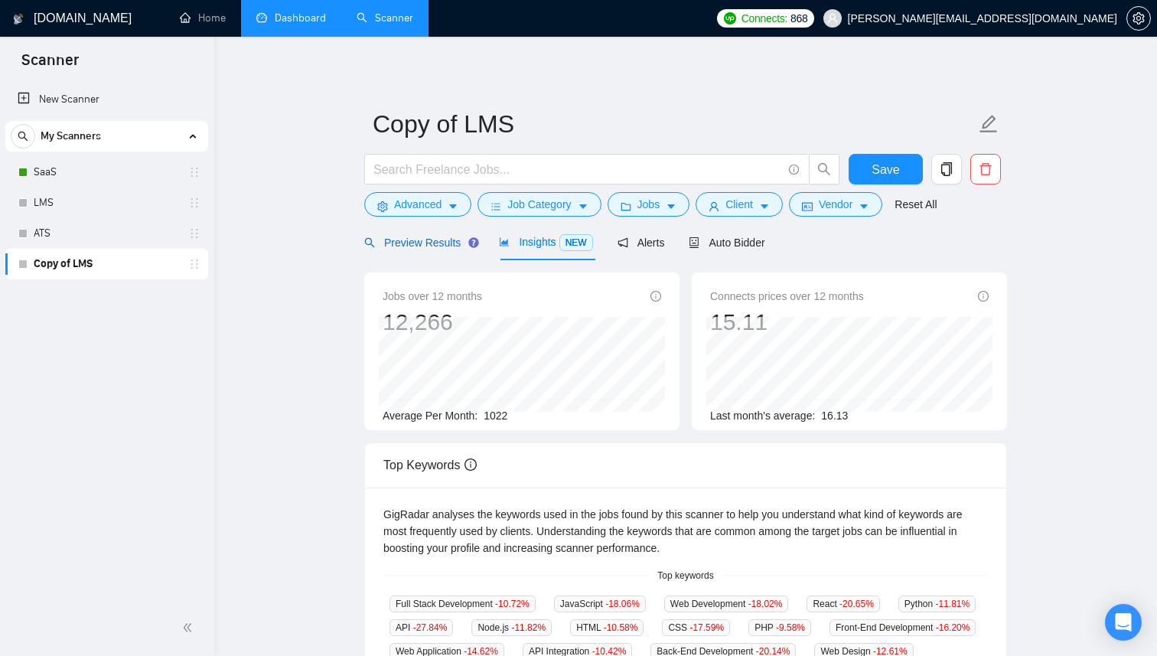
click at [418, 249] on div "Preview Results" at bounding box center [419, 242] width 110 height 17
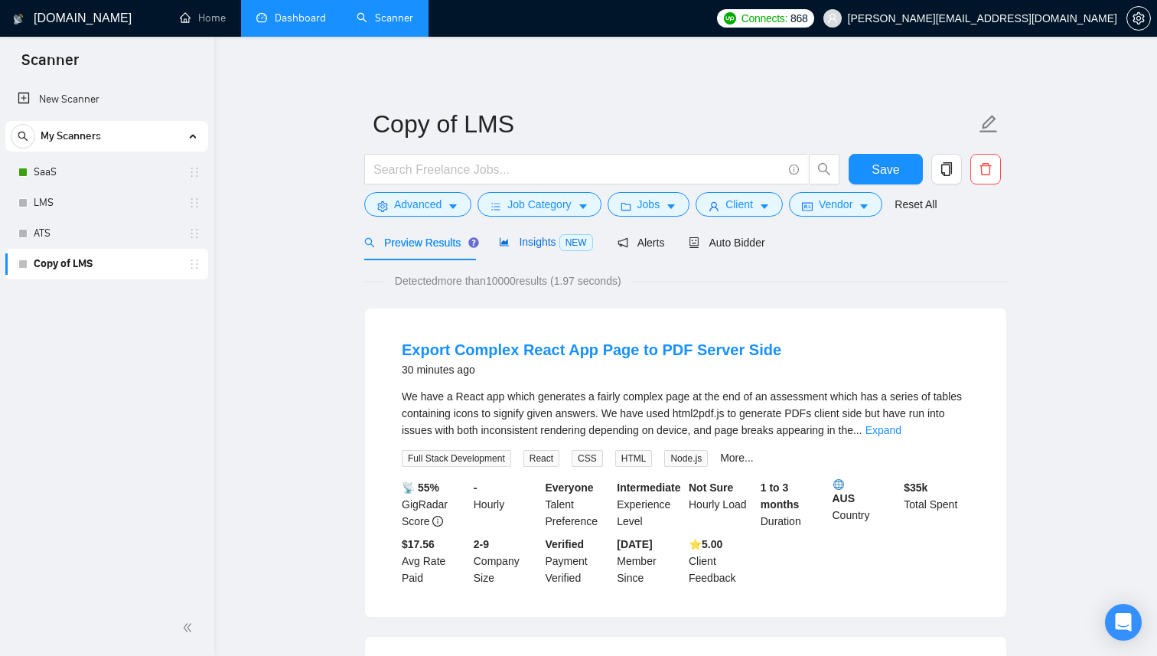
click at [521, 240] on span "Insights NEW" at bounding box center [545, 242] width 93 height 12
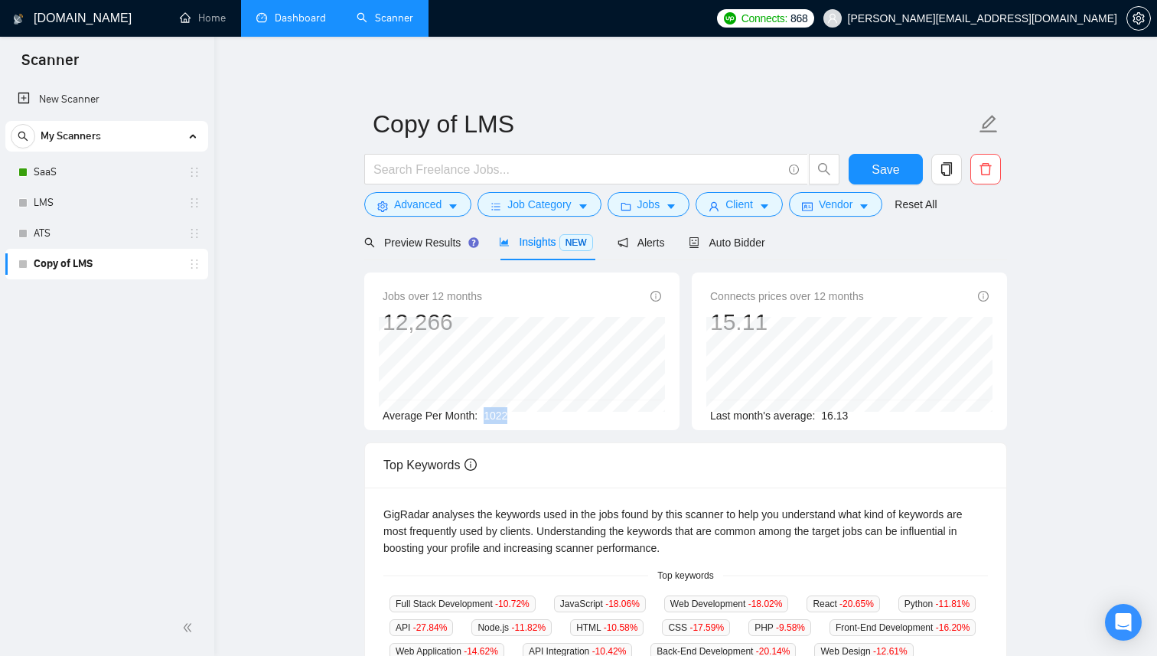
drag, startPoint x: 518, startPoint y: 419, endPoint x: 483, endPoint y: 419, distance: 35.2
click at [483, 419] on div "Average Per Month: 1022" at bounding box center [522, 415] width 279 height 17
click at [324, 405] on main "Copy of LMS Save Advanced Job Category Jobs Client Vendor Reset All Preview Res…" at bounding box center [686, 562] width 894 height 1003
click at [423, 237] on span "Preview Results" at bounding box center [419, 243] width 110 height 12
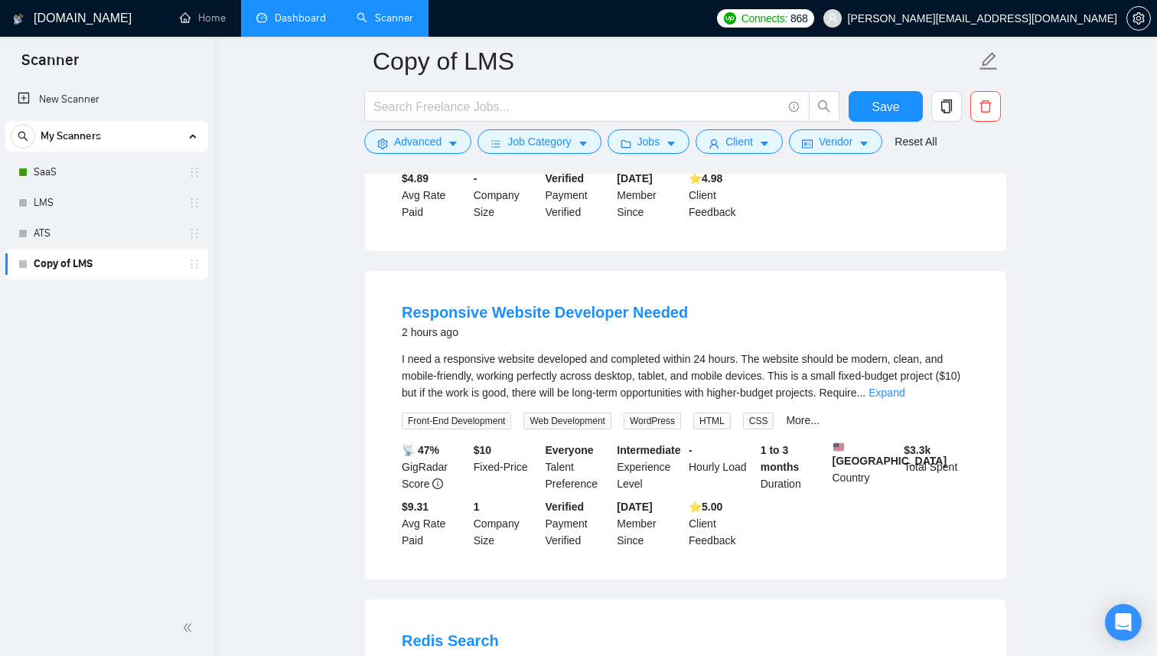
scroll to position [1105, 0]
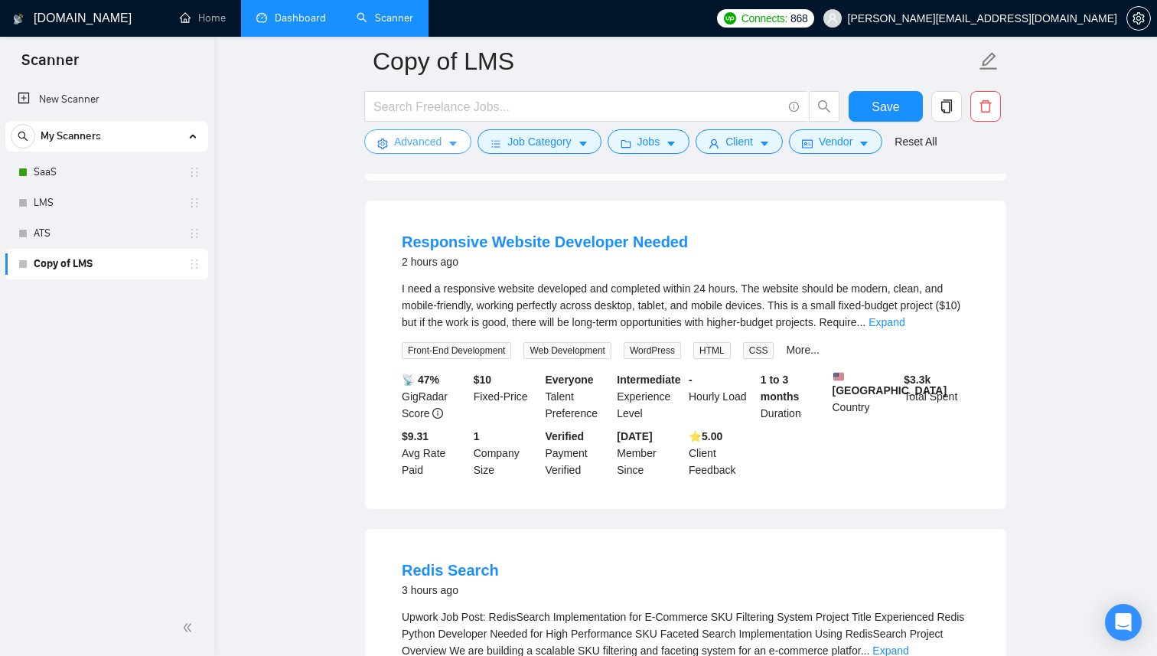
click at [446, 138] on button "Advanced" at bounding box center [417, 141] width 107 height 24
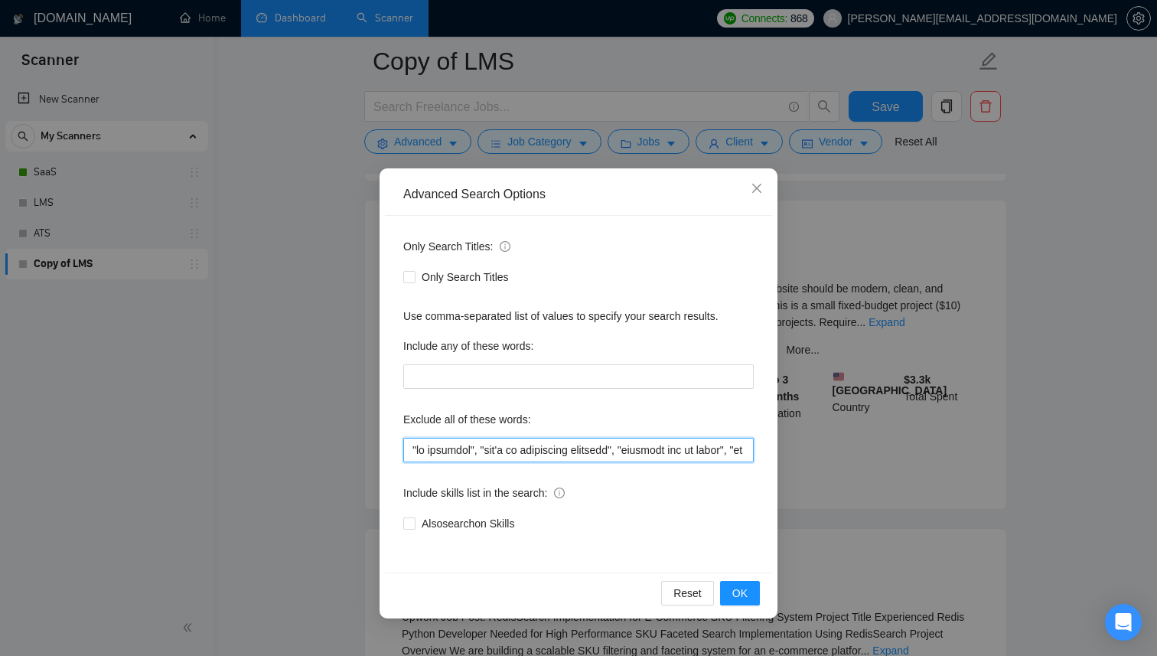
click at [528, 449] on input "text" at bounding box center [578, 450] width 351 height 24
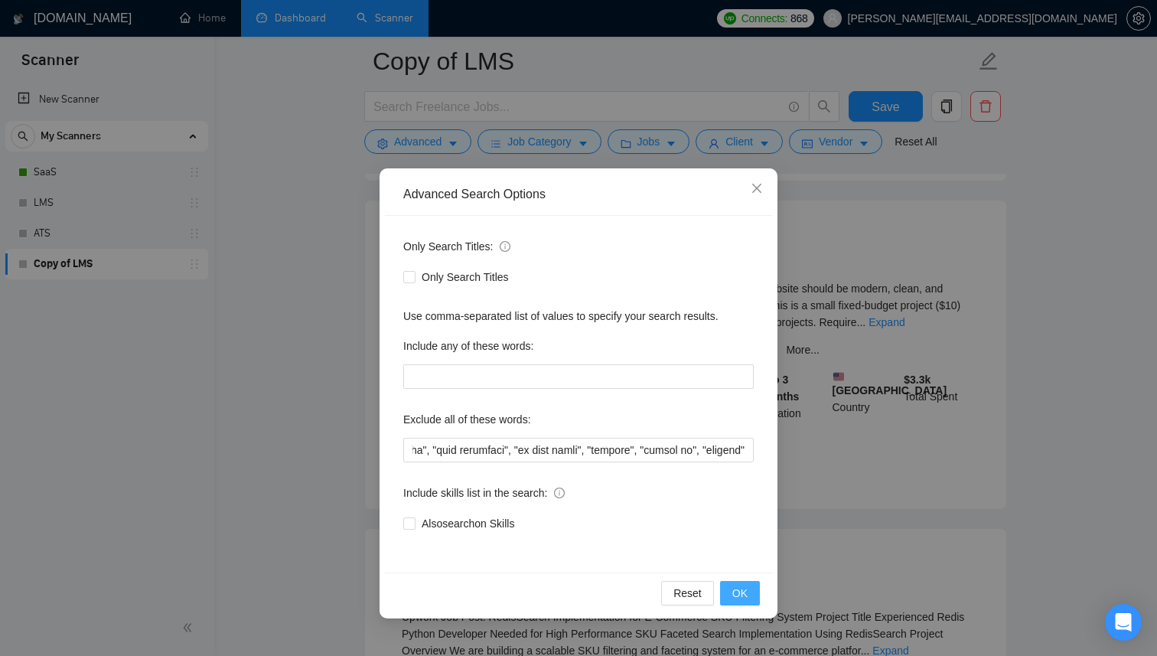
click at [733, 585] on span "OK" at bounding box center [740, 593] width 15 height 17
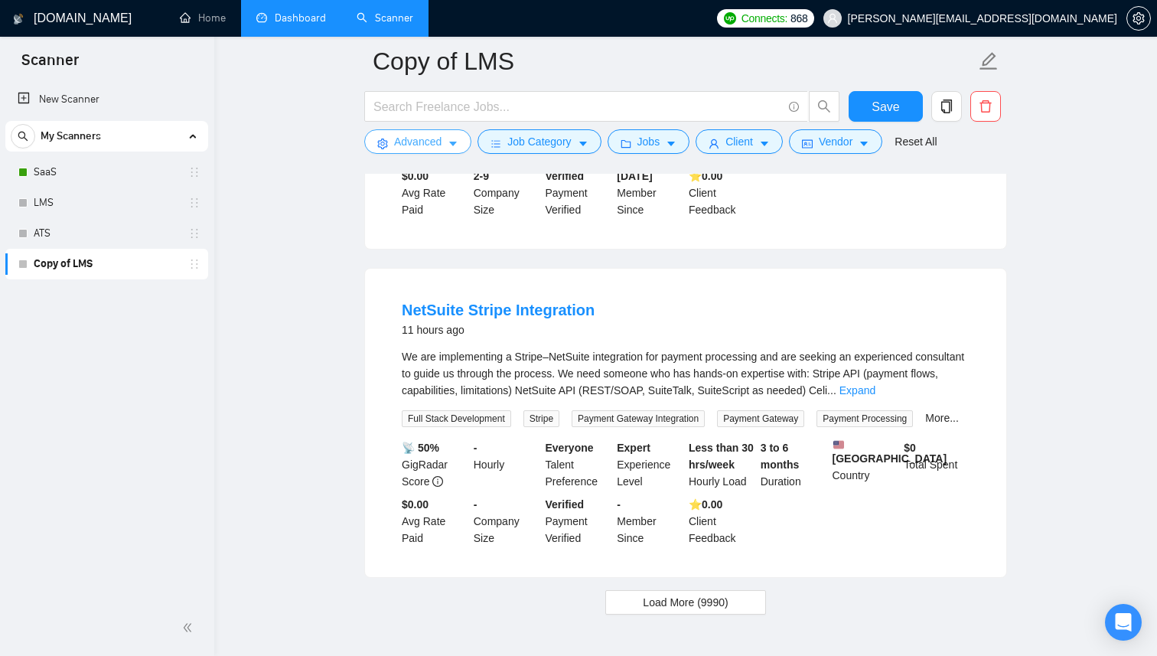
scroll to position [3189, 0]
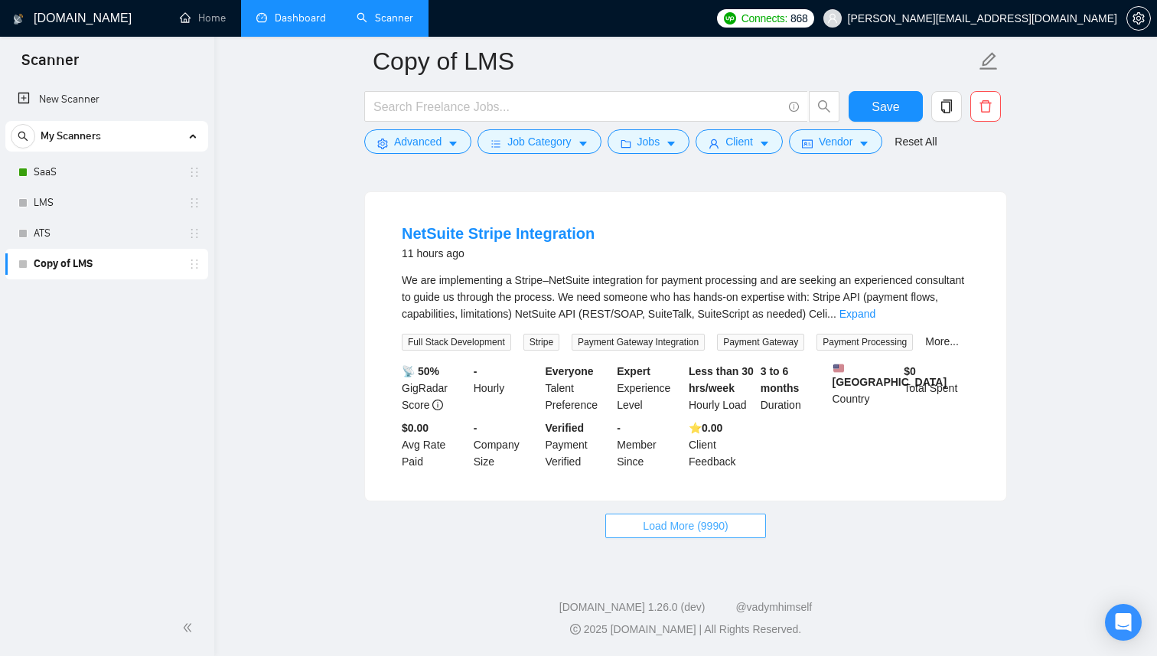
click at [648, 521] on span "Load More (9990)" at bounding box center [685, 525] width 85 height 17
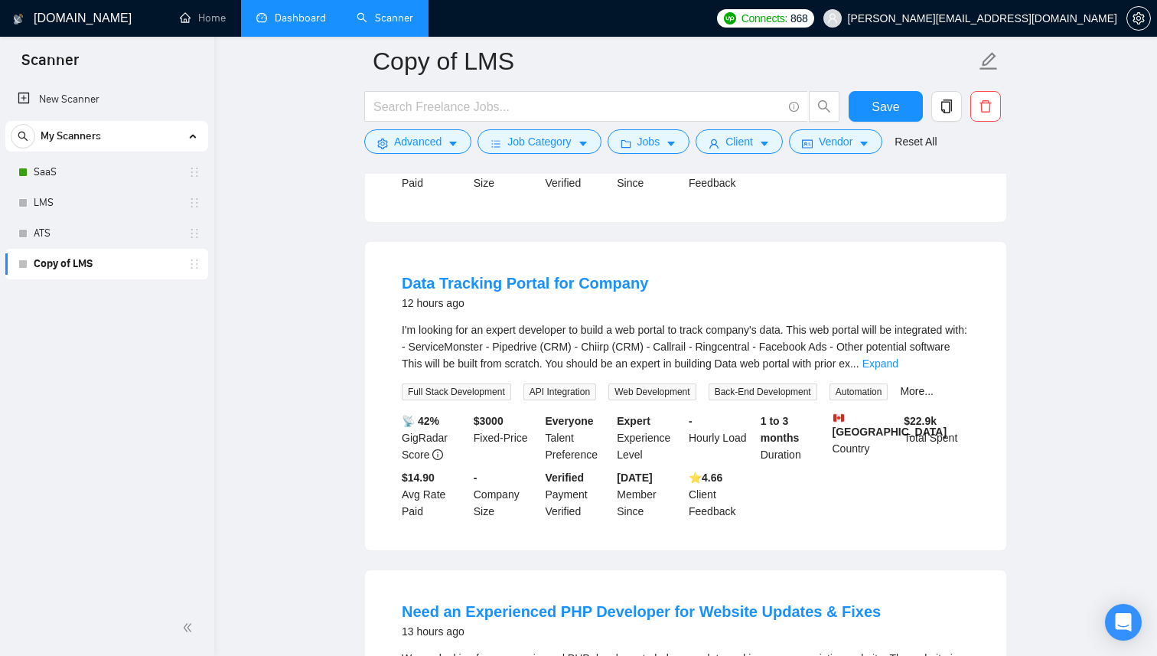
scroll to position [3793, 0]
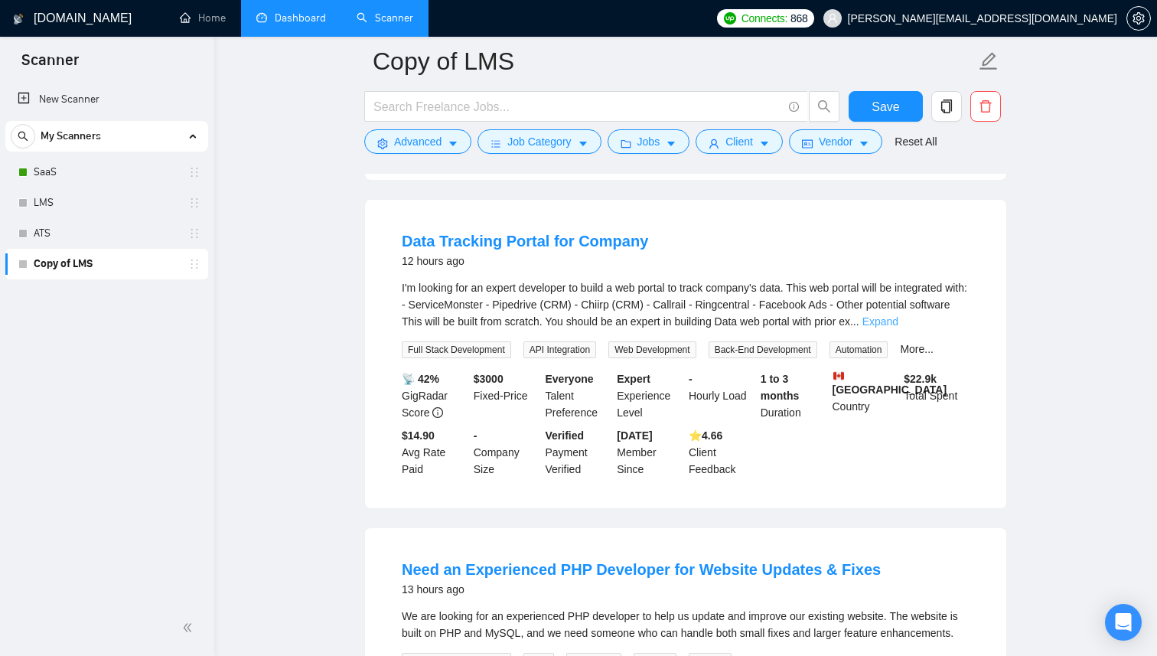
click at [899, 328] on link "Expand" at bounding box center [881, 321] width 36 height 12
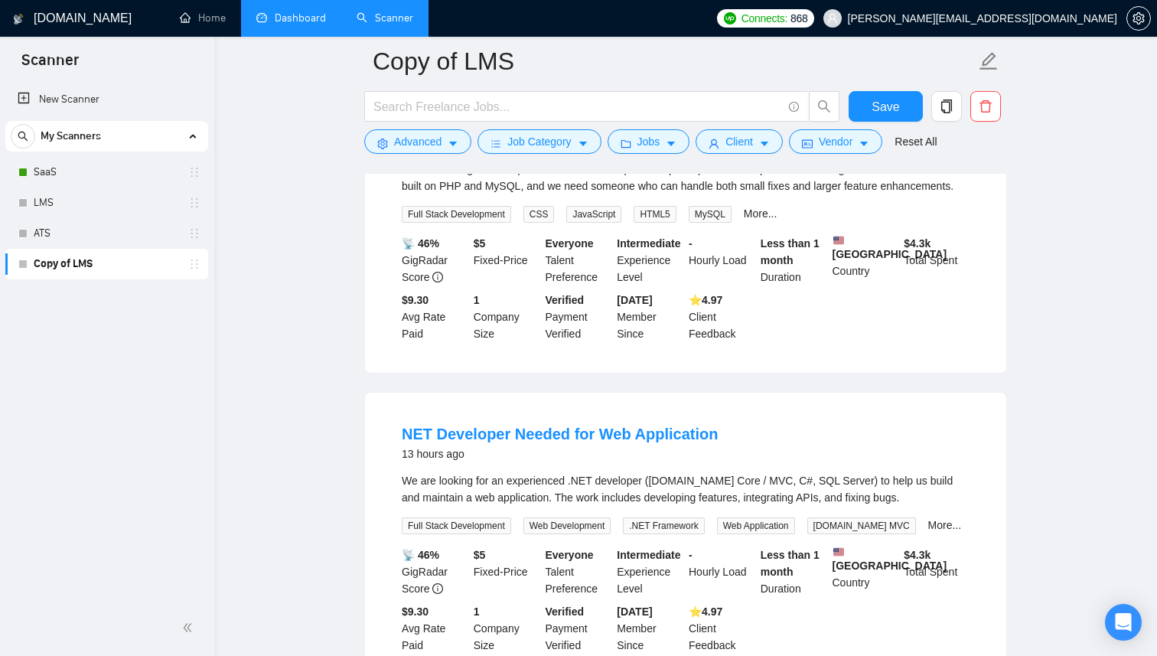
scroll to position [4242, 0]
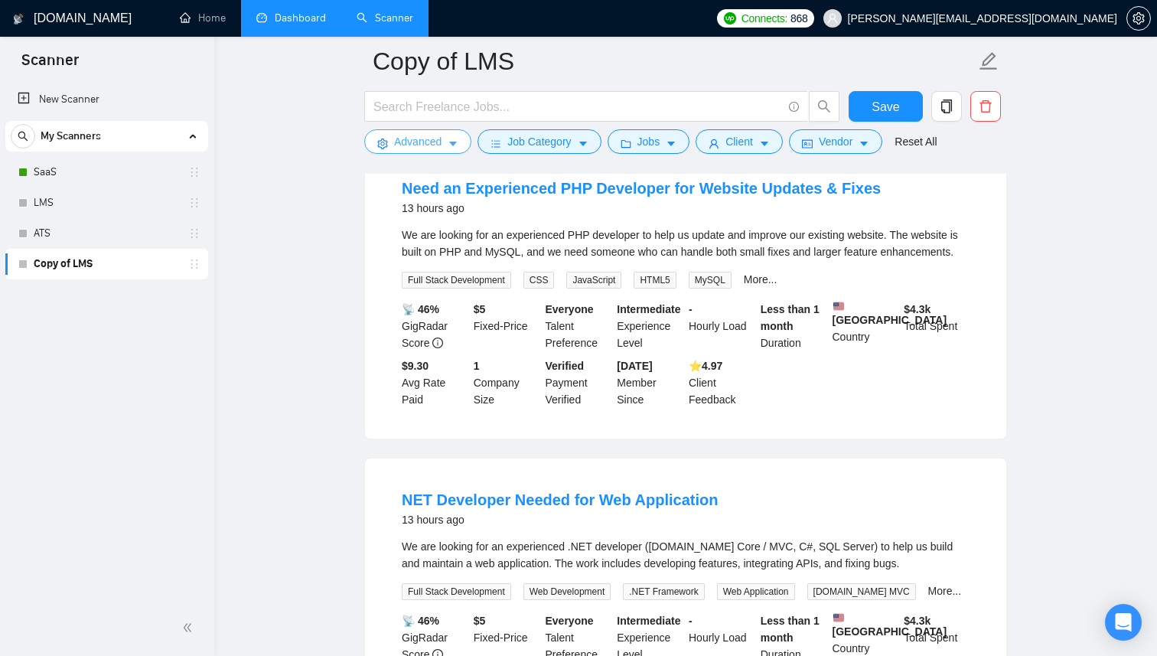
click at [457, 137] on button "Advanced" at bounding box center [417, 141] width 107 height 24
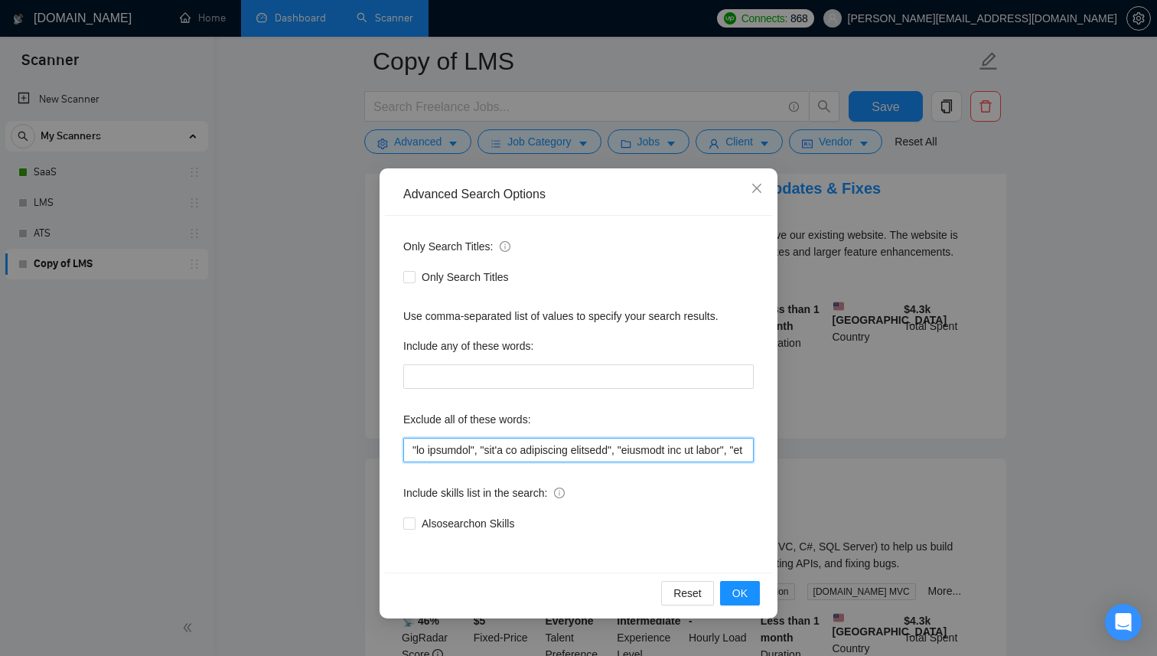
click at [527, 455] on input "text" at bounding box center [578, 450] width 351 height 24
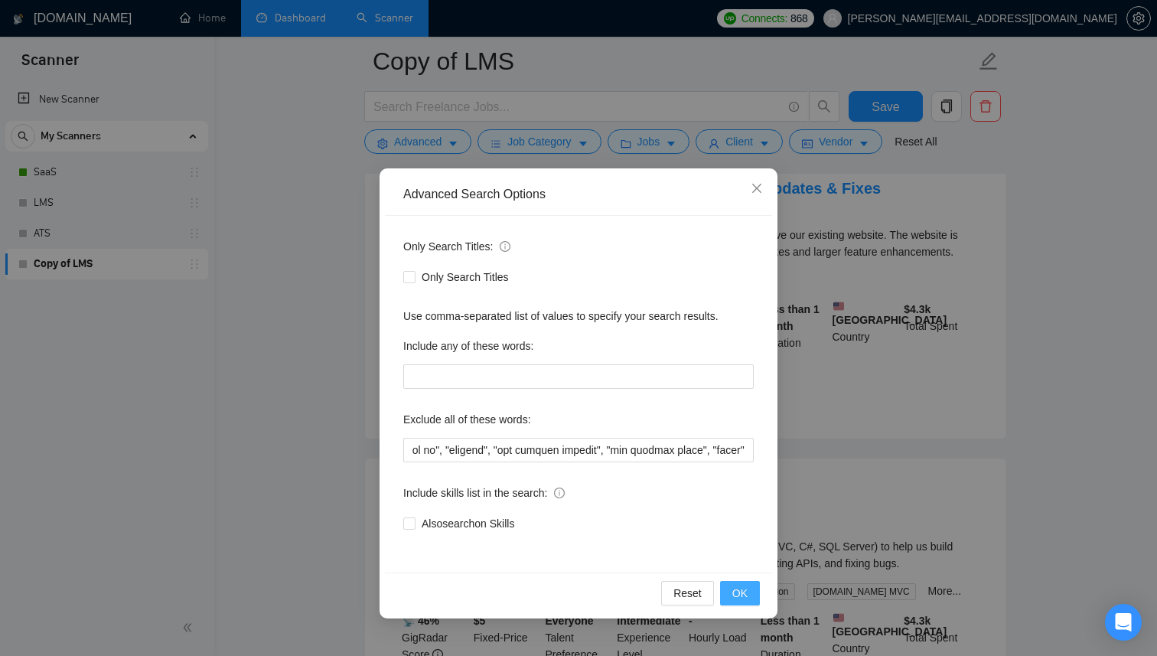
click at [738, 596] on span "OK" at bounding box center [740, 593] width 15 height 17
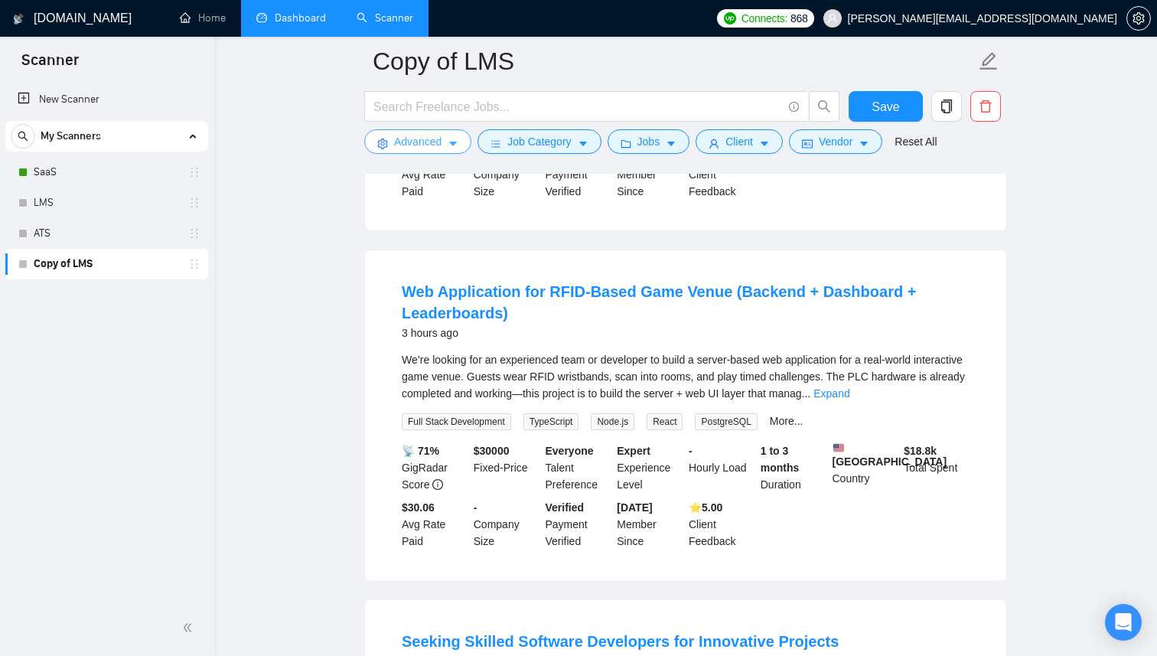
scroll to position [1378, 0]
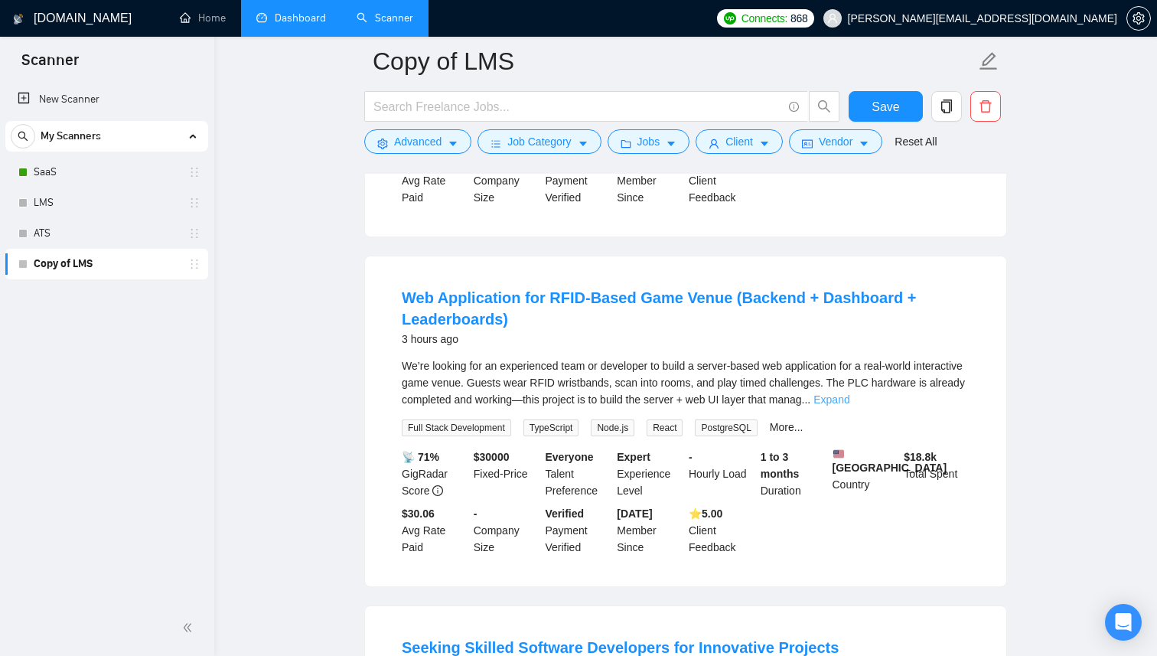
click at [850, 406] on link "Expand" at bounding box center [832, 399] width 36 height 12
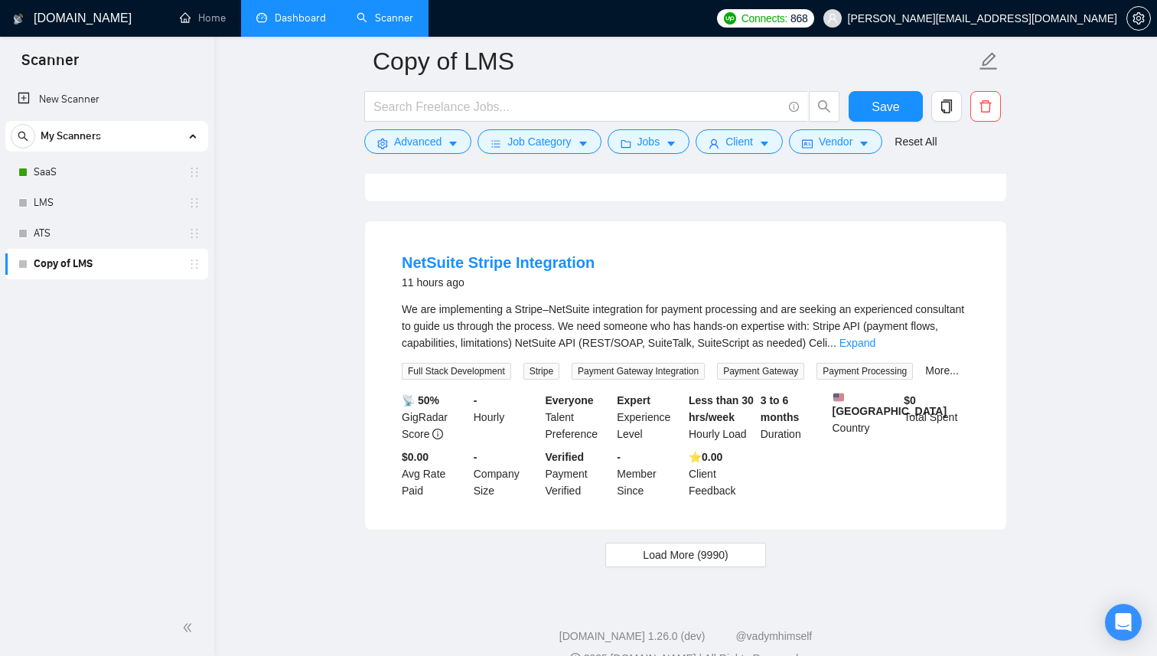
scroll to position [3341, 0]
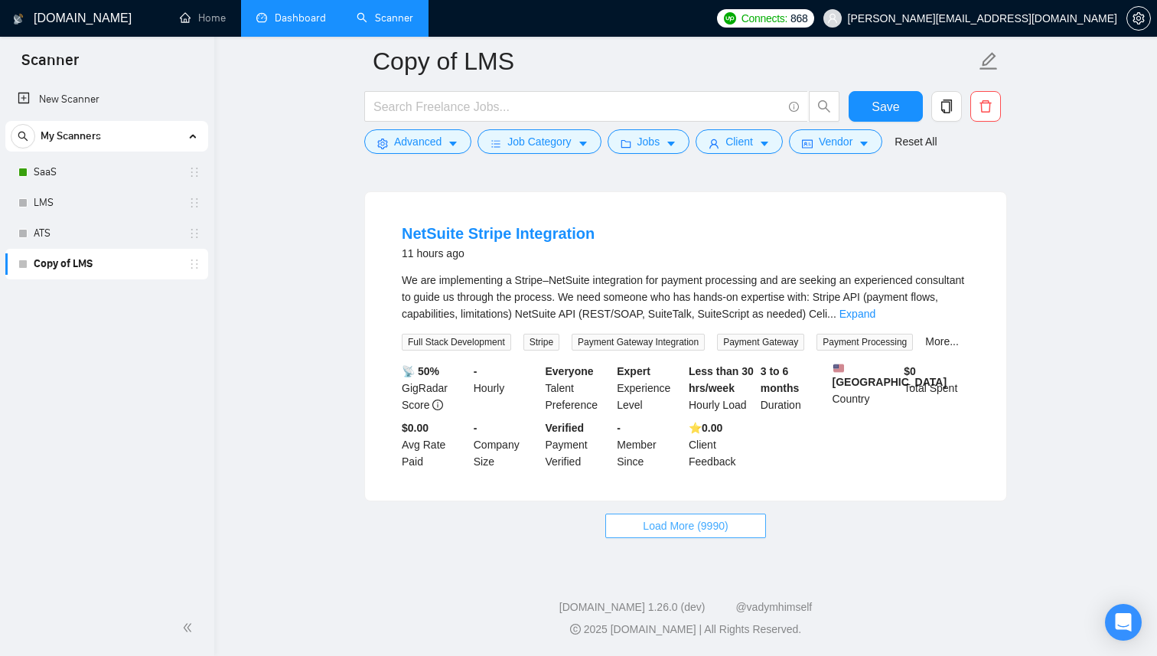
click at [716, 523] on span "Load More (9990)" at bounding box center [685, 525] width 85 height 17
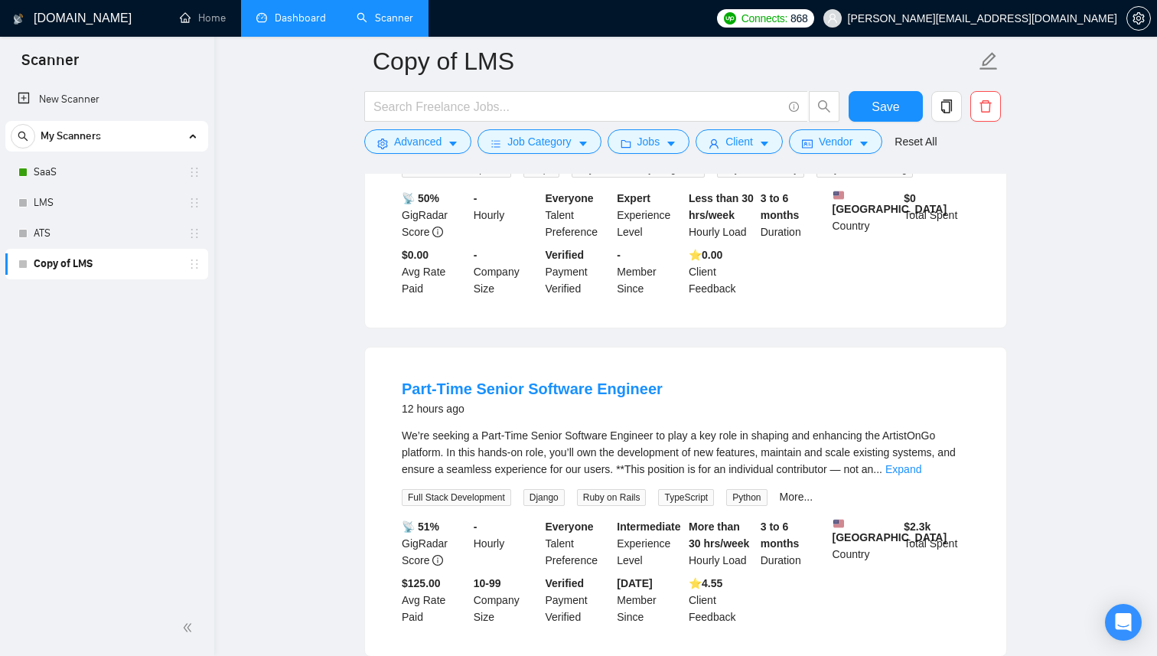
scroll to position [3681, 0]
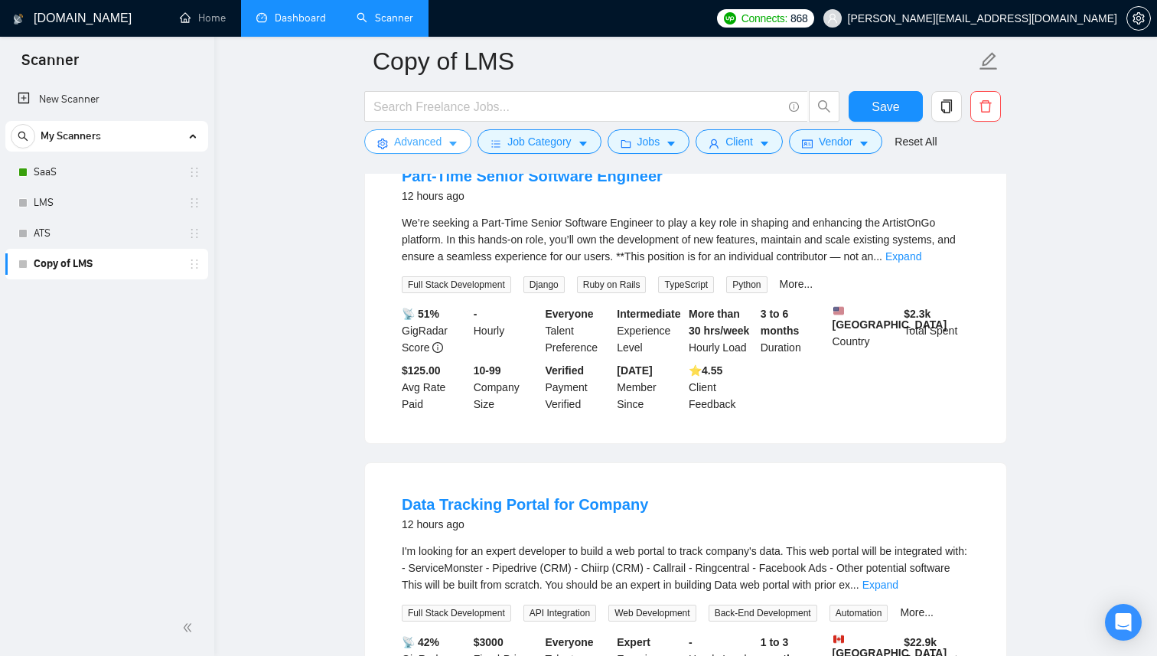
click at [446, 144] on button "Advanced" at bounding box center [417, 141] width 107 height 24
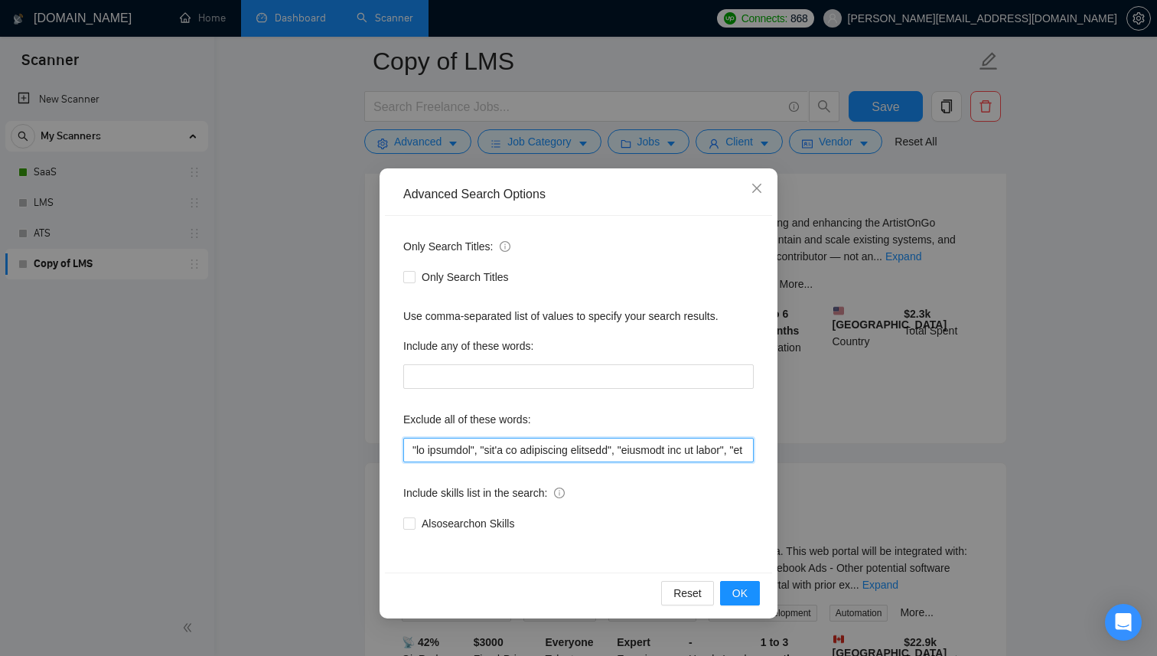
click at [548, 443] on input "text" at bounding box center [578, 450] width 351 height 24
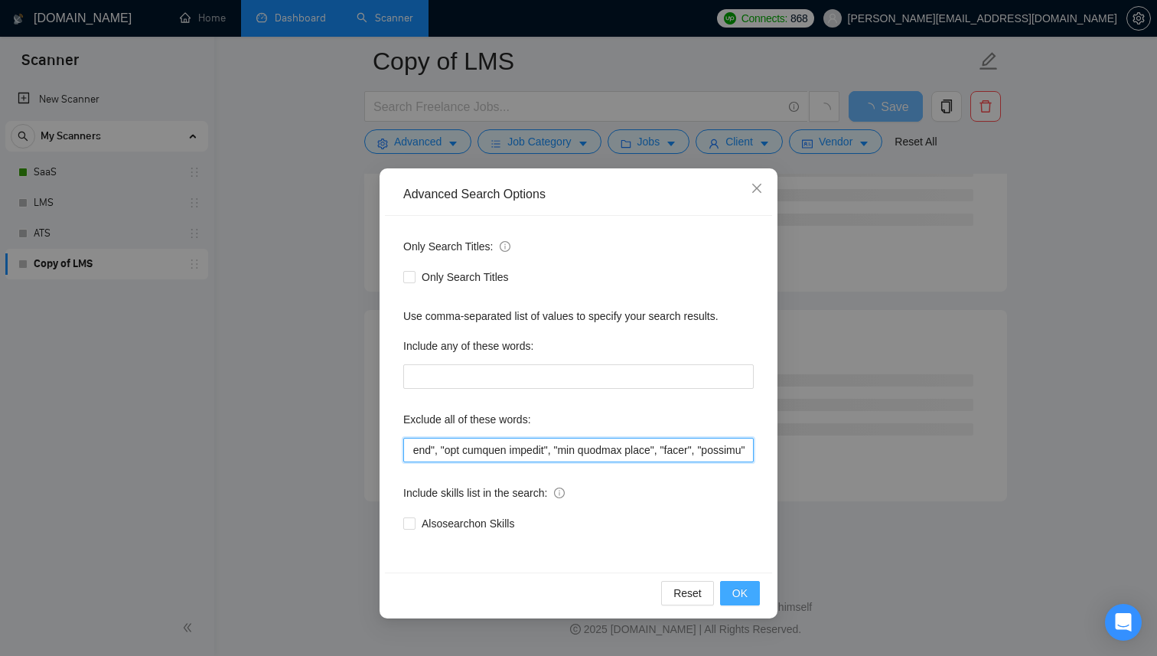
scroll to position [1898, 0]
type input ""no agencies", "won't be recruiting agencies", "agencies not to apply", "no age…"
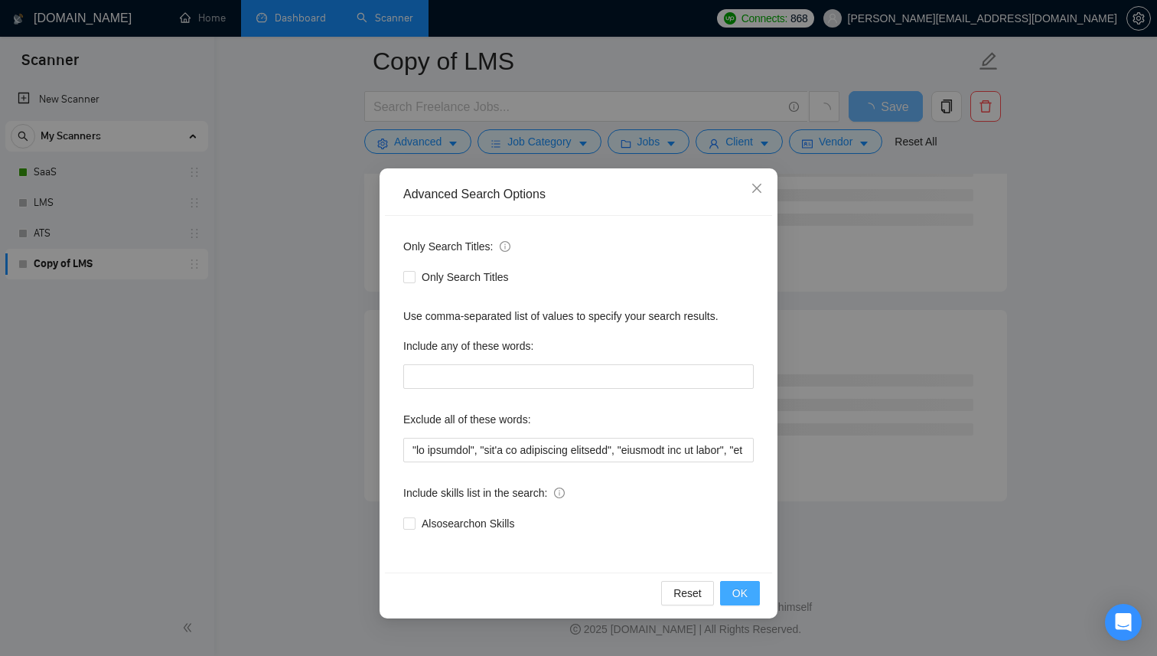
click at [749, 596] on button "OK" at bounding box center [740, 593] width 40 height 24
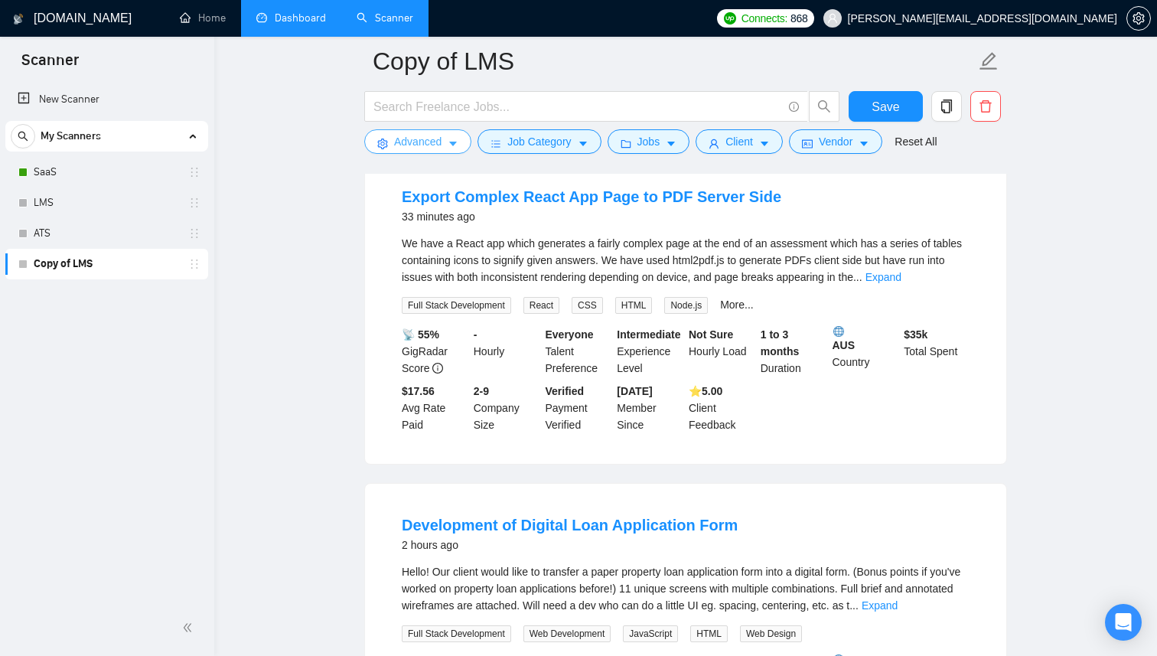
scroll to position [177, 0]
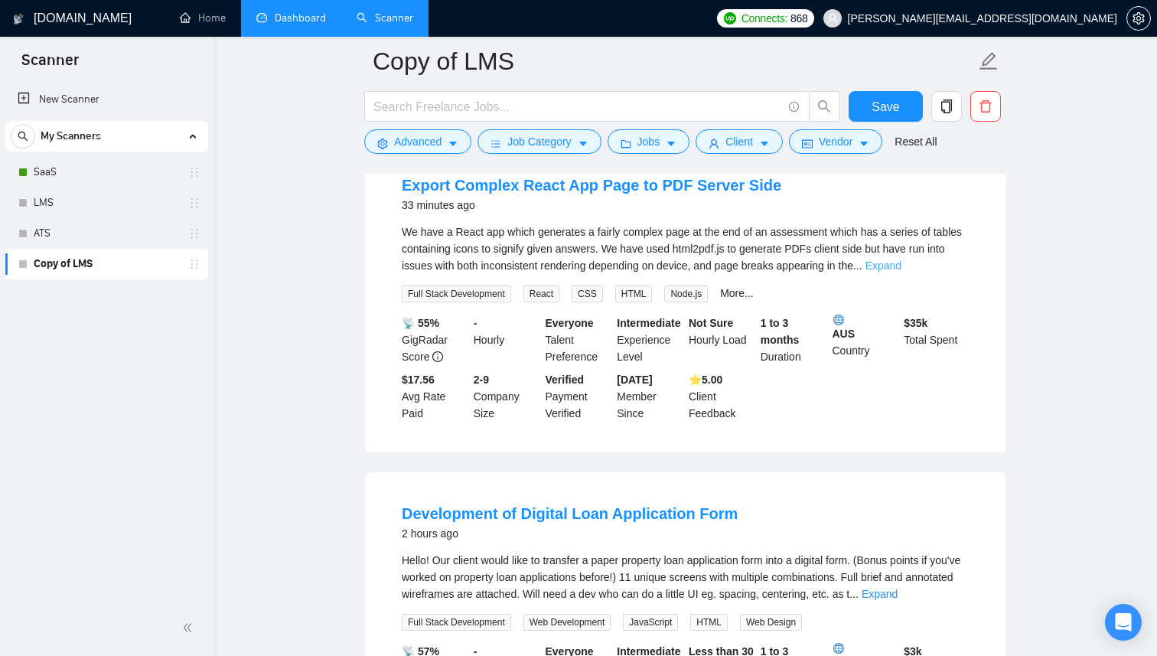
click at [902, 271] on link "Expand" at bounding box center [884, 266] width 36 height 12
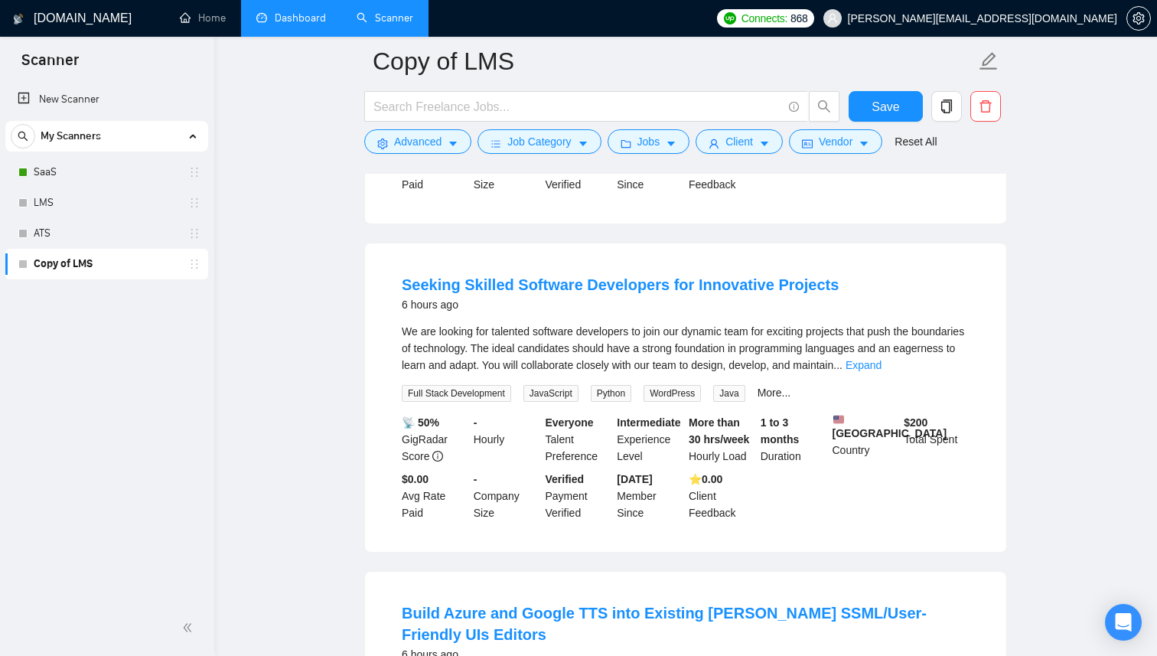
scroll to position [1849, 0]
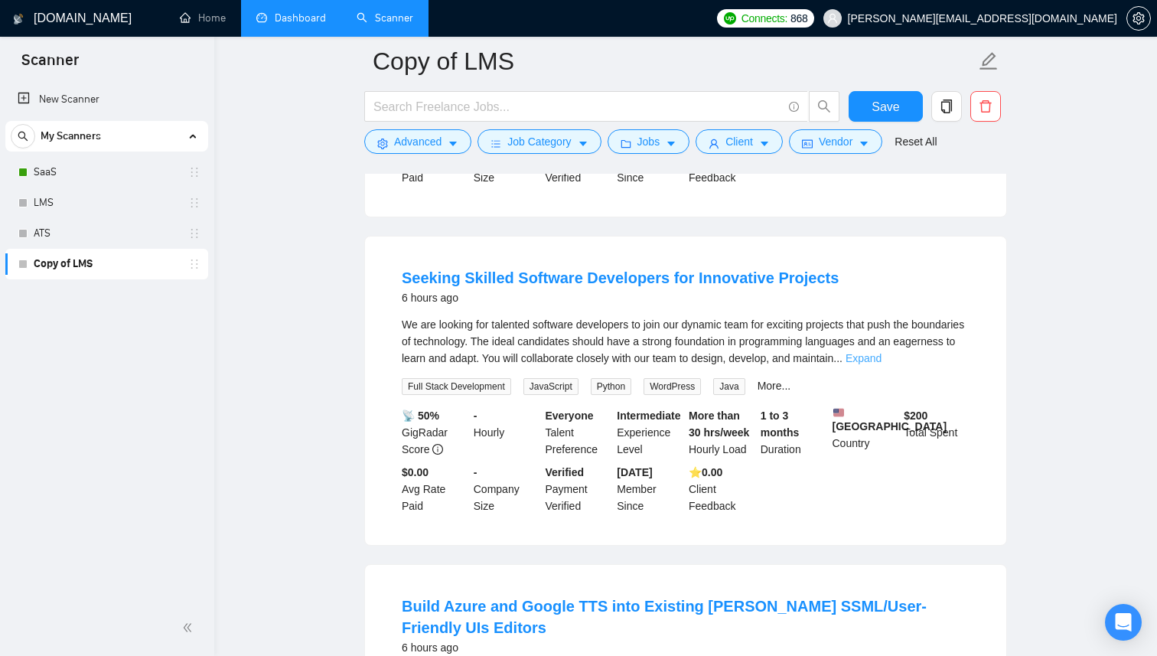
click at [882, 364] on link "Expand" at bounding box center [864, 358] width 36 height 12
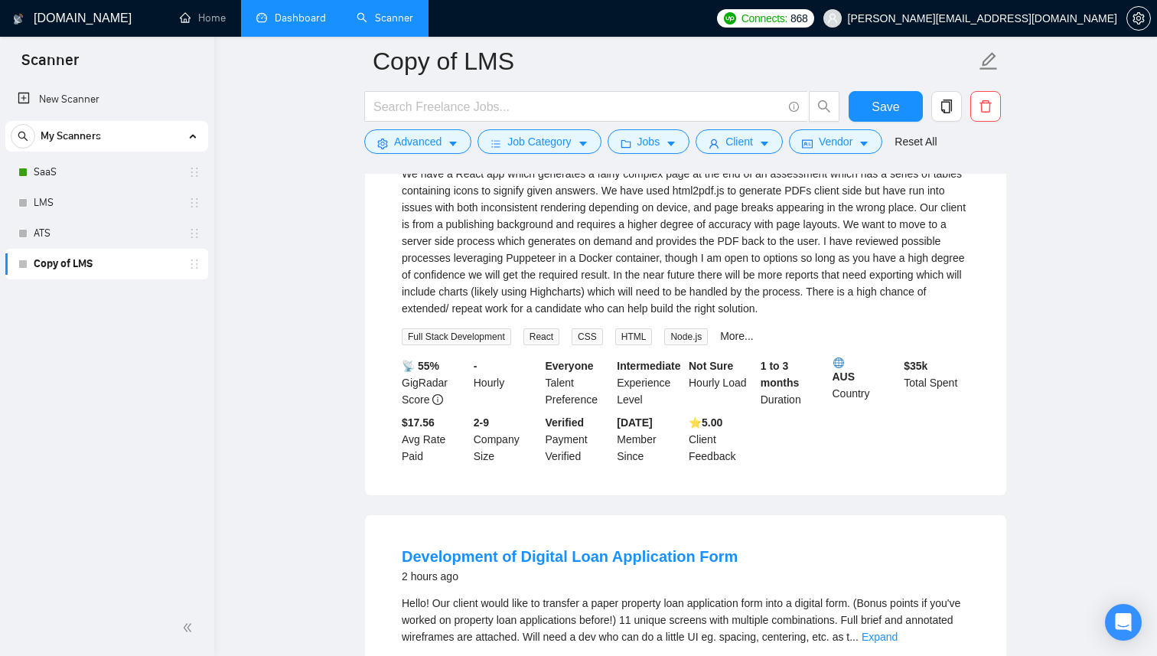
scroll to position [0, 0]
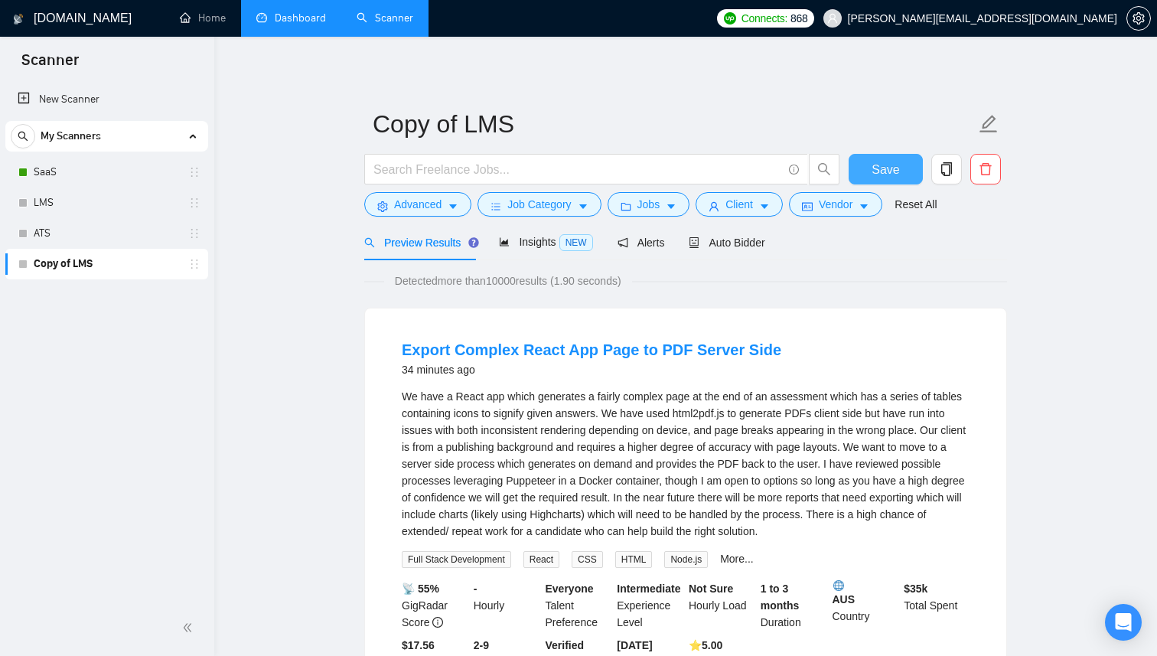
click at [893, 168] on span "Save" at bounding box center [886, 169] width 28 height 19
click at [91, 98] on link "New Scanner" at bounding box center [107, 99] width 178 height 31
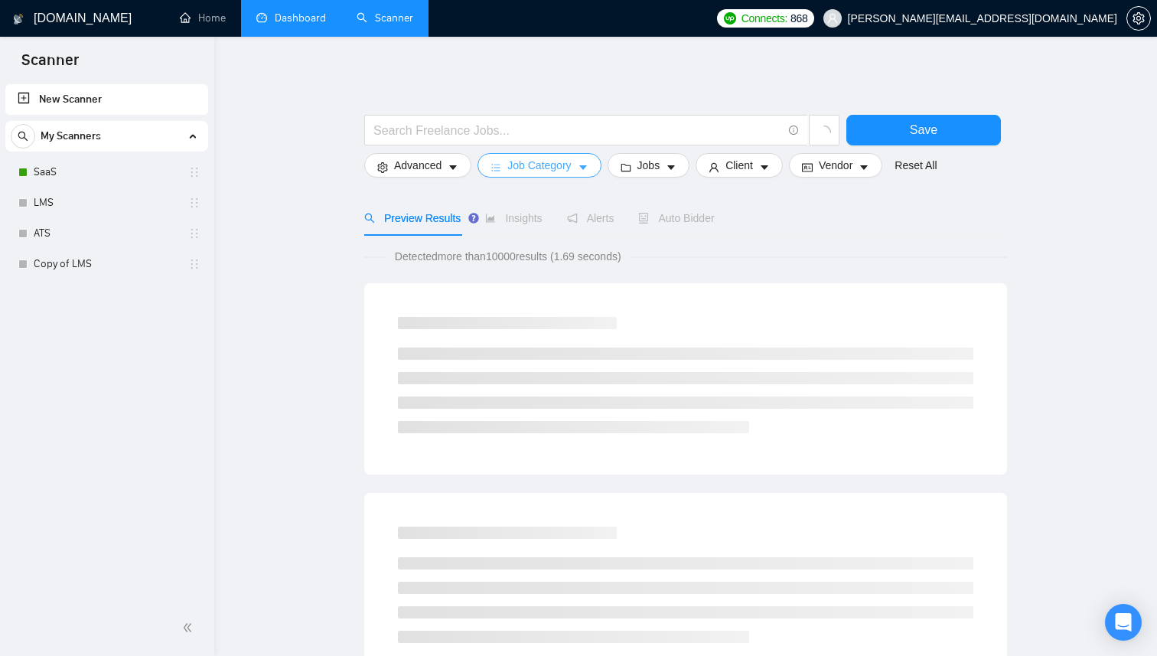
click at [553, 165] on span "Job Category" at bounding box center [540, 165] width 64 height 17
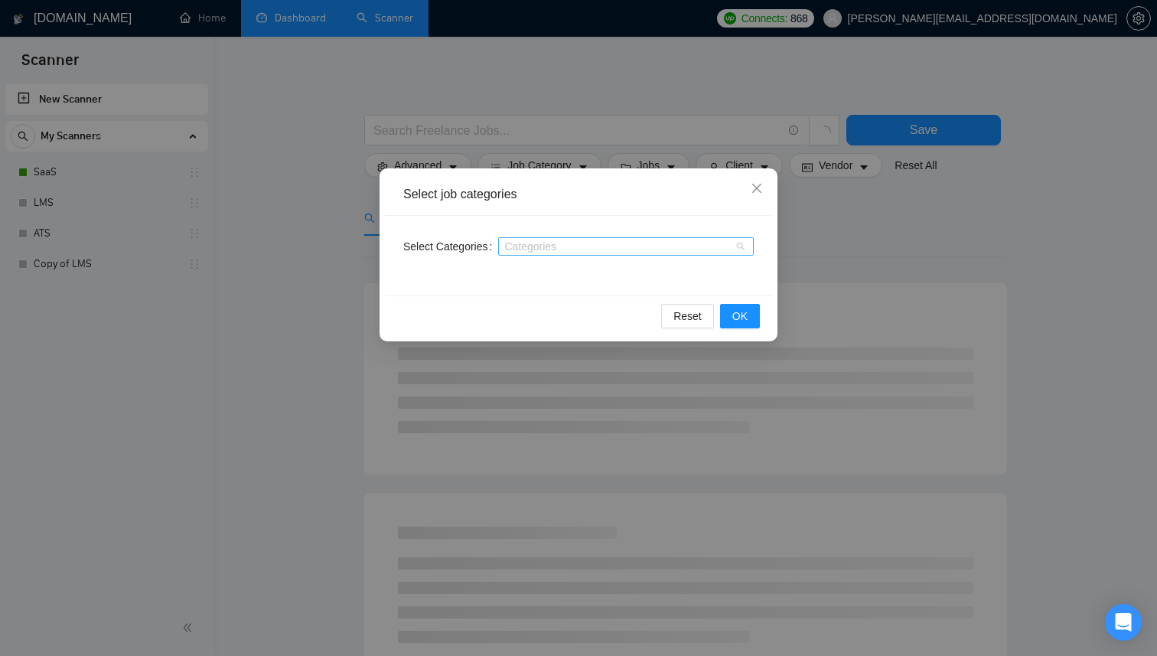
click at [538, 252] on div "Categories" at bounding box center [626, 246] width 256 height 18
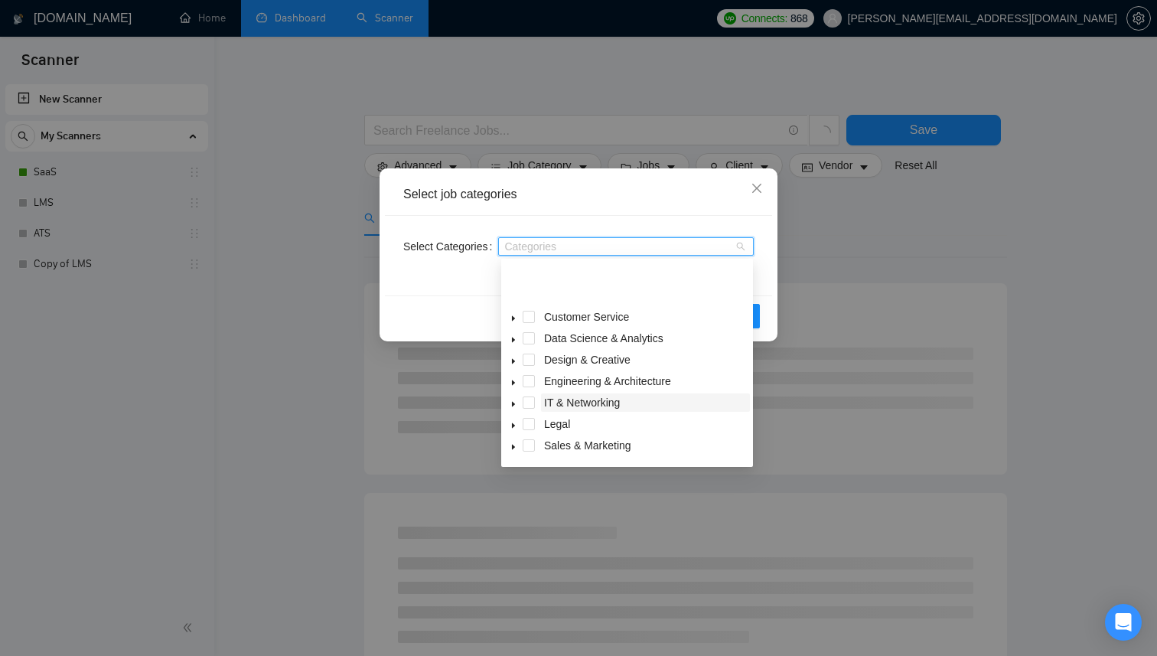
scroll to position [61, 0]
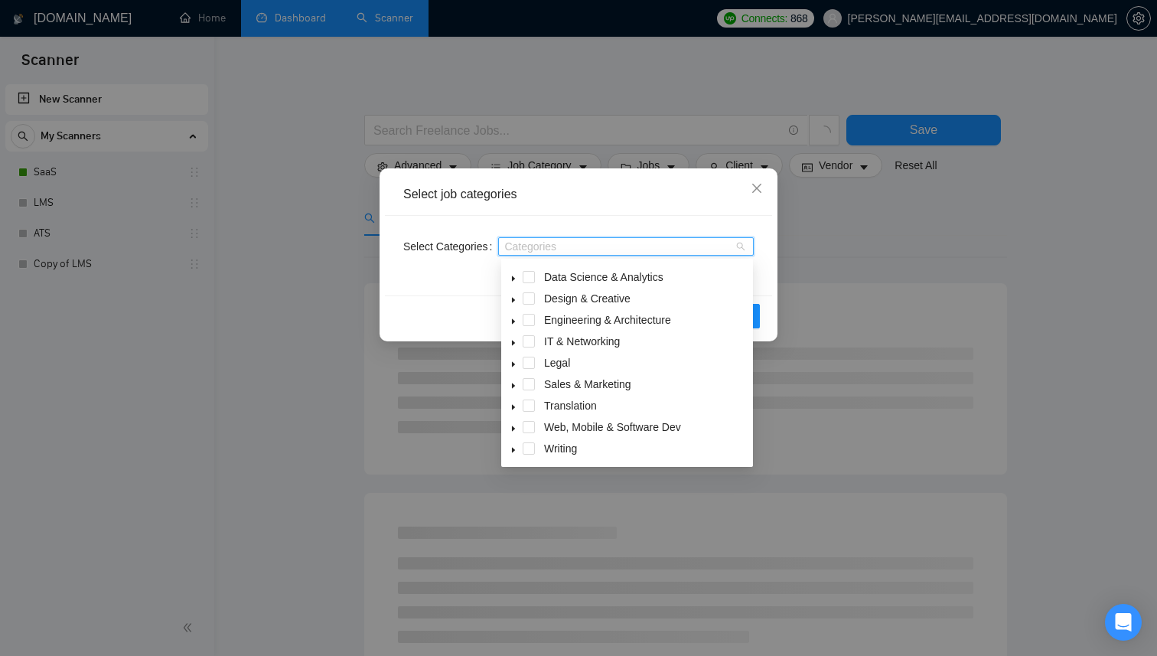
click at [515, 423] on span at bounding box center [513, 427] width 18 height 18
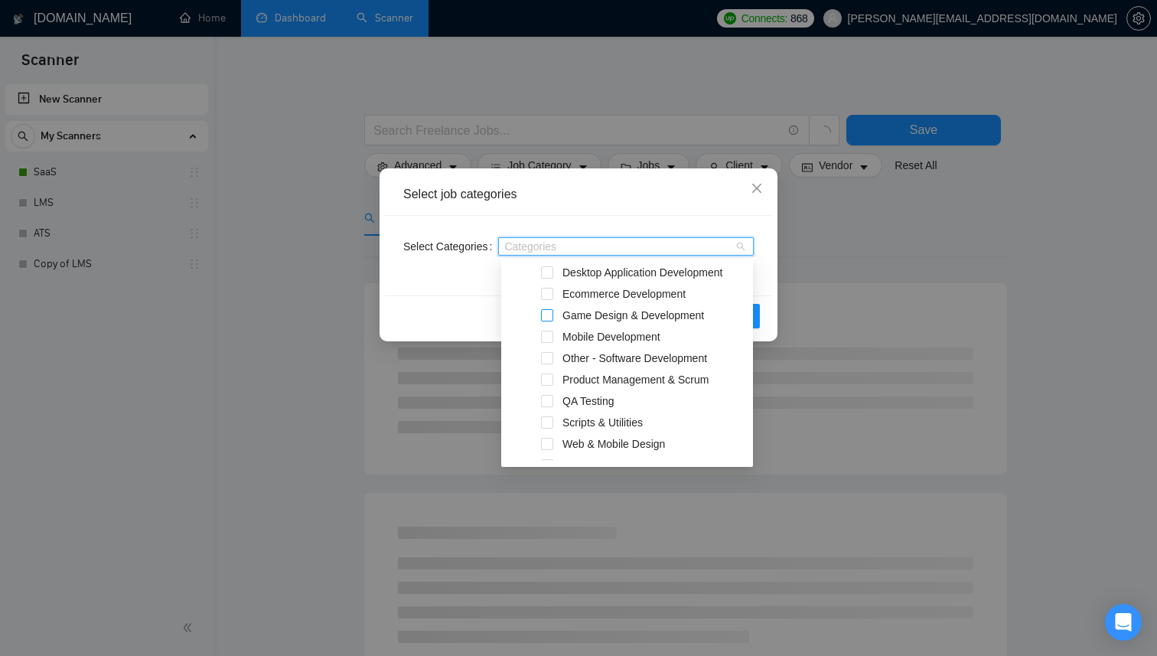
scroll to position [318, 0]
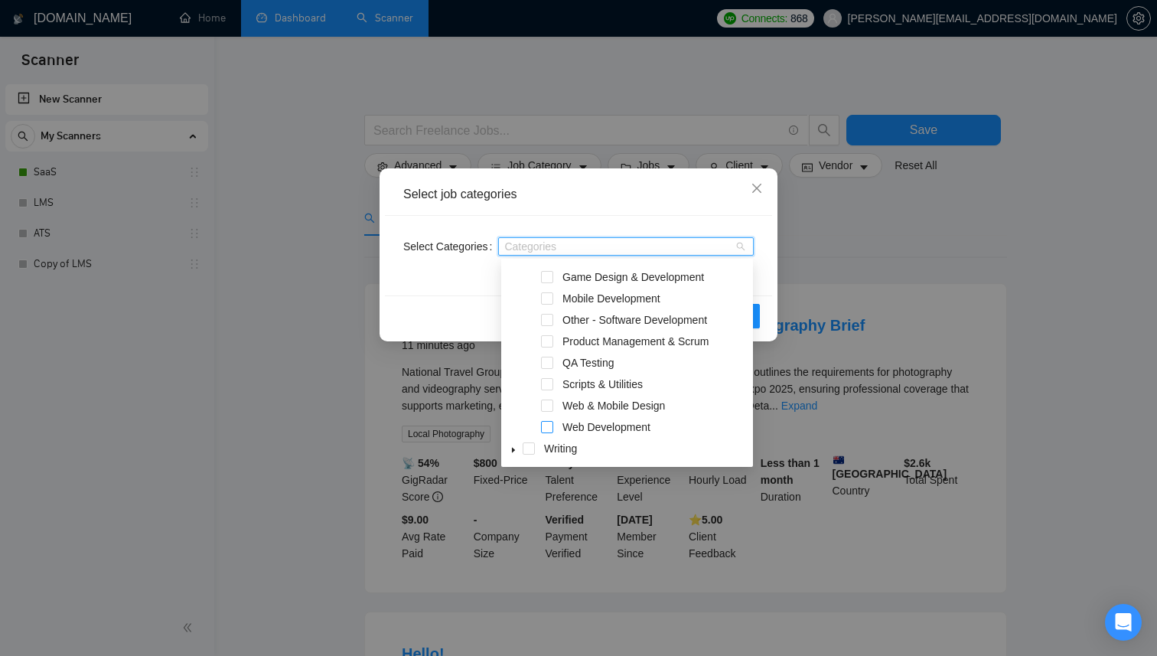
click at [548, 423] on span at bounding box center [547, 427] width 12 height 12
click at [1034, 449] on div "Select job categories Select Categories Web Development Reset OK" at bounding box center [578, 328] width 1157 height 656
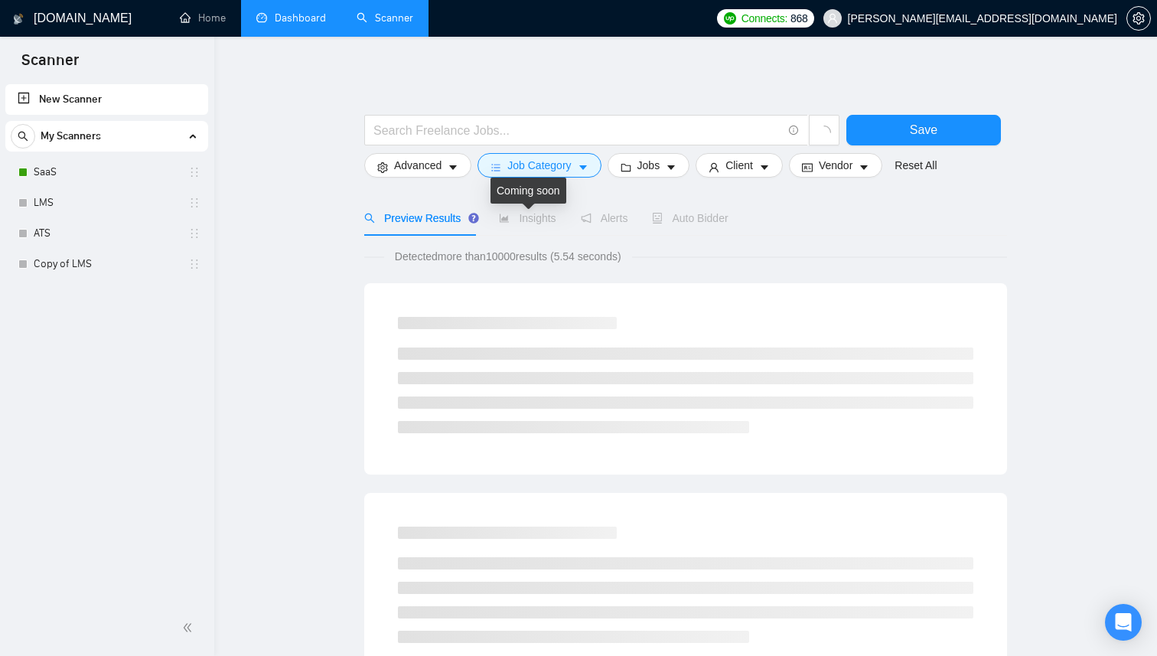
click at [547, 224] on span "Insights" at bounding box center [527, 218] width 57 height 12
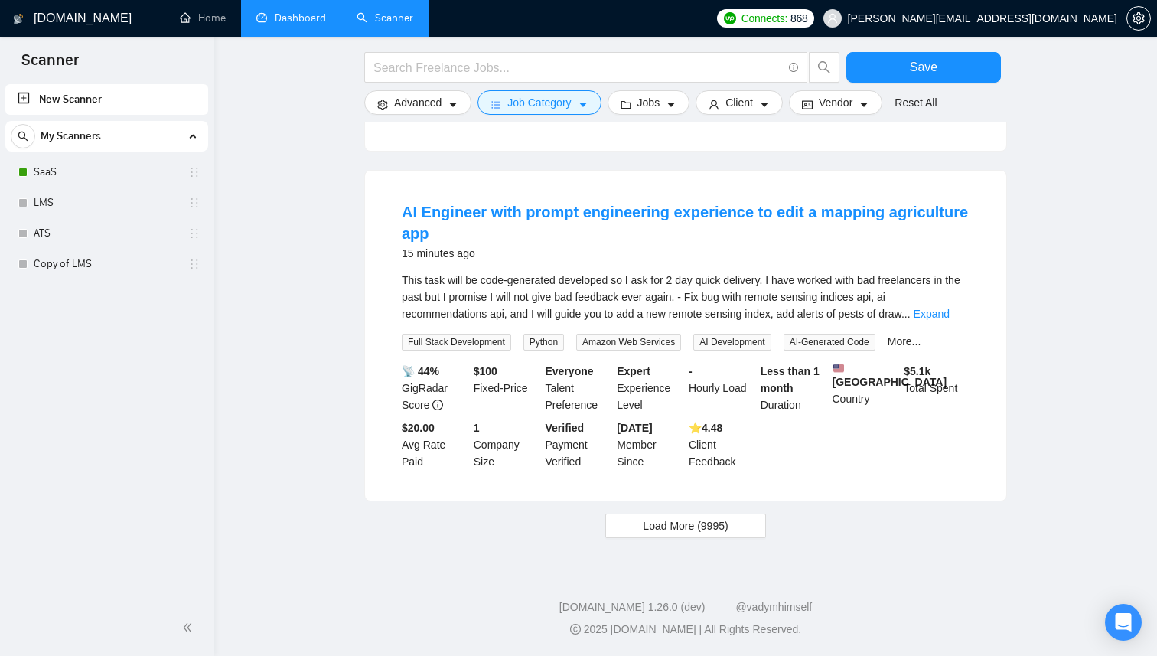
scroll to position [1493, 0]
click at [74, 175] on link "SaaS" at bounding box center [106, 172] width 145 height 31
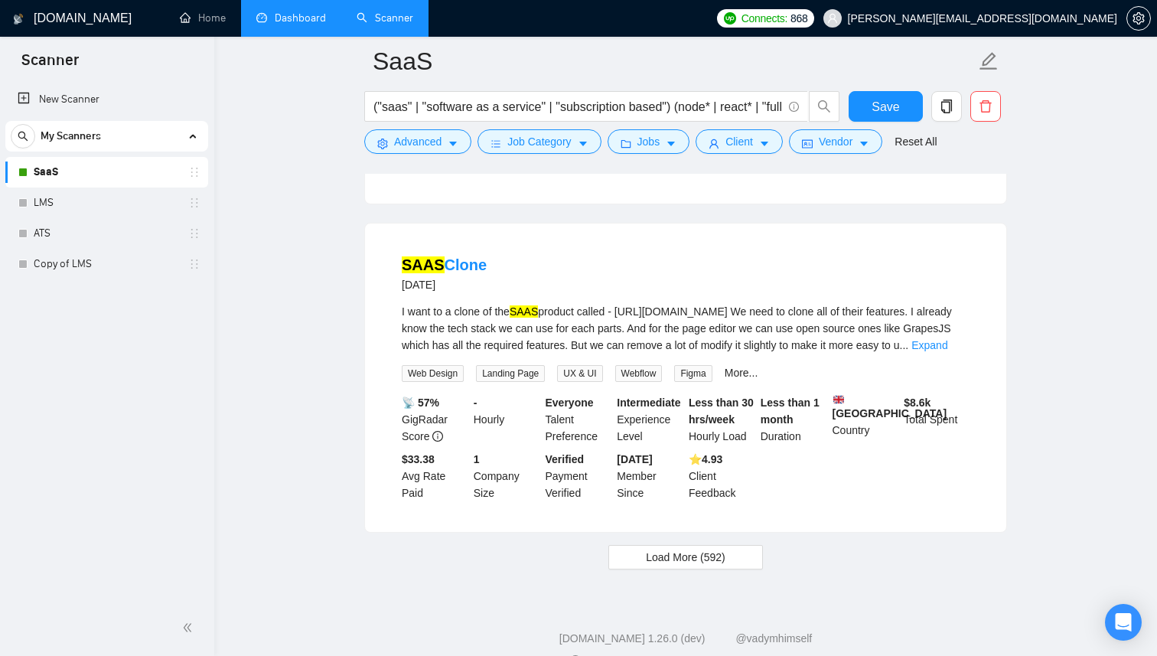
scroll to position [3209, 0]
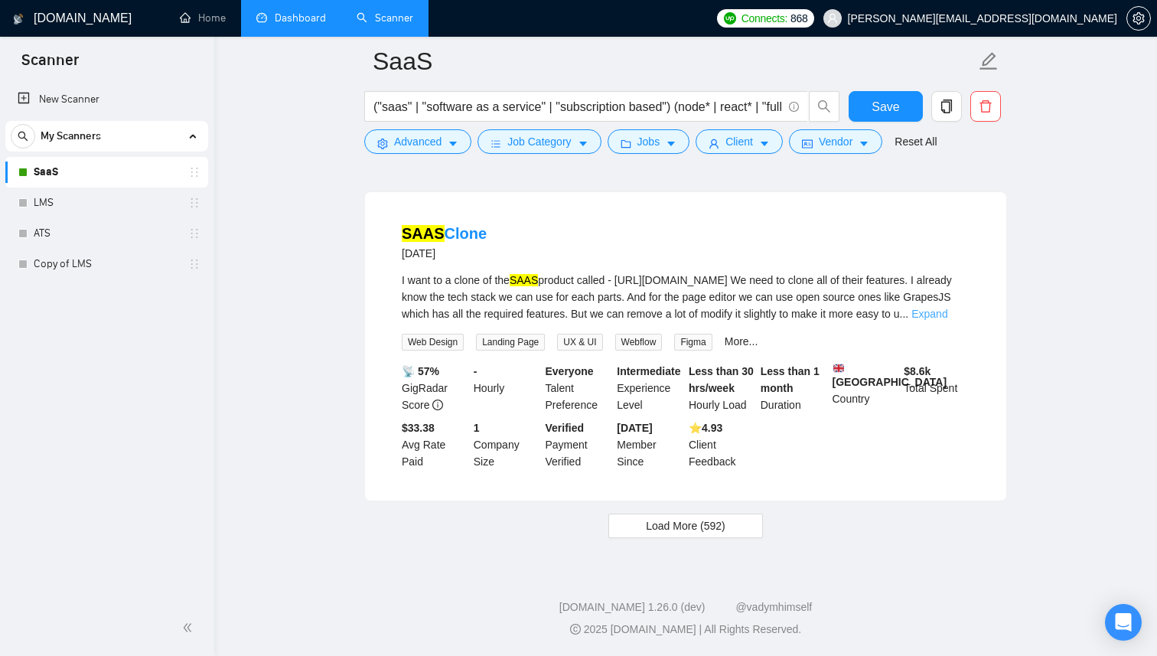
click at [948, 308] on link "Expand" at bounding box center [930, 314] width 36 height 12
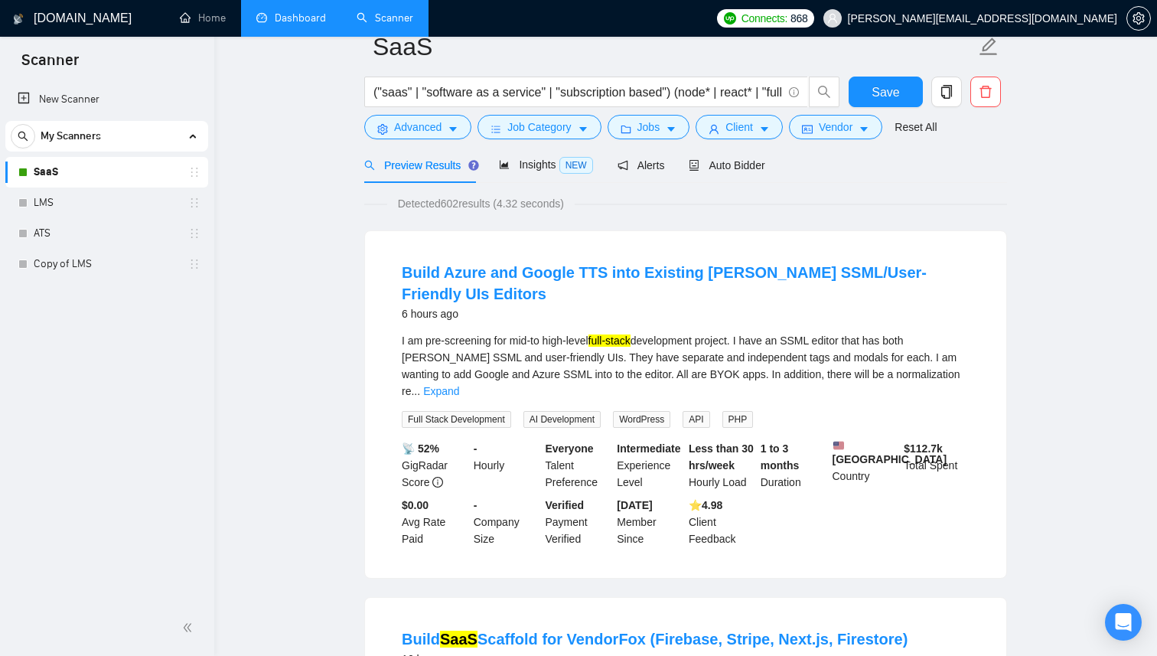
scroll to position [0, 0]
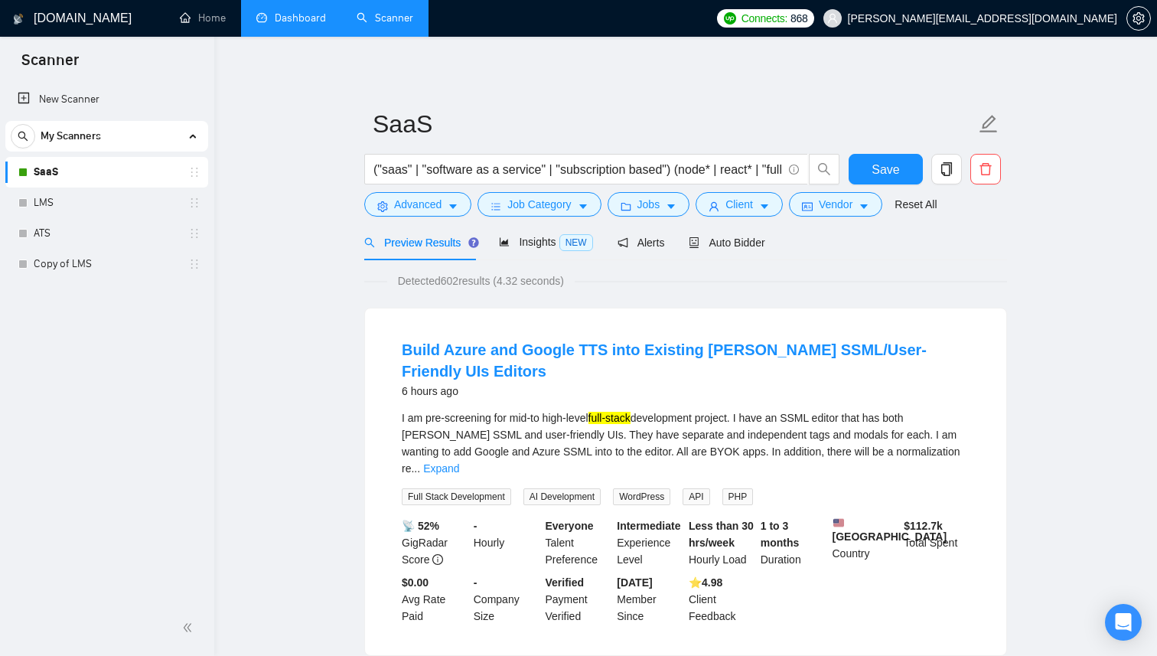
click at [295, 24] on link "Dashboard" at bounding box center [291, 17] width 70 height 13
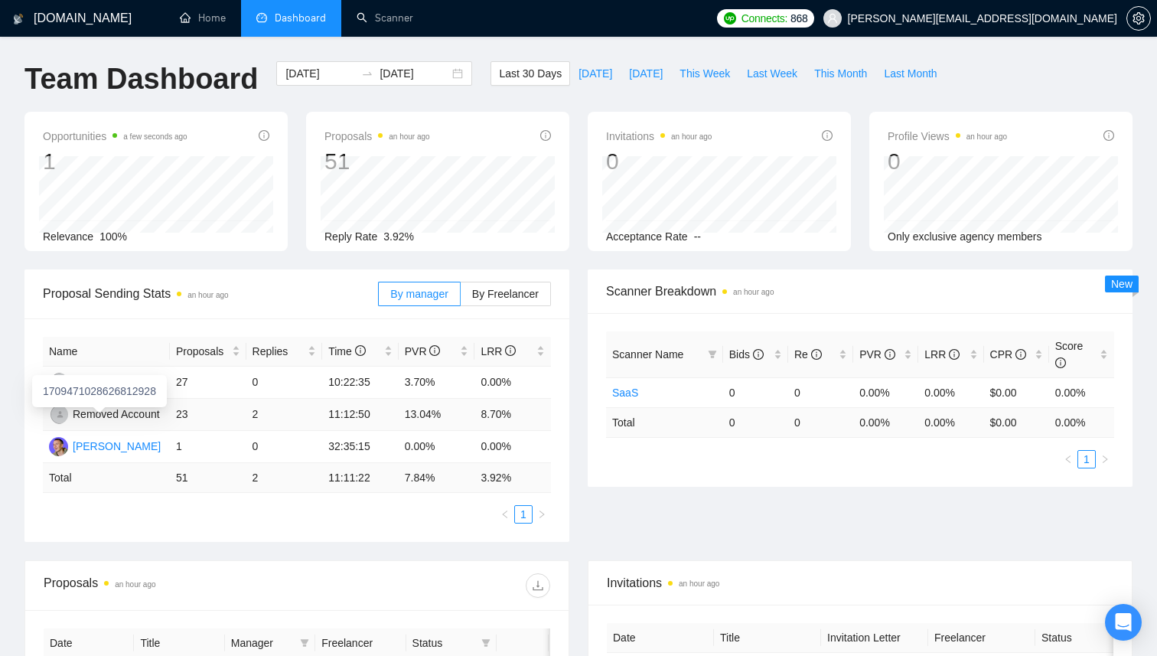
click at [141, 414] on div "Removed Account" at bounding box center [116, 414] width 87 height 17
click at [184, 414] on td "23" at bounding box center [208, 415] width 77 height 32
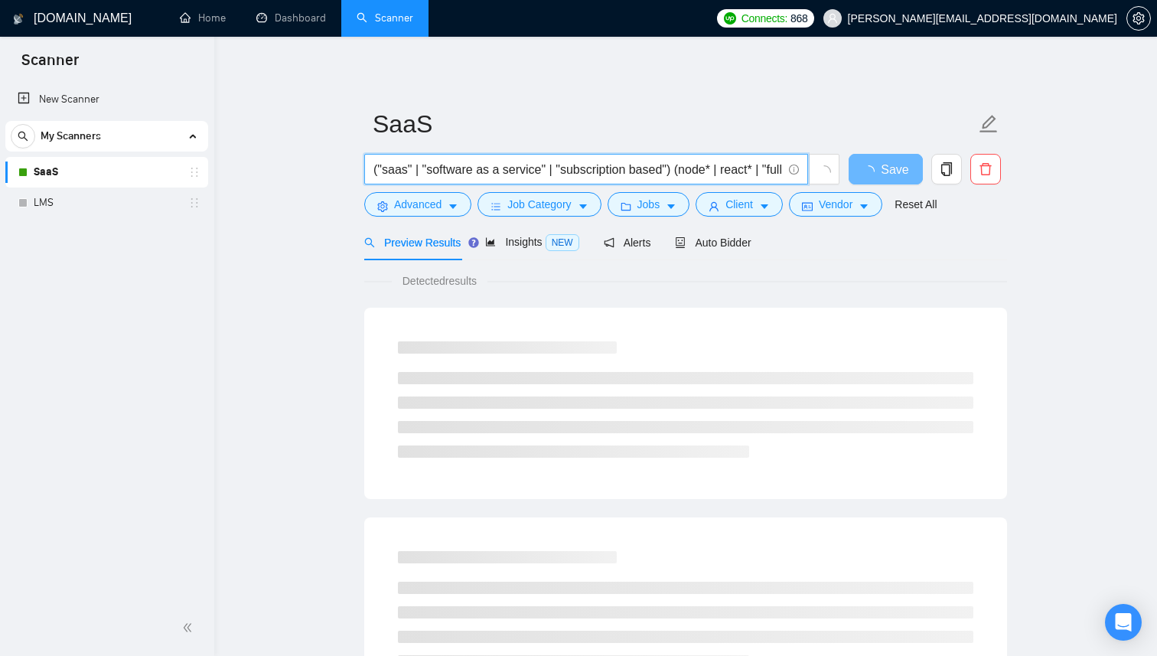
click at [626, 162] on input "("saas" | "software as a service" | "subscription based") (node* | react* | "fu…" at bounding box center [578, 169] width 409 height 19
click at [502, 167] on input "("saas" | "software as a service" | "subscription based") (node* | react* | "fu…" at bounding box center [578, 169] width 409 height 19
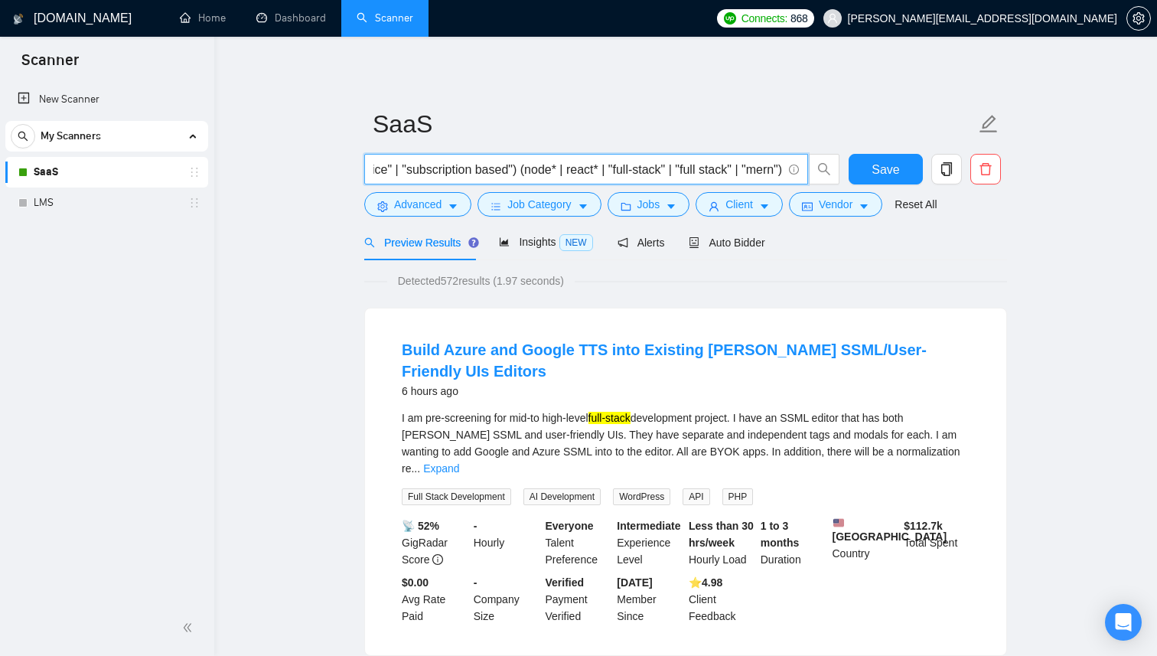
scroll to position [0, 0]
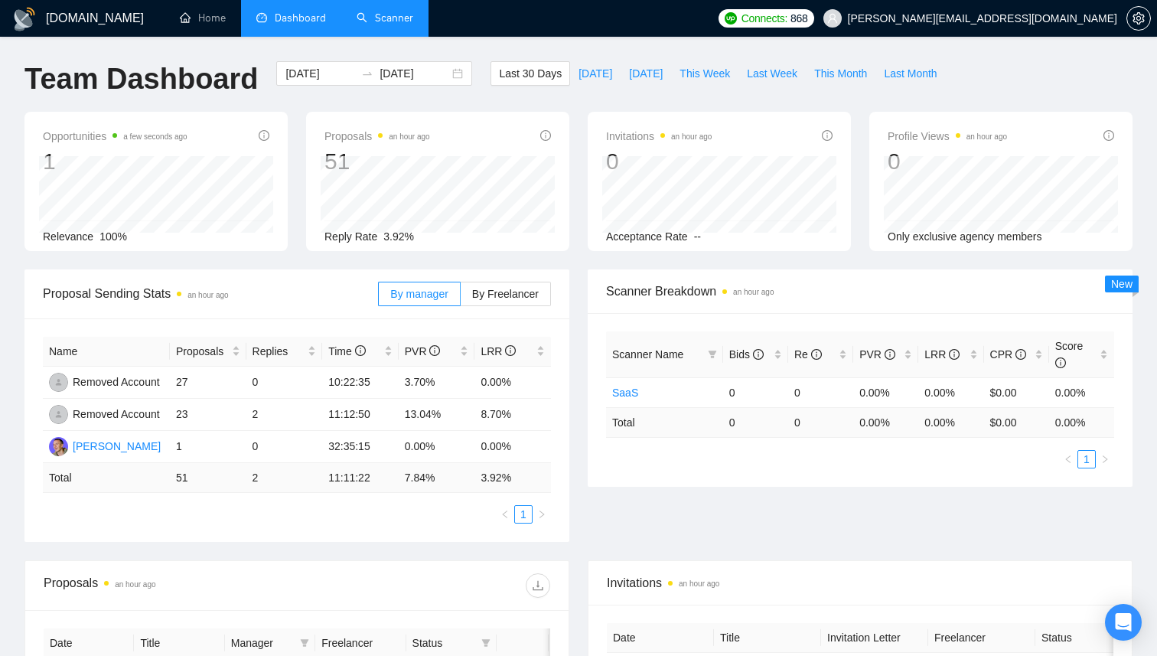
click at [383, 24] on link "Scanner" at bounding box center [385, 17] width 57 height 13
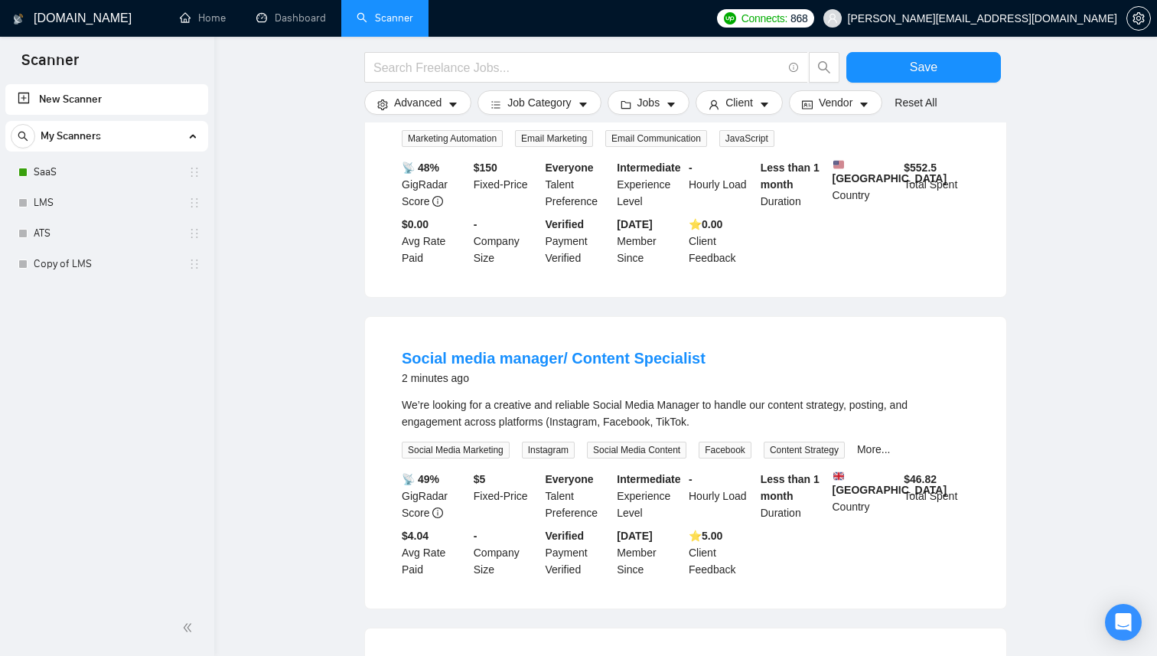
scroll to position [331, 0]
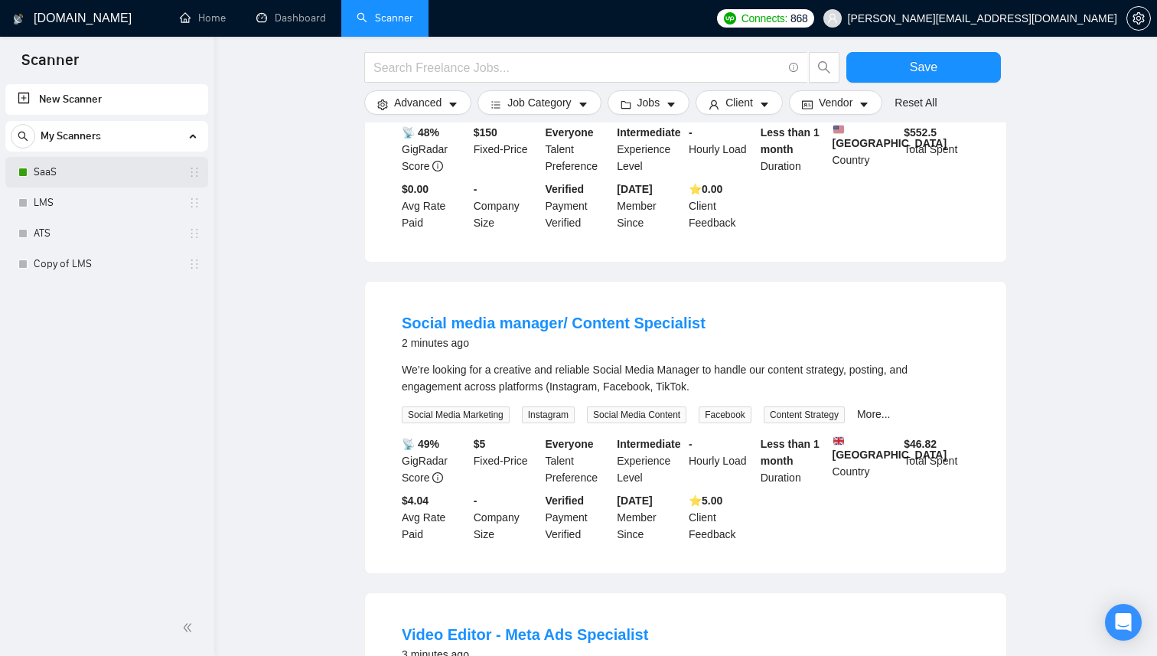
click at [65, 169] on link "SaaS" at bounding box center [106, 172] width 145 height 31
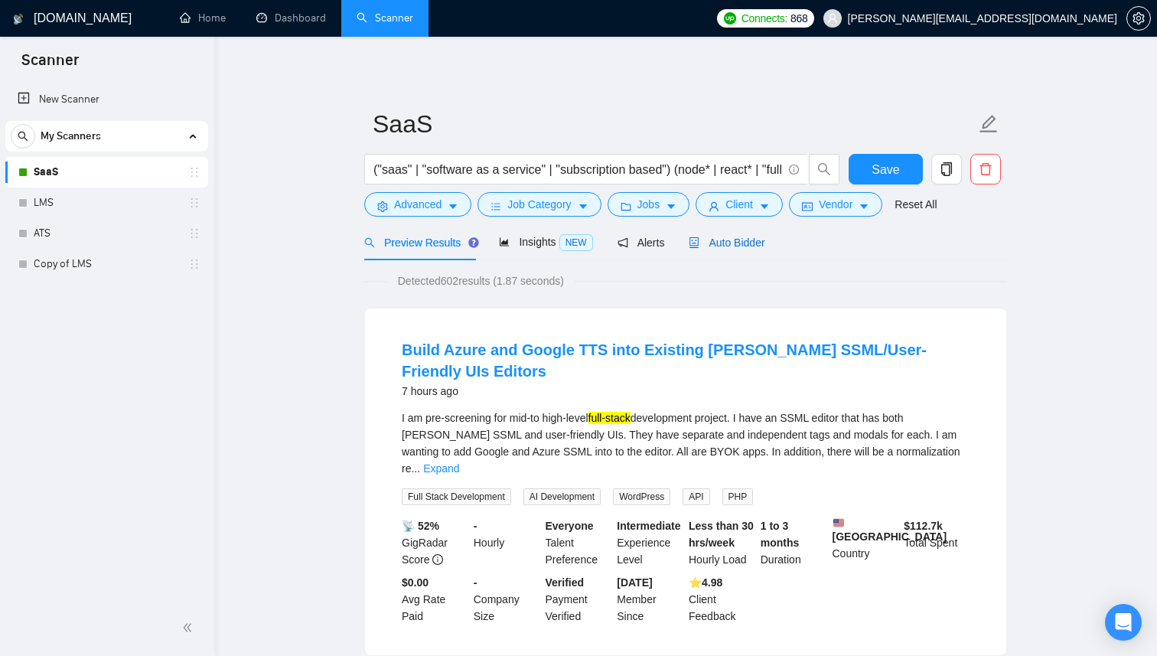
click at [724, 245] on span "Auto Bidder" at bounding box center [727, 243] width 76 height 12
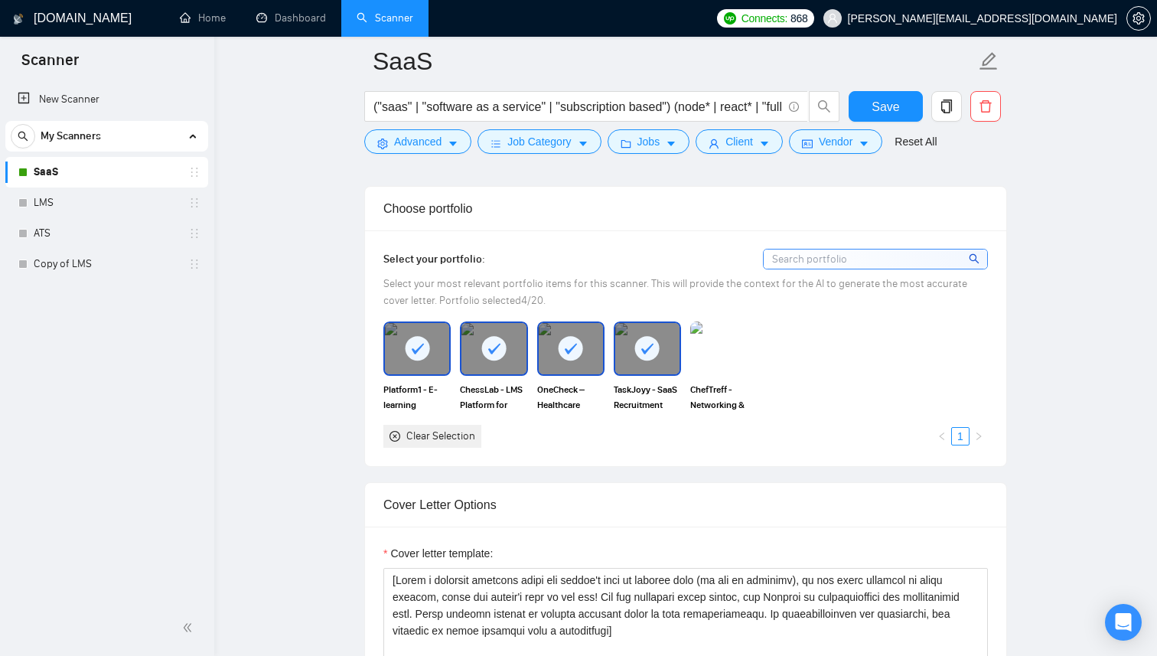
scroll to position [1318, 0]
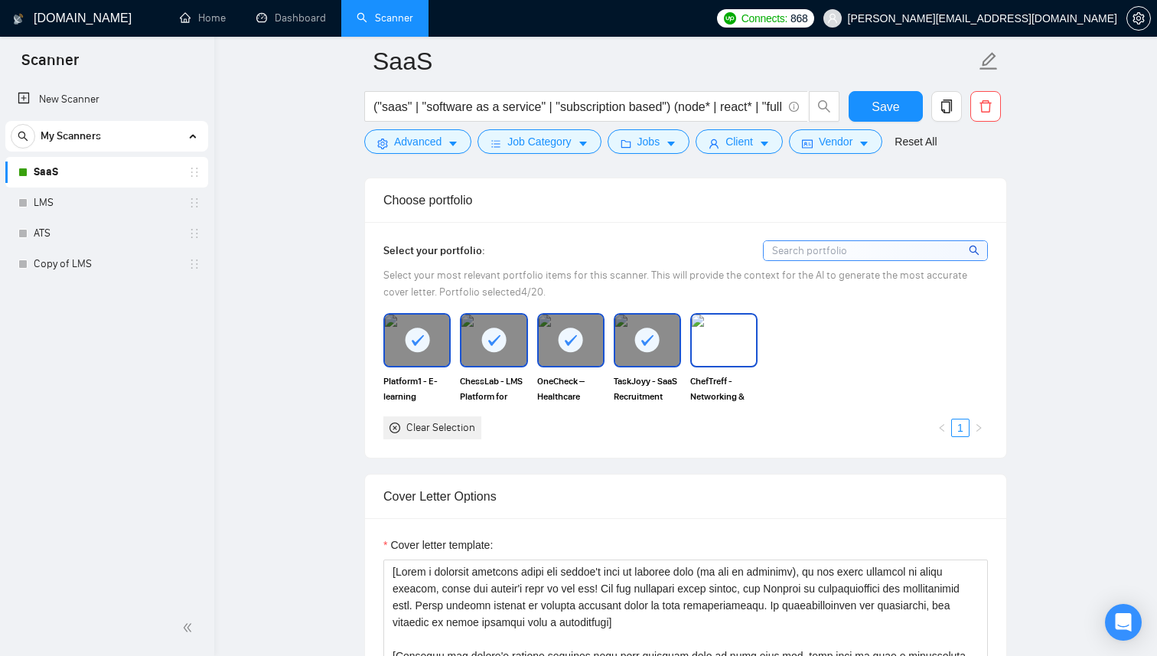
click at [720, 326] on img at bounding box center [724, 340] width 64 height 51
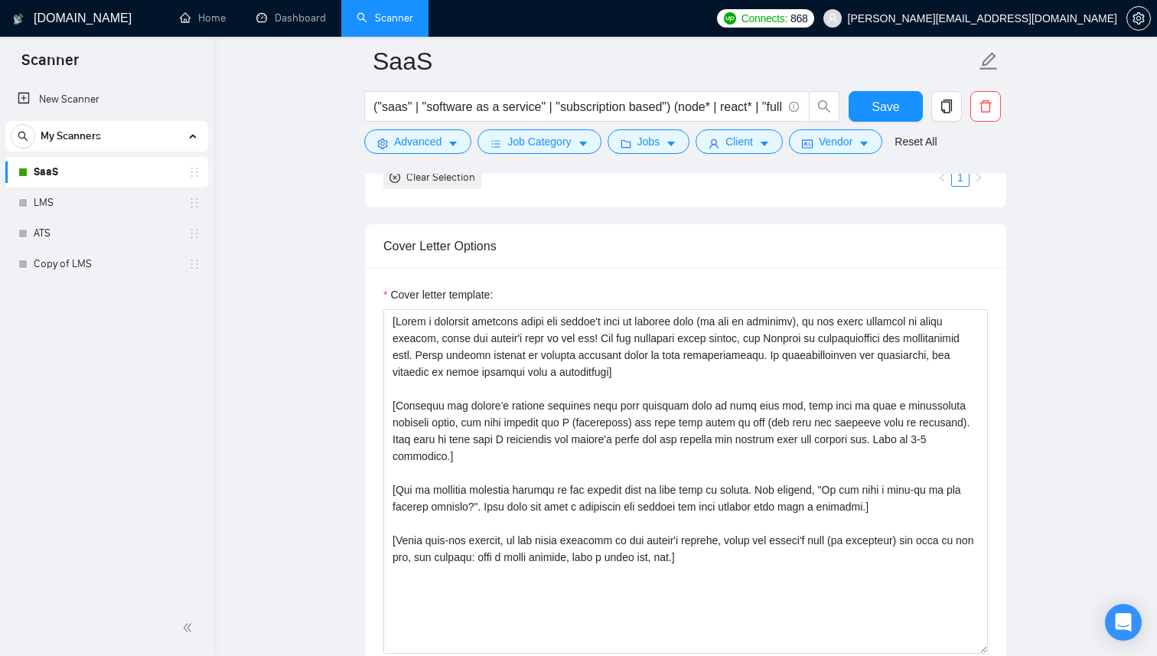
scroll to position [1599, 0]
